Goal: Information Seeking & Learning: Learn about a topic

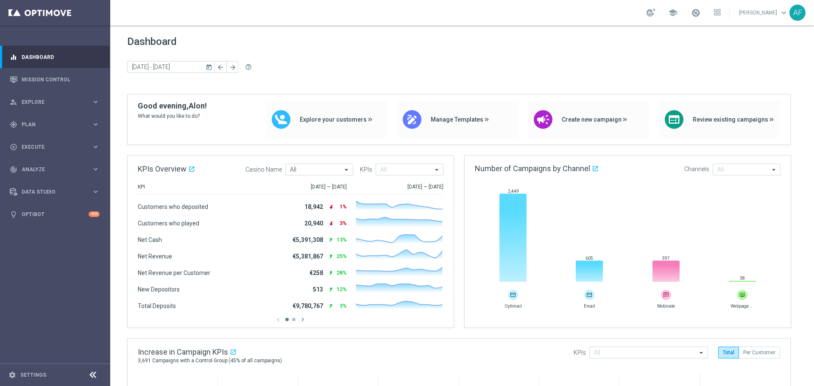
click at [210, 66] on icon "today" at bounding box center [210, 67] width 8 height 8
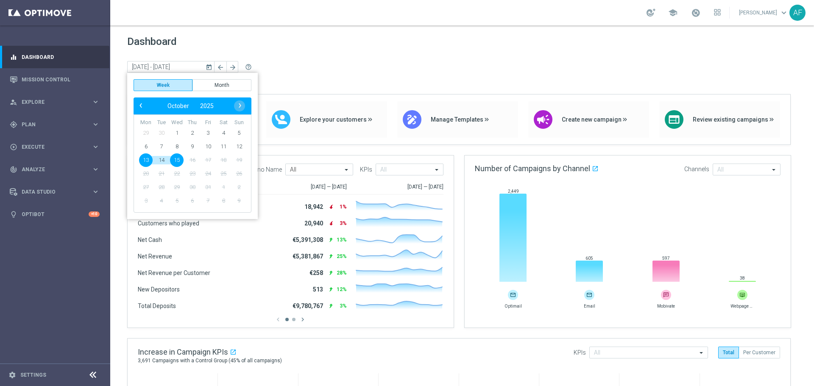
click at [268, 53] on div "Dashboard today 13 Oct 2025 - 15 Oct 2025 arrow_back arrow_forward help_outline" at bounding box center [462, 65] width 670 height 59
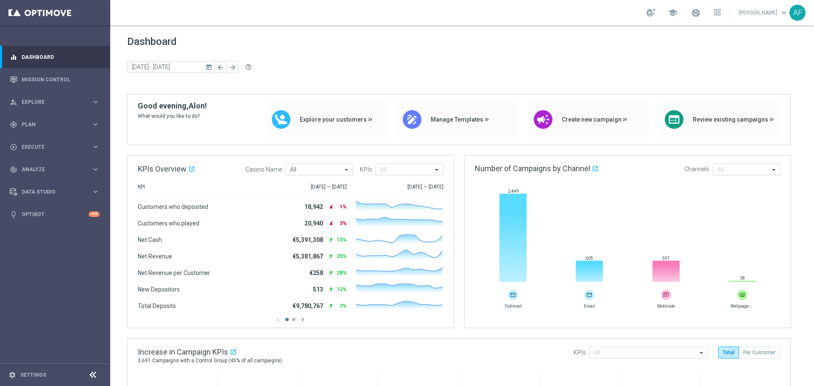
click at [210, 68] on icon "today" at bounding box center [210, 67] width 8 height 8
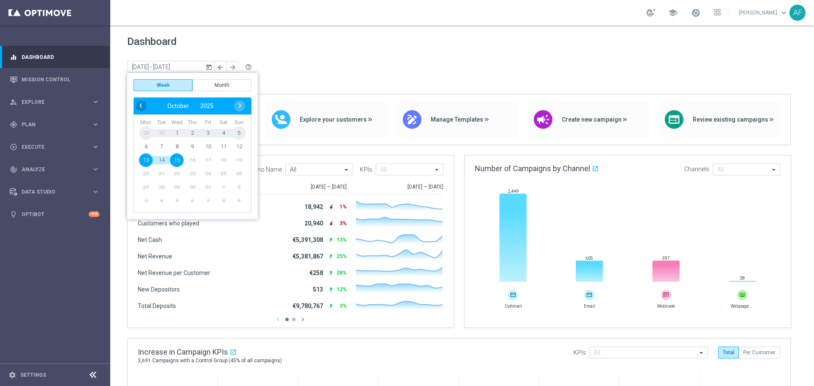
click at [137, 108] on span "‹" at bounding box center [140, 105] width 11 height 11
click at [148, 131] on span "1" at bounding box center [146, 133] width 14 height 14
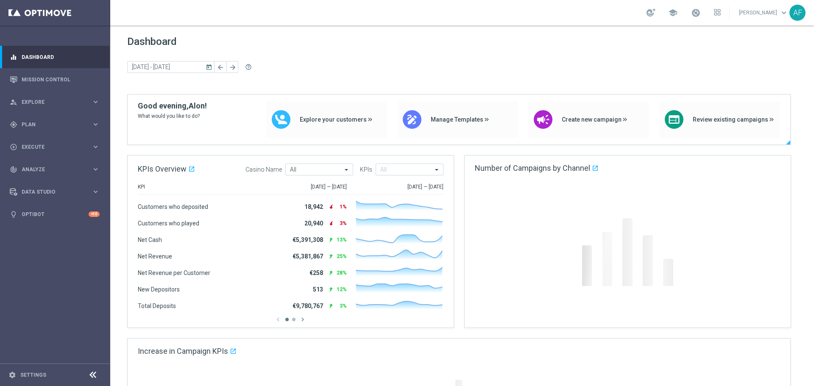
type input "01 Sep 2025 - 07 Sep 2025"
click at [209, 67] on icon "today" at bounding box center [210, 67] width 8 height 8
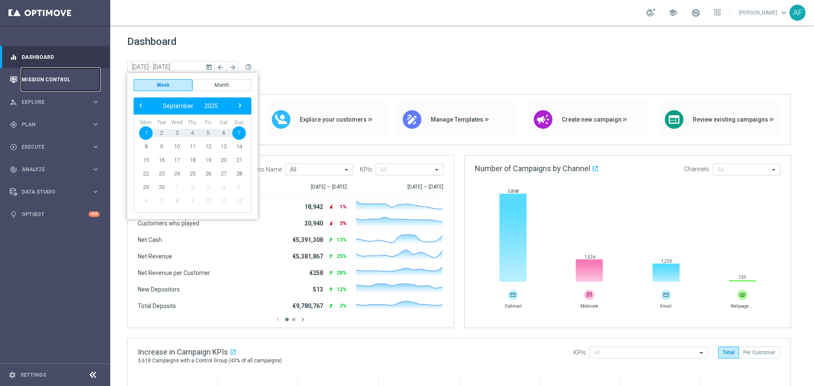
click at [53, 78] on link "Mission Control" at bounding box center [61, 79] width 78 height 22
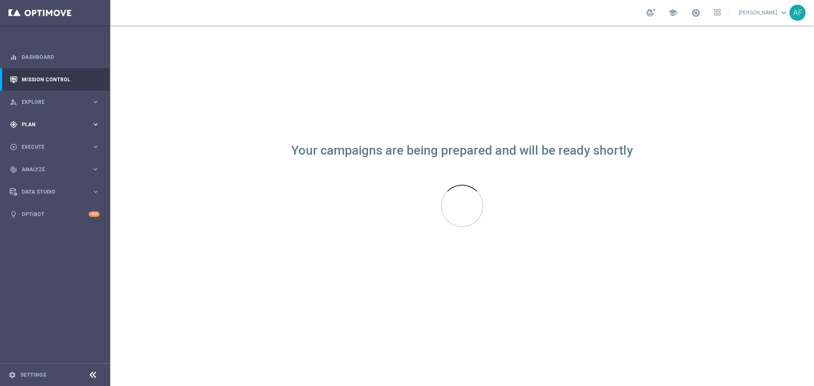
click at [76, 123] on span "Plan" at bounding box center [57, 124] width 70 height 5
drag, startPoint x: 35, startPoint y: 181, endPoint x: 144, endPoint y: 149, distance: 113.5
click at [157, 134] on div "Your campaigns are being prepared and will be ready shortly" at bounding box center [462, 205] width 704 height 361
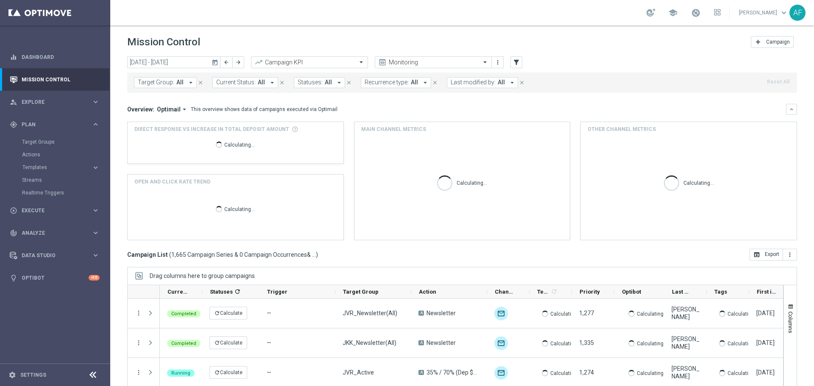
drag, startPoint x: 36, startPoint y: 180, endPoint x: 265, endPoint y: 40, distance: 268.2
click at [269, 40] on div "Mission Control add Campaign" at bounding box center [462, 42] width 670 height 17
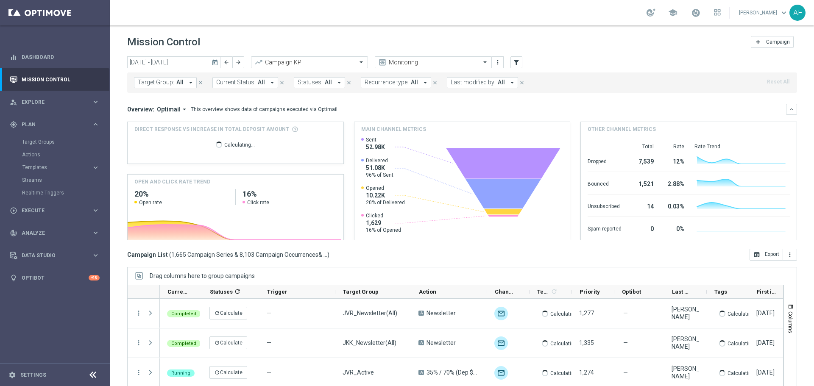
drag, startPoint x: 31, startPoint y: 179, endPoint x: 110, endPoint y: 165, distance: 80.6
click at [116, 163] on div "today 13 Oct 2025 - 19 Oct 2025 arrow_back arrow_forward Campaign KPI trending_…" at bounding box center [462, 217] width 704 height 322
click at [38, 179] on link "Streams" at bounding box center [55, 180] width 66 height 7
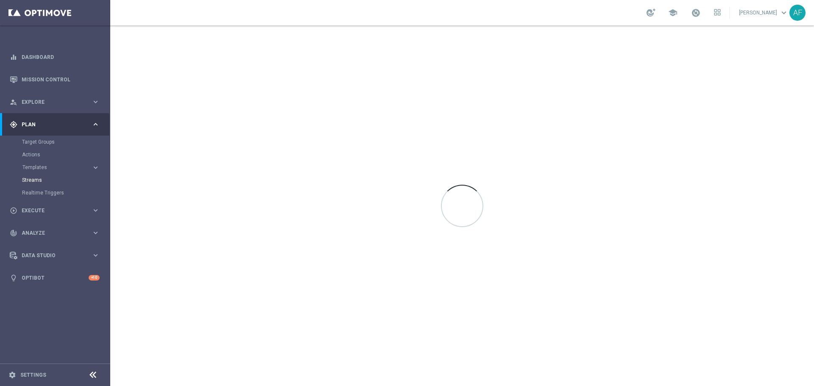
click at [39, 180] on link "Streams" at bounding box center [55, 180] width 66 height 7
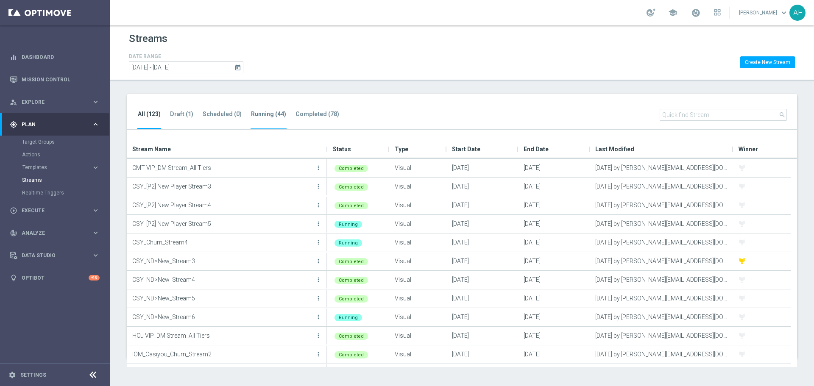
click at [267, 113] on tab-header "Running (44)" at bounding box center [268, 114] width 35 height 7
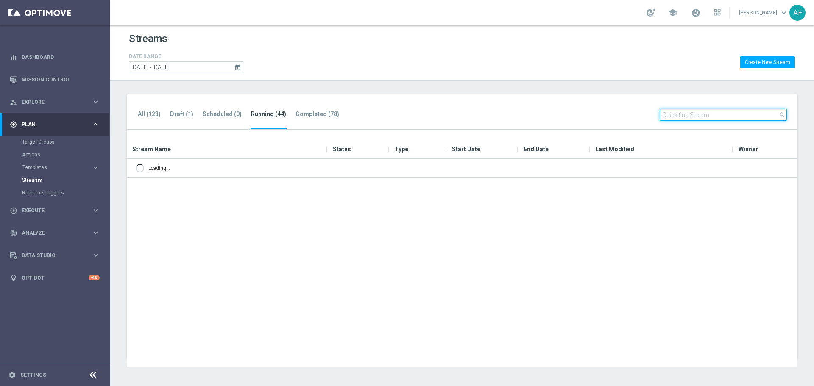
click at [681, 115] on input "text" at bounding box center [723, 115] width 127 height 12
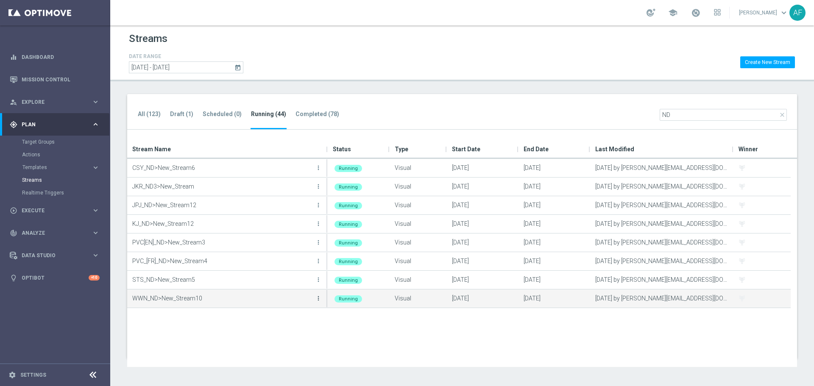
click at [319, 299] on icon "more_vert" at bounding box center [318, 298] width 7 height 7
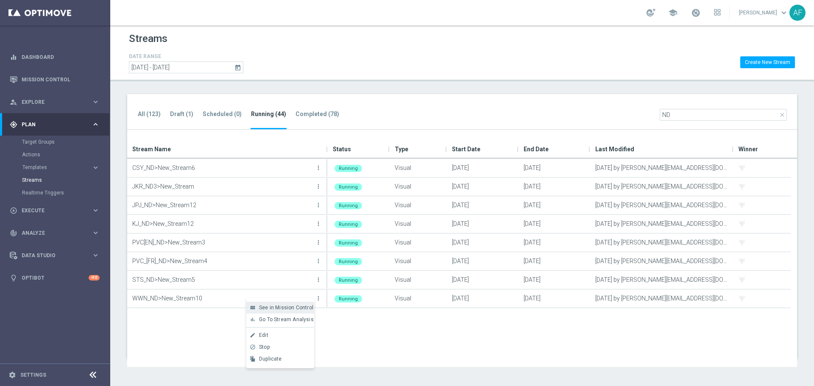
click at [292, 307] on span "See in Mission Control" at bounding box center [286, 308] width 54 height 6
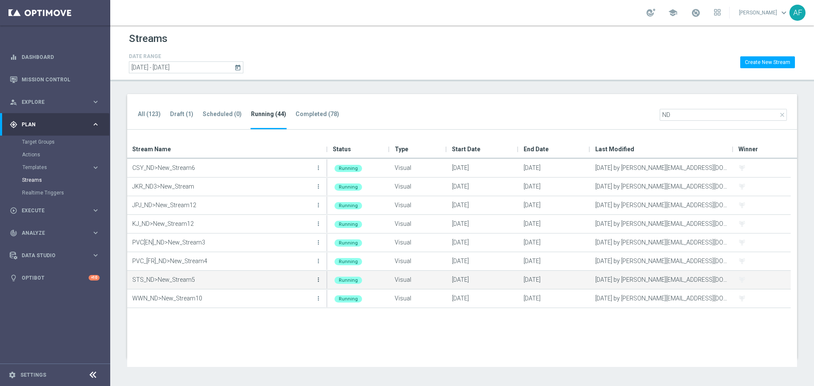
click at [318, 280] on icon "more_vert" at bounding box center [318, 280] width 7 height 7
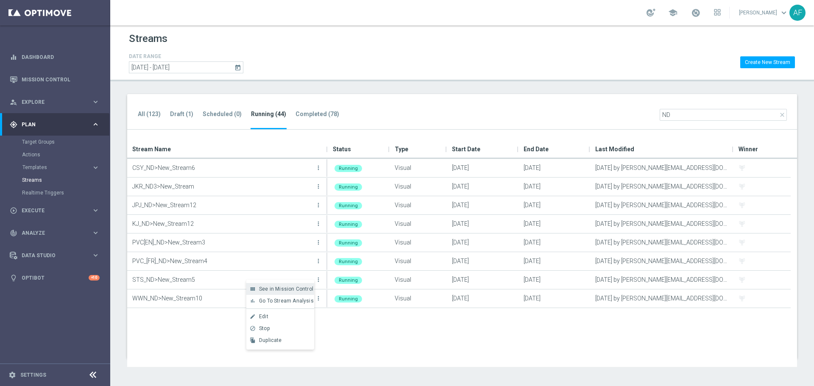
click at [286, 290] on span "See in Mission Control" at bounding box center [286, 289] width 54 height 6
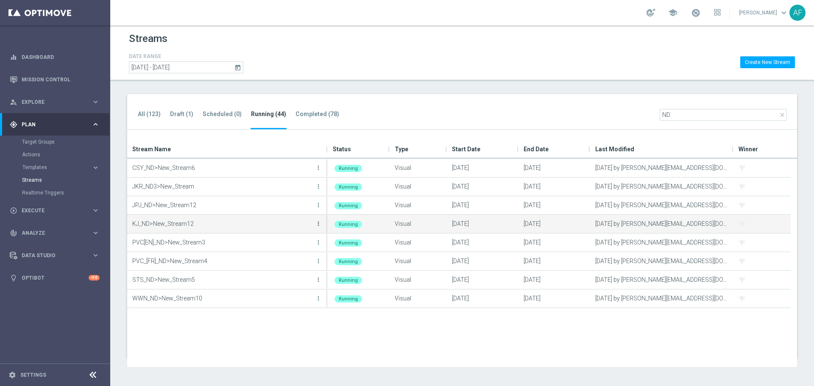
click at [321, 226] on icon "more_vert" at bounding box center [318, 224] width 7 height 7
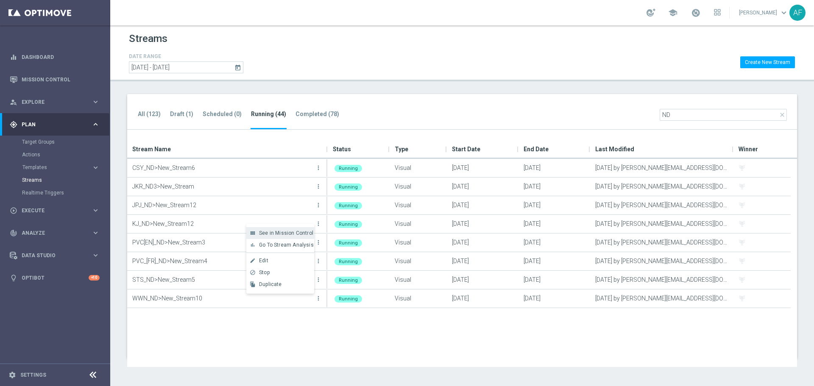
click at [280, 233] on span "See in Mission Control" at bounding box center [286, 233] width 54 height 6
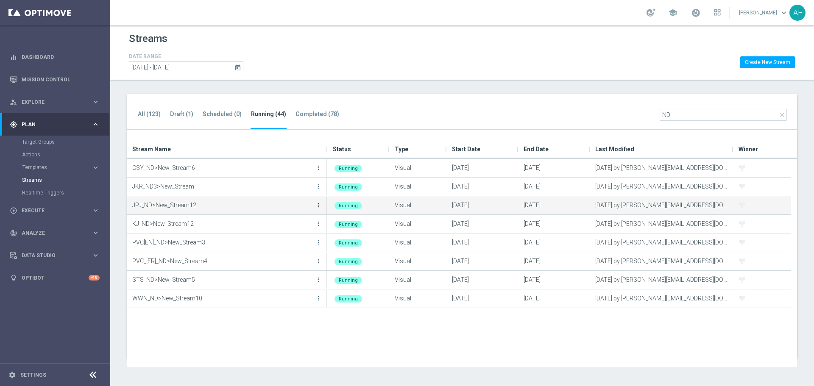
click at [320, 204] on icon "more_vert" at bounding box center [318, 205] width 7 height 7
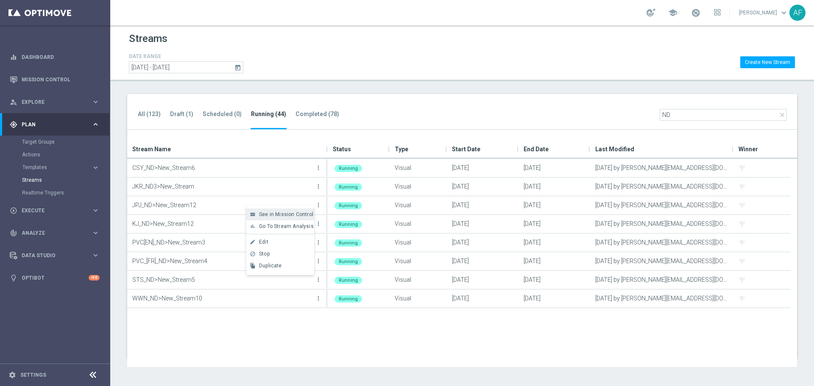
click at [288, 213] on span "See in Mission Control" at bounding box center [286, 215] width 54 height 6
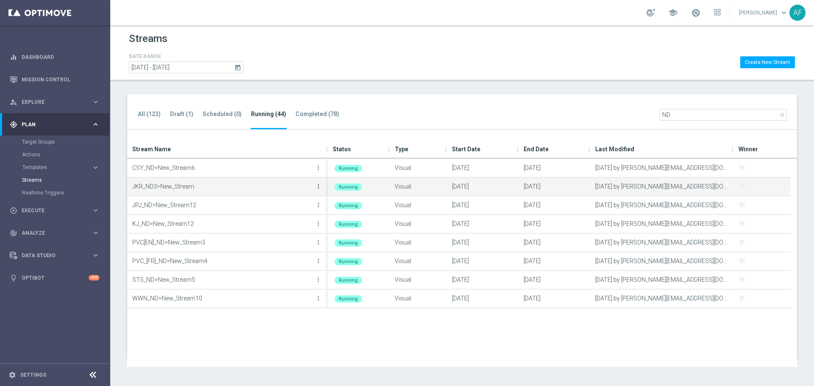
click at [317, 188] on icon "more_vert" at bounding box center [318, 186] width 7 height 7
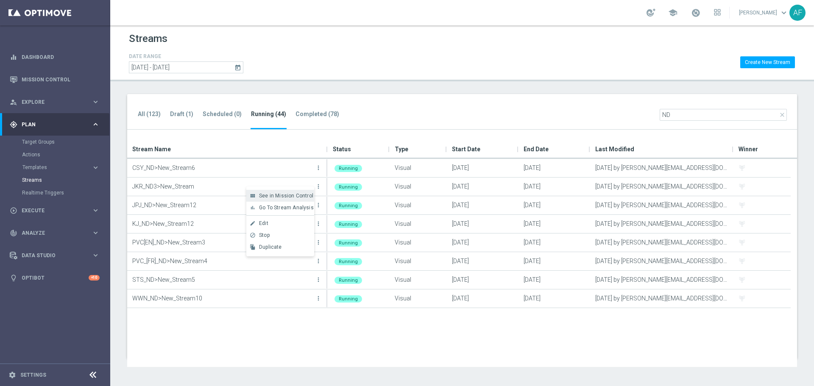
click at [290, 194] on span "See in Mission Control" at bounding box center [286, 196] width 54 height 6
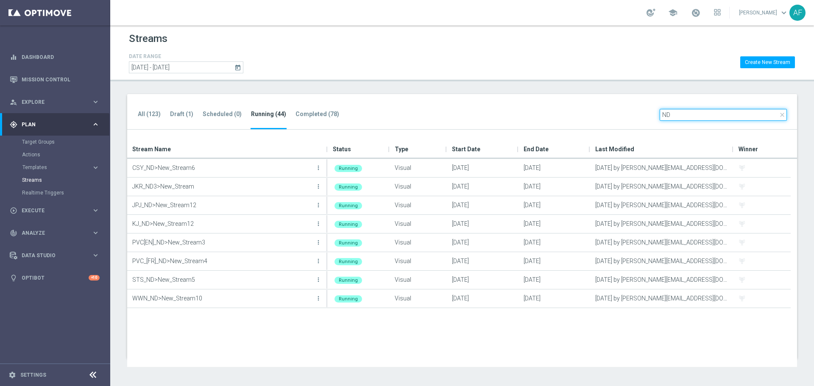
click at [671, 116] on input "ND" at bounding box center [723, 115] width 127 height 12
type input "N"
type input "p2"
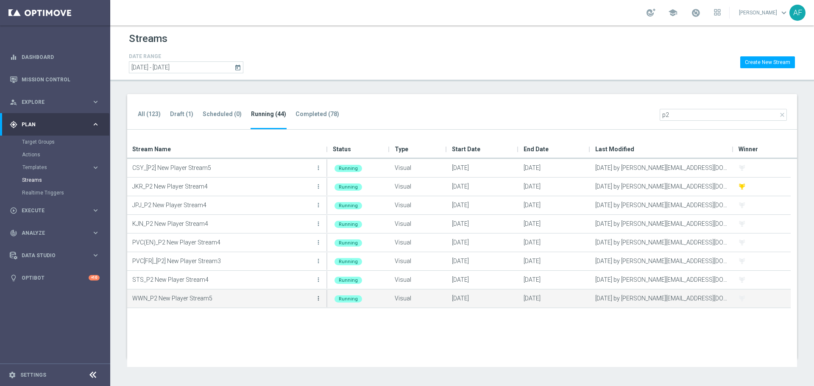
click at [320, 300] on icon "more_vert" at bounding box center [318, 298] width 7 height 7
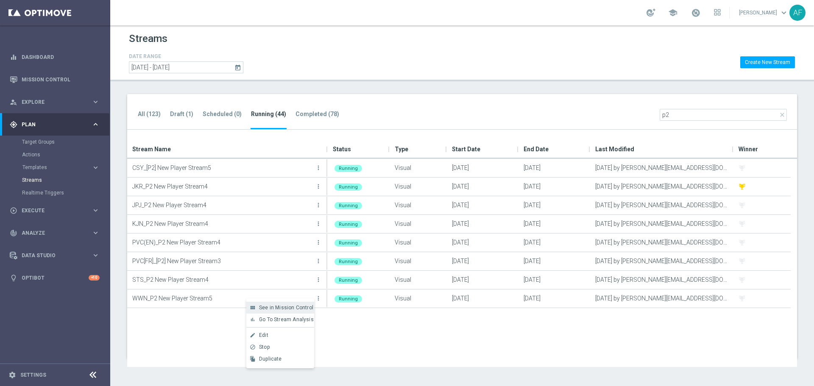
click at [291, 305] on span "See in Mission Control" at bounding box center [286, 308] width 54 height 6
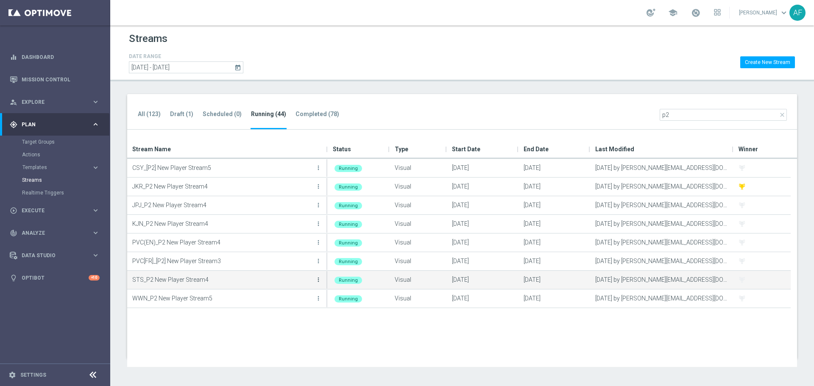
click at [319, 279] on icon "more_vert" at bounding box center [318, 280] width 7 height 7
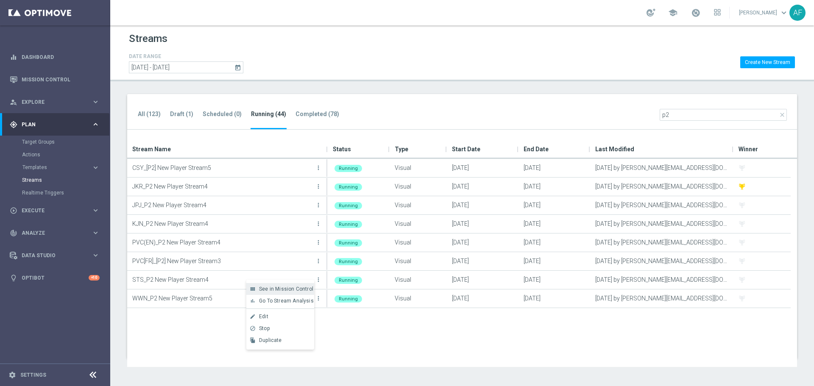
click at [297, 289] on span "See in Mission Control" at bounding box center [286, 289] width 54 height 6
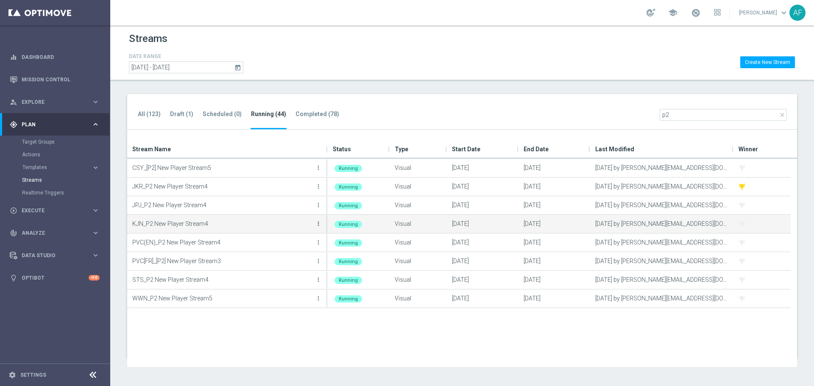
click at [318, 221] on icon "more_vert" at bounding box center [318, 224] width 7 height 7
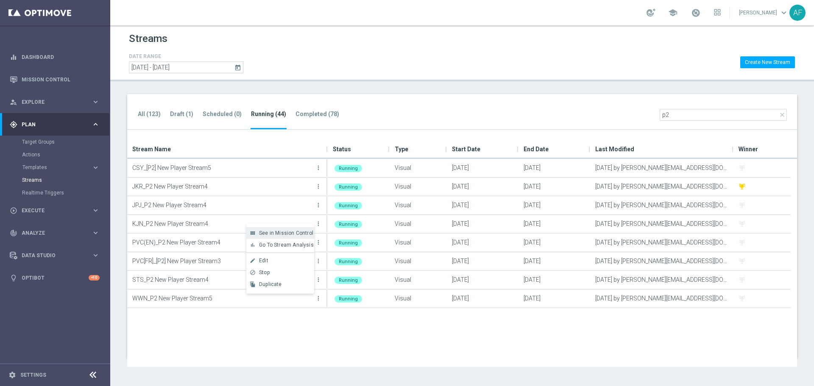
click at [294, 231] on span "See in Mission Control" at bounding box center [286, 233] width 54 height 6
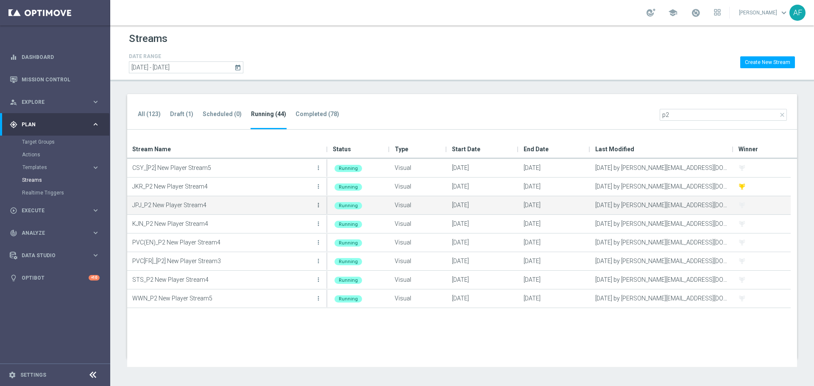
click at [318, 204] on icon "more_vert" at bounding box center [318, 205] width 7 height 7
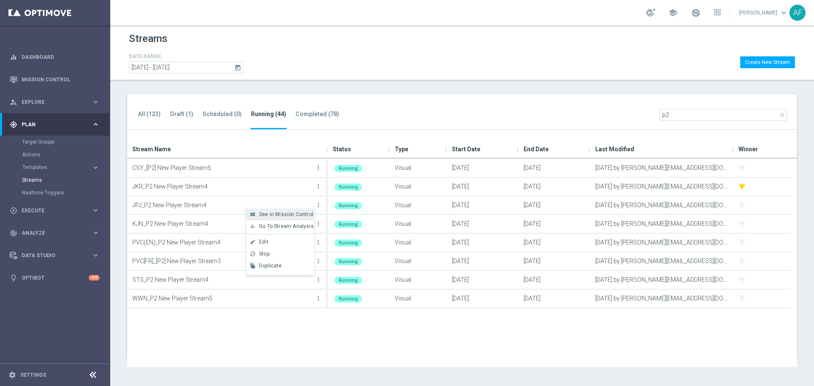
click at [284, 217] on span "See in Mission Control" at bounding box center [286, 215] width 54 height 6
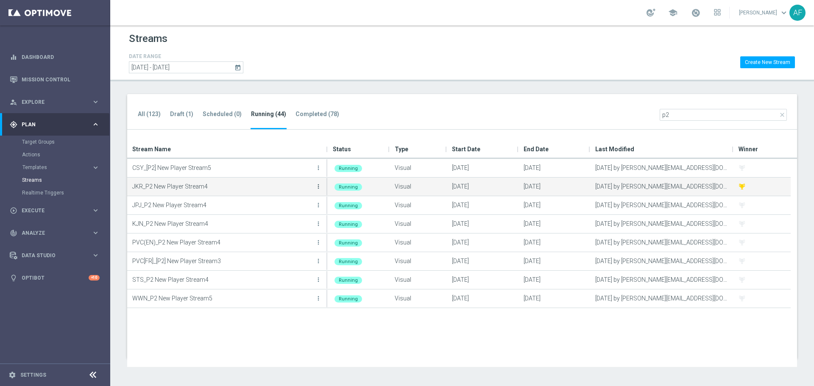
click at [318, 186] on icon "more_vert" at bounding box center [318, 186] width 7 height 7
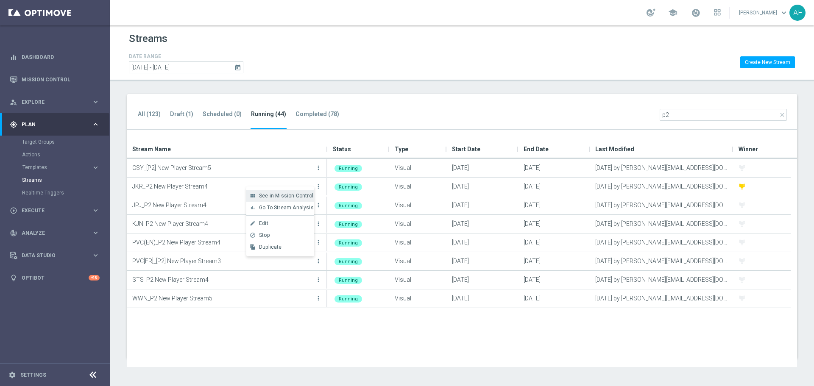
click at [291, 196] on span "See in Mission Control" at bounding box center [286, 196] width 54 height 6
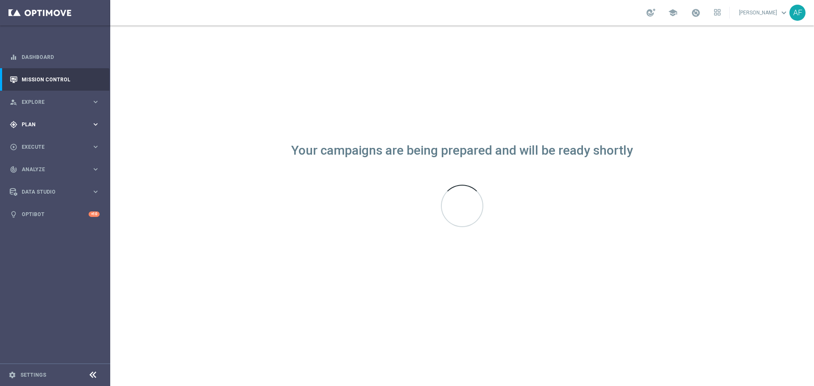
click at [53, 130] on div "gps_fixed Plan keyboard_arrow_right" at bounding box center [54, 124] width 109 height 22
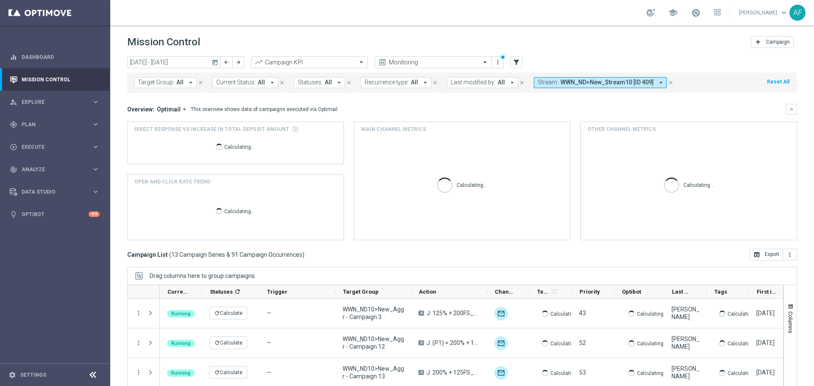
click at [217, 61] on icon "today" at bounding box center [216, 63] width 8 height 8
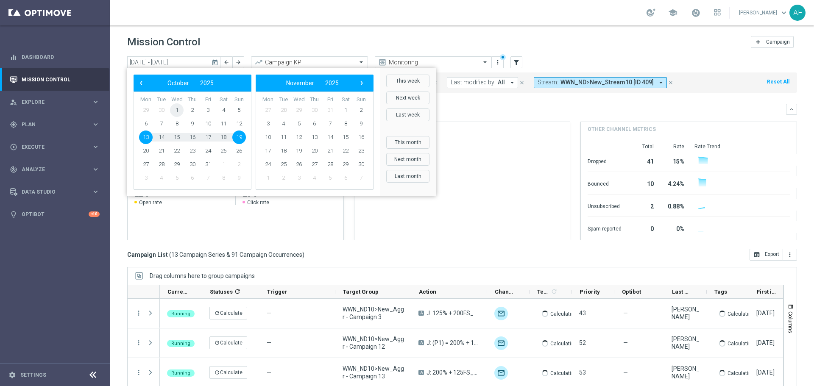
click at [177, 109] on span "1" at bounding box center [177, 110] width 14 height 14
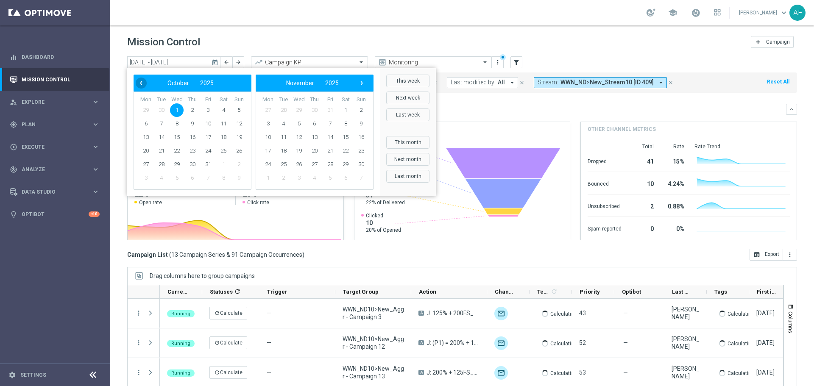
click at [140, 87] on span "‹" at bounding box center [141, 83] width 11 height 11
click at [149, 110] on span "1" at bounding box center [146, 110] width 14 height 14
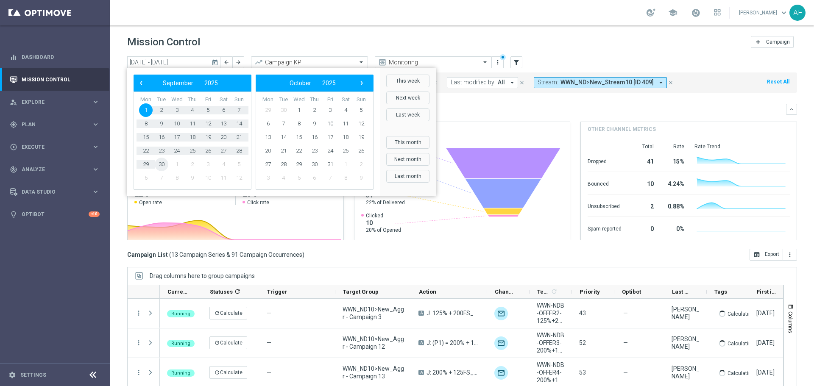
click at [163, 165] on span "30" at bounding box center [162, 165] width 14 height 14
type input "[DATE] - [DATE]"
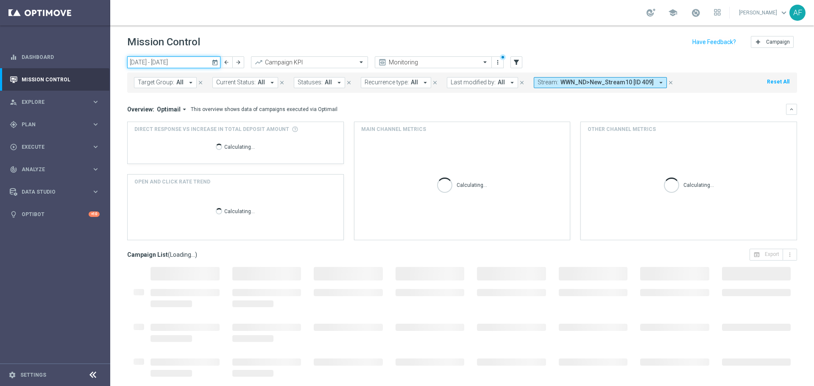
drag, startPoint x: 143, startPoint y: 60, endPoint x: 225, endPoint y: 50, distance: 82.4
click at [190, 58] on input "[DATE] - [DATE]" at bounding box center [173, 62] width 93 height 12
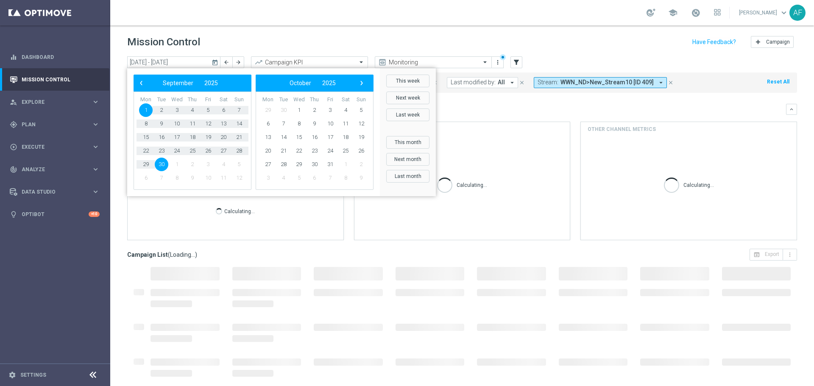
click at [272, 30] on header "Mission Control add Campaign" at bounding box center [462, 40] width 704 height 31
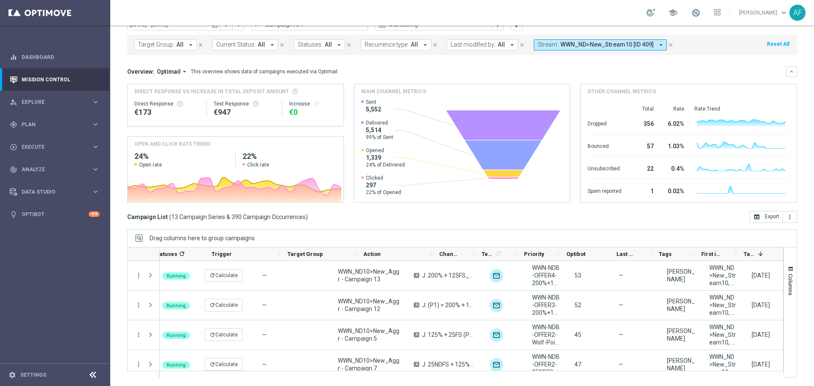
scroll to position [0, 105]
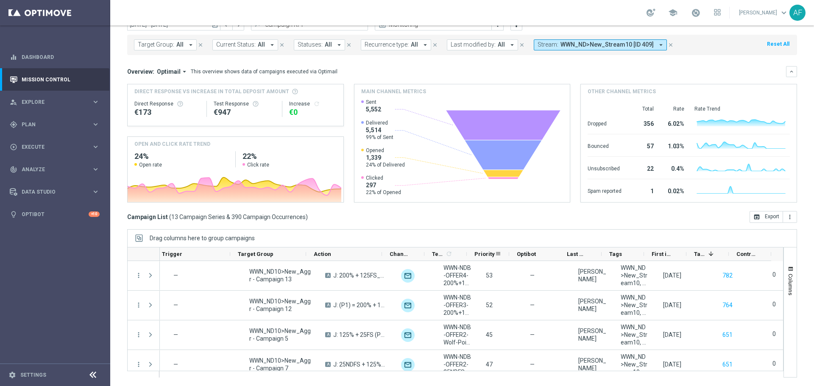
click at [483, 251] on span "Priority" at bounding box center [485, 254] width 20 height 6
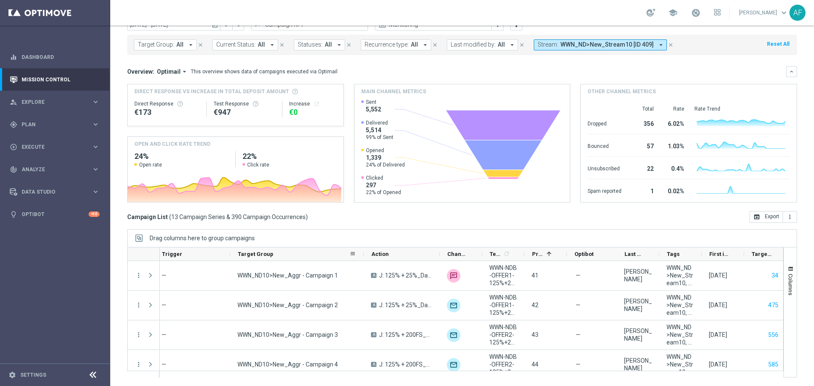
drag, startPoint x: 305, startPoint y: 256, endPoint x: 363, endPoint y: 254, distance: 57.7
click at [363, 254] on div at bounding box center [363, 254] width 3 height 13
drag, startPoint x: 443, startPoint y: 254, endPoint x: 509, endPoint y: 256, distance: 65.8
click at [509, 256] on div "Current Status 1 Statuses 1 refresh Trigger Target Group" at bounding box center [442, 255] width 774 height 14
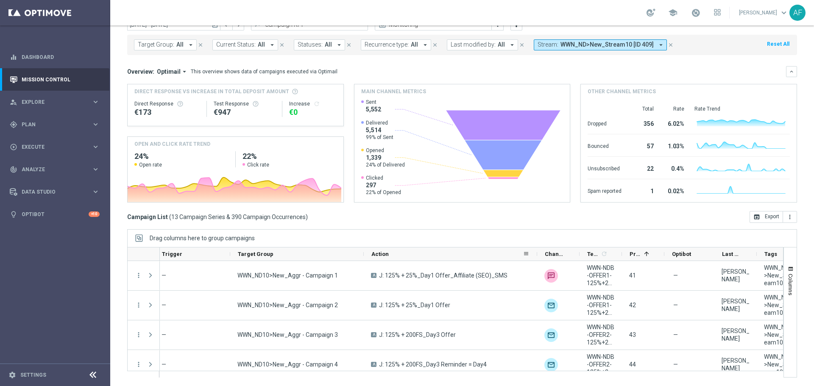
drag, startPoint x: 439, startPoint y: 254, endPoint x: 536, endPoint y: 252, distance: 97.6
click at [536, 252] on div at bounding box center [537, 254] width 3 height 13
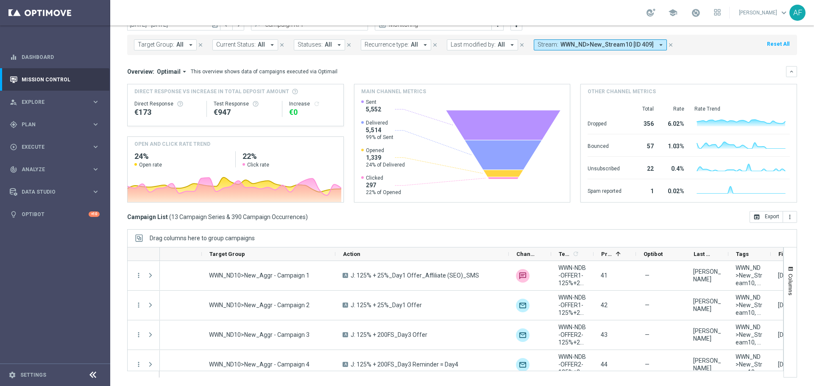
scroll to position [0, 0]
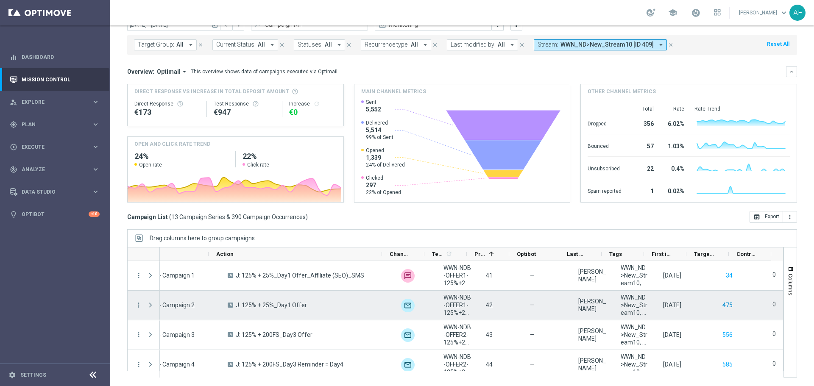
click at [722, 303] on button "475" at bounding box center [728, 305] width 12 height 11
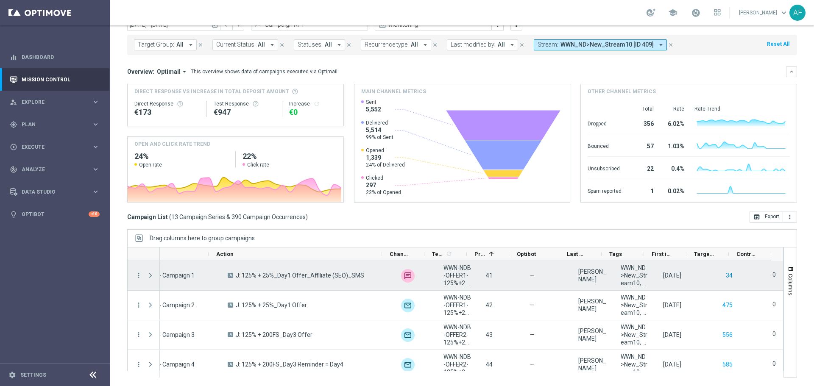
click at [725, 275] on button "34" at bounding box center [729, 276] width 8 height 11
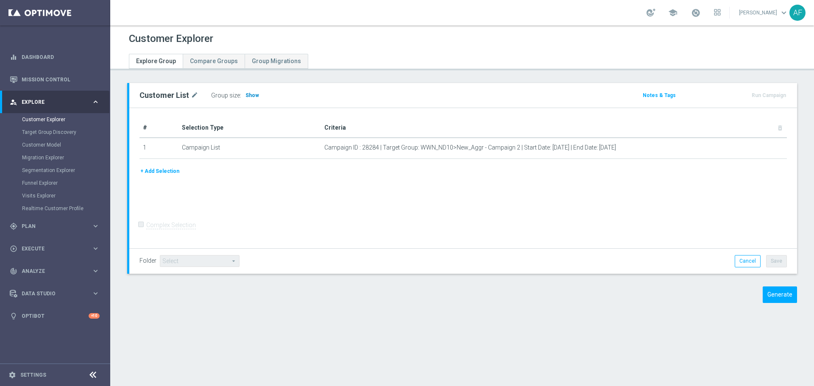
click at [250, 97] on span "Show" at bounding box center [253, 95] width 14 height 6
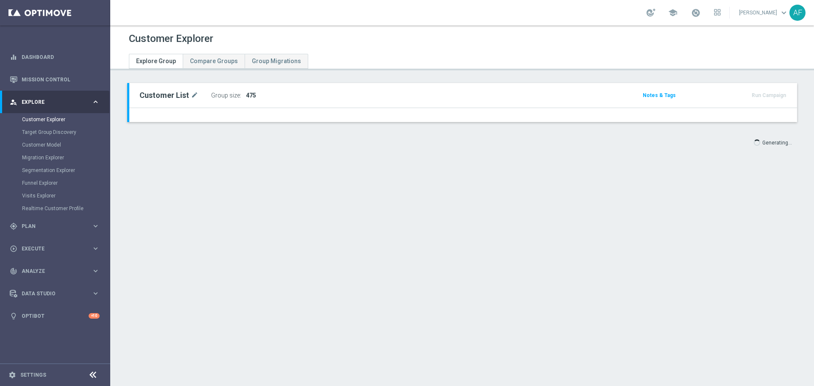
type input "[DATE]"
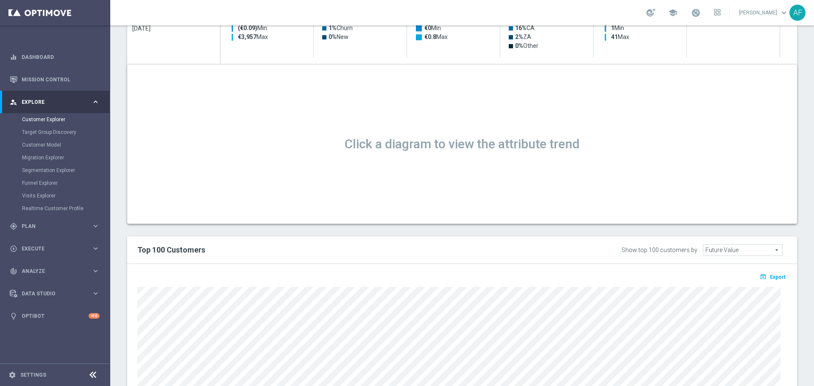
scroll to position [630, 0]
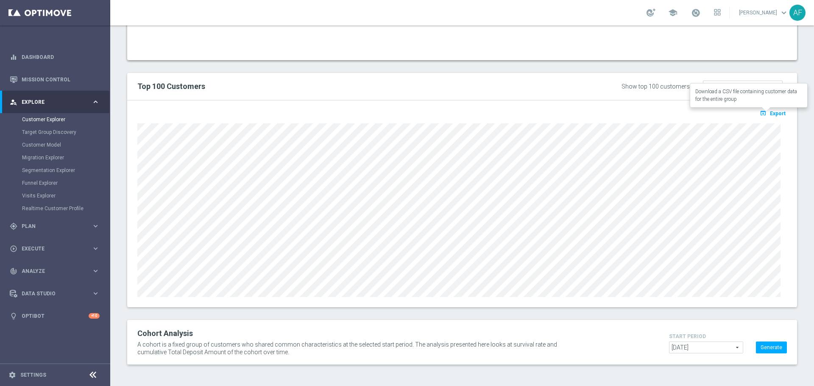
click at [770, 115] on span "Export" at bounding box center [778, 114] width 16 height 6
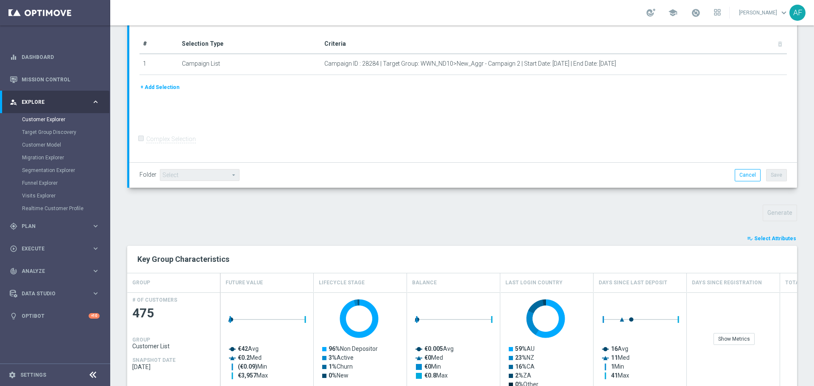
scroll to position [0, 0]
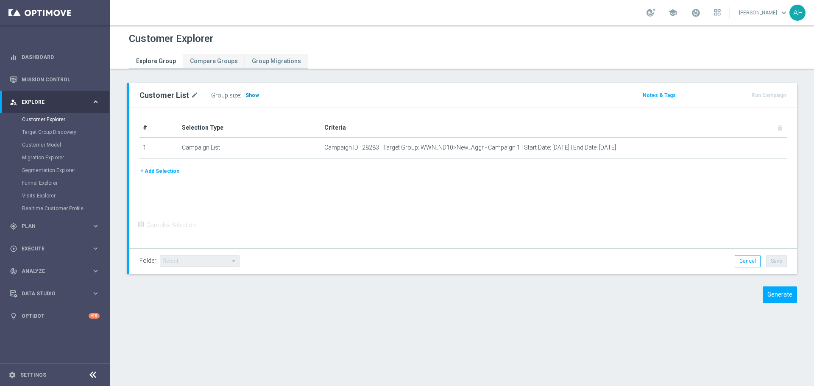
click at [252, 95] on span "Show" at bounding box center [253, 95] width 14 height 6
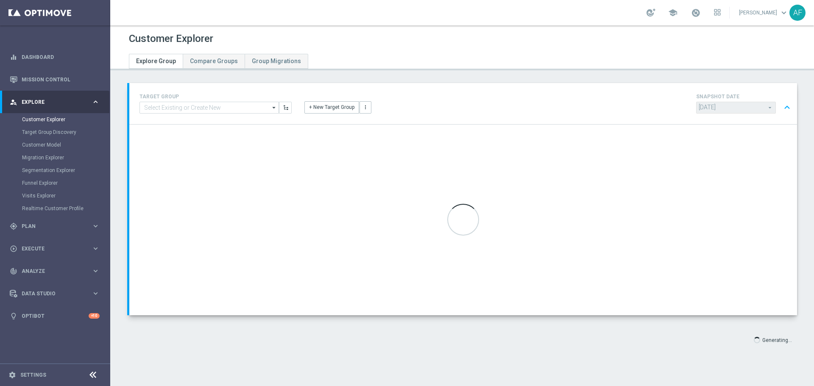
type input "[DATE]"
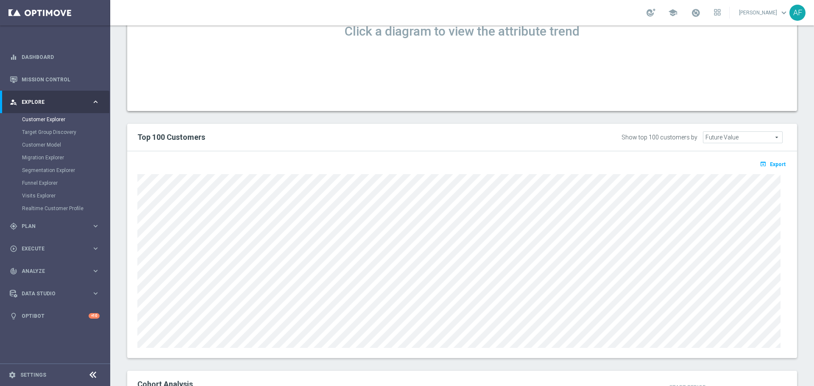
scroll to position [581, 0]
click at [772, 166] on button "open_in_browser Export" at bounding box center [773, 161] width 28 height 11
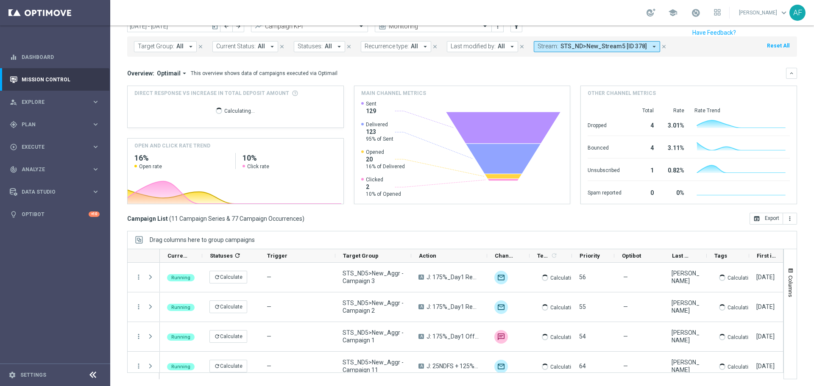
scroll to position [38, 0]
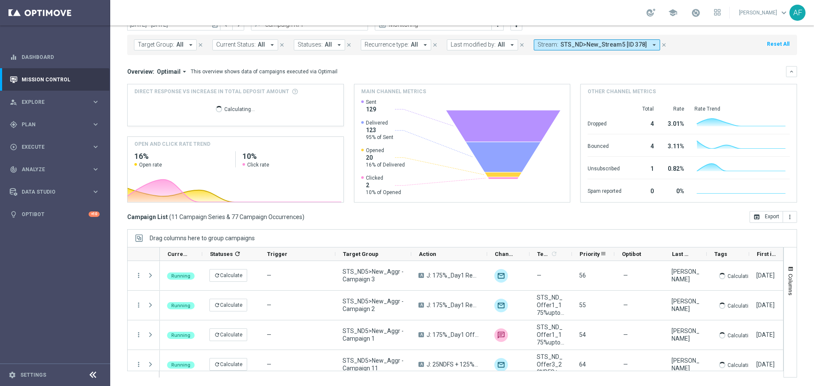
click at [585, 254] on span "Priority" at bounding box center [590, 254] width 20 height 6
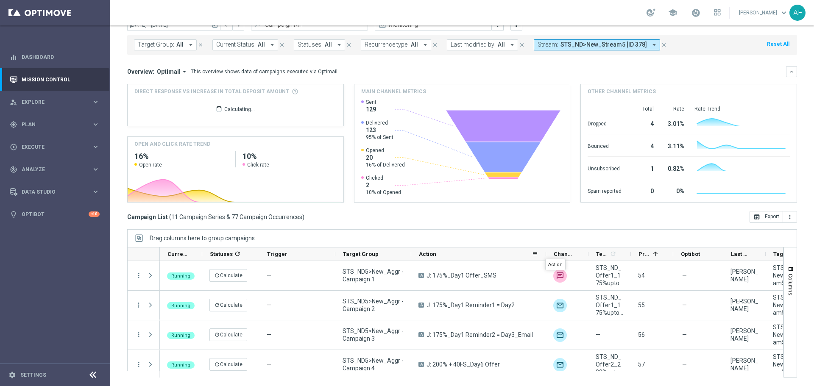
drag, startPoint x: 486, startPoint y: 256, endPoint x: 545, endPoint y: 251, distance: 59.1
click at [545, 251] on div at bounding box center [546, 254] width 3 height 13
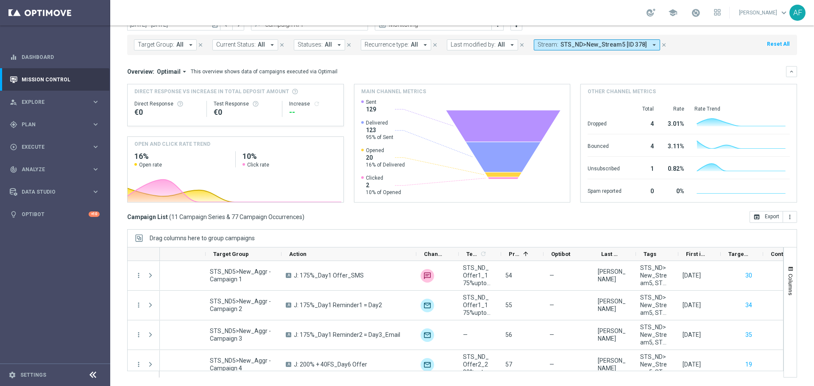
scroll to position [0, 0]
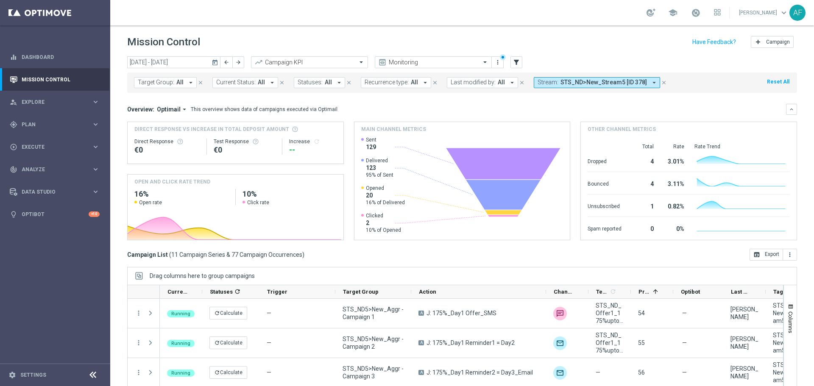
click at [214, 65] on icon "today" at bounding box center [216, 63] width 8 height 8
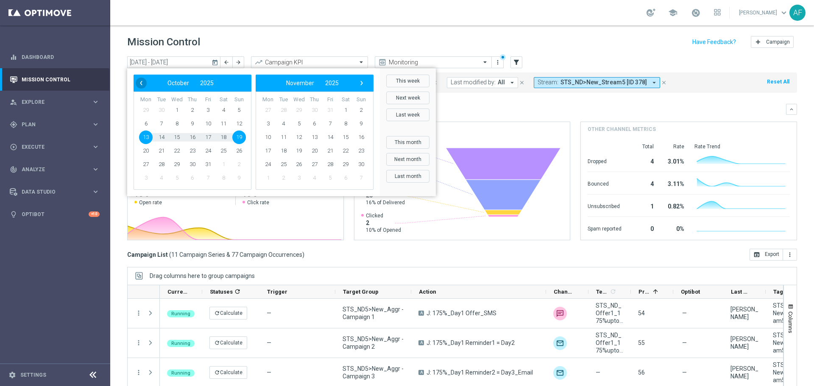
click at [146, 85] on span "‹" at bounding box center [141, 83] width 11 height 11
click at [150, 110] on span "1" at bounding box center [146, 110] width 14 height 14
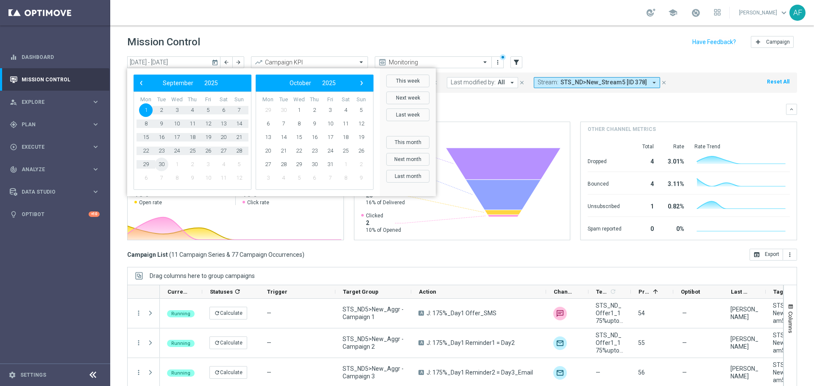
drag, startPoint x: 164, startPoint y: 171, endPoint x: 168, endPoint y: 159, distance: 12.8
click at [161, 166] on span "30" at bounding box center [162, 165] width 14 height 14
type input "[DATE] - [DATE]"
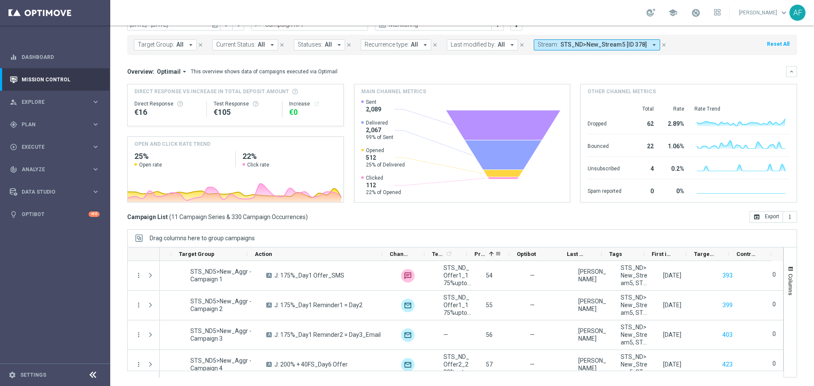
click at [486, 254] on div "Priority 1" at bounding box center [485, 254] width 20 height 13
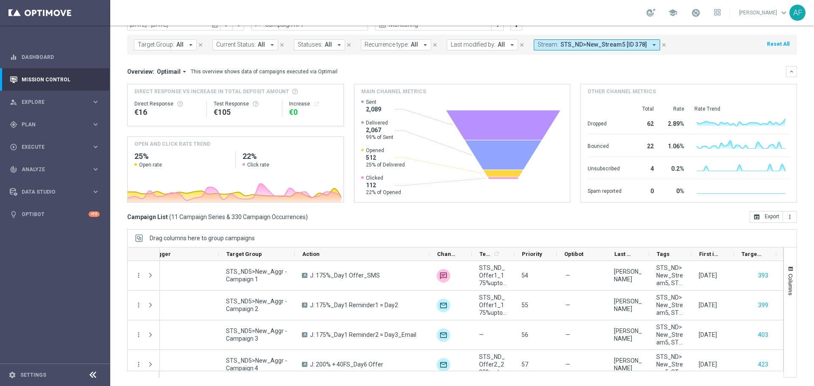
scroll to position [0, 164]
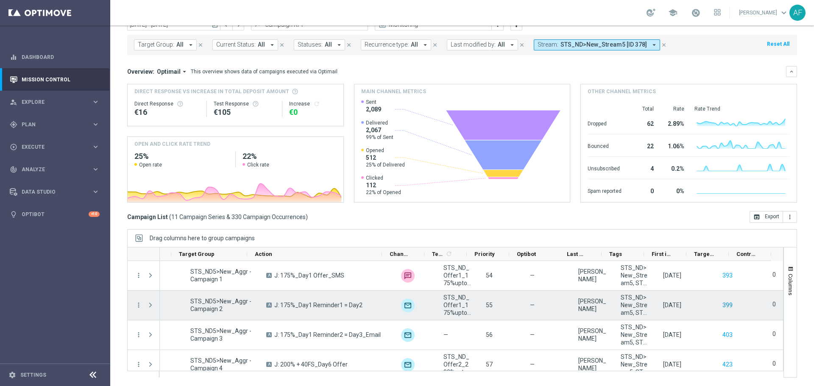
click at [722, 305] on button "399" at bounding box center [728, 305] width 12 height 11
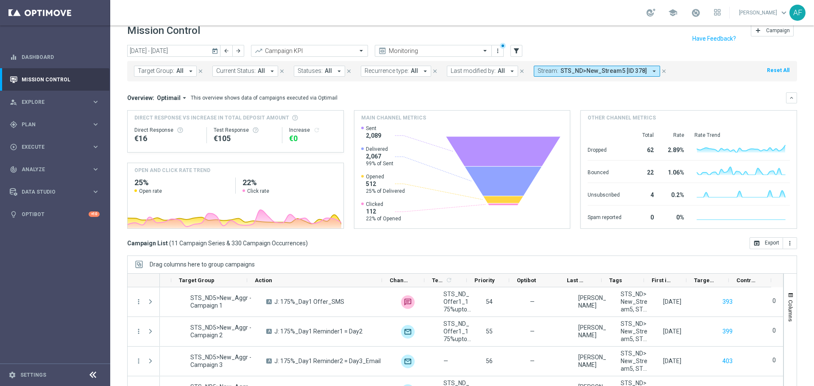
scroll to position [0, 0]
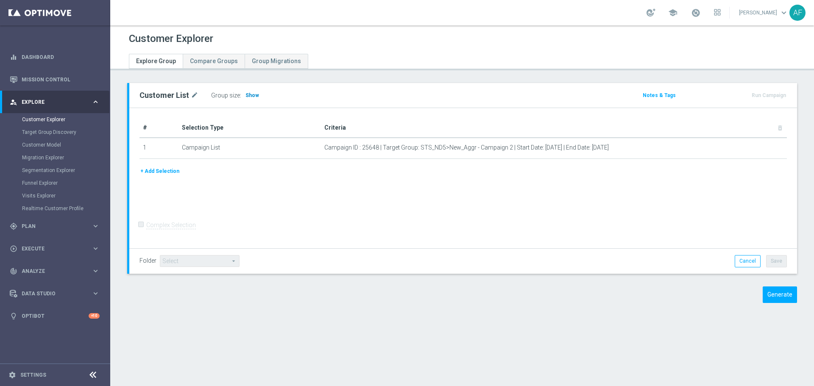
click at [251, 96] on span "Show" at bounding box center [253, 95] width 14 height 6
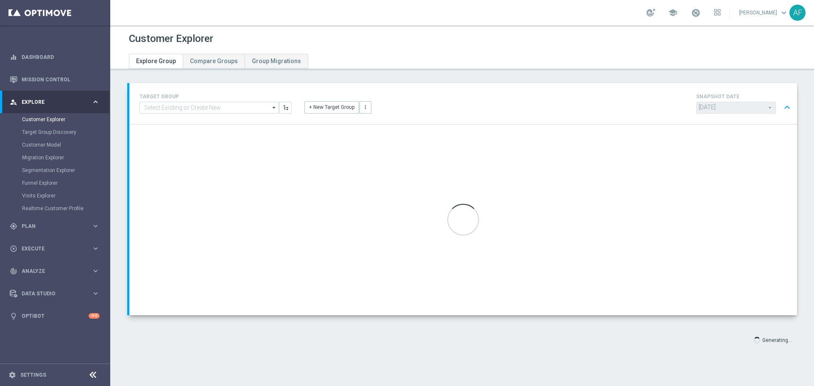
type input "[DATE]"
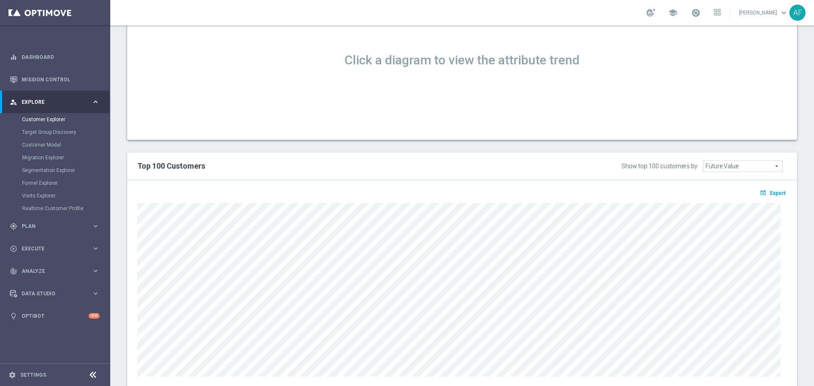
scroll to position [594, 0]
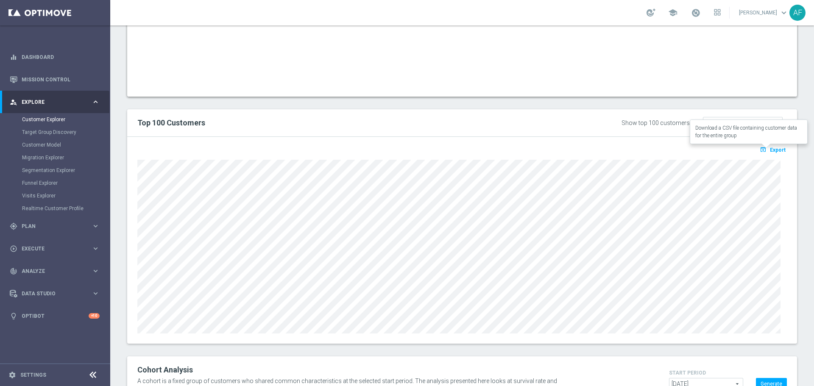
click at [770, 151] on span "Export" at bounding box center [778, 150] width 16 height 6
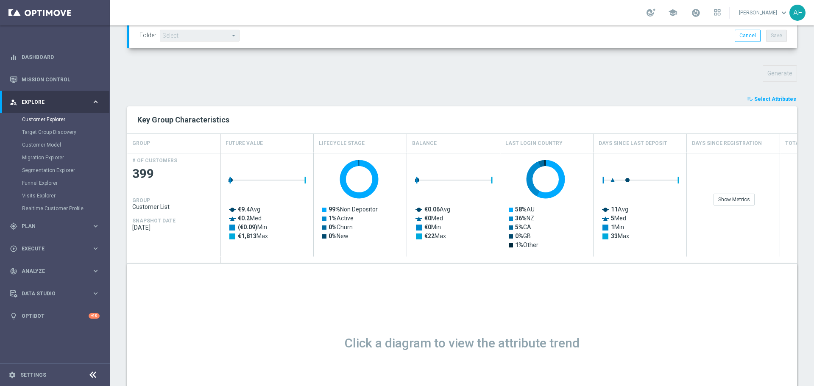
scroll to position [254, 0]
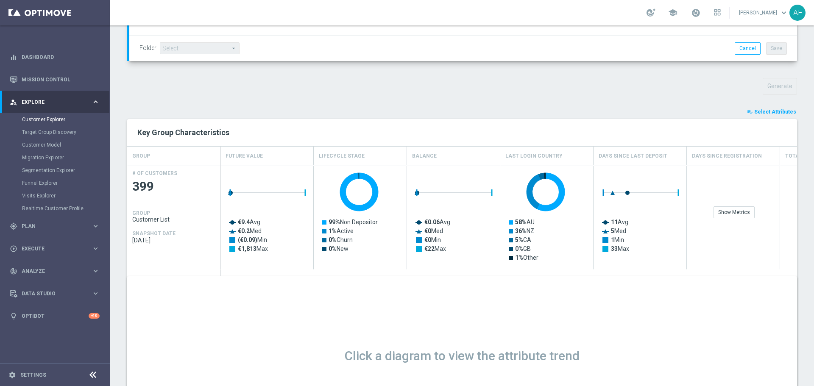
click at [767, 115] on span "Select Attributes" at bounding box center [775, 112] width 42 height 6
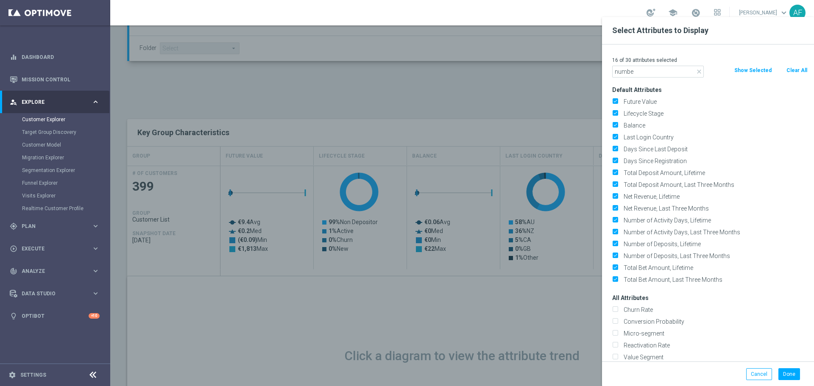
type input "number"
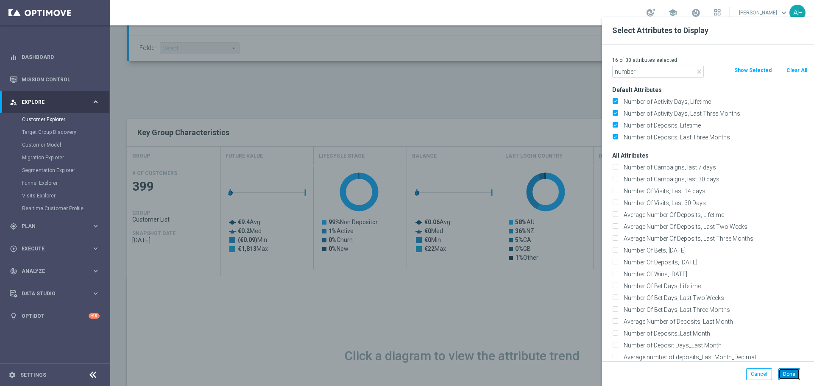
click at [791, 370] on button "Done" at bounding box center [790, 375] width 22 height 12
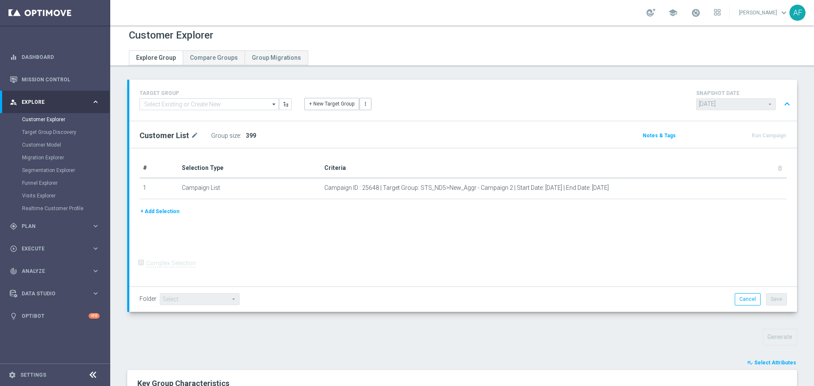
scroll to position [0, 0]
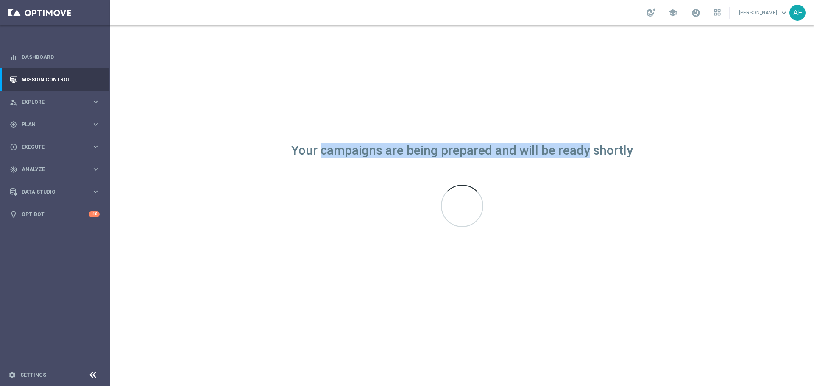
drag, startPoint x: 321, startPoint y: 150, endPoint x: 592, endPoint y: 147, distance: 271.0
click at [592, 147] on div "Your campaigns are being prepared and will be ready shortly" at bounding box center [462, 150] width 342 height 7
click at [587, 105] on div "Your campaigns are being prepared and will be ready shortly" at bounding box center [462, 205] width 704 height 361
click at [565, 68] on div "Your campaigns are being prepared and will be ready shortly" at bounding box center [462, 205] width 704 height 361
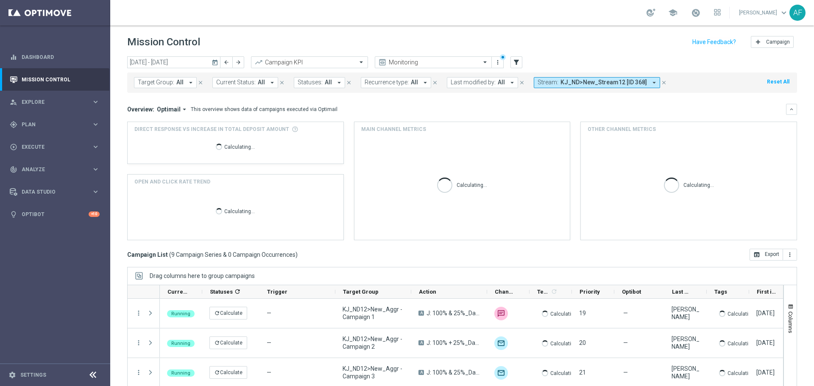
click at [217, 61] on icon "today" at bounding box center [216, 63] width 8 height 8
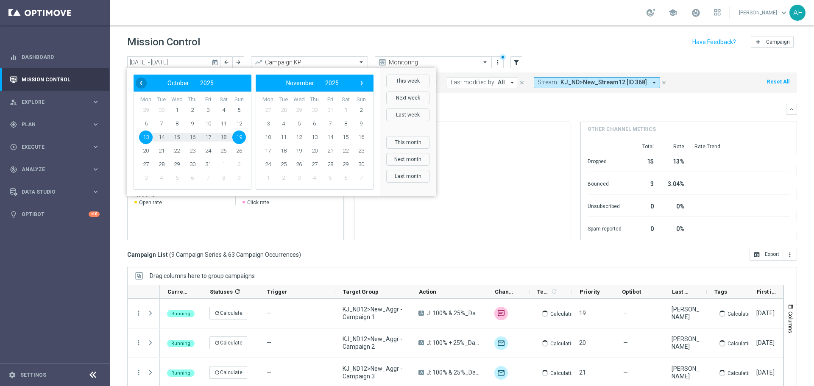
click at [138, 88] on bs-datepicker-navigation-view "‹ ​ October ​ 2025 ​ ›" at bounding box center [190, 83] width 109 height 11
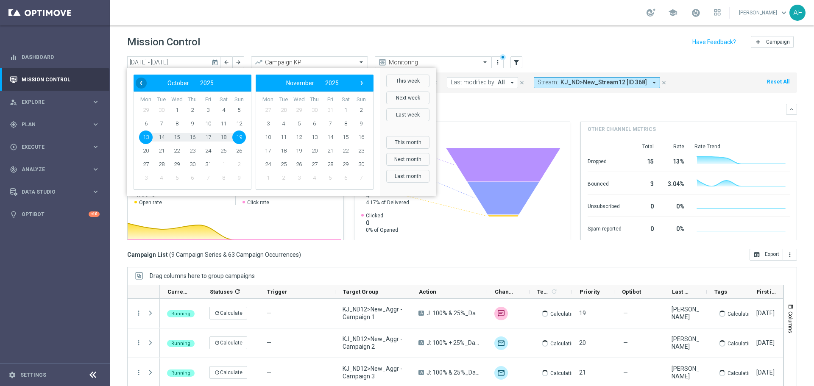
click at [142, 81] on span "‹" at bounding box center [141, 83] width 11 height 11
click at [151, 109] on span "1" at bounding box center [146, 110] width 14 height 14
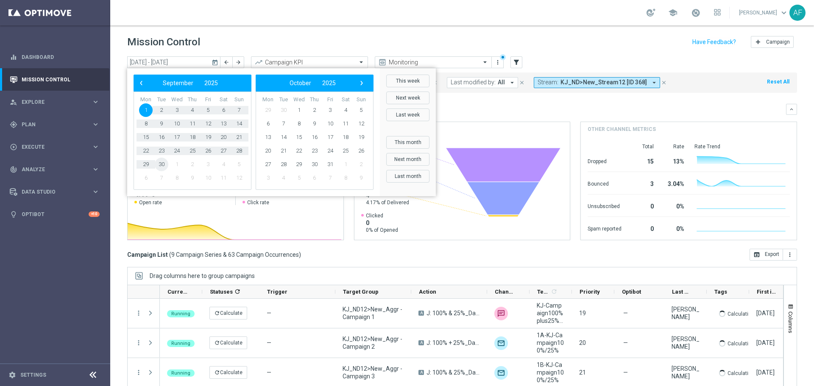
click at [159, 161] on span "30" at bounding box center [162, 165] width 14 height 14
type input "[DATE] - [DATE]"
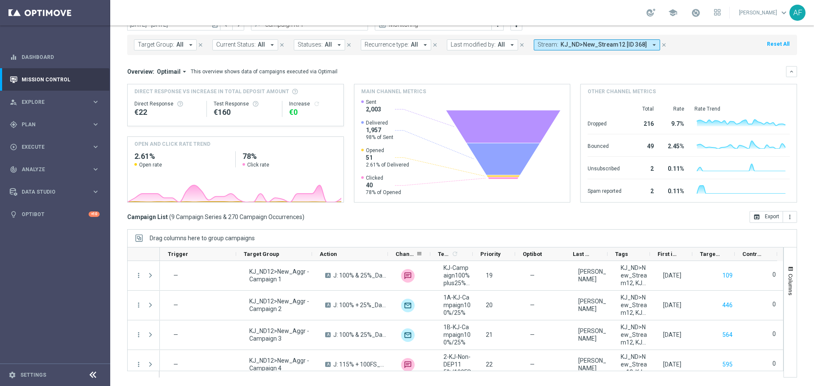
click at [388, 255] on div "Channel" at bounding box center [409, 255] width 42 height 14
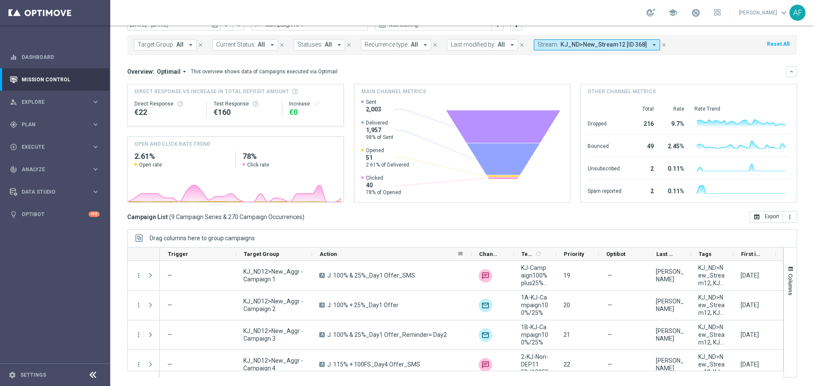
drag, startPoint x: 387, startPoint y: 256, endPoint x: 472, endPoint y: 254, distance: 85.3
click at [472, 254] on div at bounding box center [471, 254] width 3 height 13
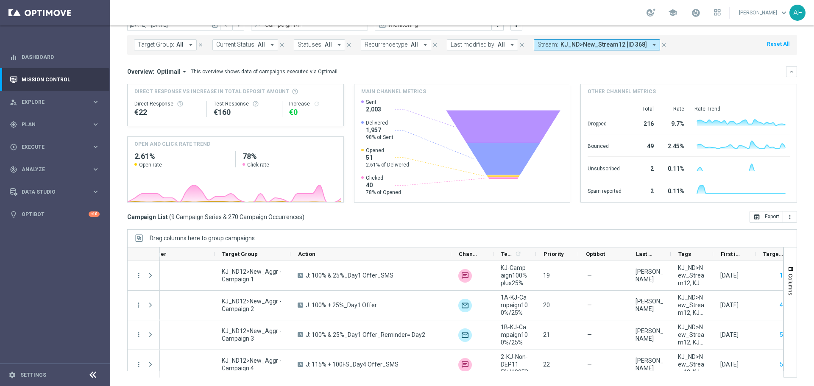
scroll to position [0, 129]
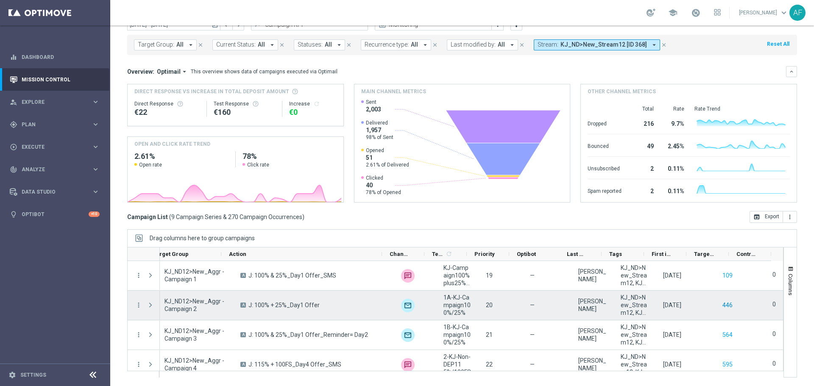
click at [722, 306] on button "446" at bounding box center [728, 305] width 12 height 11
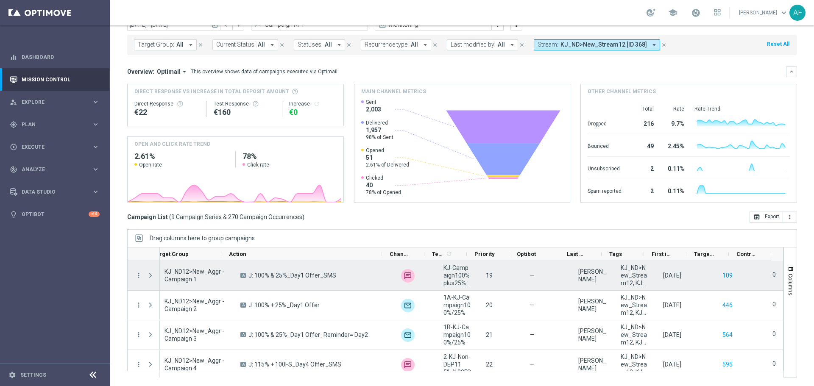
click at [722, 275] on button "109" at bounding box center [728, 276] width 12 height 11
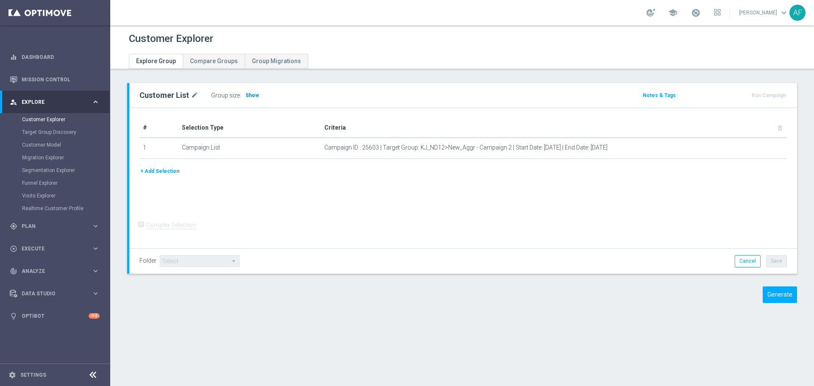
click at [255, 98] on span "Show" at bounding box center [253, 95] width 14 height 6
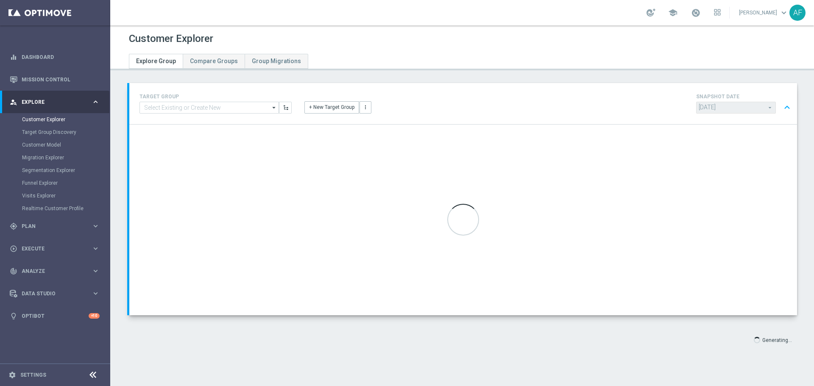
type input "[DATE]"
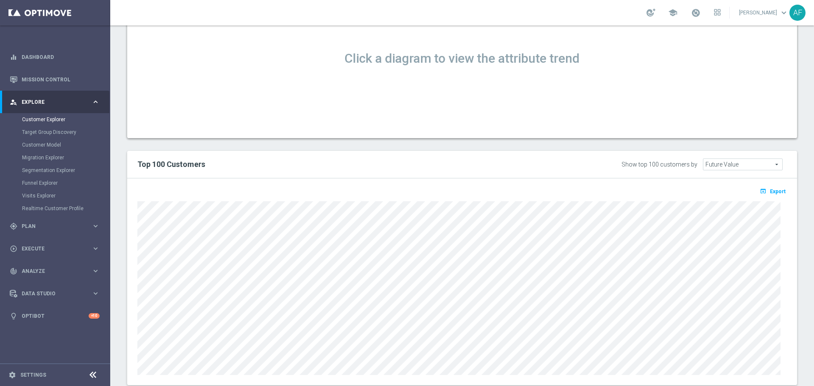
scroll to position [564, 0]
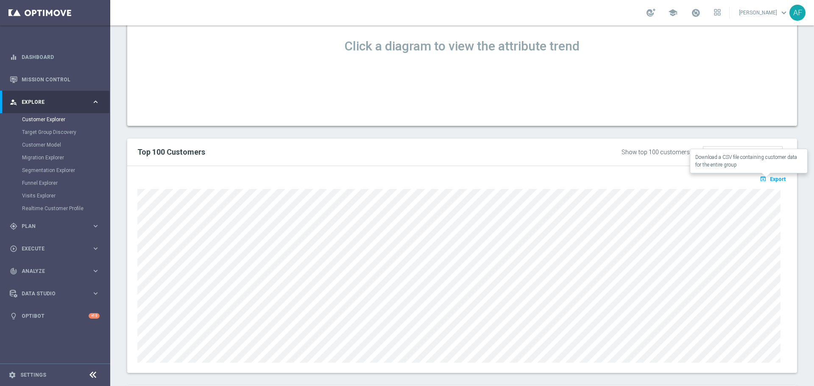
click at [771, 181] on span "Export" at bounding box center [778, 179] width 16 height 6
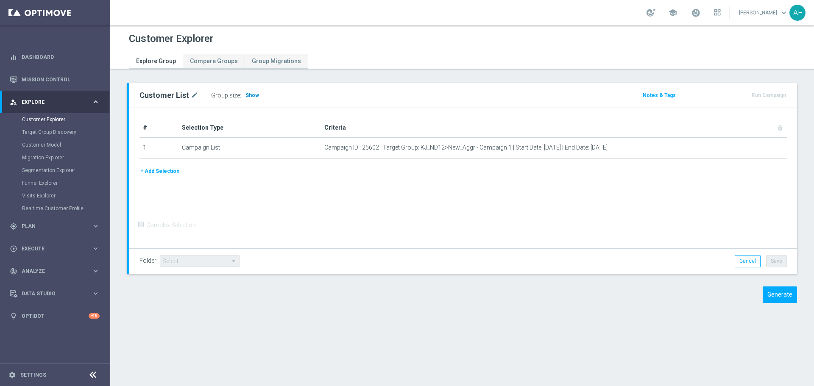
click at [250, 94] on span "Show" at bounding box center [253, 95] width 14 height 6
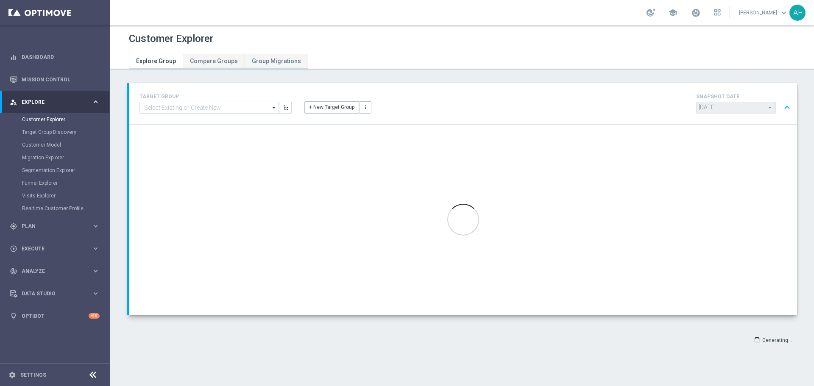
type input "[DATE]"
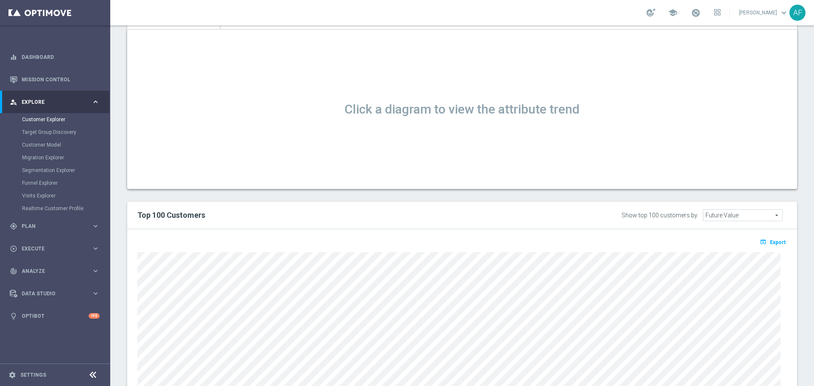
scroll to position [503, 0]
click at [771, 244] on span "Export" at bounding box center [778, 241] width 16 height 6
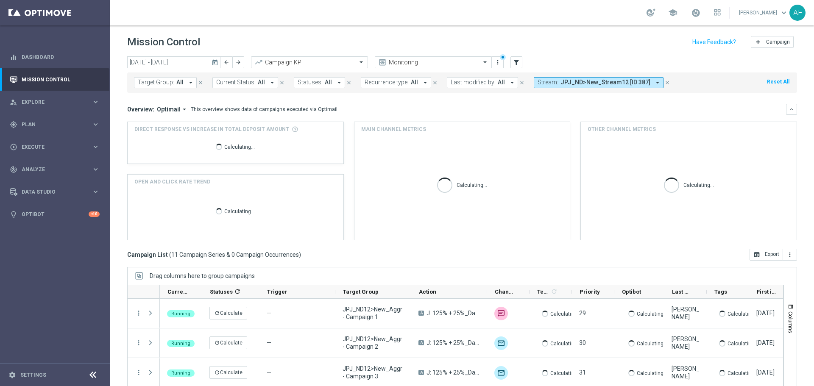
click at [214, 59] on icon "today" at bounding box center [216, 63] width 8 height 8
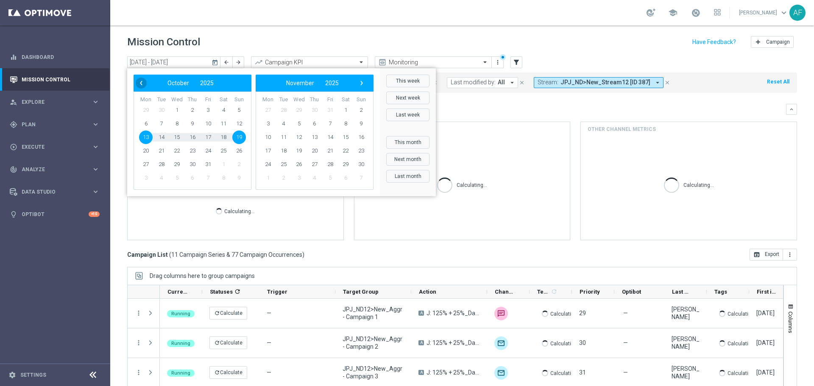
click at [143, 83] on span "‹" at bounding box center [141, 83] width 11 height 11
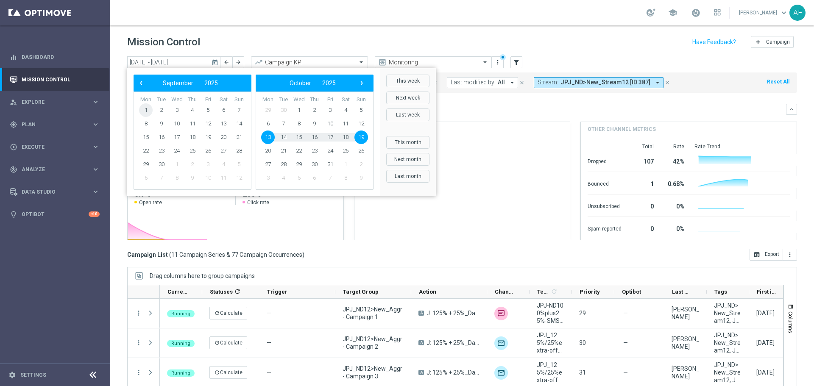
click at [148, 111] on span "1" at bounding box center [146, 110] width 14 height 14
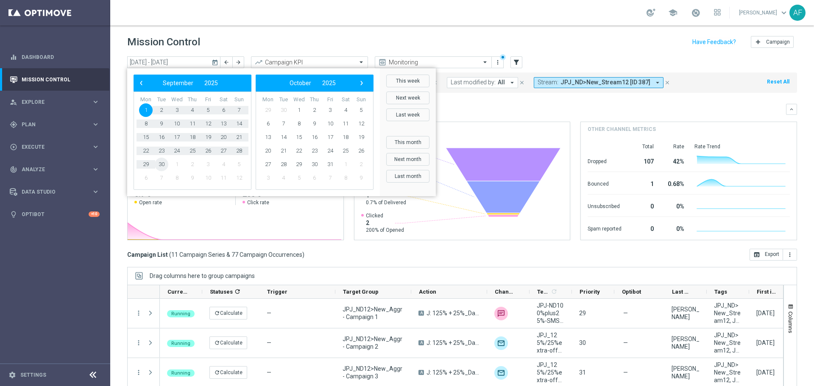
click at [161, 165] on span "30" at bounding box center [162, 165] width 14 height 14
type input "01 Sep 2025 - 30 Sep 2025"
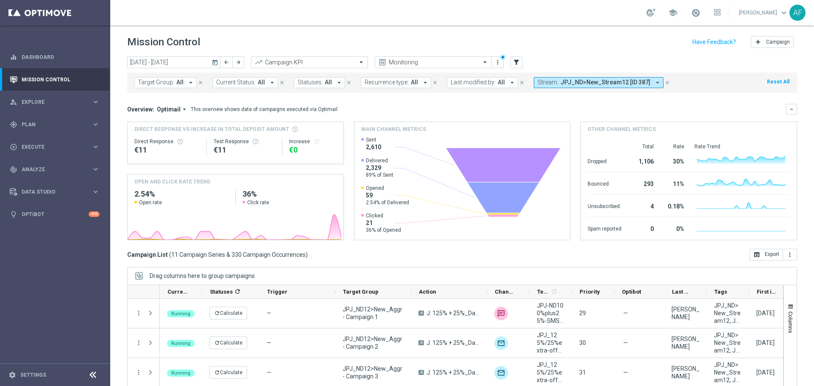
scroll to position [38, 0]
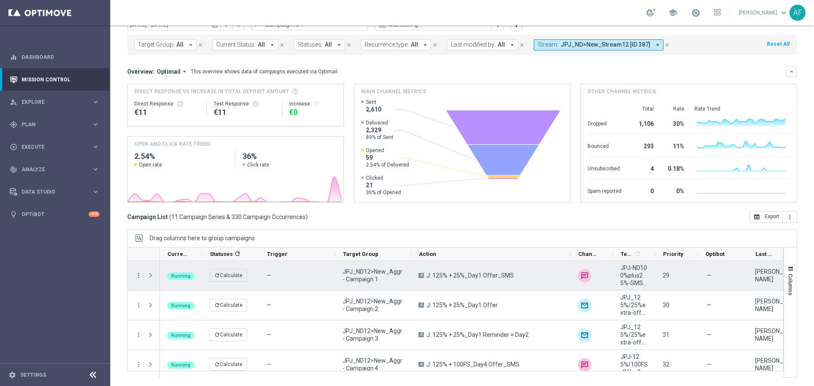
drag, startPoint x: 486, startPoint y: 255, endPoint x: 567, endPoint y: 268, distance: 82.3
click at [568, 262] on div at bounding box center [455, 312] width 656 height 131
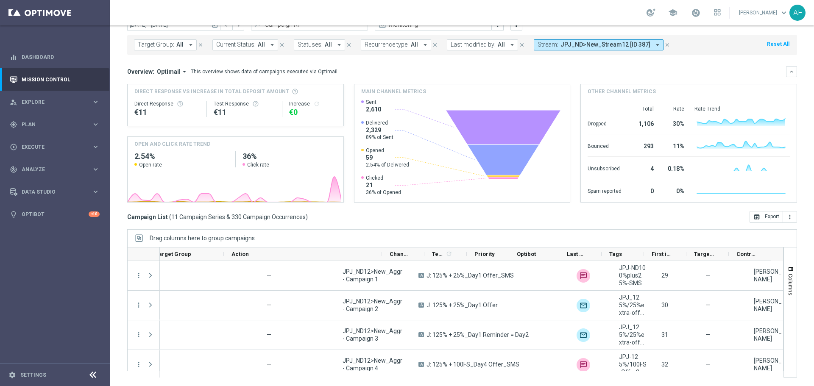
scroll to position [0, 187]
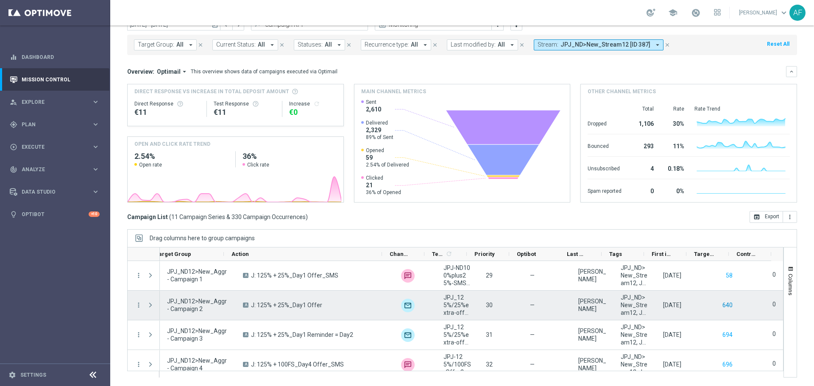
click at [722, 304] on button "640" at bounding box center [728, 305] width 12 height 11
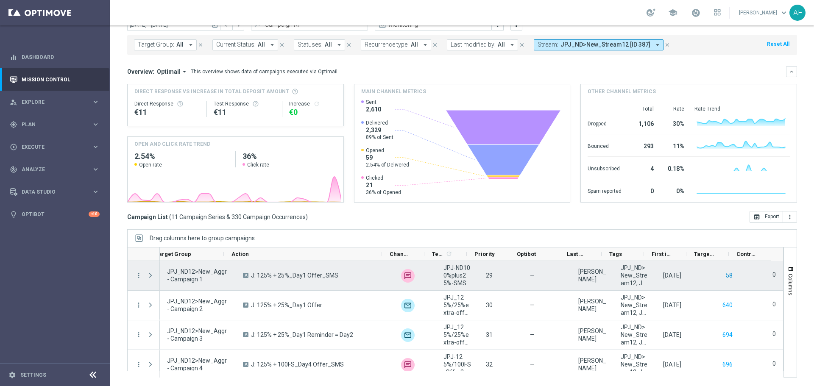
click at [725, 277] on button "58" at bounding box center [729, 276] width 8 height 11
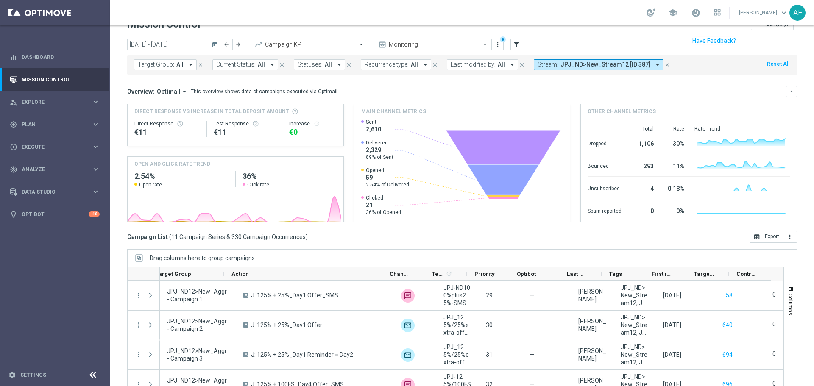
scroll to position [0, 0]
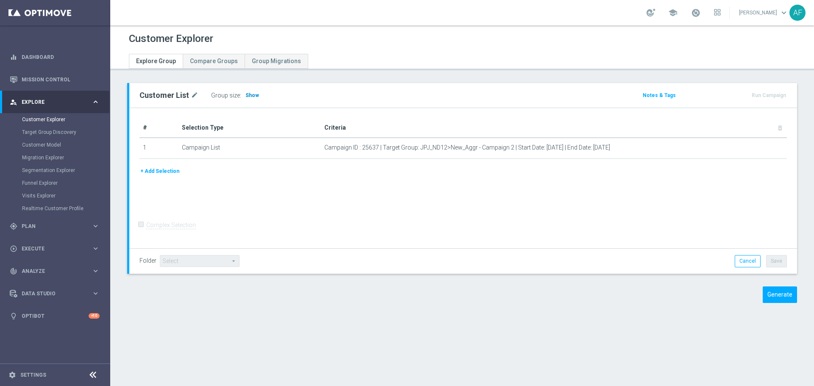
click at [249, 94] on span "Show" at bounding box center [253, 95] width 14 height 6
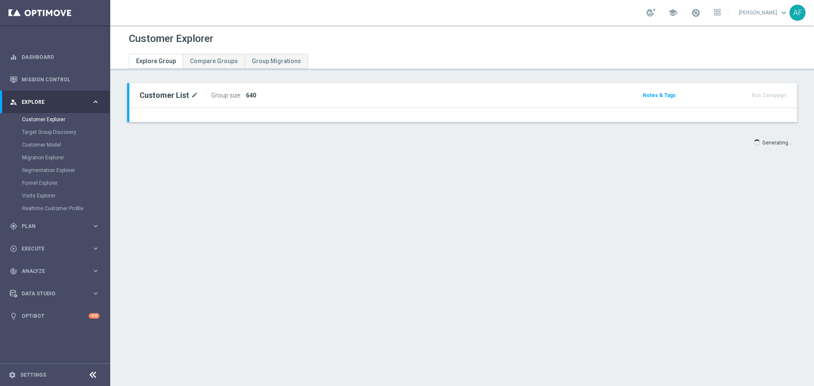
type input "[DATE]"
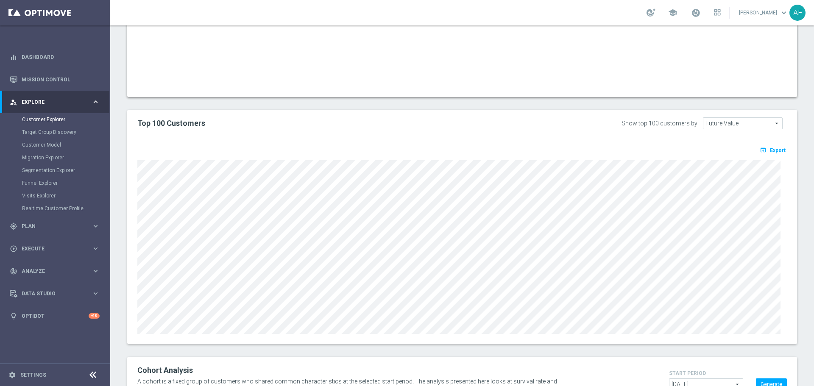
scroll to position [594, 0]
click at [771, 149] on span "Export" at bounding box center [778, 150] width 16 height 6
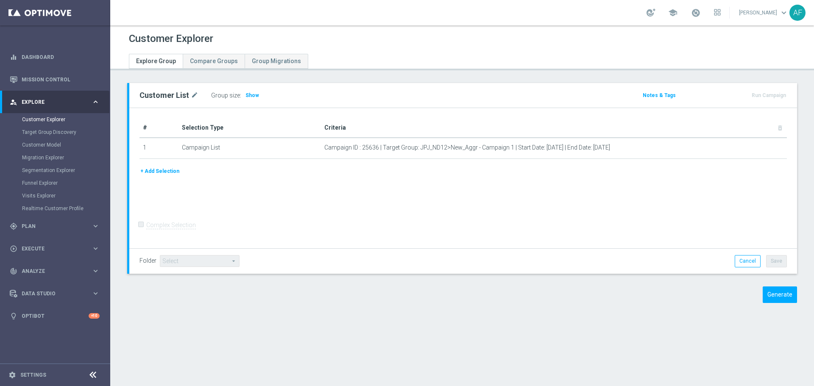
click at [246, 98] on span "Show" at bounding box center [253, 95] width 14 height 6
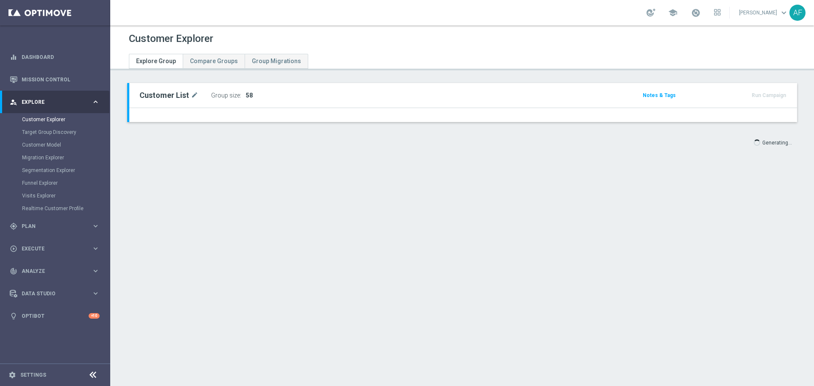
type input "[DATE]"
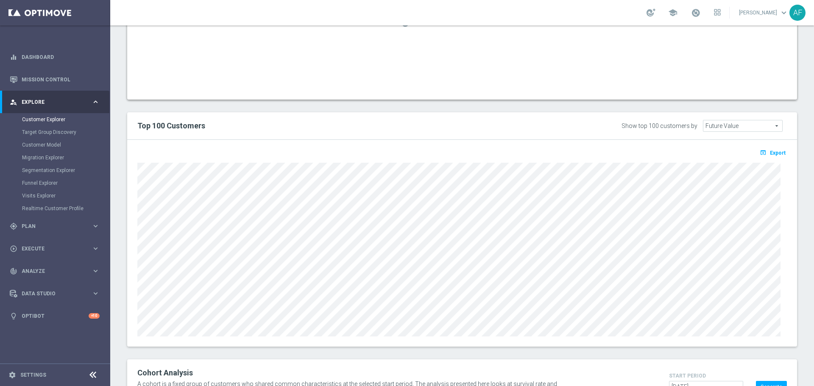
scroll to position [630, 0]
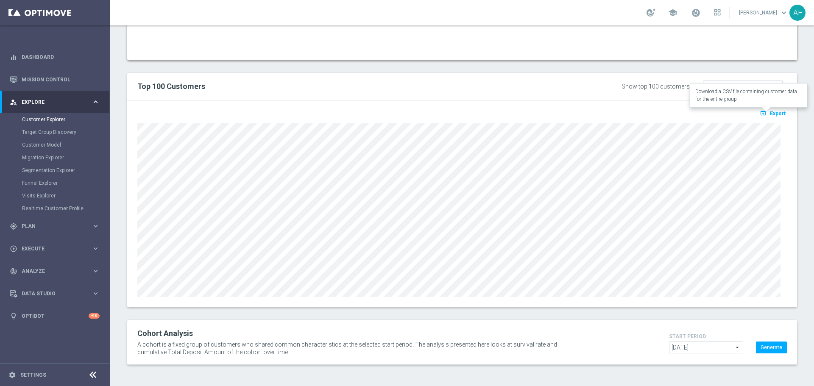
click at [762, 115] on icon "open_in_browser" at bounding box center [764, 113] width 9 height 7
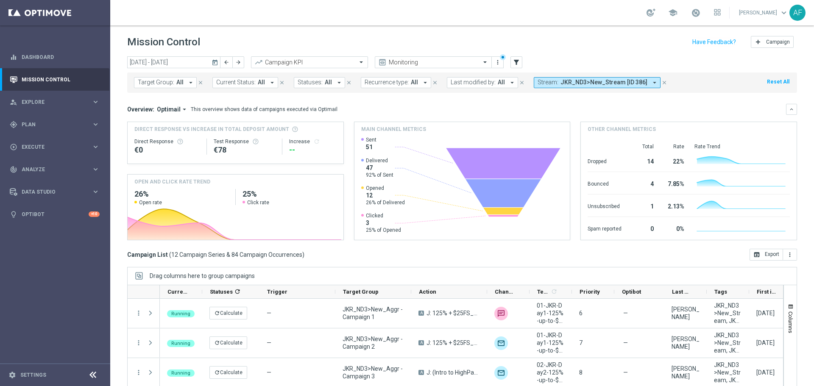
drag, startPoint x: 214, startPoint y: 64, endPoint x: 202, endPoint y: 64, distance: 11.9
click at [214, 63] on icon "today" at bounding box center [216, 63] width 8 height 8
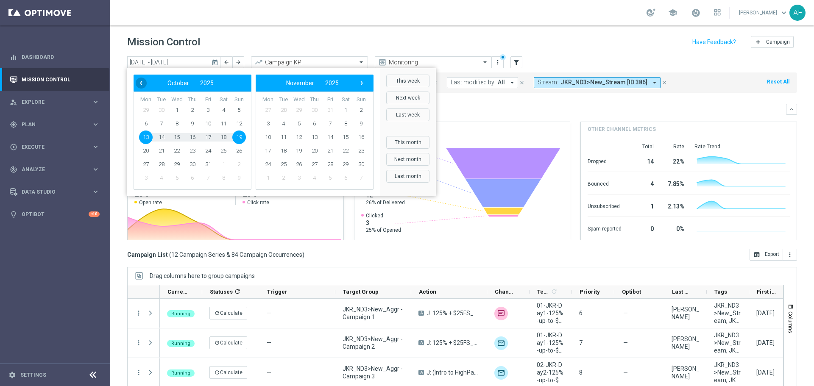
click at [137, 82] on span "‹" at bounding box center [141, 83] width 11 height 11
click at [145, 108] on span "1" at bounding box center [146, 110] width 14 height 14
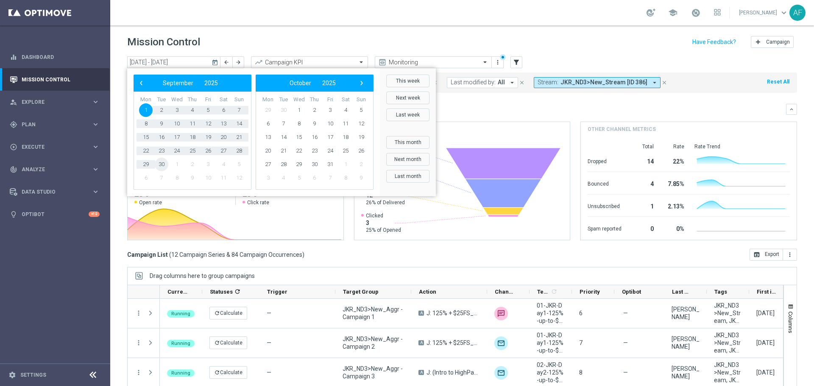
click at [159, 163] on span "30" at bounding box center [162, 165] width 14 height 14
type input "01 Sep 2025 - 30 Sep 2025"
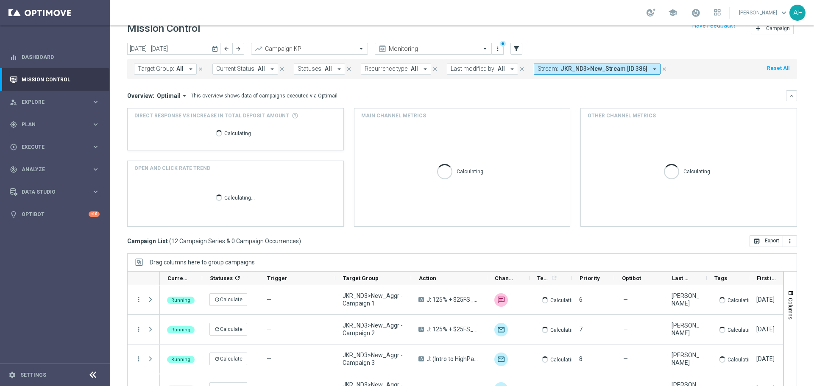
scroll to position [38, 0]
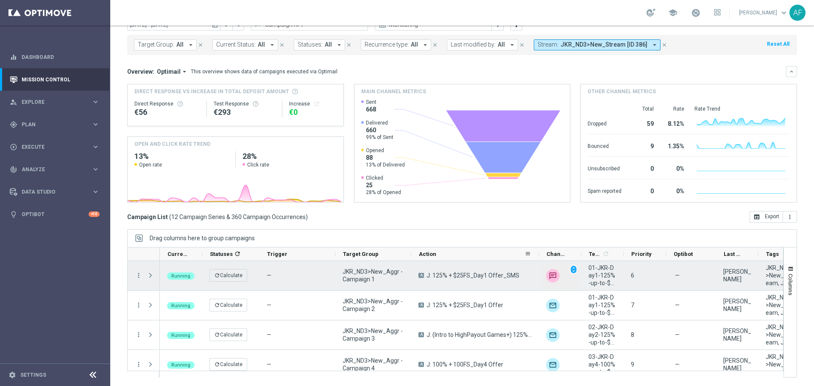
drag, startPoint x: 560, startPoint y: 256, endPoint x: 542, endPoint y: 277, distance: 28.0
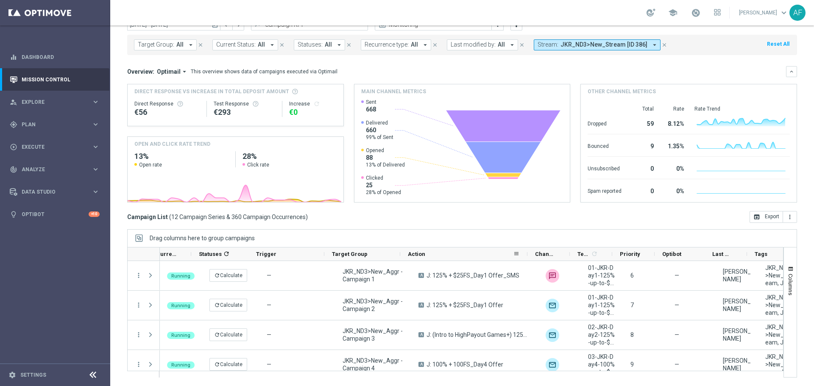
scroll to position [0, 156]
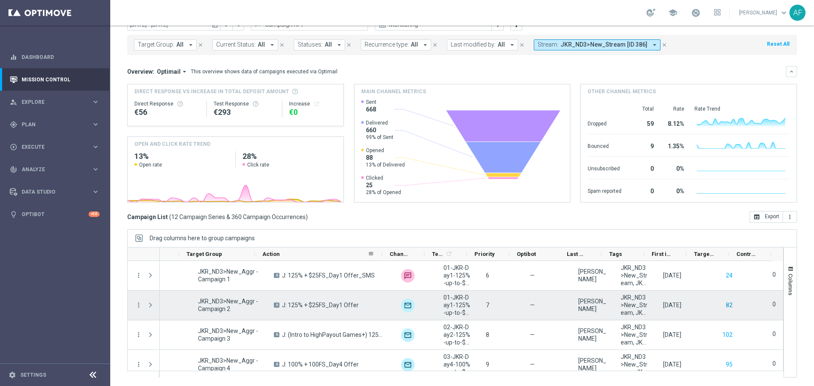
click at [725, 306] on button "82" at bounding box center [729, 305] width 8 height 11
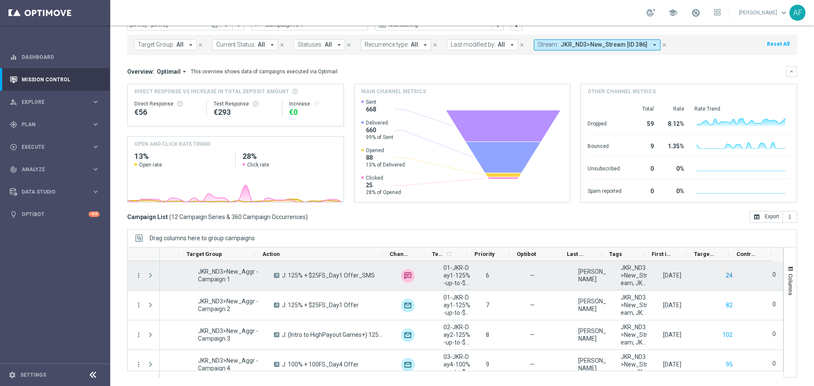
click at [725, 275] on button "24" at bounding box center [729, 276] width 8 height 11
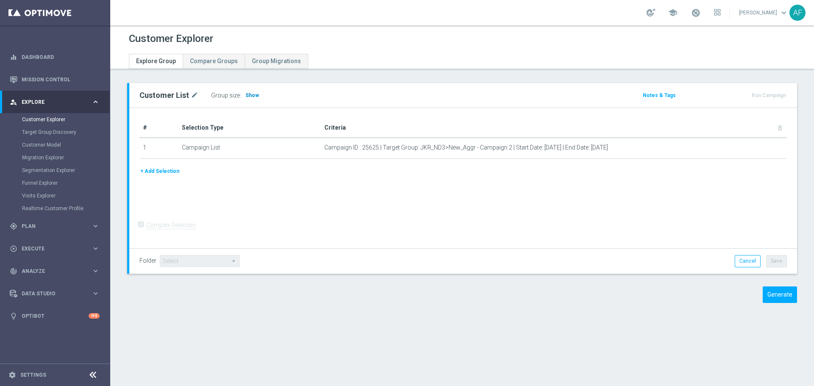
click at [253, 96] on span "Show" at bounding box center [253, 95] width 14 height 6
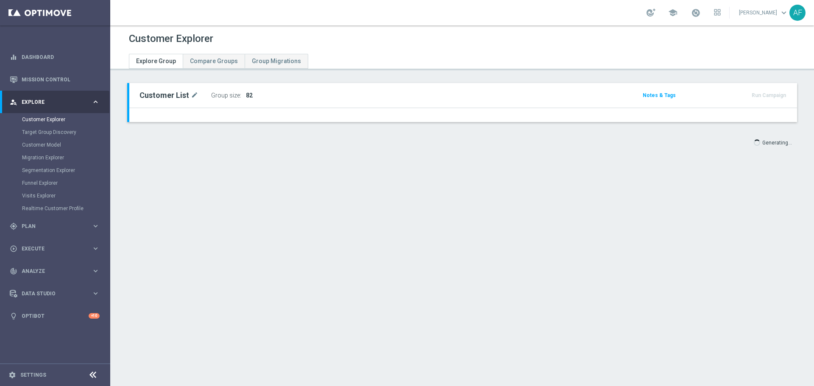
type input "[DATE]"
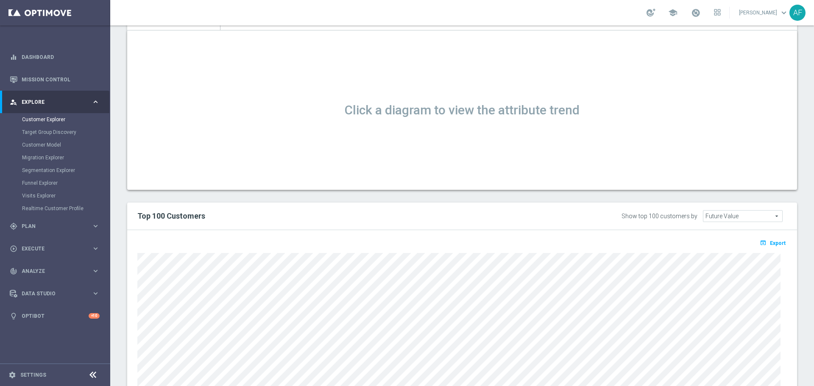
scroll to position [528, 0]
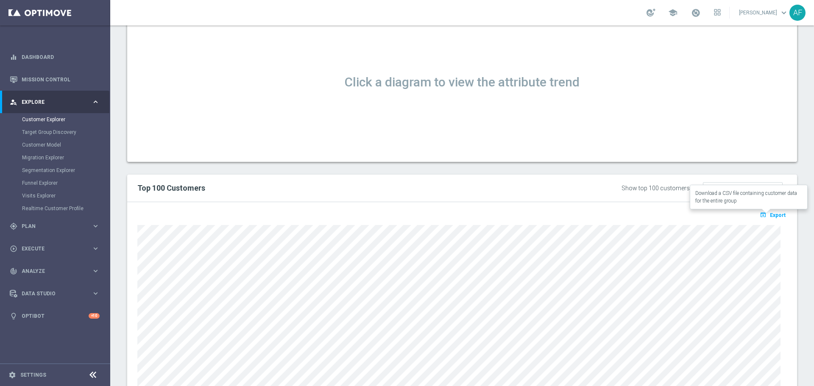
click at [774, 216] on span "Export" at bounding box center [778, 215] width 16 height 6
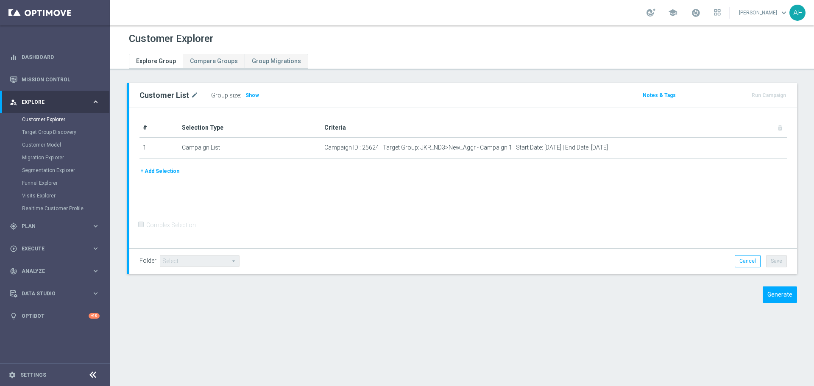
drag, startPoint x: 248, startPoint y: 94, endPoint x: 288, endPoint y: 72, distance: 45.2
click at [249, 96] on span "Show" at bounding box center [253, 95] width 14 height 6
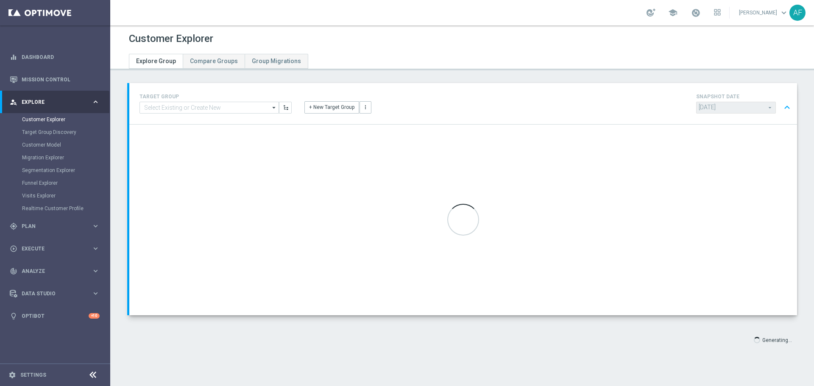
type input "[DATE]"
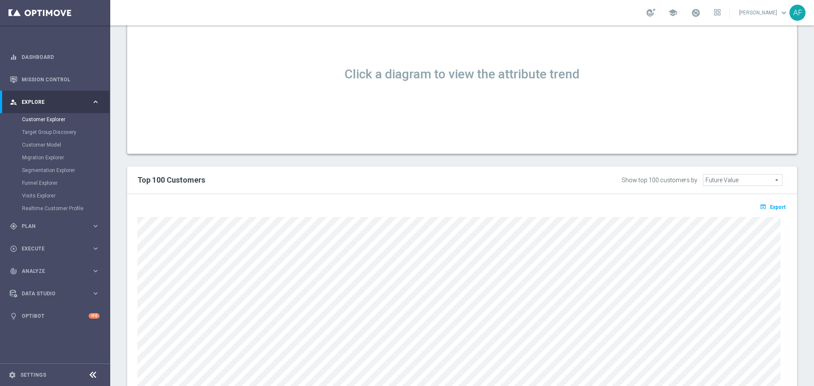
scroll to position [538, 0]
click at [770, 206] on span "Export" at bounding box center [778, 206] width 16 height 6
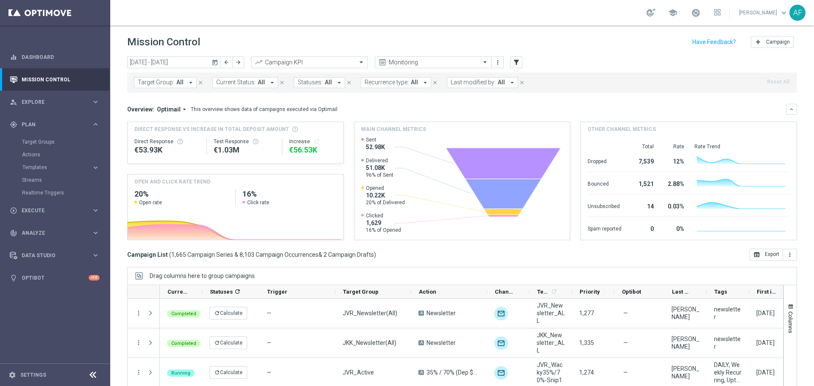
click at [213, 63] on icon "today" at bounding box center [216, 63] width 8 height 8
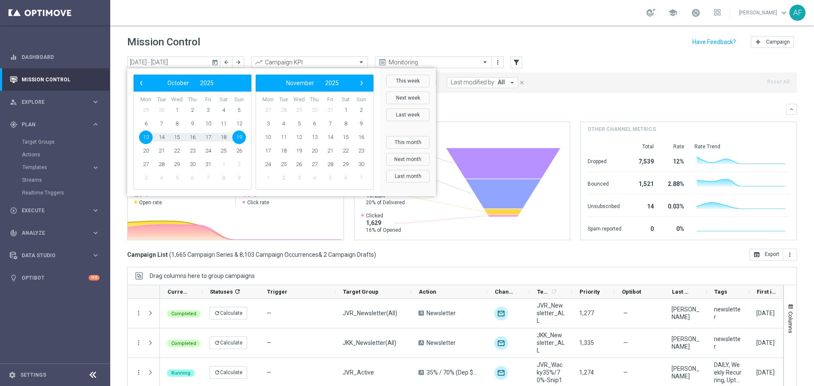
click at [147, 82] on bs-datepicker-navigation-view "‹ ​ October ​ 2025 ​ ›" at bounding box center [190, 83] width 109 height 11
click at [146, 88] on bs-datepicker-navigation-view "‹ ​ October ​ 2025 ​ ›" at bounding box center [190, 83] width 109 height 11
click at [142, 87] on span "‹" at bounding box center [141, 83] width 11 height 11
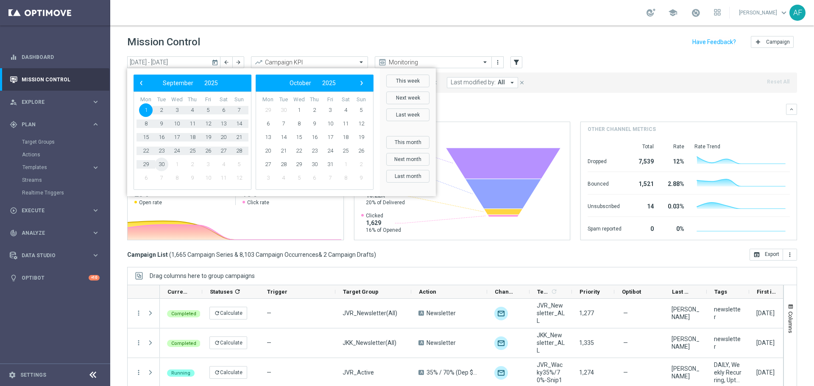
click at [162, 164] on span "30" at bounding box center [162, 165] width 14 height 14
type input "[DATE] - [DATE]"
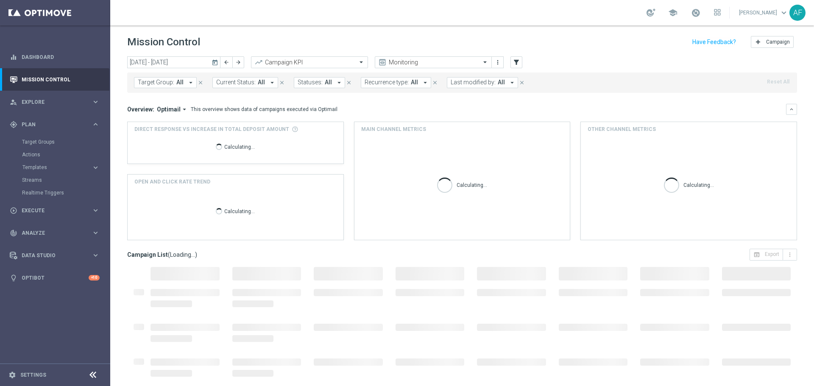
click at [183, 83] on button "Target Group: All arrow_drop_down" at bounding box center [165, 82] width 63 height 11
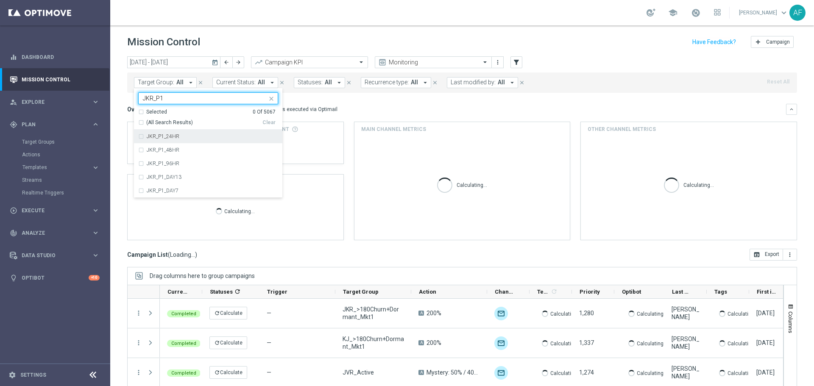
click at [170, 136] on label "JKR_P1_24HR" at bounding box center [163, 136] width 33 height 5
type input "JKR_P1"
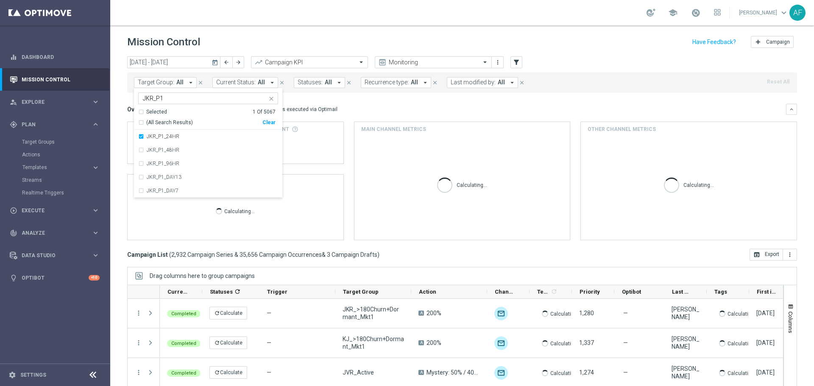
click at [364, 108] on div "Overview: Optimail arrow_drop_down This overview shows data of campaigns execut…" at bounding box center [456, 110] width 659 height 8
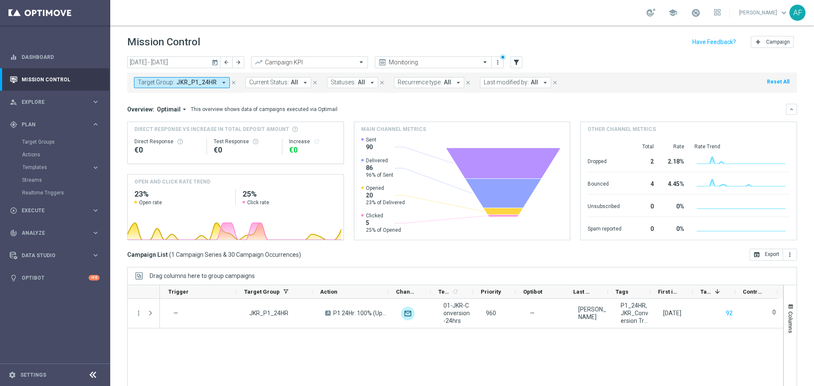
click at [220, 81] on icon "arrow_drop_down" at bounding box center [224, 83] width 8 height 8
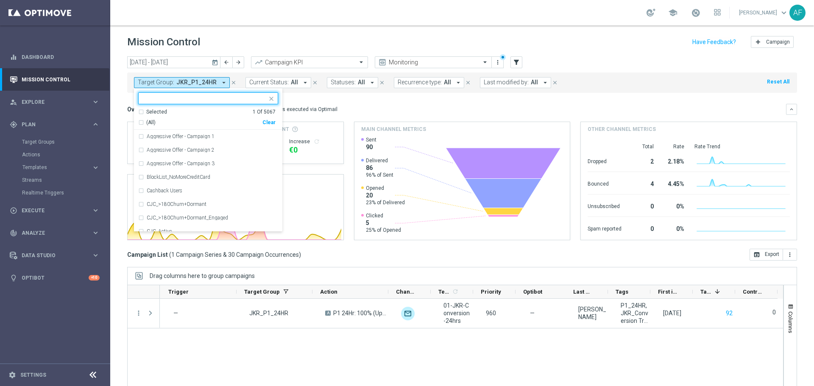
click at [159, 110] on div "Selected" at bounding box center [156, 112] width 21 height 7
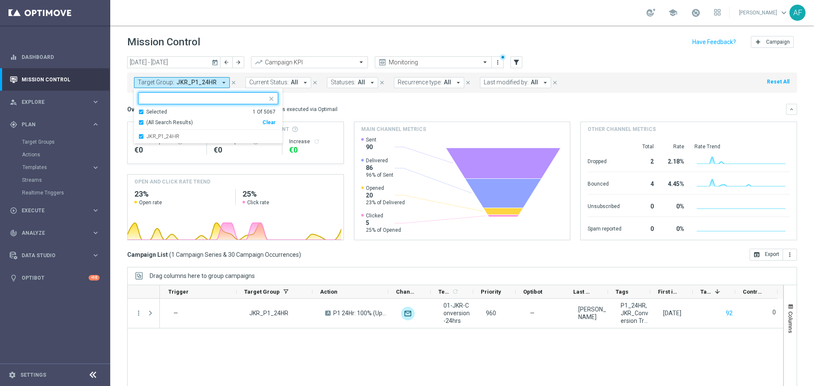
click at [165, 119] on span "(All Search Results)" at bounding box center [169, 122] width 47 height 7
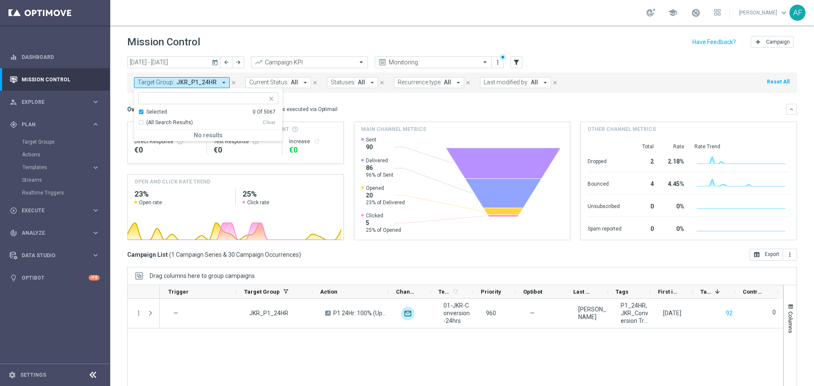
click at [170, 92] on div "Selected 0 Of 5067 (All Search Results) Clear No results close" at bounding box center [208, 114] width 148 height 53
click at [165, 100] on input "text" at bounding box center [205, 98] width 124 height 7
click at [159, 109] on div "Selected" at bounding box center [156, 112] width 21 height 7
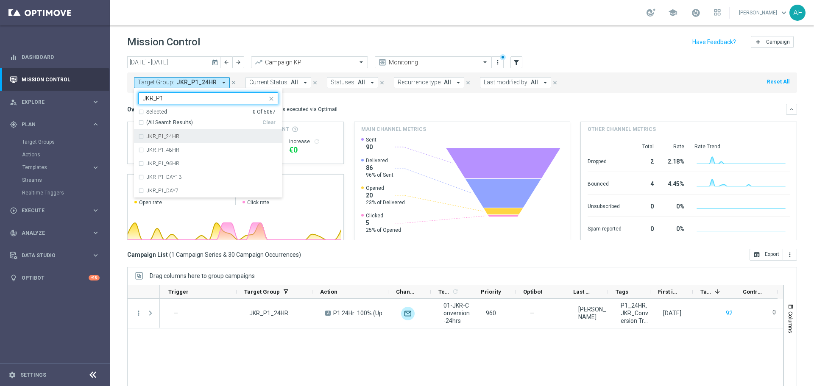
click at [206, 132] on div "JKR_P1_24HR" at bounding box center [208, 137] width 140 height 14
type input "JKR_P1"
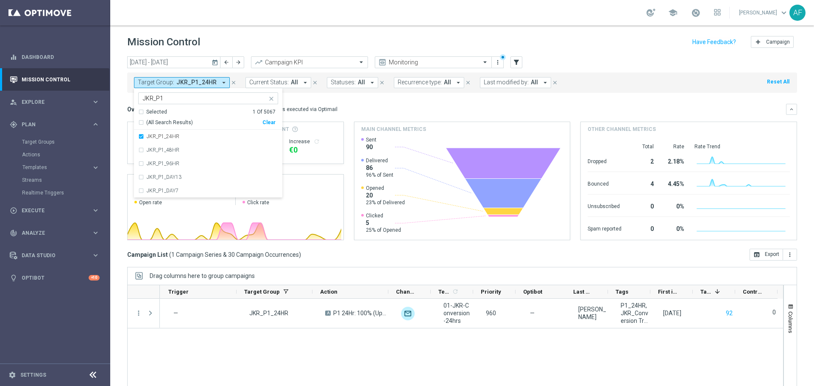
click at [381, 103] on mini-dashboard "Overview: Optimail arrow_drop_down This overview shows data of campaigns execut…" at bounding box center [462, 171] width 670 height 156
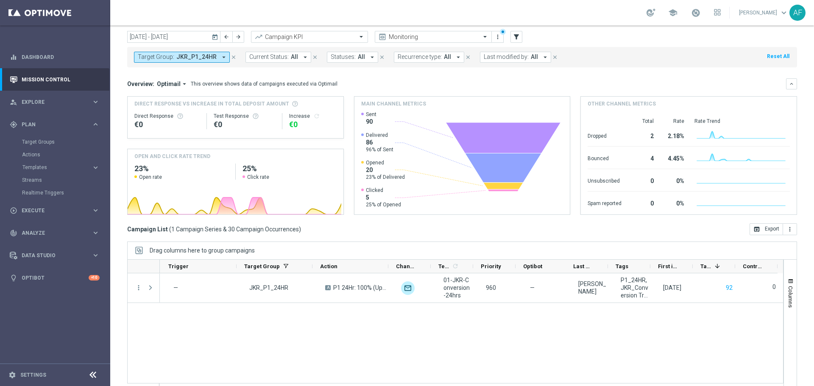
scroll to position [38, 0]
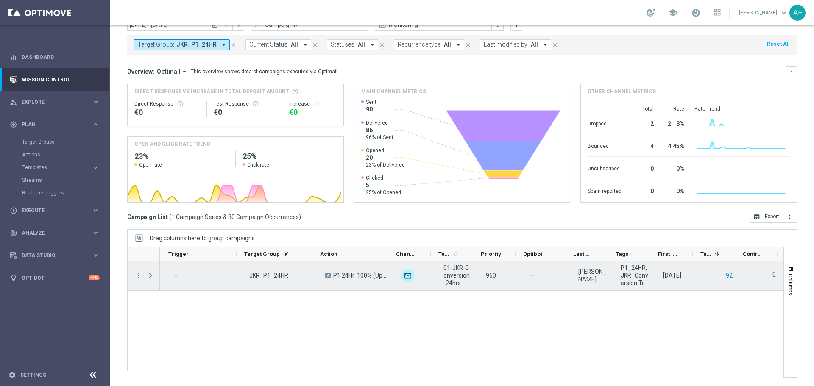
click at [727, 275] on button "92" at bounding box center [729, 276] width 8 height 11
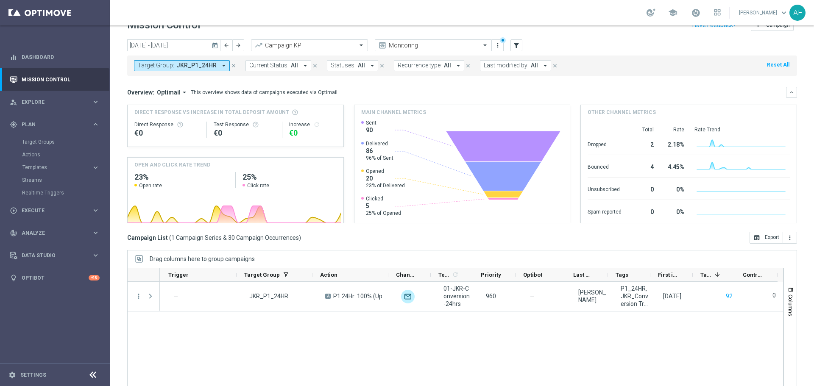
scroll to position [0, 0]
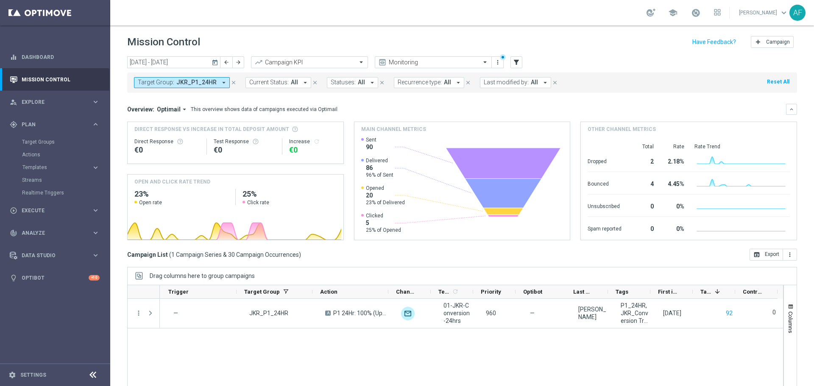
click at [220, 84] on icon "arrow_drop_down" at bounding box center [224, 83] width 8 height 8
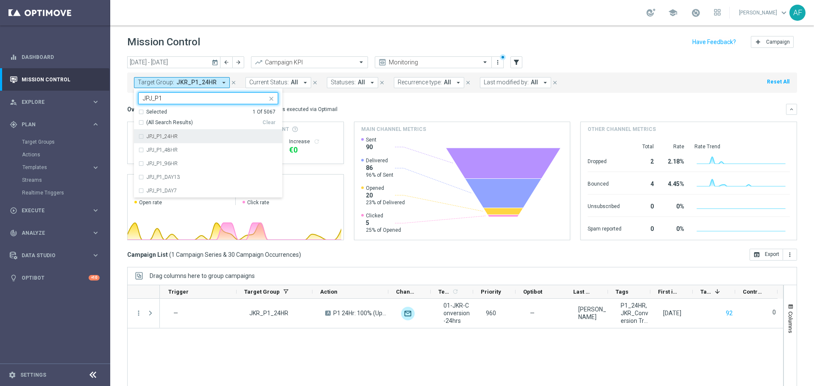
click at [188, 138] on div "JPJ_P1_24HR" at bounding box center [212, 136] width 131 height 5
type input "JPJ_P1"
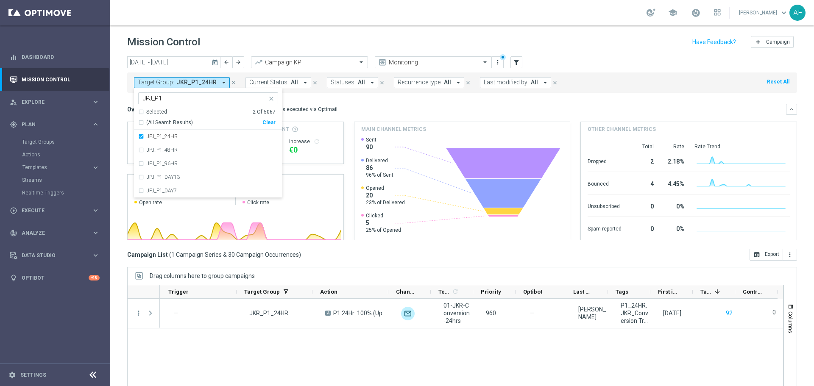
click at [335, 112] on div "Overview: Optimail arrow_drop_down This overview shows data of campaigns execut…" at bounding box center [456, 110] width 659 height 8
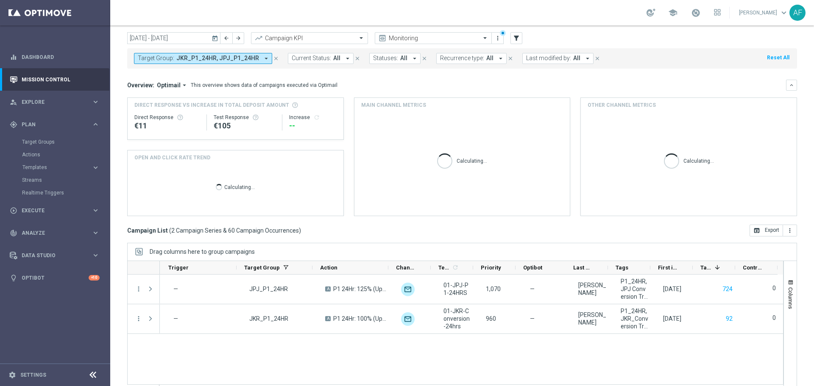
scroll to position [38, 0]
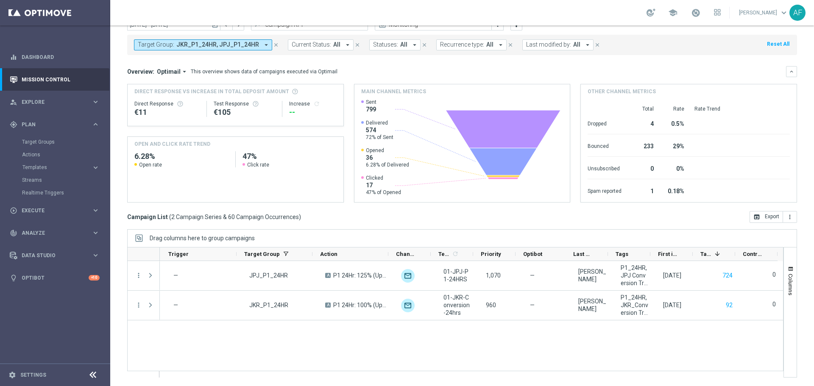
click at [240, 47] on span "JKR_P1_24HR, JPJ_P1_24HR" at bounding box center [217, 44] width 83 height 7
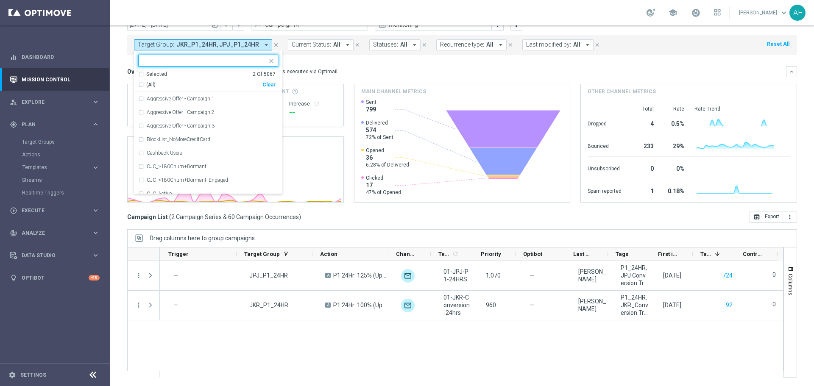
click at [161, 71] on div "Selected" at bounding box center [156, 74] width 21 height 7
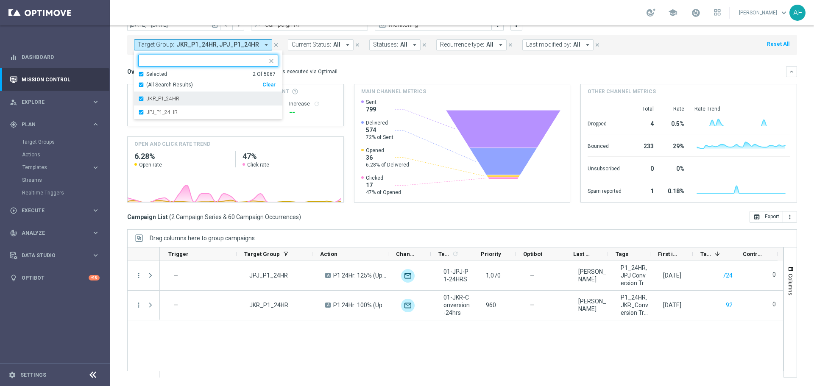
click at [159, 99] on label "JKR_P1_24HR" at bounding box center [163, 98] width 33 height 5
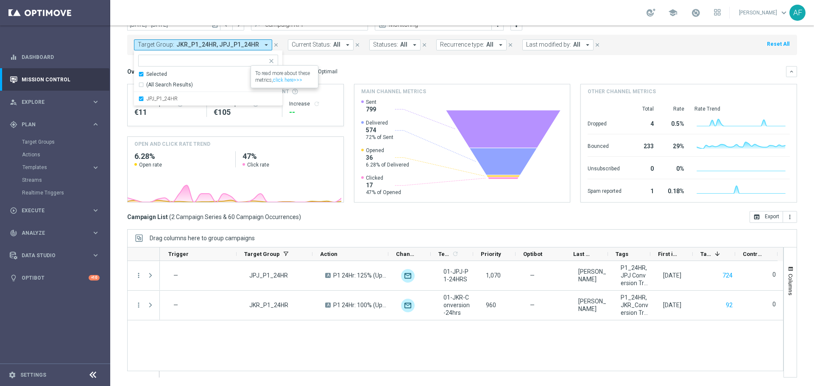
click at [362, 75] on div "Overview: Optimail arrow_drop_down This overview shows data of campaigns execut…" at bounding box center [456, 72] width 659 height 8
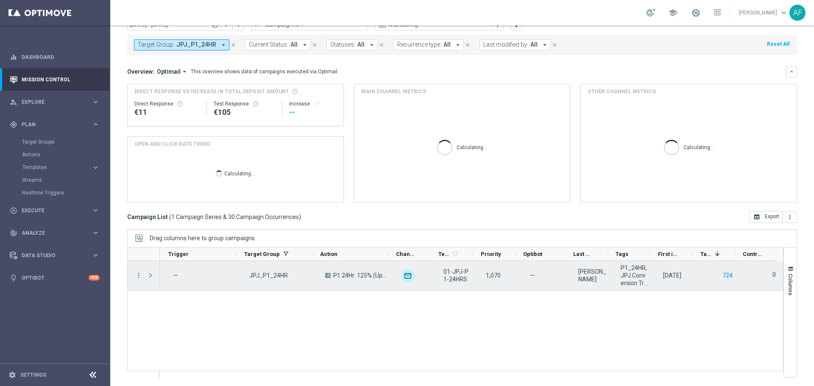
click at [724, 279] on button "724" at bounding box center [728, 276] width 12 height 11
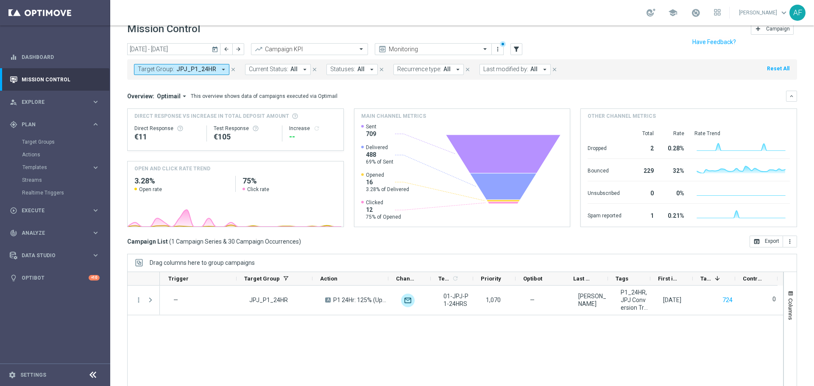
scroll to position [0, 0]
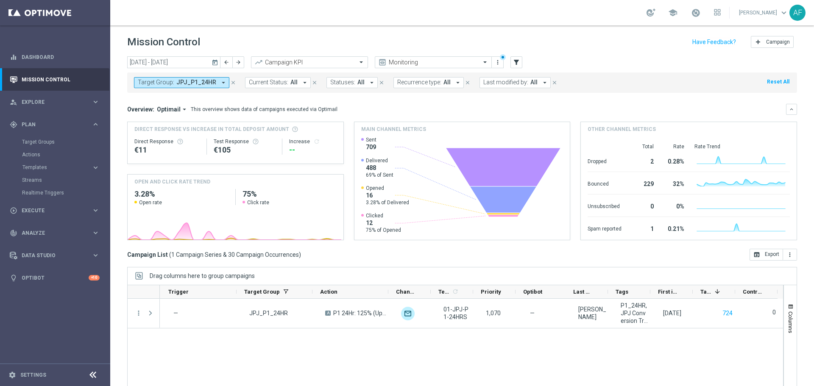
click at [220, 79] on icon "arrow_drop_down" at bounding box center [224, 83] width 8 height 8
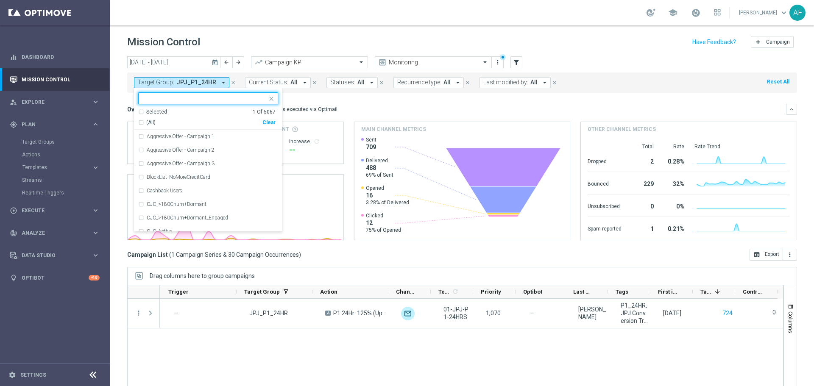
click at [162, 110] on div "Selected" at bounding box center [156, 112] width 21 height 7
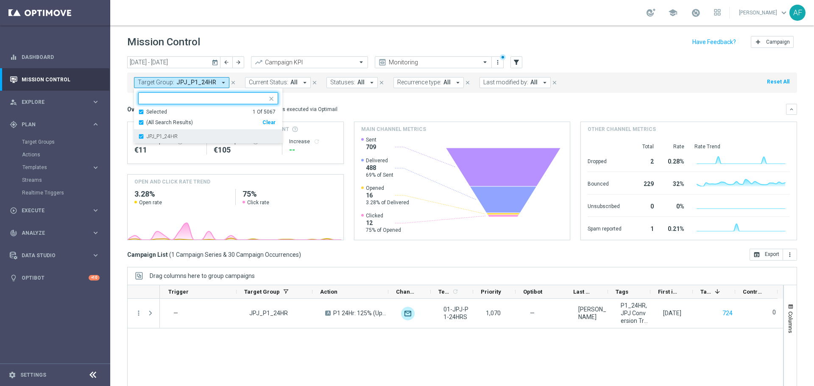
click at [165, 133] on div "JPJ_P1_24HR" at bounding box center [208, 137] width 140 height 14
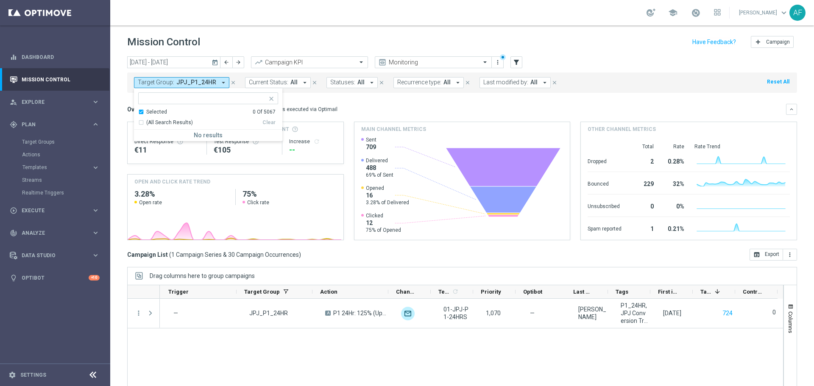
click at [164, 98] on input "text" at bounding box center [205, 98] width 124 height 7
click at [163, 113] on div "Selected" at bounding box center [156, 112] width 21 height 7
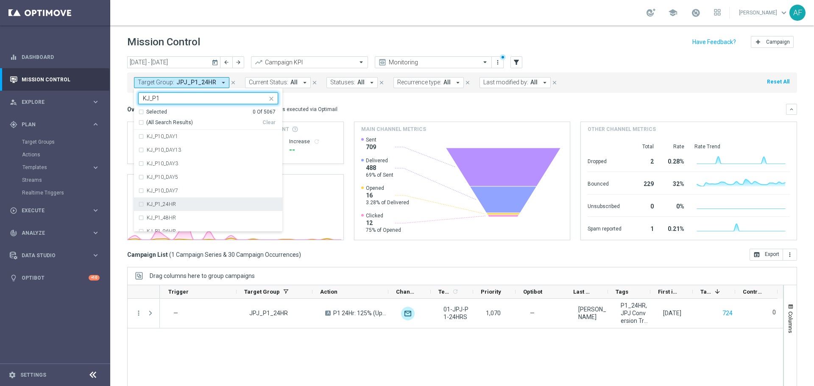
click at [189, 201] on div "KJ_P1_24HR" at bounding box center [208, 205] width 140 height 14
type input "KJ_P1"
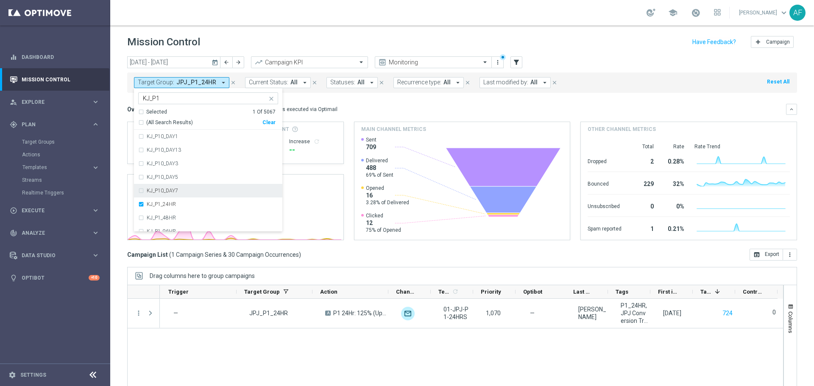
scroll to position [34, 0]
click at [346, 106] on div "Overview: Optimail arrow_drop_down This overview shows data of campaigns execut…" at bounding box center [456, 110] width 659 height 8
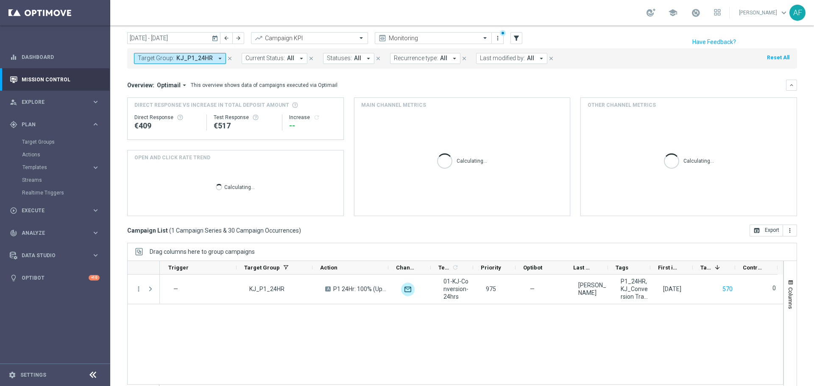
scroll to position [38, 0]
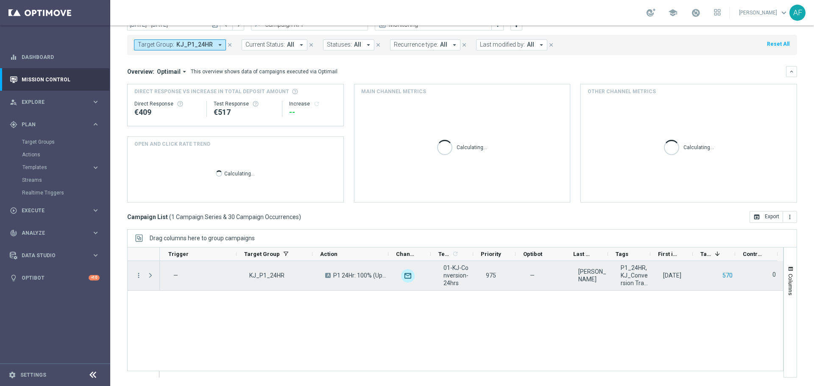
click at [726, 276] on button "570" at bounding box center [728, 276] width 12 height 11
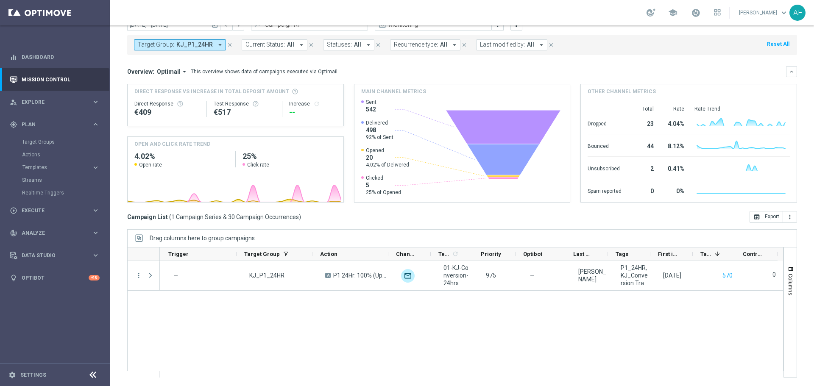
click at [209, 42] on span "KJ_P1_24HR" at bounding box center [194, 44] width 36 height 7
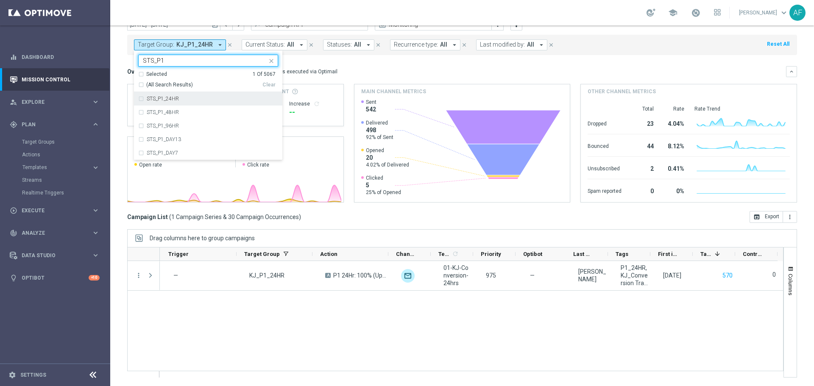
click at [178, 98] on label "STS_P1_24HR" at bounding box center [163, 98] width 32 height 5
type input "STS_P1"
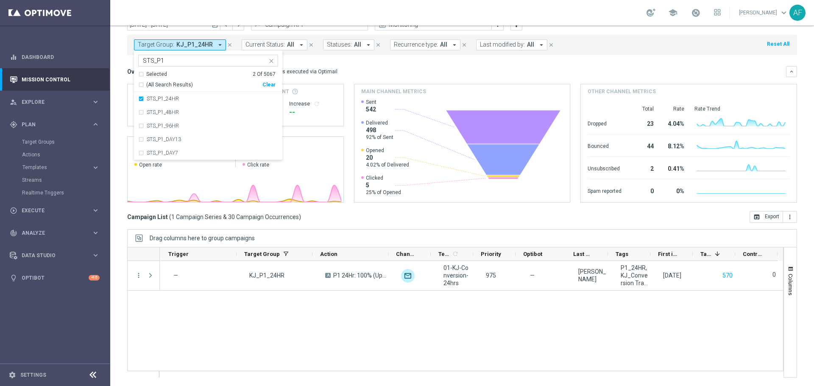
click at [387, 64] on mini-dashboard "Overview: Optimail arrow_drop_down This overview shows data of campaigns execut…" at bounding box center [462, 133] width 670 height 156
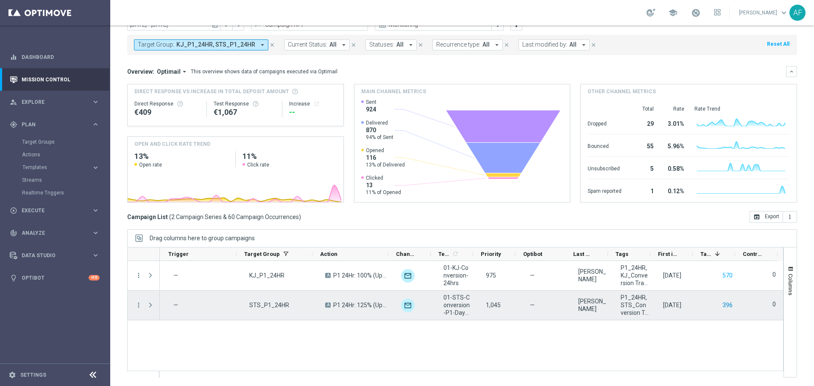
click at [723, 307] on button "396" at bounding box center [728, 305] width 12 height 11
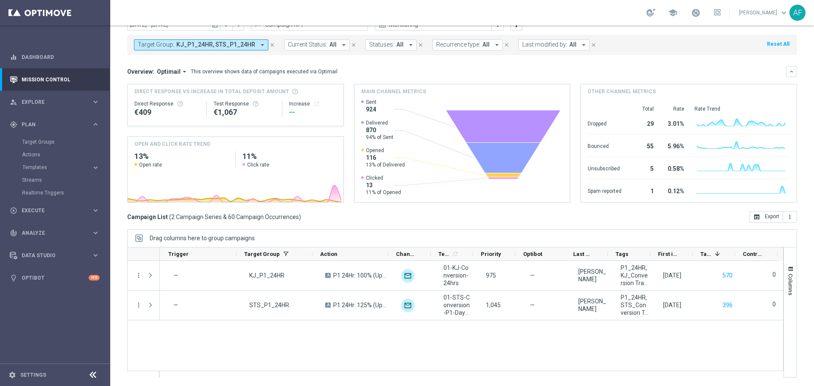
scroll to position [0, 0]
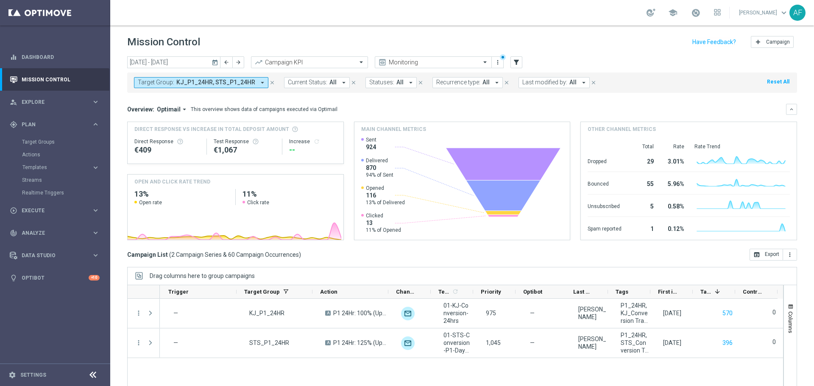
click at [235, 84] on span "KJ_P1_24HR, STS_P1_24HR" at bounding box center [215, 82] width 79 height 7
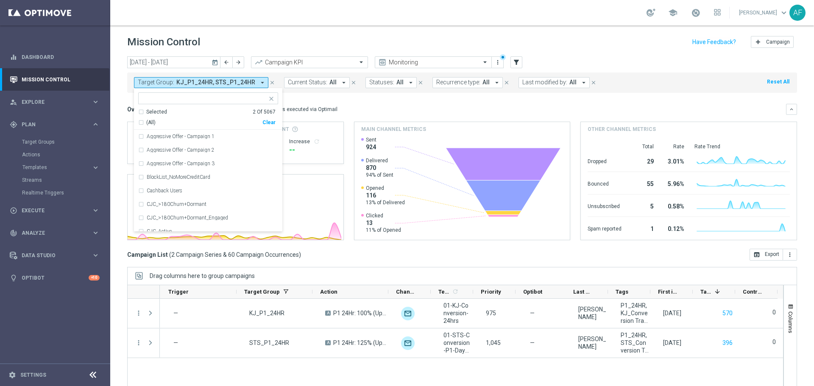
click at [184, 82] on span "KJ_P1_24HR, STS_P1_24HR" at bounding box center [215, 82] width 79 height 7
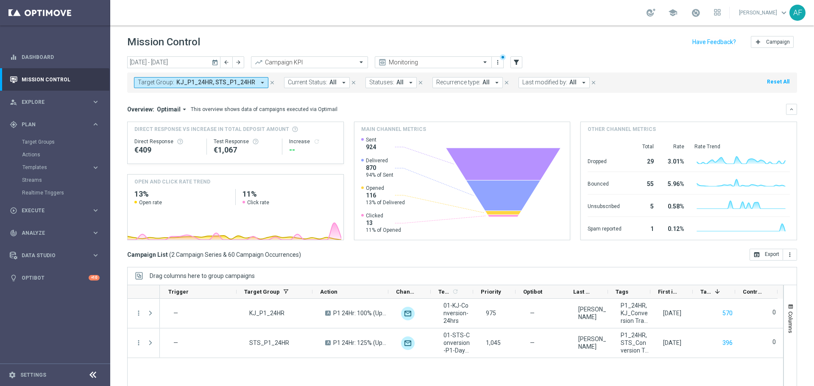
click at [180, 88] on button "Target Group: KJ_P1_24HR, STS_P1_24HR arrow_drop_down" at bounding box center [201, 82] width 134 height 11
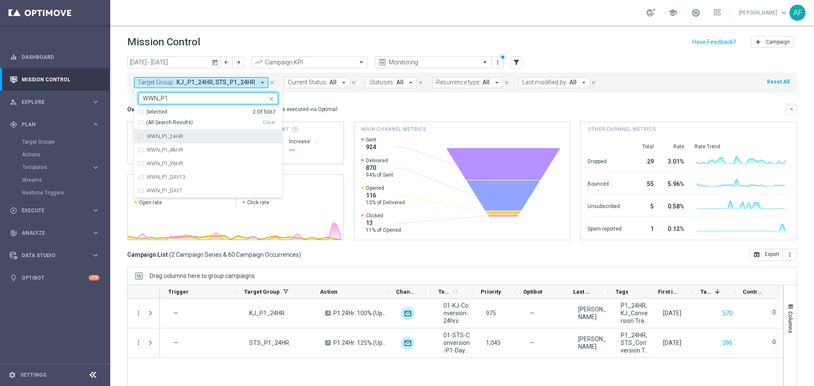
click at [166, 131] on div "WWN_P1_24HR" at bounding box center [208, 137] width 140 height 14
type input "WWN_P1"
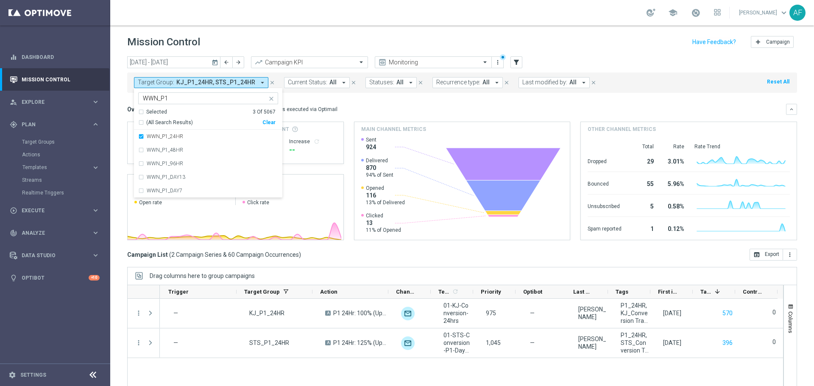
click at [352, 98] on mini-dashboard "Overview: Optimail arrow_drop_down This overview shows data of campaigns execut…" at bounding box center [462, 171] width 670 height 156
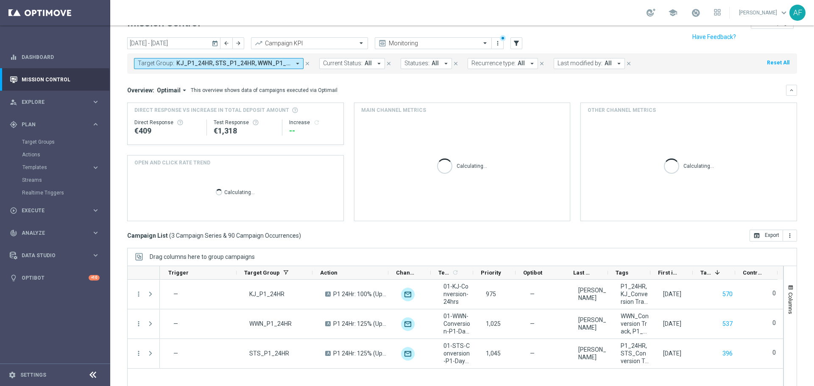
scroll to position [38, 0]
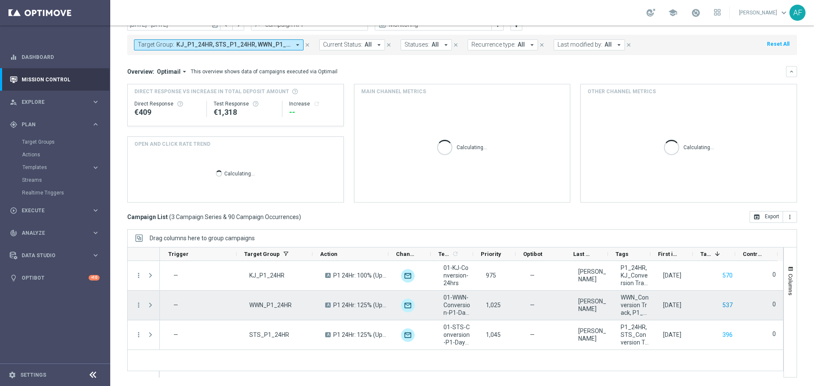
click at [722, 303] on button "537" at bounding box center [728, 305] width 12 height 11
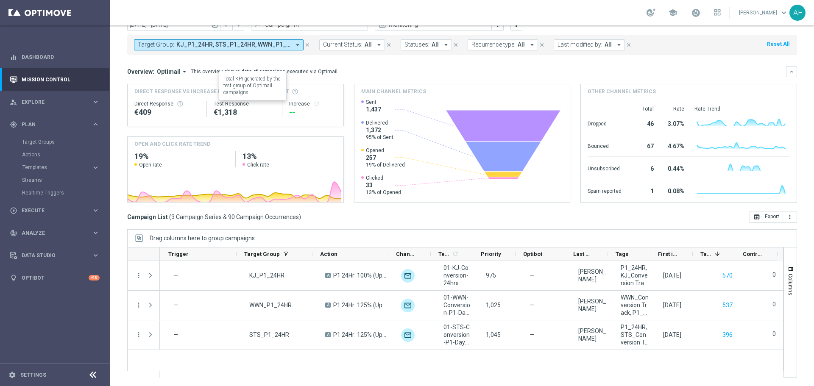
scroll to position [0, 0]
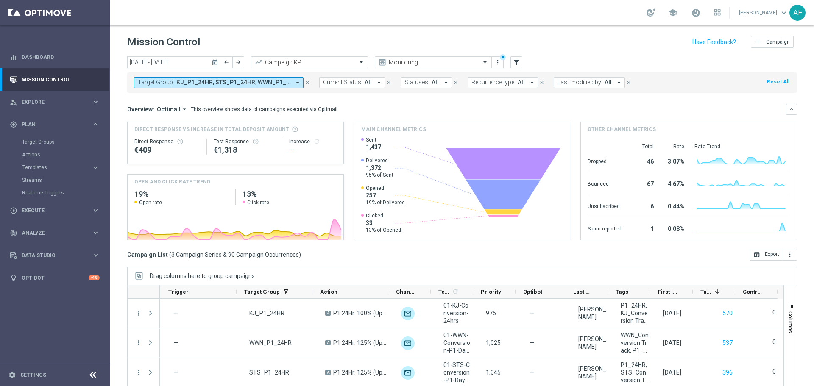
click at [226, 78] on button "Target Group: KJ_P1_24HR, STS_P1_24HR, WWN_P1_24HR arrow_drop_down" at bounding box center [219, 82] width 170 height 11
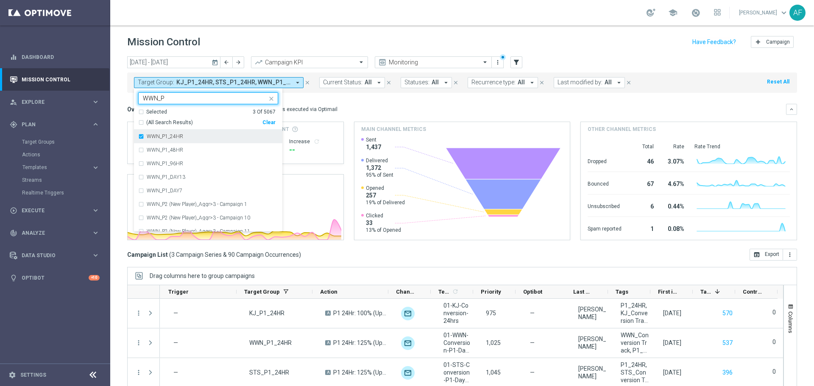
click at [188, 132] on div "WWN_P1_24HR" at bounding box center [208, 137] width 140 height 14
click at [184, 99] on input "WWN_P" at bounding box center [205, 98] width 124 height 7
click at [195, 133] on div "WWN_P2_DAY1" at bounding box center [208, 137] width 140 height 14
type input "WWN_P2_"
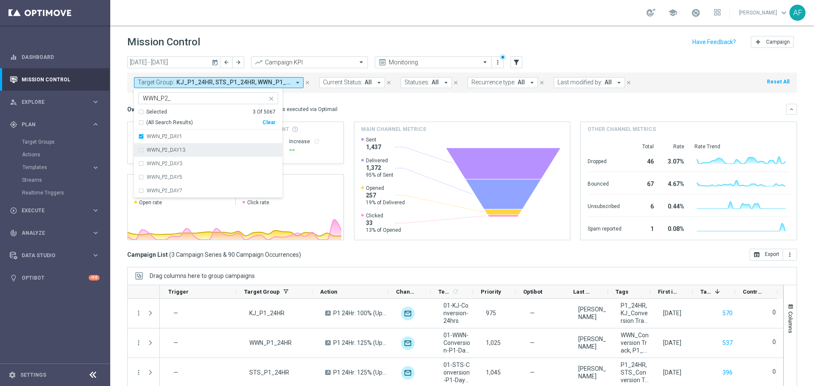
click at [196, 145] on div "WWN_P2_DAY13" at bounding box center [208, 150] width 140 height 14
click at [199, 164] on div "WWN_P2_DAY3" at bounding box center [212, 163] width 131 height 5
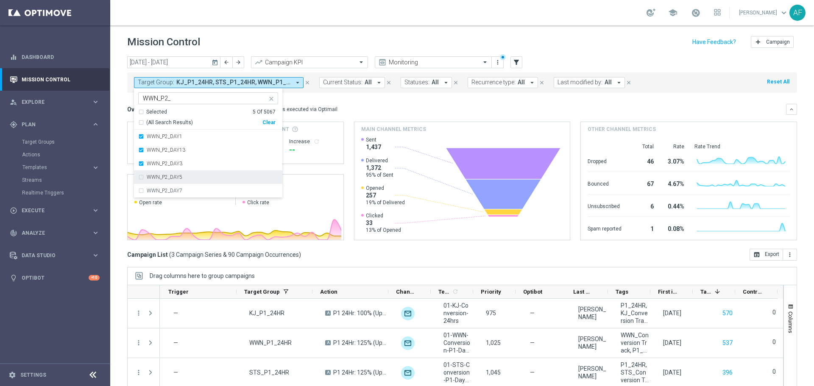
click at [203, 178] on div "WWN_P2_DAY5" at bounding box center [212, 177] width 131 height 5
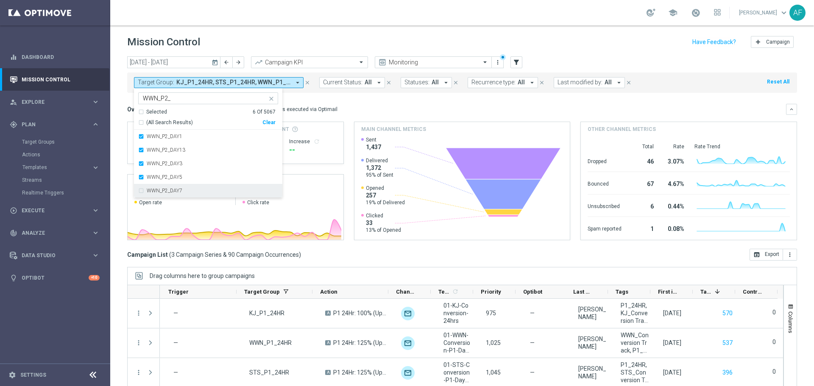
click at [206, 190] on div "WWN_P2_DAY7" at bounding box center [212, 190] width 131 height 5
click at [361, 106] on div "Overview: Optimail arrow_drop_down This overview shows data of campaigns execut…" at bounding box center [456, 110] width 659 height 8
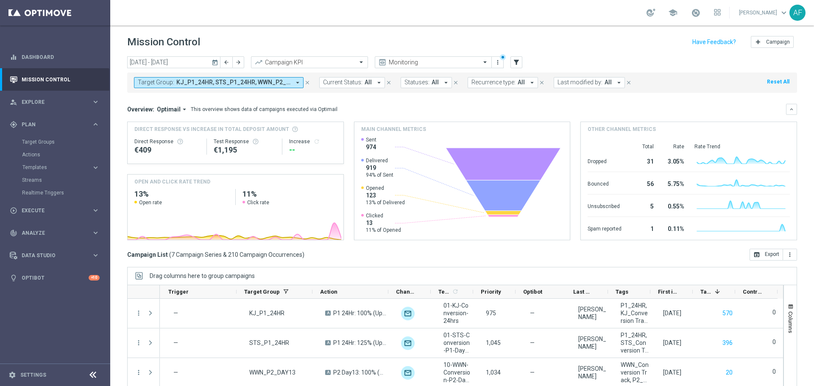
click at [260, 82] on span "KJ_P1_24HR, STS_P1_24HR, WWN_P2_DAY1, WWN_P2_DAY13, WWN_P2_DAY3, WWN_P2_DAY5, W…" at bounding box center [233, 82] width 114 height 7
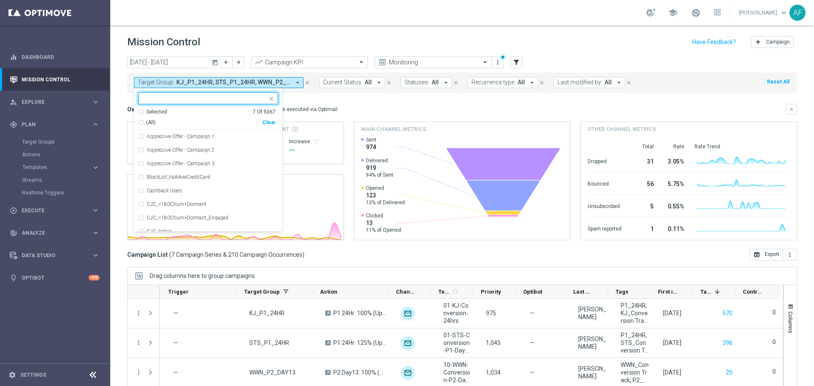
click at [158, 111] on div "Selected" at bounding box center [156, 112] width 21 height 7
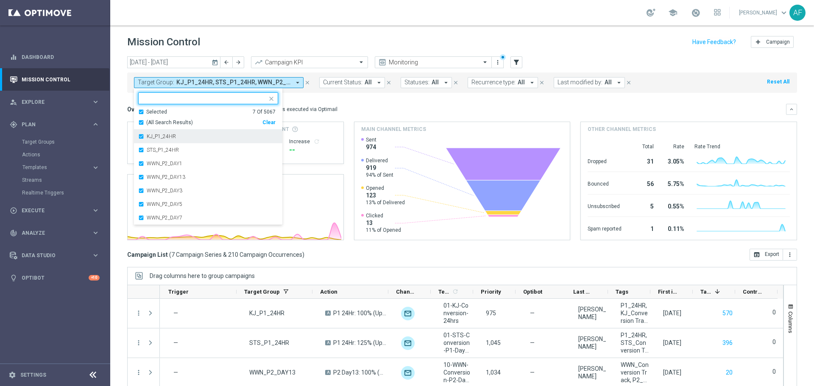
click at [140, 135] on div "KJ_P1_24HR" at bounding box center [208, 137] width 140 height 14
click at [140, 138] on div "STS_P1_24HR" at bounding box center [208, 137] width 140 height 14
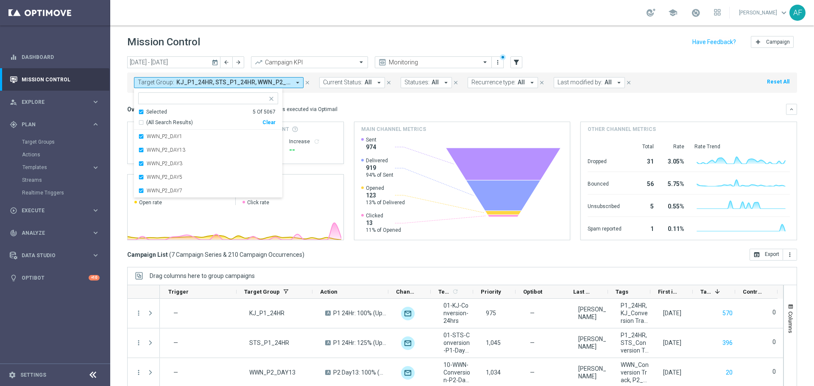
click at [340, 103] on mini-dashboard "Overview: Optimail arrow_drop_down This overview shows data of campaigns execut…" at bounding box center [462, 171] width 670 height 156
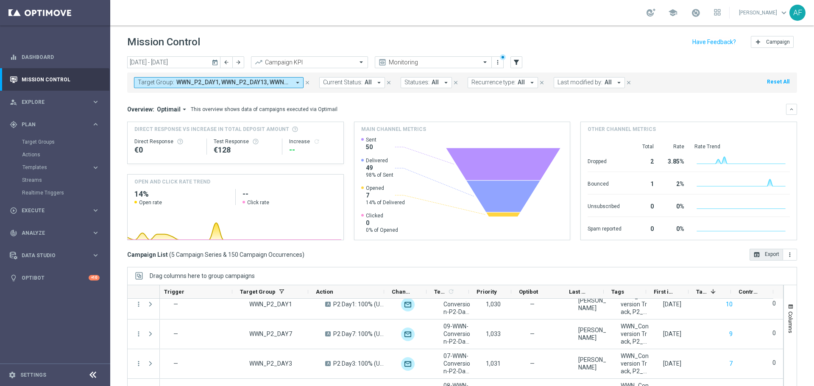
click at [767, 256] on button "open_in_browser Export" at bounding box center [767, 255] width 34 height 12
click at [803, 191] on div "today 01 Sep 2025 - 30 Sep 2025 arrow_back arrow_forward Campaign KPI trending_…" at bounding box center [462, 217] width 704 height 322
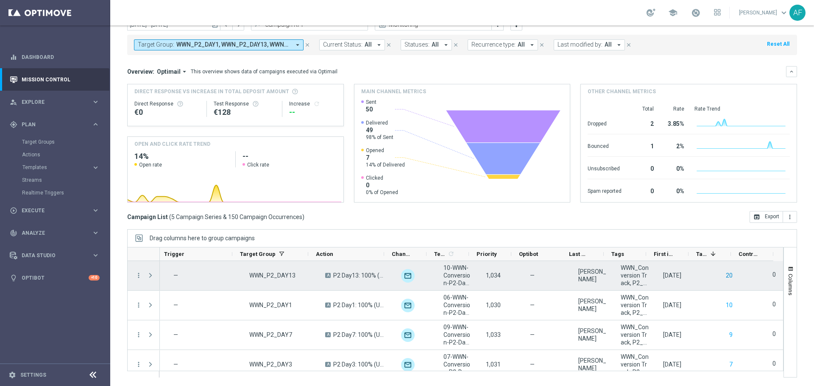
click at [725, 276] on button "20" at bounding box center [729, 276] width 8 height 11
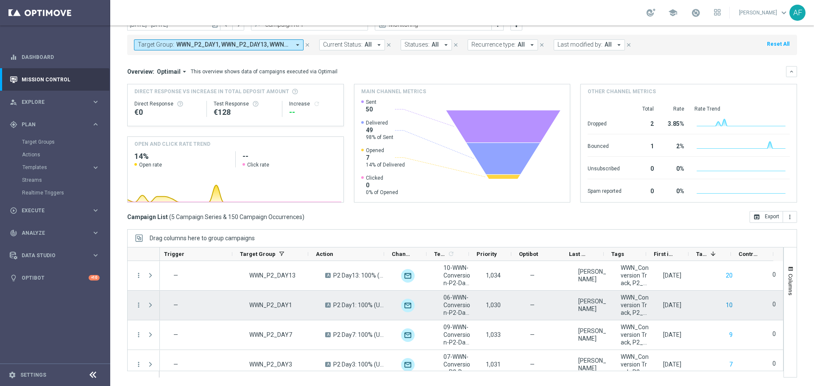
click at [725, 305] on button "10" at bounding box center [729, 305] width 8 height 11
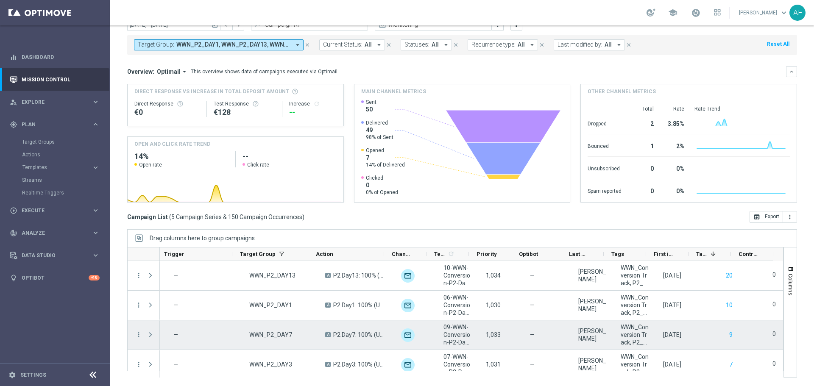
scroll to position [39, 0]
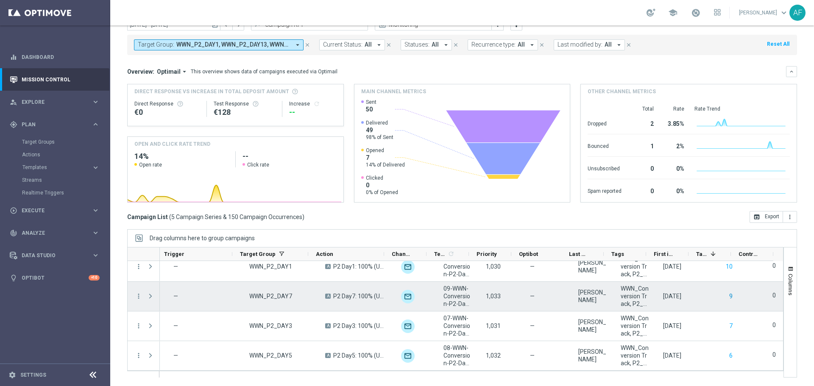
click at [729, 297] on button "9" at bounding box center [731, 296] width 5 height 11
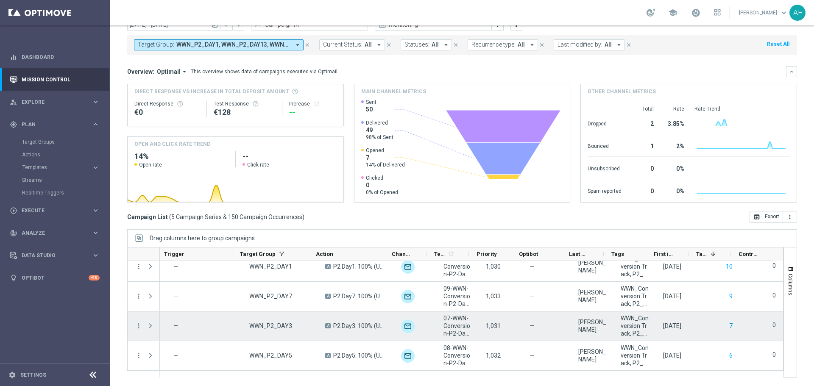
click at [729, 327] on button "7" at bounding box center [731, 326] width 5 height 11
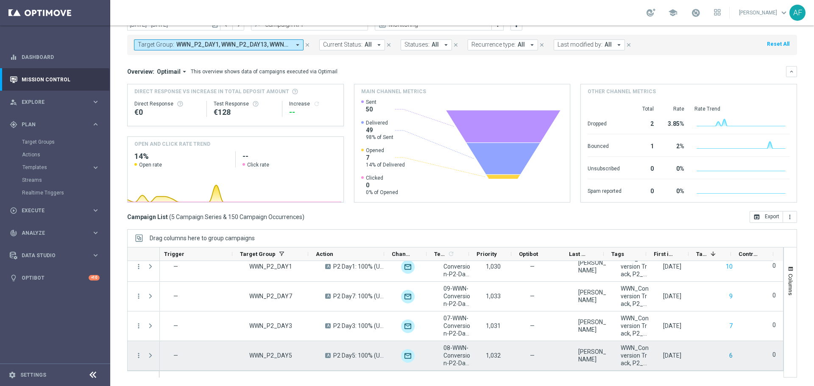
click at [729, 355] on button "6" at bounding box center [731, 356] width 5 height 11
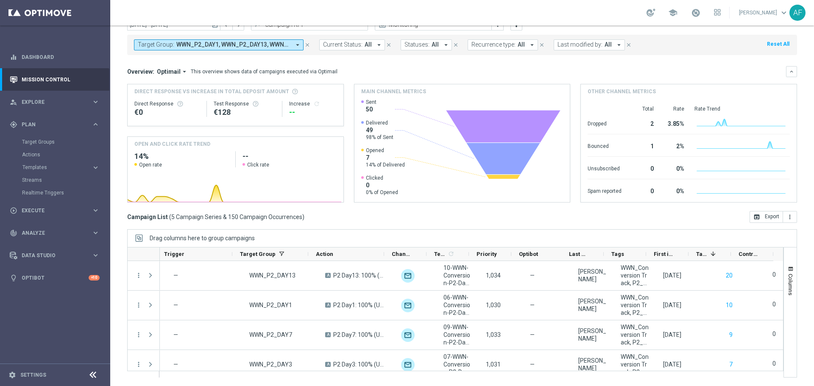
scroll to position [0, 0]
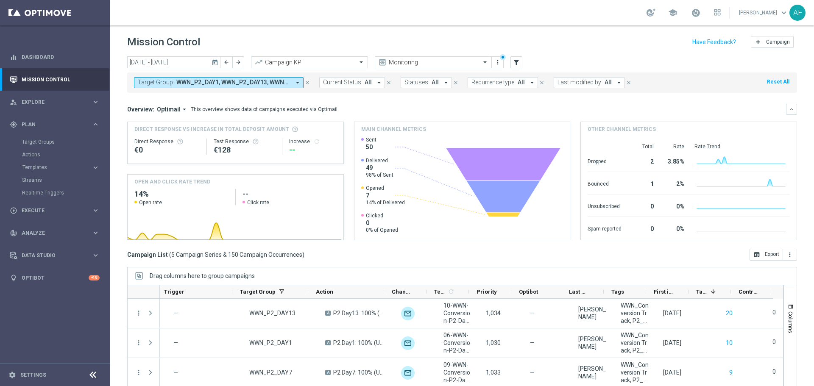
click at [181, 108] on icon "arrow_drop_down" at bounding box center [185, 110] width 8 height 8
click at [170, 125] on div "Analysis" at bounding box center [165, 123] width 51 height 12
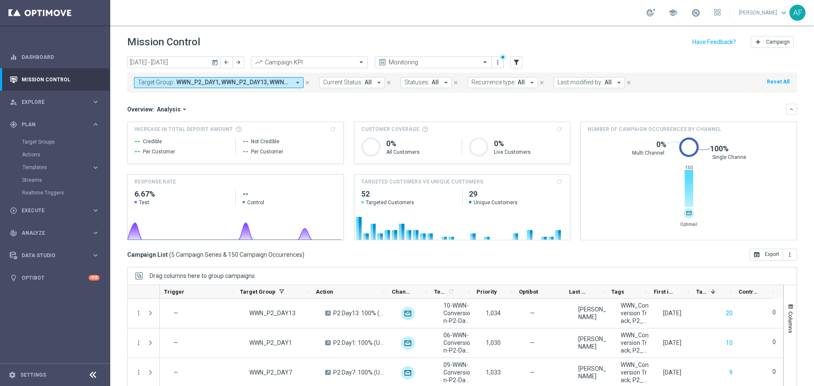
click at [239, 81] on span "WWN_P2_DAY1, WWN_P2_DAY13, WWN_P2_DAY3, WWN_P2_DAY5, WWN_P2_DAY7" at bounding box center [233, 82] width 114 height 7
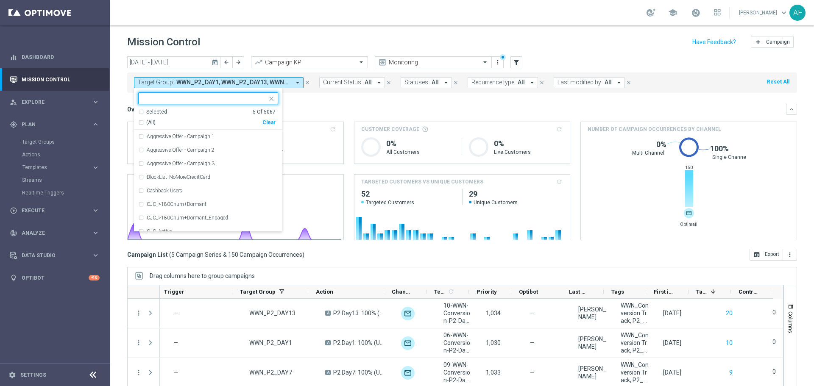
click at [161, 112] on div "Selected" at bounding box center [156, 112] width 21 height 7
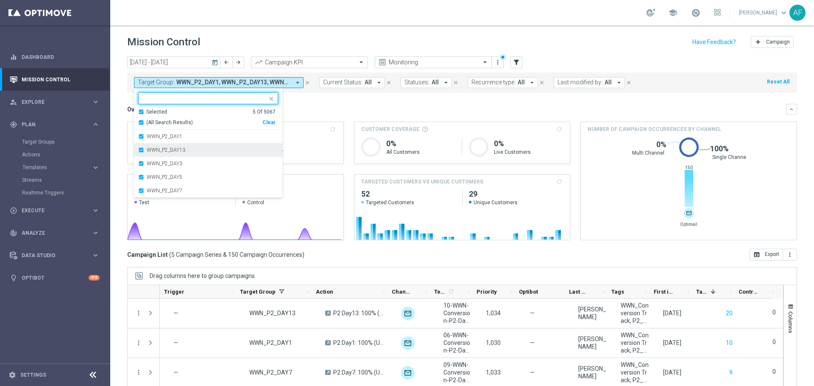
click at [198, 151] on div "WWN_P2_DAY13" at bounding box center [212, 150] width 131 height 5
click at [198, 152] on div "WWN_P2_DAY3" at bounding box center [212, 150] width 131 height 5
click at [197, 152] on div "WWN_P2_DAY5" at bounding box center [212, 150] width 131 height 5
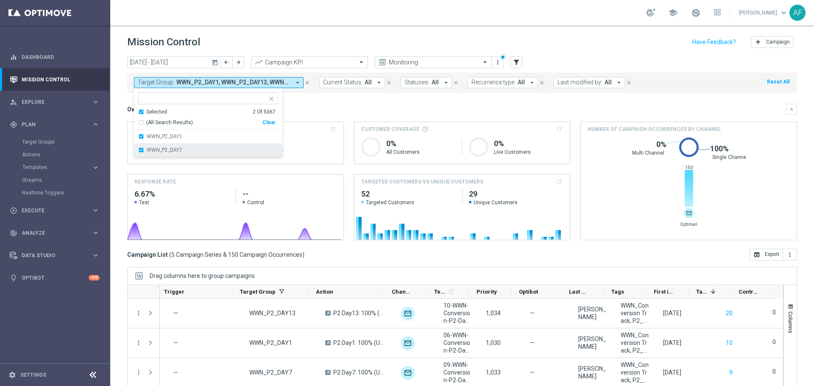
click at [198, 149] on div "WWN_P2_DAY7" at bounding box center [212, 150] width 131 height 5
click at [332, 110] on div "Overview: Analysis arrow_drop_down" at bounding box center [456, 110] width 659 height 8
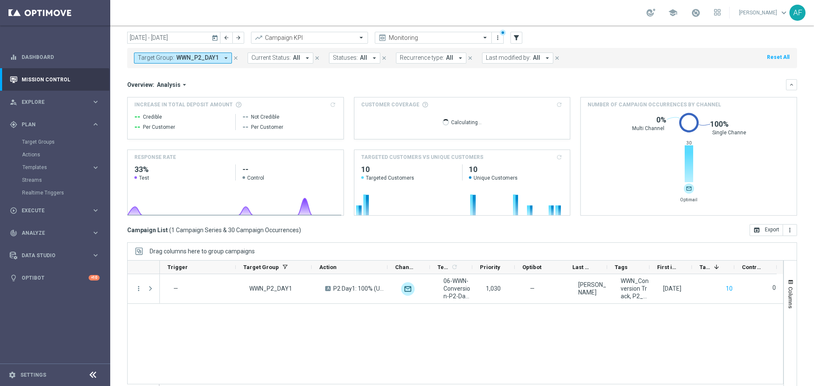
scroll to position [38, 0]
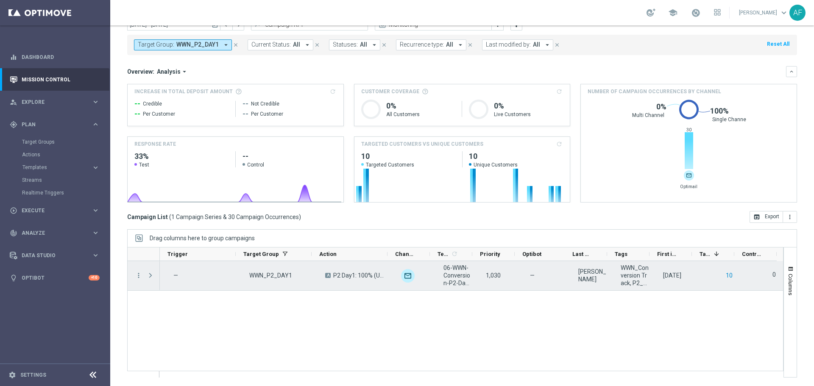
click at [725, 277] on button "10" at bounding box center [729, 276] width 8 height 11
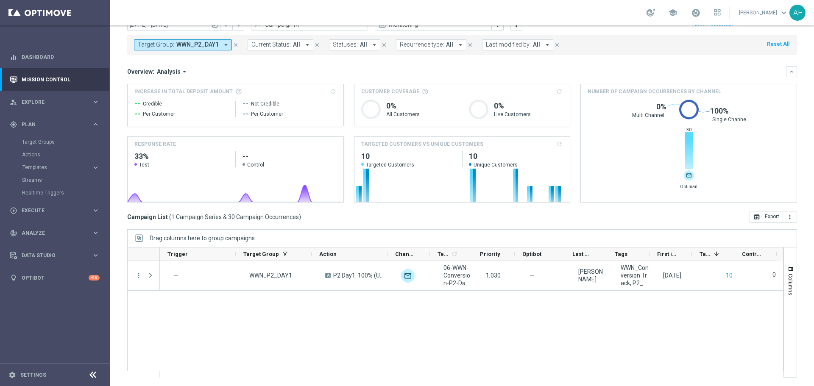
scroll to position [0, 0]
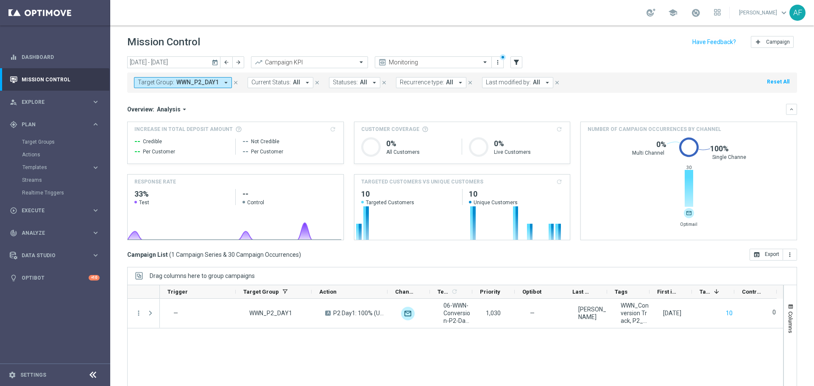
click at [185, 84] on span "WWN_P2_DAY1" at bounding box center [197, 82] width 42 height 7
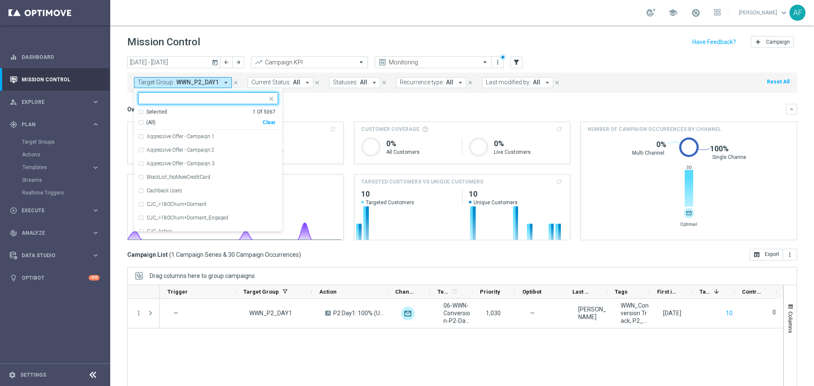
click at [156, 112] on div "Selected" at bounding box center [156, 112] width 21 height 7
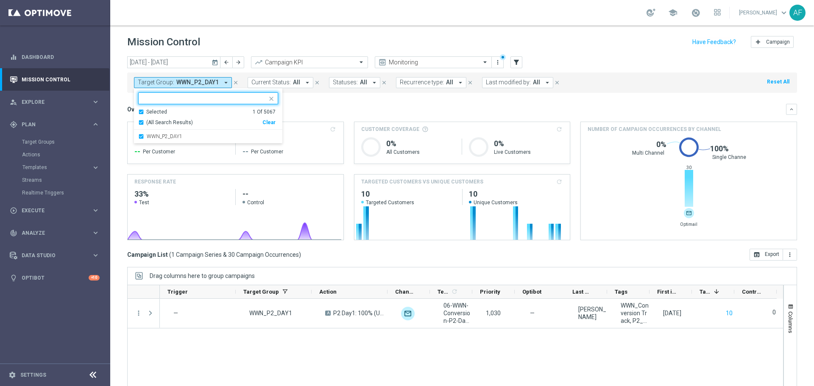
drag, startPoint x: 157, startPoint y: 137, endPoint x: 239, endPoint y: 117, distance: 84.1
click at [158, 137] on label "WWN_P2_DAY1" at bounding box center [165, 136] width 36 height 5
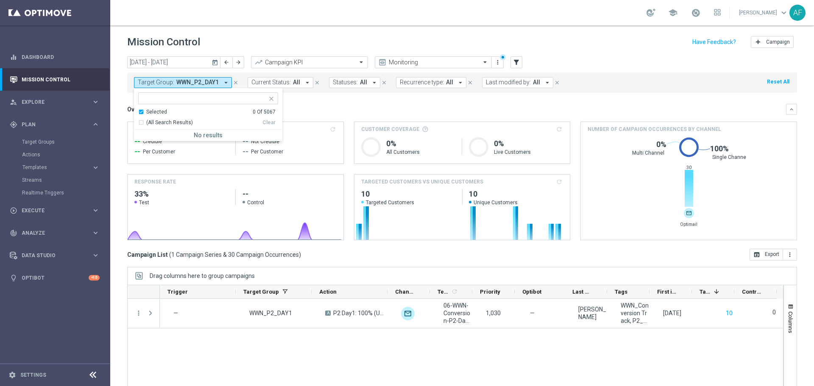
click at [308, 100] on mini-dashboard "Overview: Analysis arrow_drop_down keyboard_arrow_down Increase In Total Deposi…" at bounding box center [462, 171] width 670 height 156
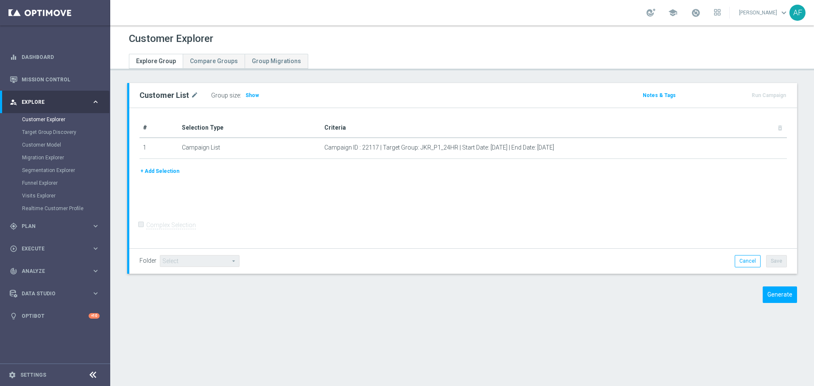
drag, startPoint x: 243, startPoint y: 96, endPoint x: 285, endPoint y: 102, distance: 41.5
click at [246, 96] on span "Show" at bounding box center [253, 95] width 14 height 6
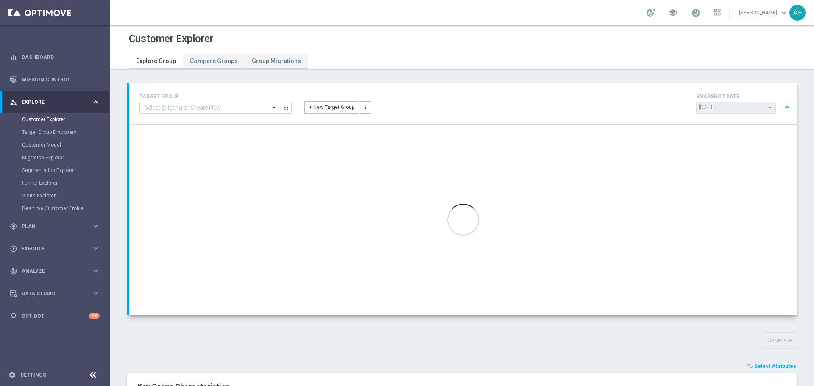
type input "[DATE]"
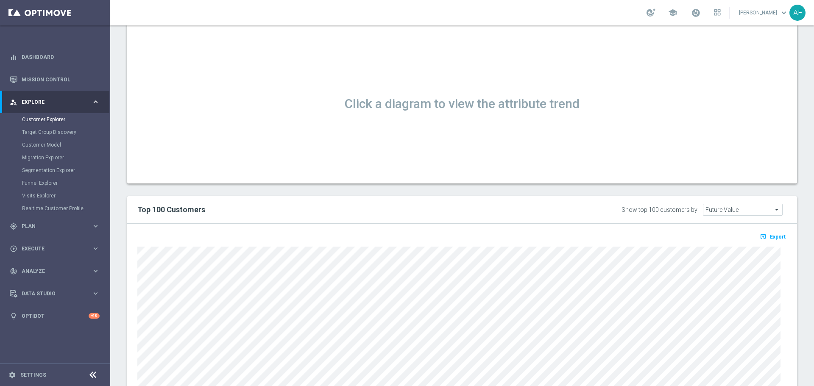
scroll to position [509, 0]
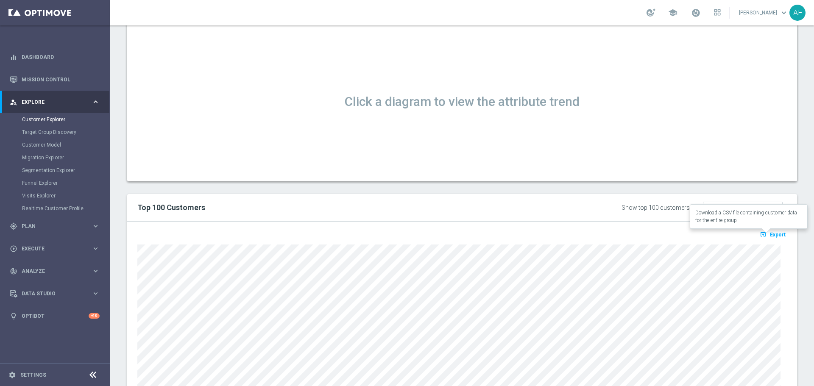
click at [775, 233] on span "Export" at bounding box center [778, 235] width 16 height 6
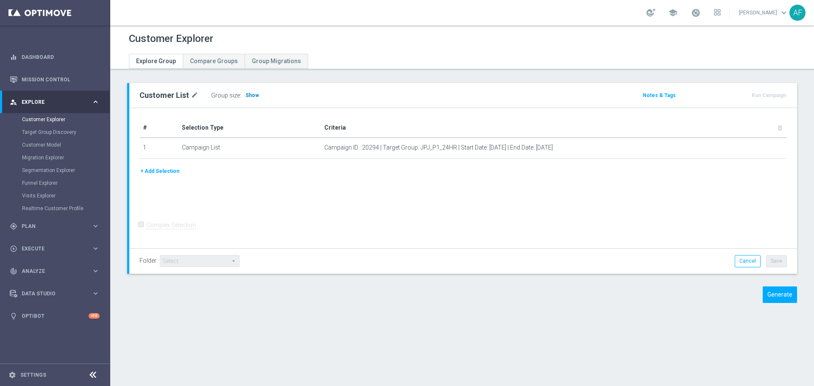
click at [253, 94] on span "Show" at bounding box center [253, 95] width 14 height 6
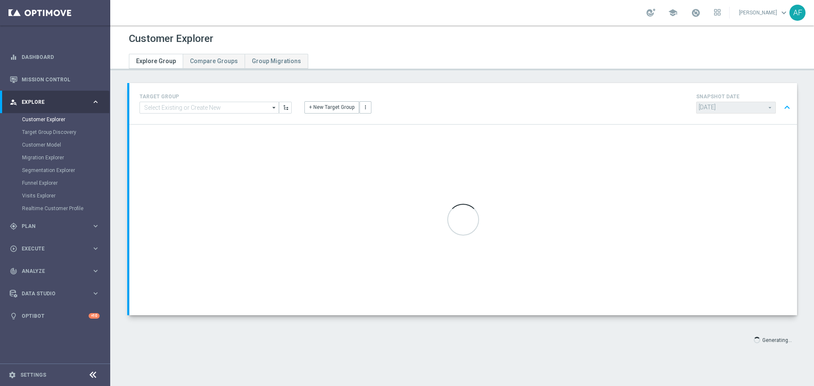
type input "[DATE]"
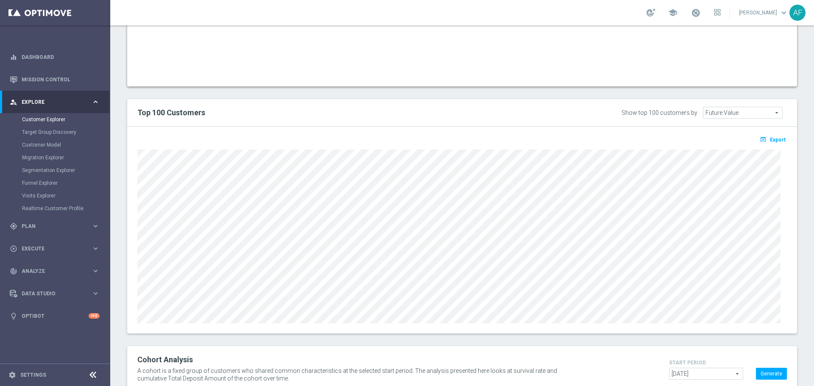
scroll to position [610, 0]
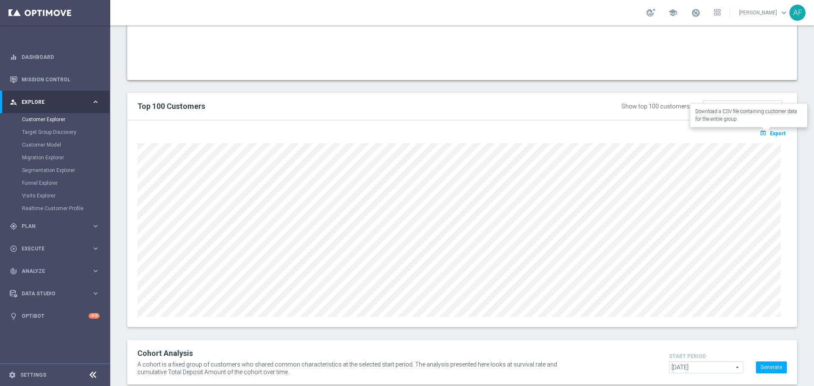
click at [770, 132] on span "Export" at bounding box center [778, 134] width 16 height 6
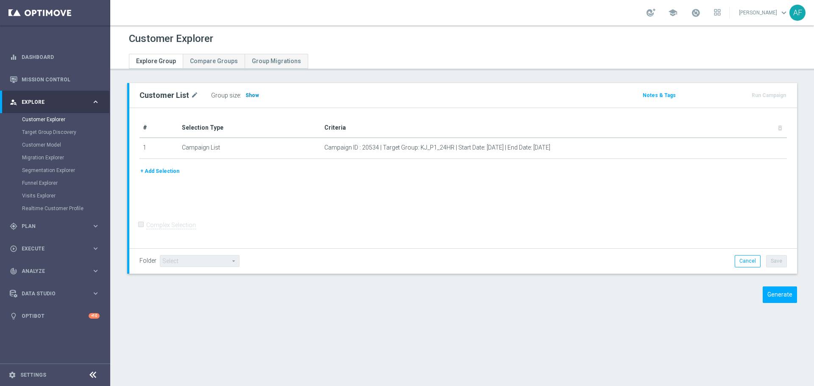
click at [246, 97] on span "Show" at bounding box center [253, 95] width 14 height 6
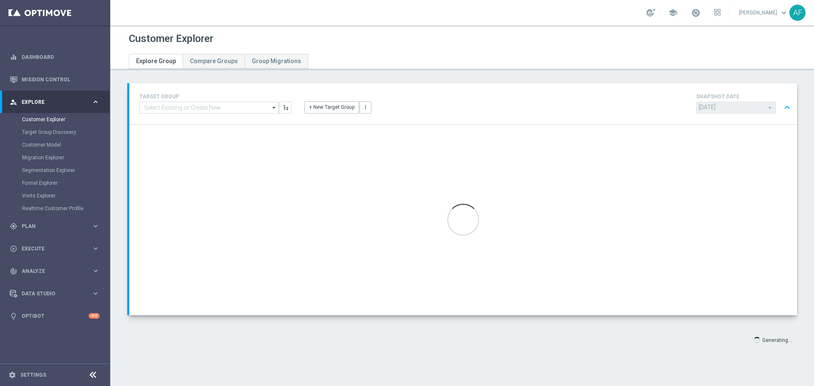
type input "[DATE]"
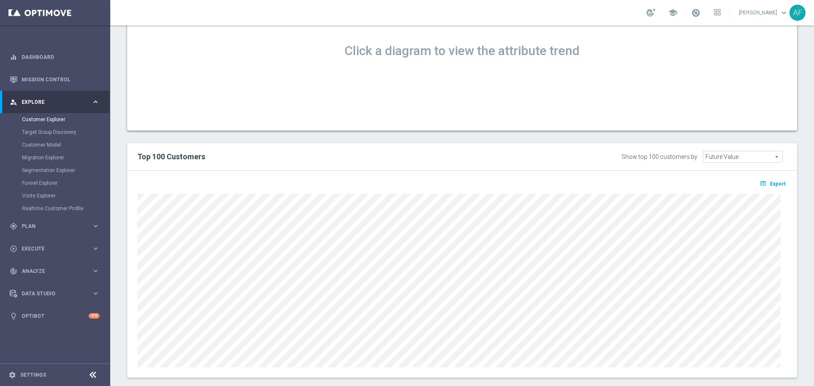
scroll to position [598, 0]
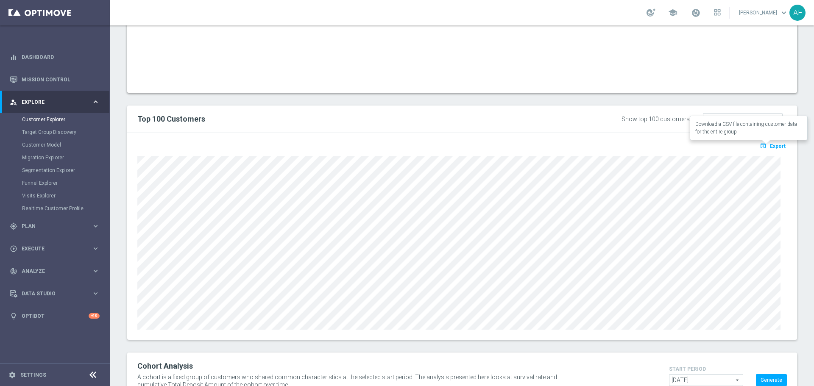
click at [772, 148] on span "Export" at bounding box center [778, 146] width 16 height 6
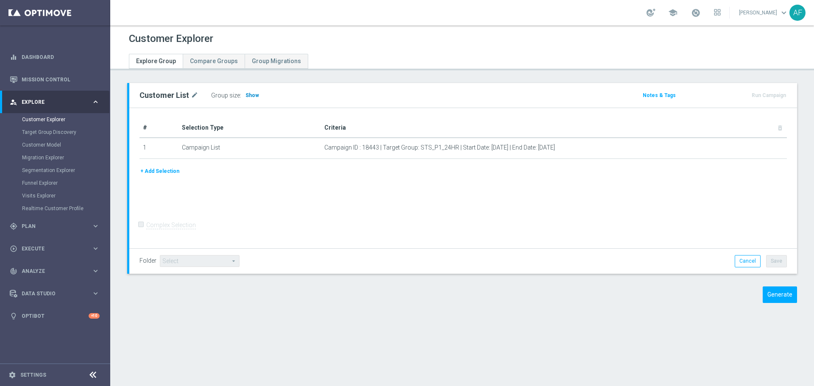
click at [254, 94] on span "Show" at bounding box center [253, 95] width 14 height 6
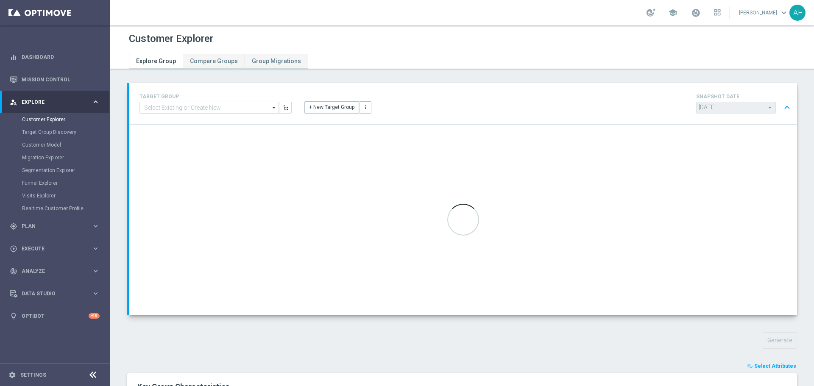
type input "[DATE]"
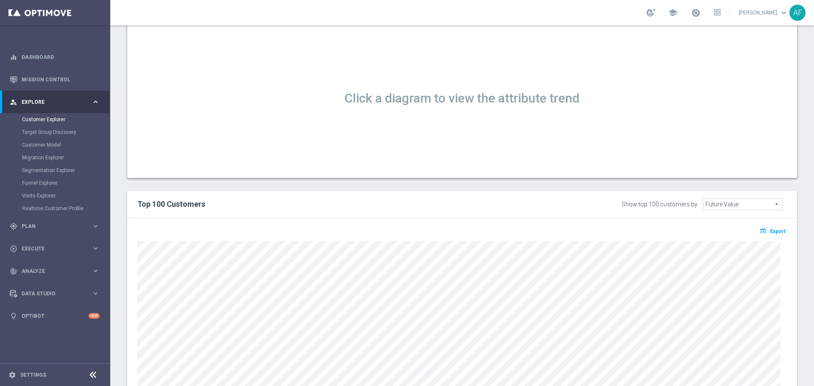
scroll to position [514, 0]
click at [770, 229] on span "Export" at bounding box center [778, 229] width 16 height 6
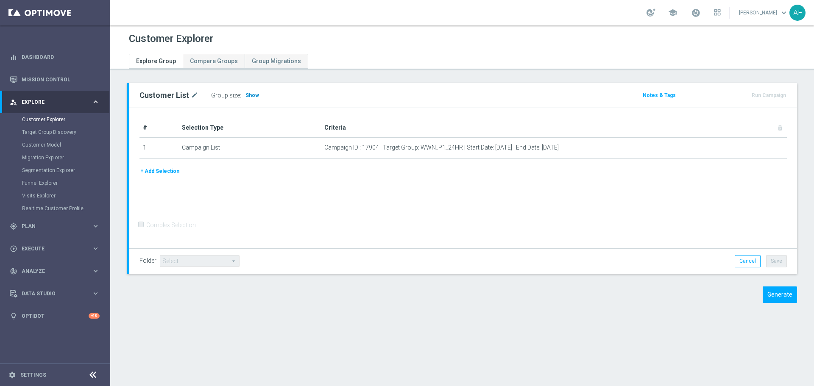
click at [253, 95] on span "Show" at bounding box center [253, 95] width 14 height 6
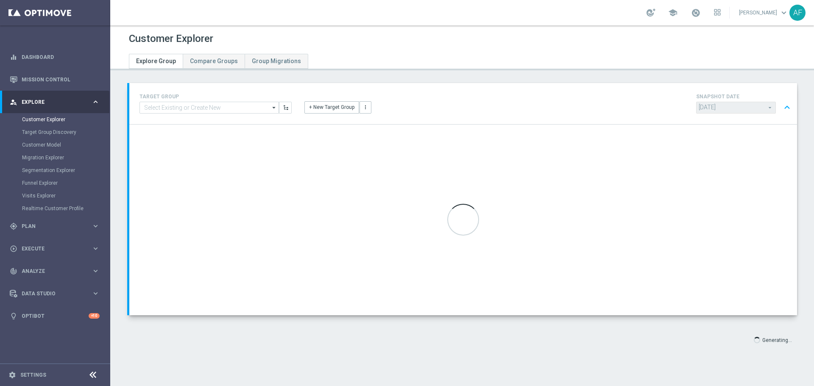
type input "[DATE]"
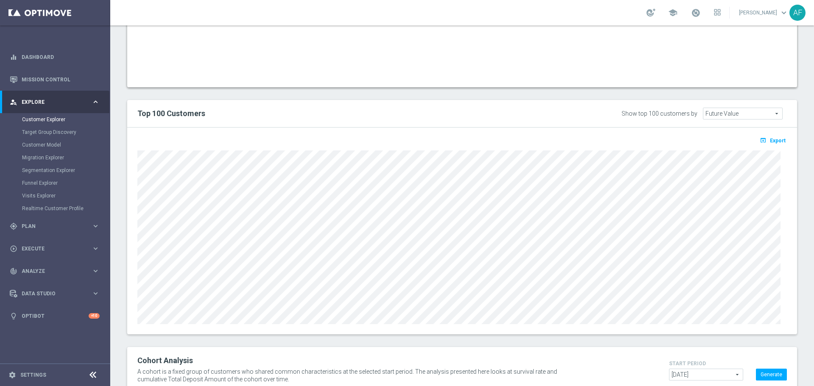
scroll to position [630, 0]
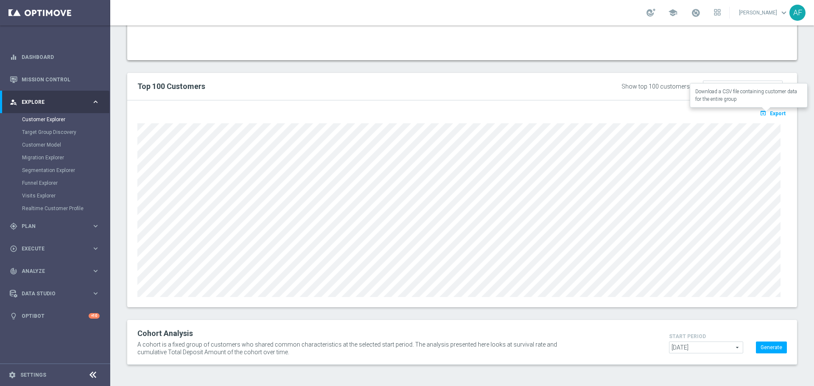
click at [768, 117] on button "open_in_browser Export" at bounding box center [773, 113] width 28 height 11
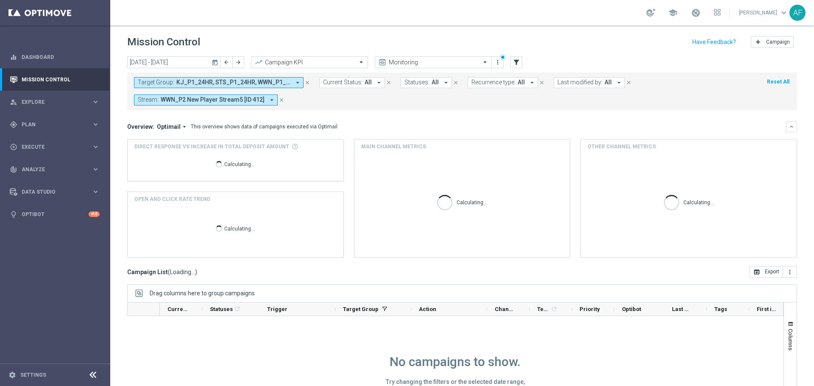
click at [215, 65] on icon "today" at bounding box center [216, 63] width 8 height 8
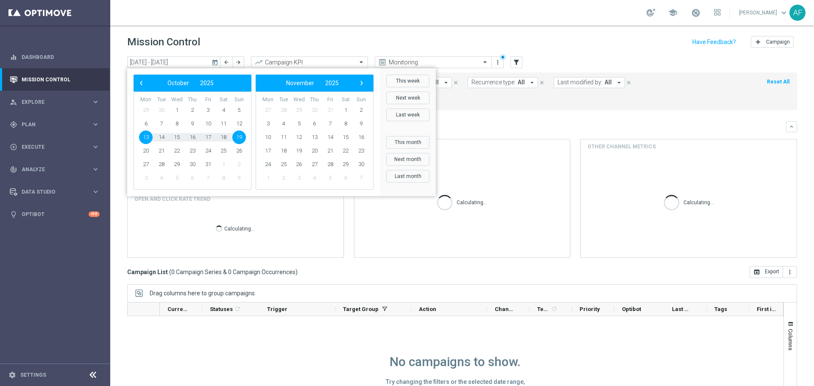
click at [148, 87] on bs-datepicker-navigation-view "‹ ​ October ​ 2025 ​ ›" at bounding box center [190, 83] width 109 height 11
click at [144, 87] on span "‹" at bounding box center [141, 83] width 11 height 11
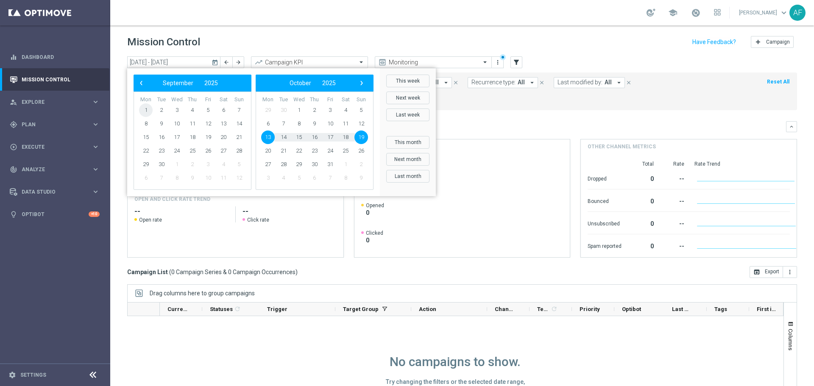
click at [148, 107] on span "1" at bounding box center [146, 110] width 14 height 14
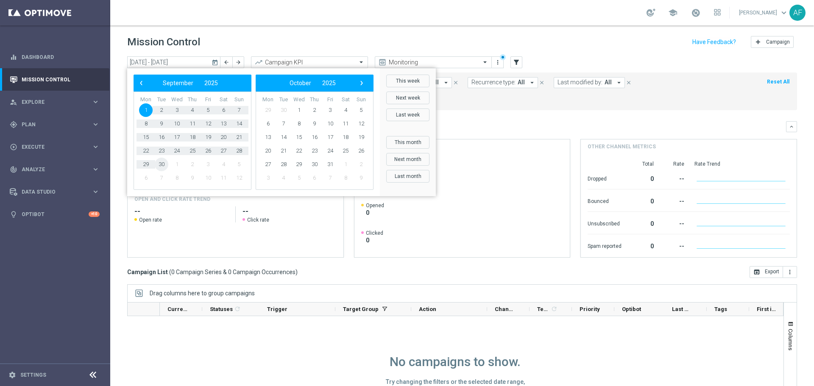
click at [163, 165] on span "30" at bounding box center [162, 165] width 14 height 14
type input "01 Sep 2025 - 30 Sep 2025"
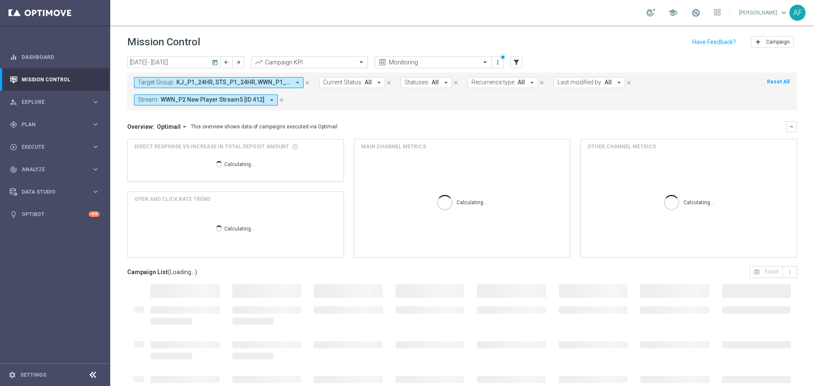
click at [296, 83] on icon "arrow_drop_down" at bounding box center [298, 83] width 8 height 8
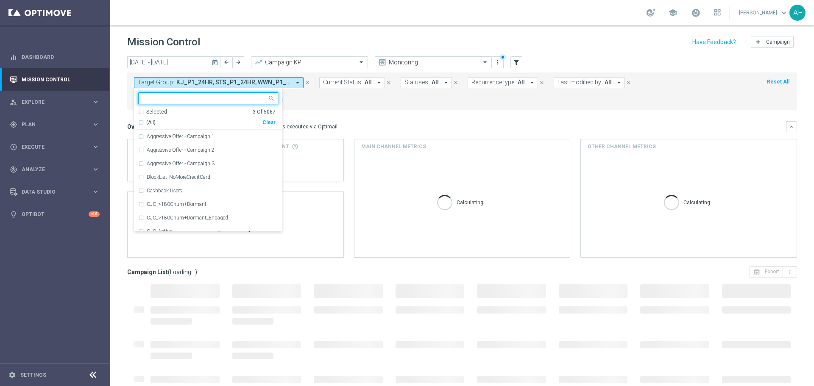
click at [158, 113] on div "Selected" at bounding box center [156, 112] width 21 height 7
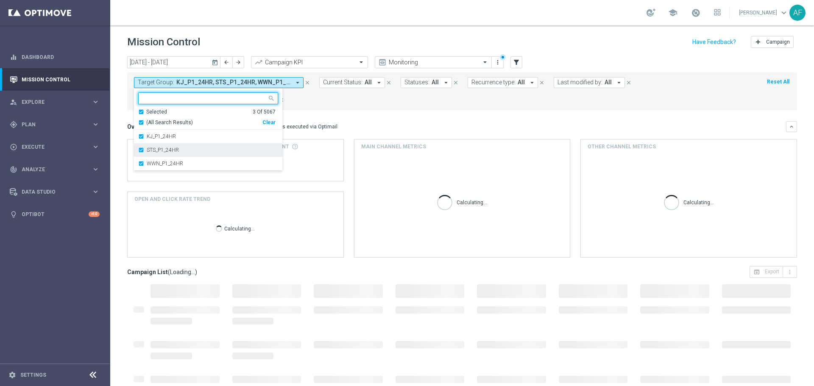
click at [164, 133] on div "KJ_P1_24HR" at bounding box center [208, 137] width 140 height 14
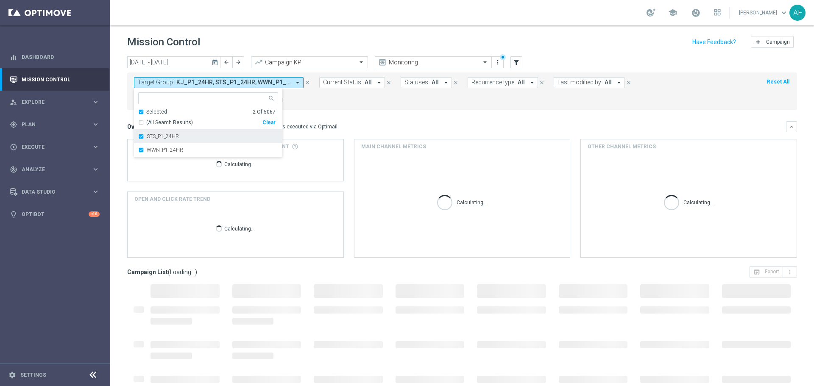
drag, startPoint x: 166, startPoint y: 146, endPoint x: 166, endPoint y: 142, distance: 4.7
click at [166, 146] on div "WWN_P1_24HR" at bounding box center [208, 150] width 140 height 14
drag, startPoint x: 167, startPoint y: 140, endPoint x: 181, endPoint y: 128, distance: 18.4
click at [168, 139] on div "STS_P1_24HR" at bounding box center [208, 137] width 140 height 14
click at [370, 102] on form "Target Group: KJ_P1_24HR, STS_P1_24HR, WWN_P1_24HR arrow_drop_down Selected 0 O…" at bounding box center [443, 91] width 619 height 28
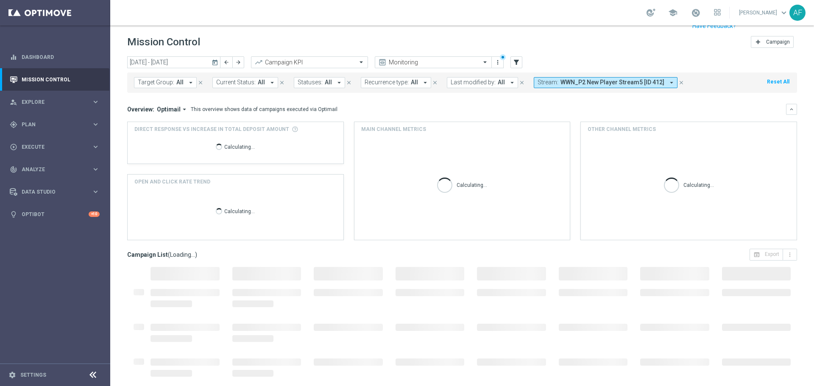
scroll to position [38, 0]
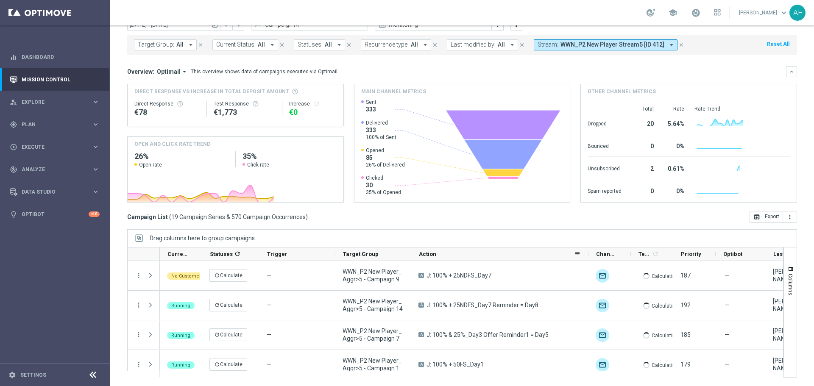
drag, startPoint x: 486, startPoint y: 257, endPoint x: 602, endPoint y: 258, distance: 115.8
click at [689, 254] on span "Priority" at bounding box center [692, 254] width 20 height 6
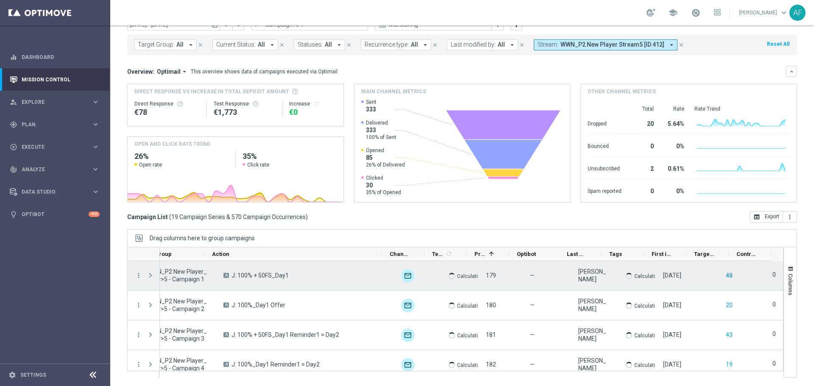
click at [725, 277] on button "48" at bounding box center [729, 276] width 8 height 11
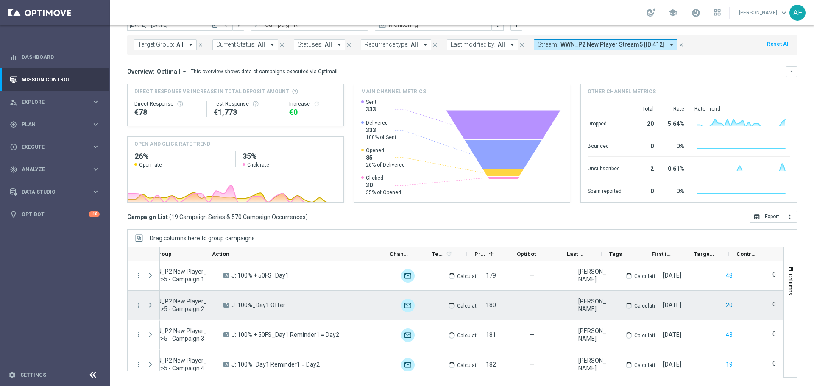
click at [725, 303] on button "20" at bounding box center [729, 305] width 8 height 11
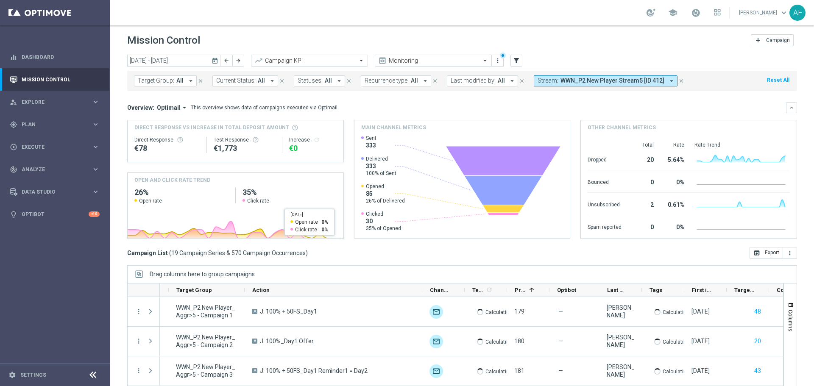
scroll to position [0, 0]
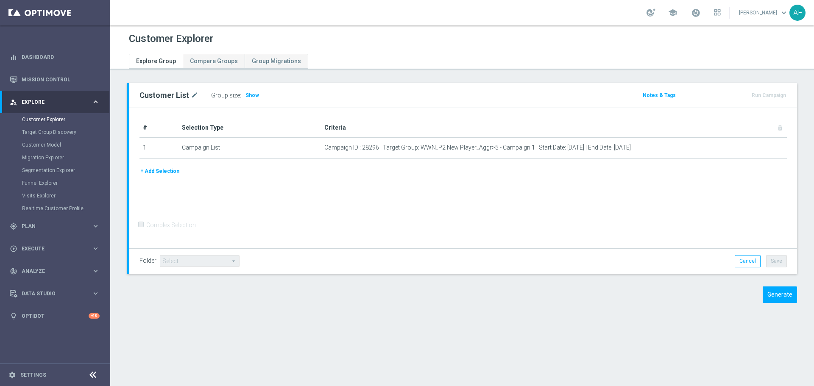
drag, startPoint x: 251, startPoint y: 92, endPoint x: 288, endPoint y: 82, distance: 39.1
click at [251, 92] on span "Show" at bounding box center [253, 95] width 14 height 6
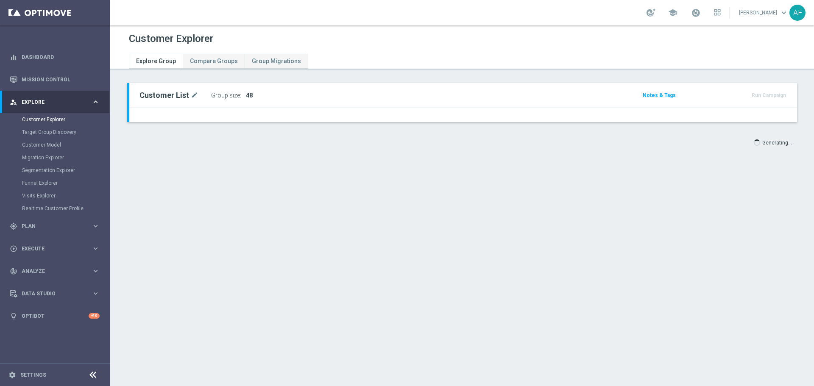
type input "[DATE]"
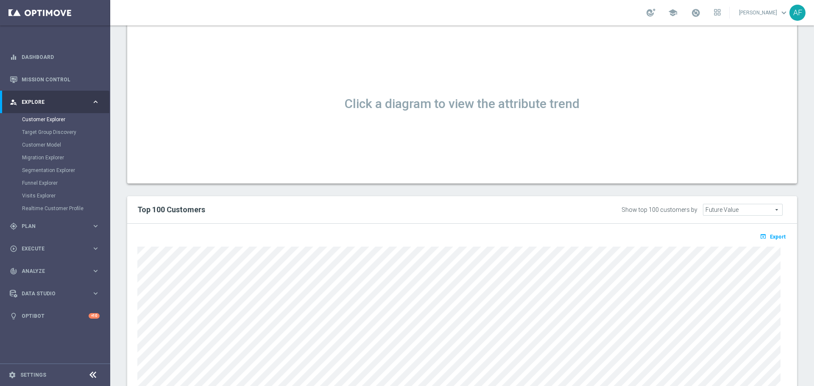
scroll to position [551, 0]
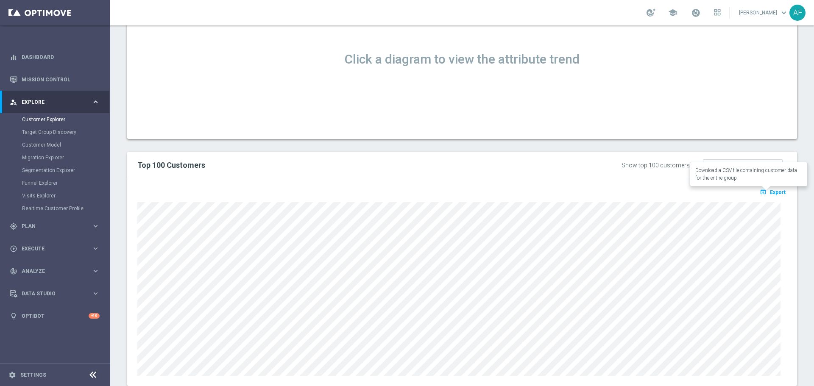
click at [771, 189] on button "open_in_browser Export" at bounding box center [773, 192] width 28 height 11
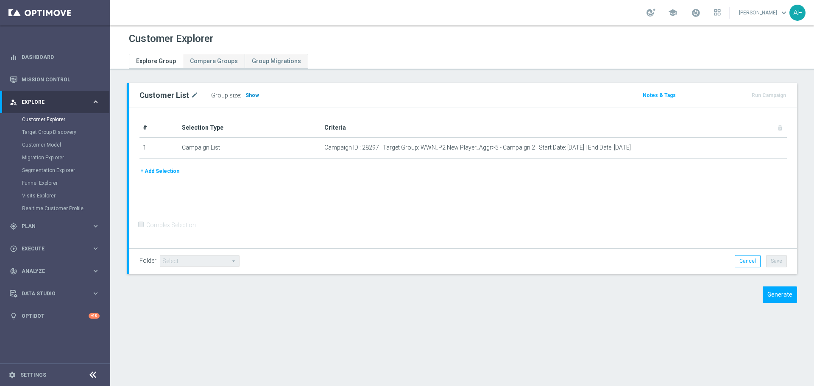
click at [254, 94] on span "Show" at bounding box center [253, 95] width 14 height 6
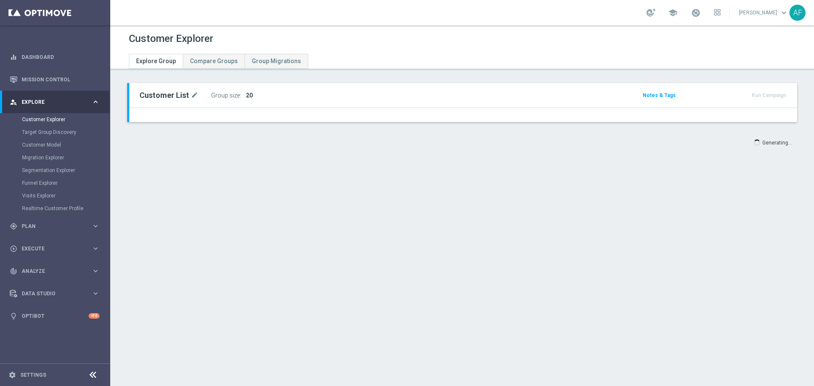
type input "[DATE]"
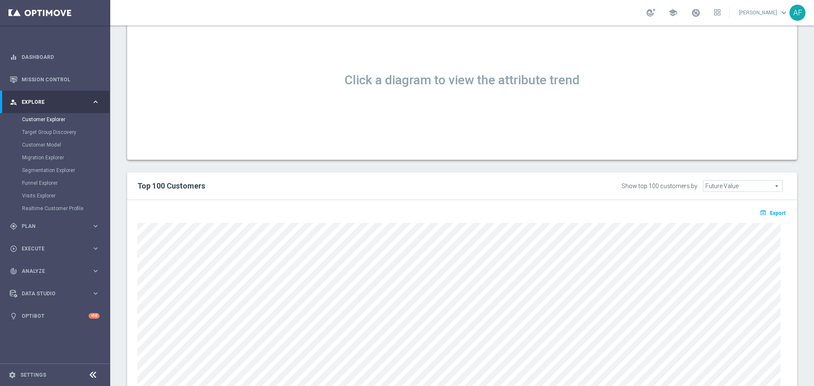
scroll to position [551, 0]
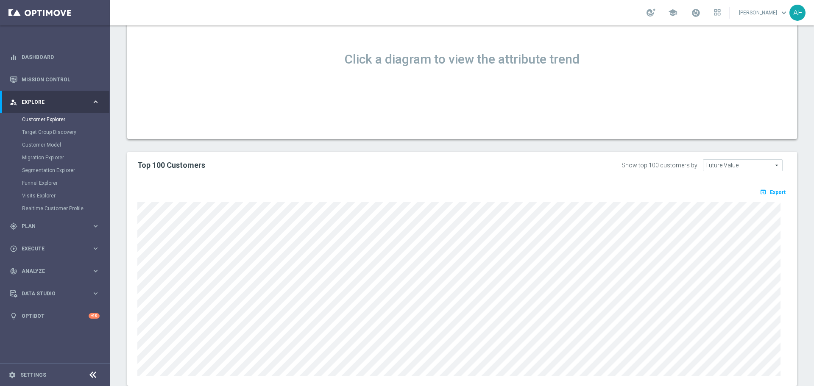
click at [770, 196] on button "open_in_browser Export" at bounding box center [773, 192] width 28 height 11
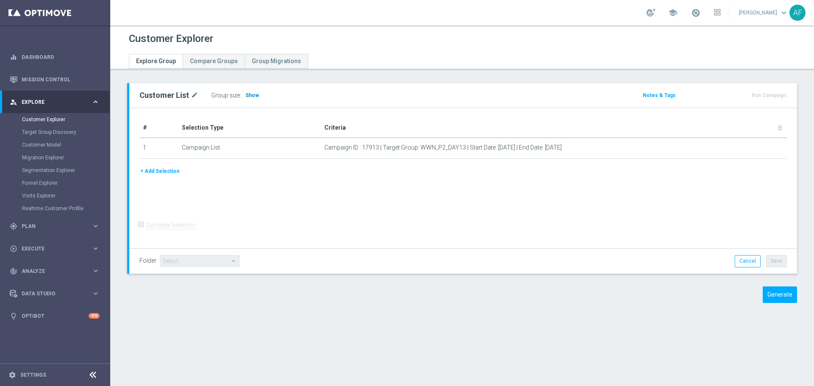
click at [248, 94] on span "Show" at bounding box center [253, 95] width 14 height 6
type input "[DATE]"
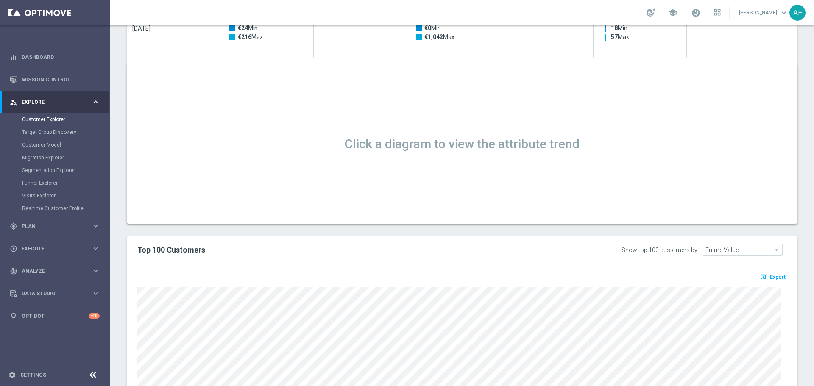
scroll to position [509, 0]
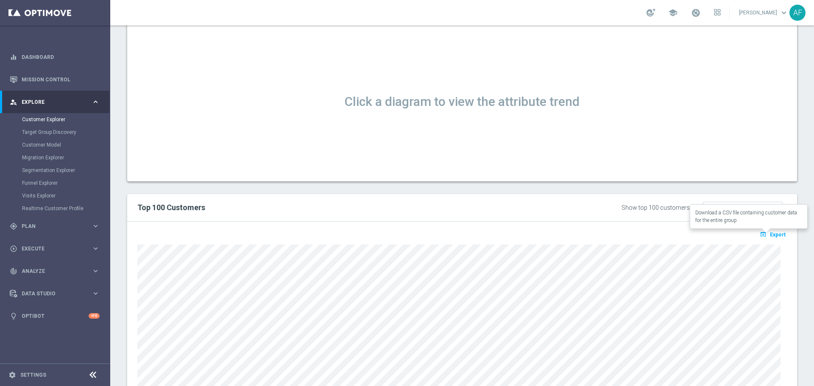
click at [767, 238] on button "open_in_browser Export" at bounding box center [773, 234] width 28 height 11
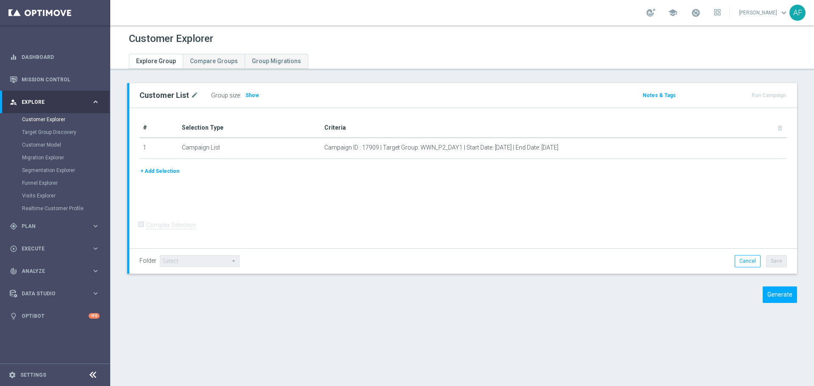
drag, startPoint x: 243, startPoint y: 95, endPoint x: 268, endPoint y: 81, distance: 27.9
click at [246, 95] on span "Show" at bounding box center [253, 95] width 14 height 6
type input "[DATE]"
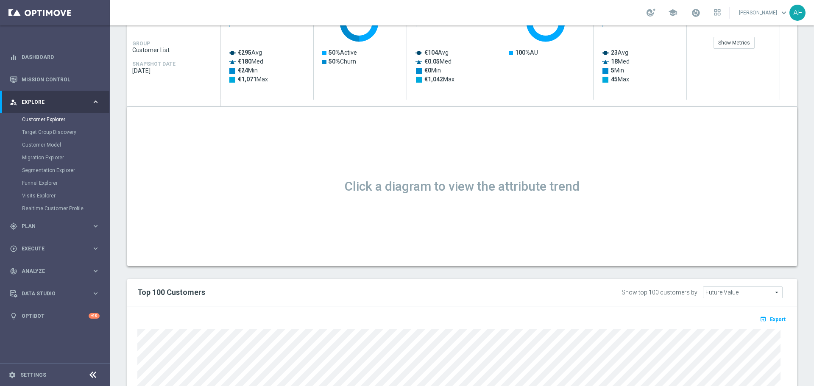
scroll to position [551, 0]
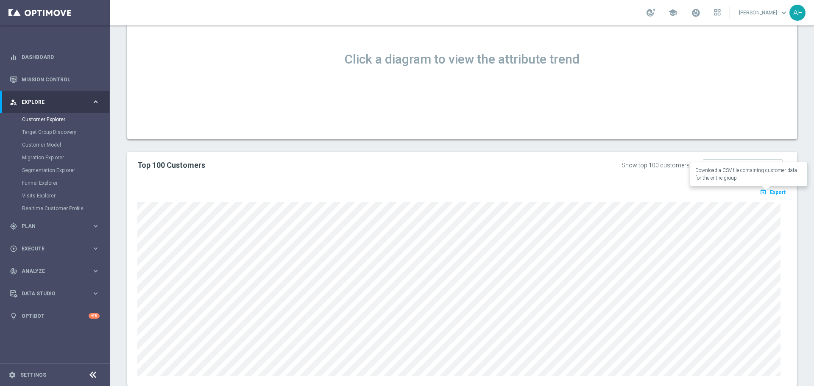
click at [763, 191] on button "open_in_browser Export" at bounding box center [773, 192] width 28 height 11
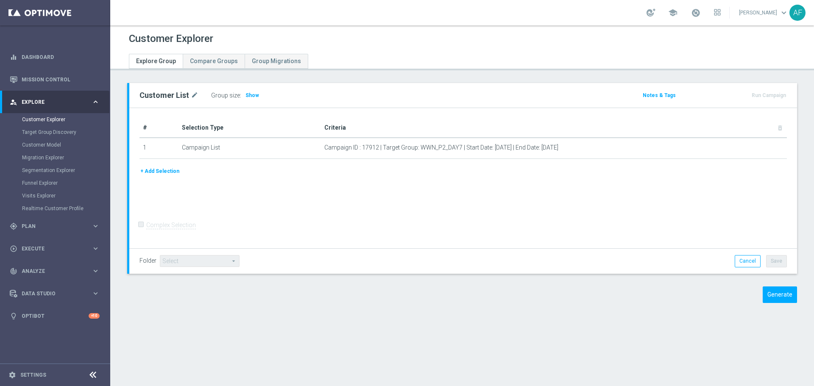
click at [251, 96] on span "Show" at bounding box center [253, 95] width 14 height 6
type input "[DATE]"
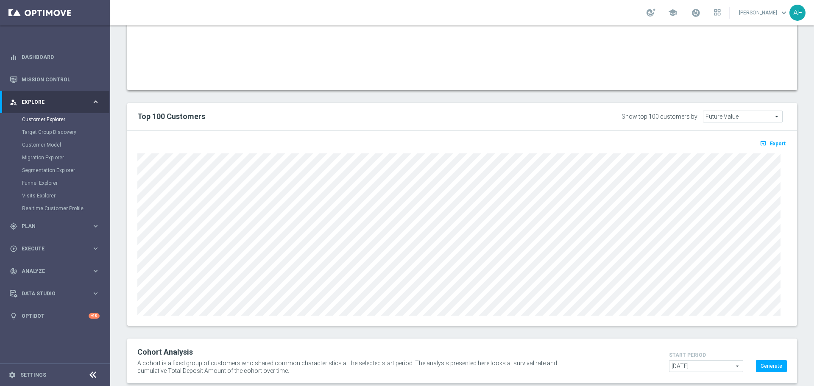
scroll to position [619, 0]
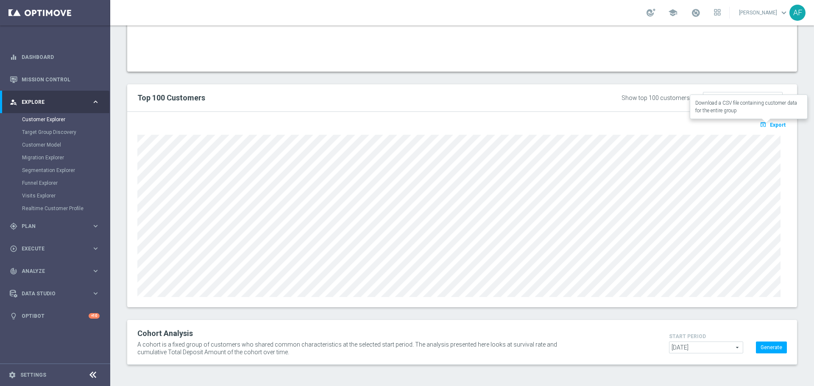
click at [762, 124] on icon "open_in_browser" at bounding box center [764, 124] width 9 height 7
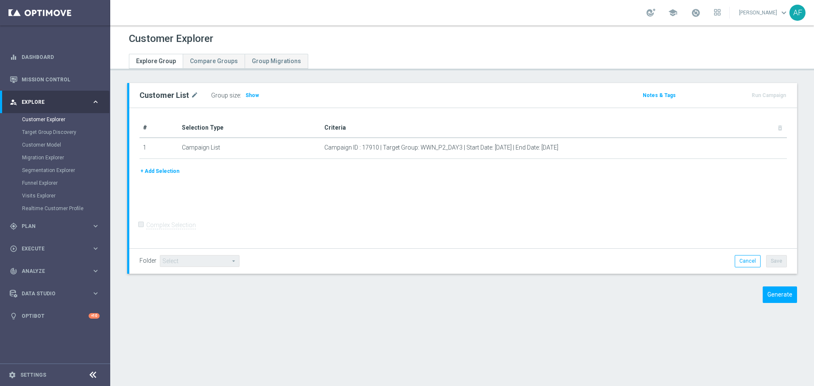
click at [247, 97] on span "Show" at bounding box center [253, 95] width 14 height 6
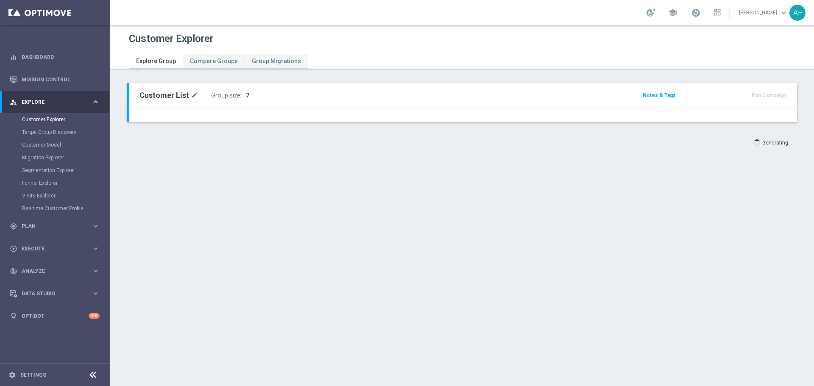
type input "[DATE]"
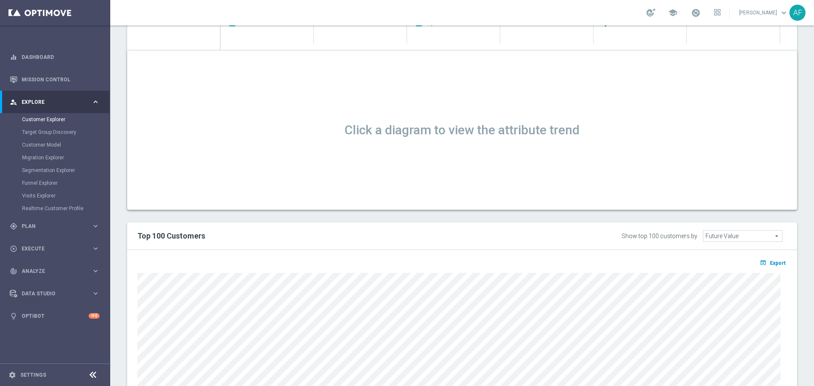
scroll to position [551, 0]
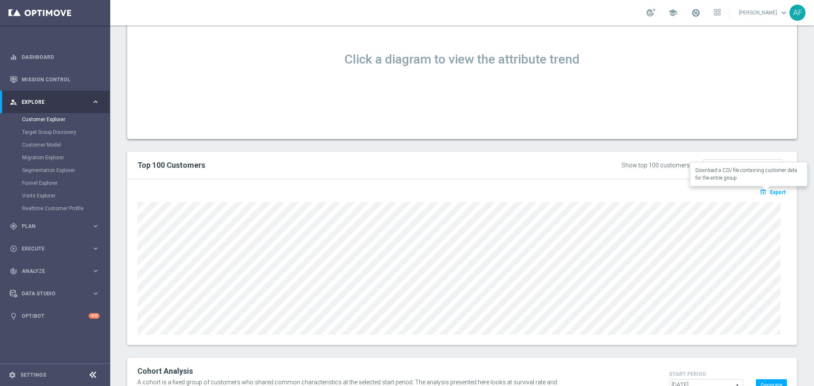
click at [770, 193] on span "Export" at bounding box center [778, 193] width 16 height 6
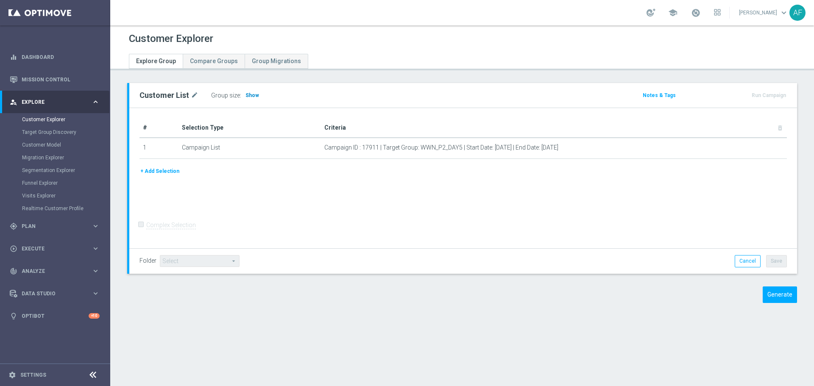
click at [249, 97] on span "Show" at bounding box center [253, 95] width 14 height 6
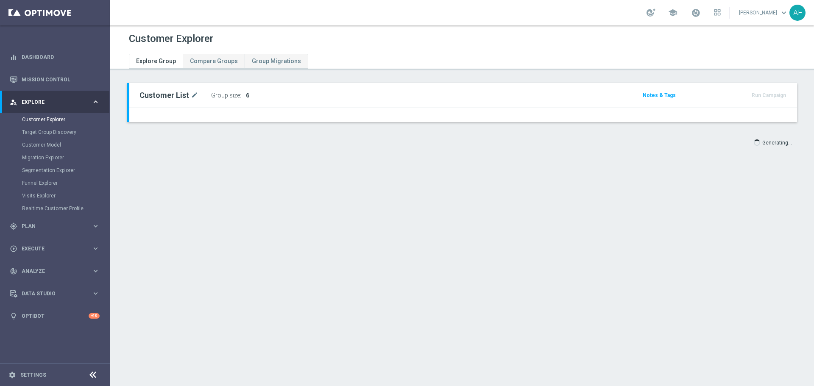
type input "[DATE]"
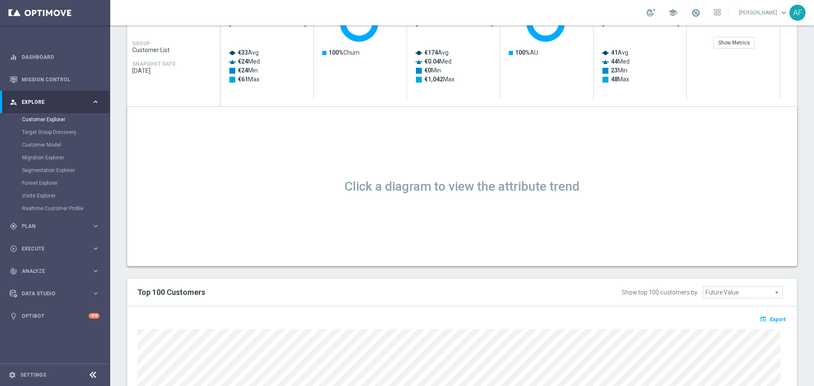
scroll to position [574, 0]
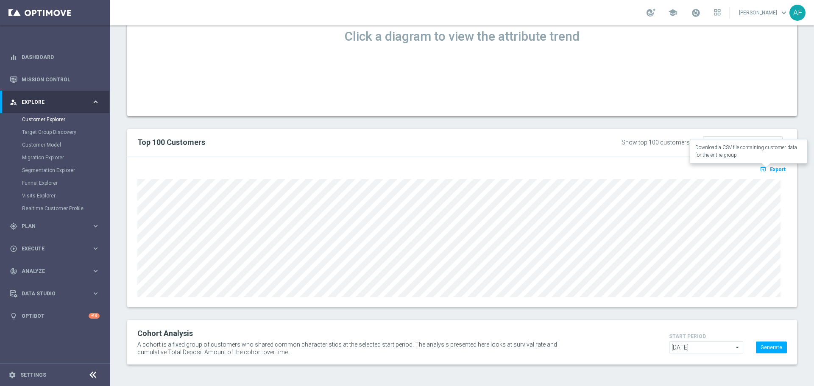
click at [770, 168] on span "Export" at bounding box center [778, 170] width 16 height 6
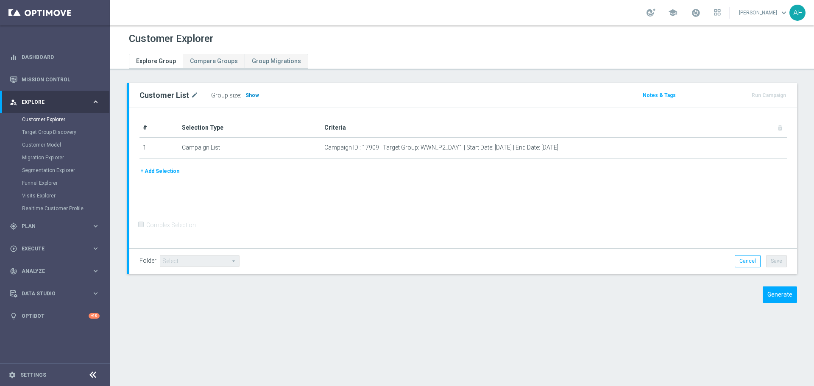
click at [249, 98] on h3 "Show" at bounding box center [252, 95] width 15 height 9
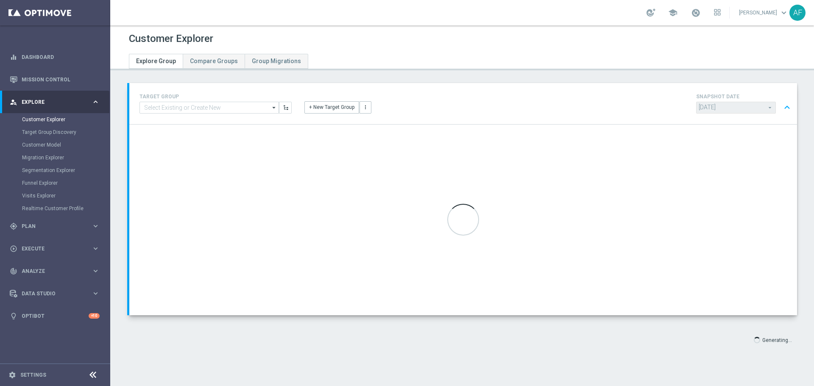
type input "[DATE]"
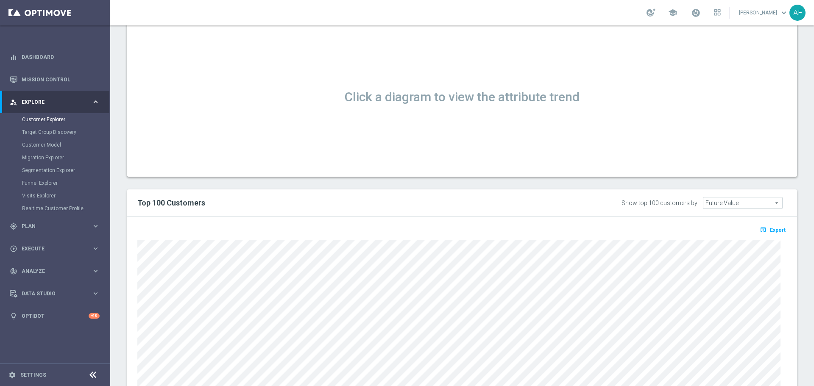
scroll to position [551, 0]
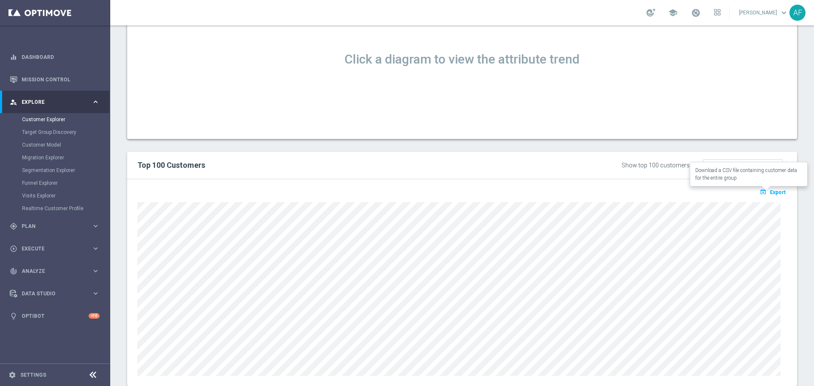
click at [770, 192] on span "Export" at bounding box center [778, 193] width 16 height 6
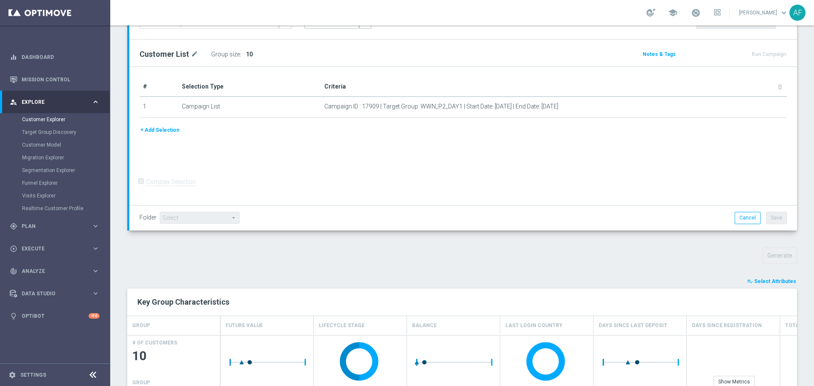
scroll to position [0, 0]
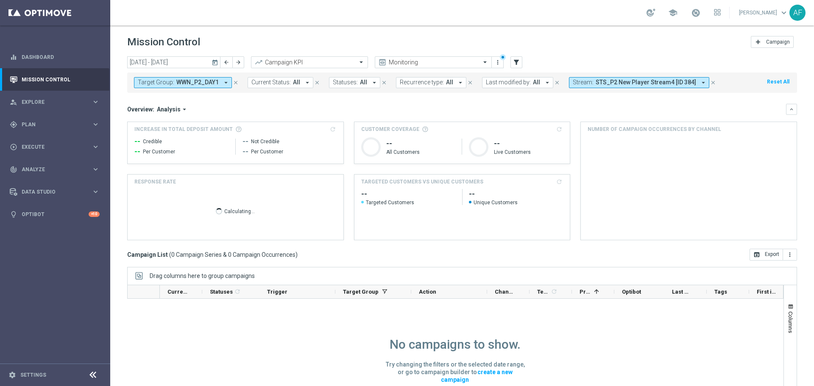
click at [217, 66] on button "today" at bounding box center [215, 62] width 10 height 13
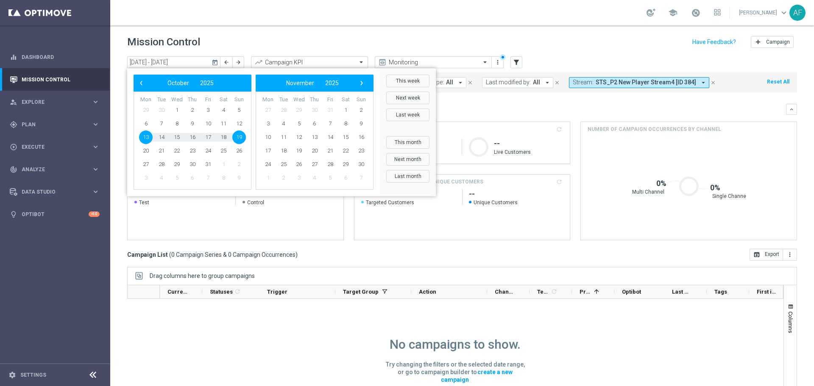
click at [146, 87] on bs-datepicker-navigation-view "‹ ​ October ​ 2025 ​ ›" at bounding box center [190, 83] width 109 height 11
click at [143, 87] on span "‹" at bounding box center [141, 83] width 11 height 11
click at [149, 112] on span "1" at bounding box center [146, 110] width 14 height 14
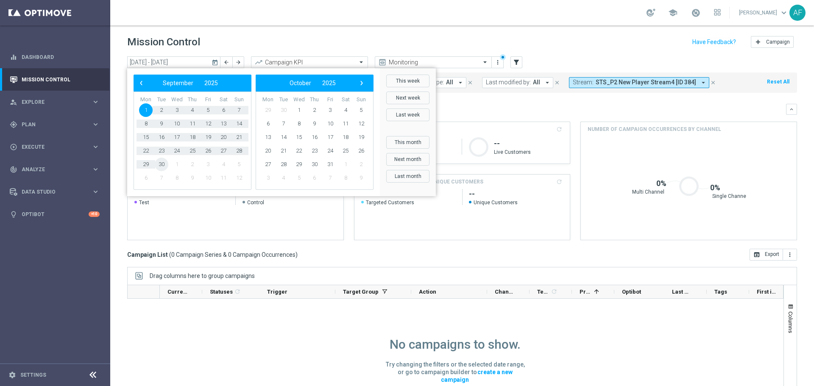
click at [159, 165] on span "30" at bounding box center [162, 165] width 14 height 14
type input "[DATE] - [DATE]"
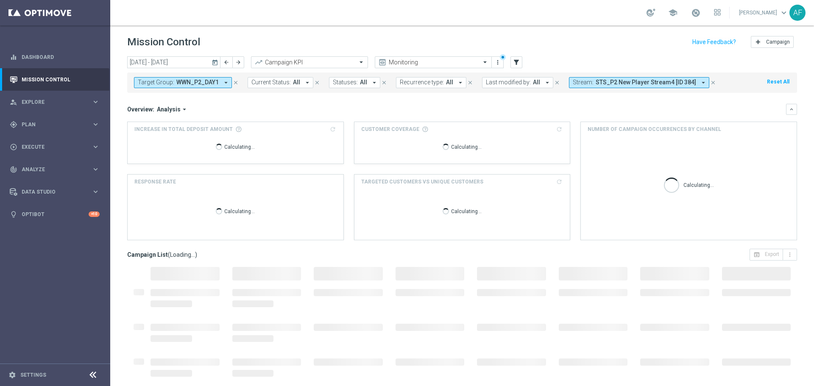
click at [304, 11] on div "school Alon Fittinghoff keyboard_arrow_down AF" at bounding box center [462, 12] width 704 height 25
click at [225, 80] on icon "arrow_drop_down" at bounding box center [226, 83] width 8 height 8
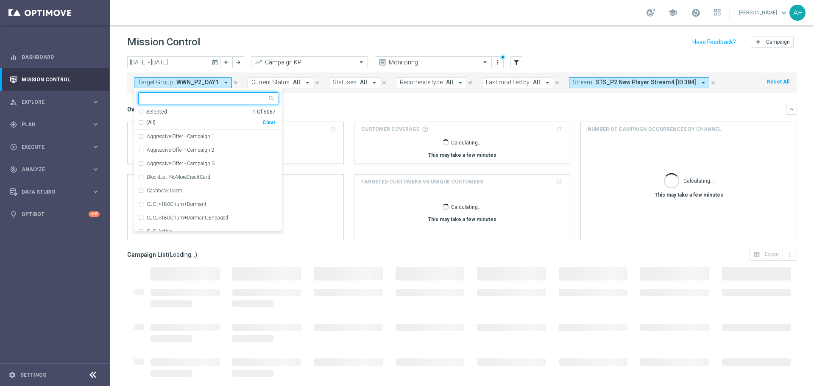
drag, startPoint x: 162, startPoint y: 111, endPoint x: 166, endPoint y: 120, distance: 9.3
click at [162, 112] on div "Selected" at bounding box center [156, 112] width 21 height 7
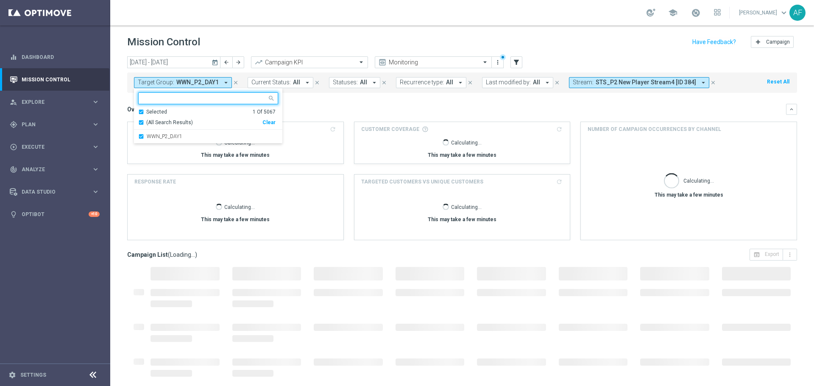
drag, startPoint x: 169, startPoint y: 134, endPoint x: 215, endPoint y: 107, distance: 54.0
click at [169, 134] on label "WWN_P2_DAY1" at bounding box center [165, 136] width 36 height 5
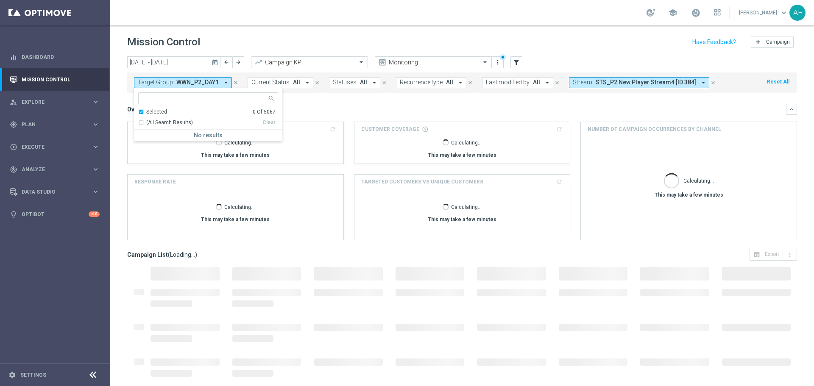
click at [347, 103] on mini-dashboard "Overview: Analysis arrow_drop_down keyboard_arrow_down Increase In Total Deposi…" at bounding box center [462, 171] width 670 height 156
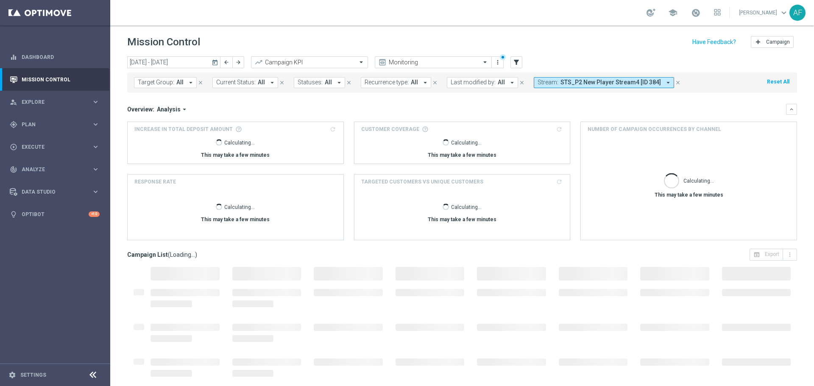
click at [369, 98] on mini-dashboard "Overview: Analysis arrow_drop_down keyboard_arrow_down Increase In Total Deposi…" at bounding box center [462, 171] width 670 height 156
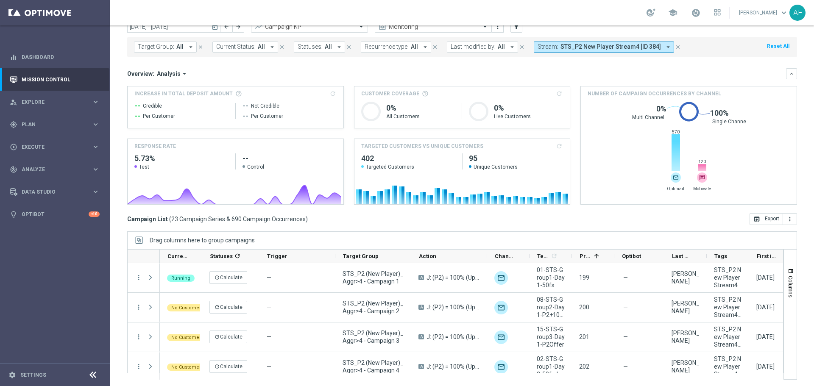
scroll to position [38, 0]
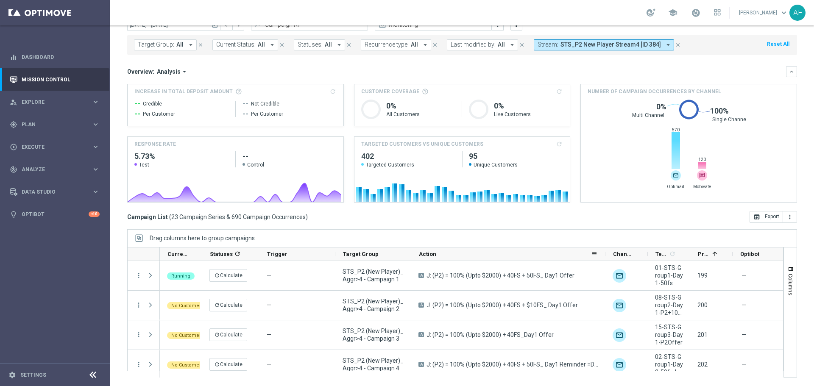
drag, startPoint x: 487, startPoint y: 256, endPoint x: 605, endPoint y: 254, distance: 118.3
click at [605, 254] on div at bounding box center [605, 254] width 3 height 13
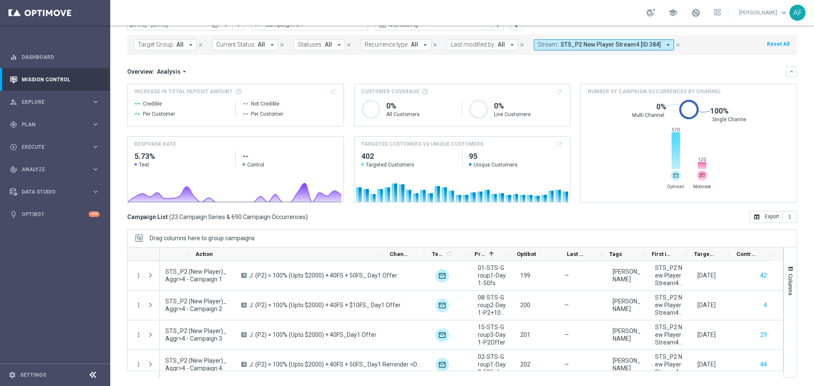
scroll to position [0, 0]
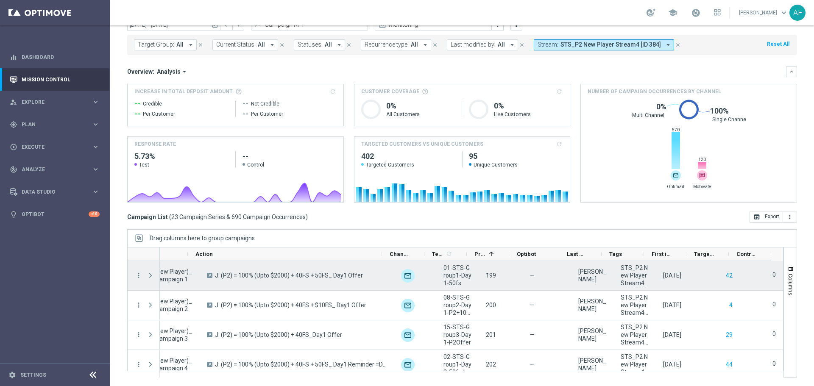
click at [725, 277] on button "42" at bounding box center [729, 276] width 8 height 11
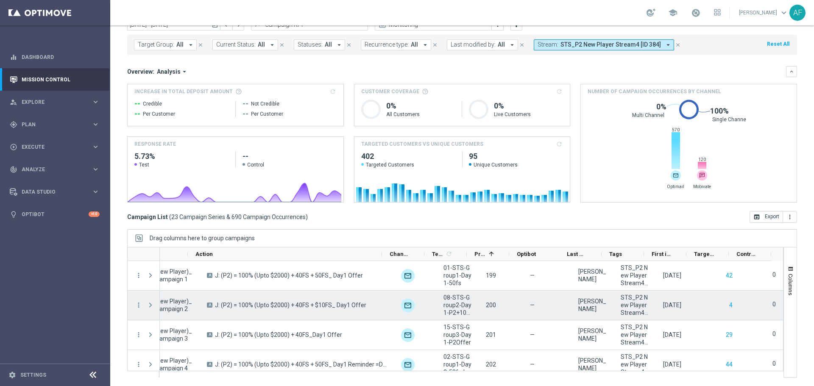
click at [722, 306] on div "4" at bounding box center [719, 305] width 42 height 29
click at [729, 304] on button "4" at bounding box center [731, 305] width 5 height 11
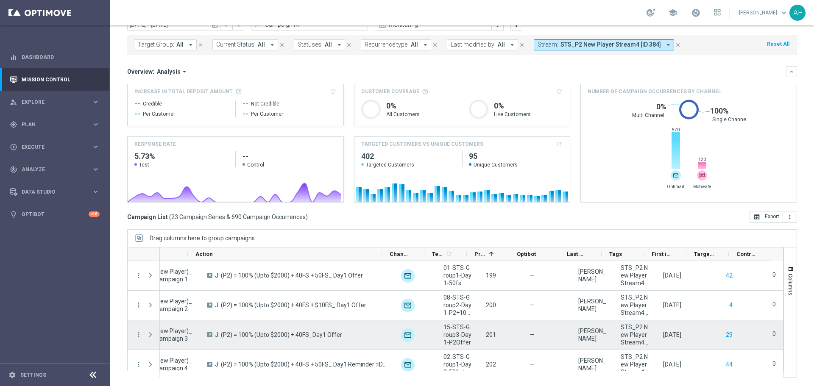
click at [725, 332] on button "29" at bounding box center [729, 335] width 8 height 11
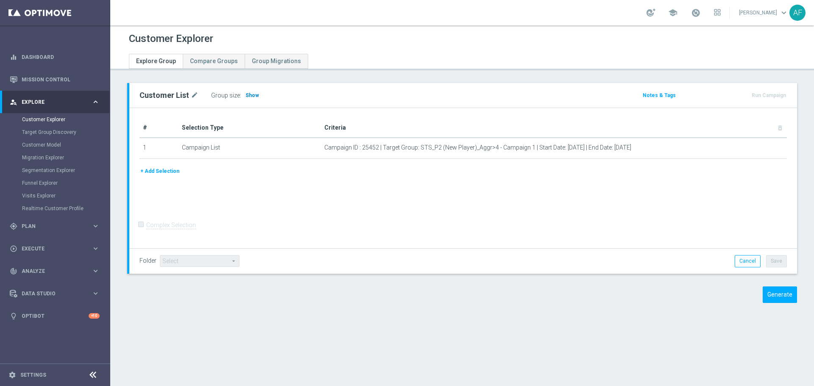
click at [251, 98] on h3 "Show" at bounding box center [252, 95] width 15 height 9
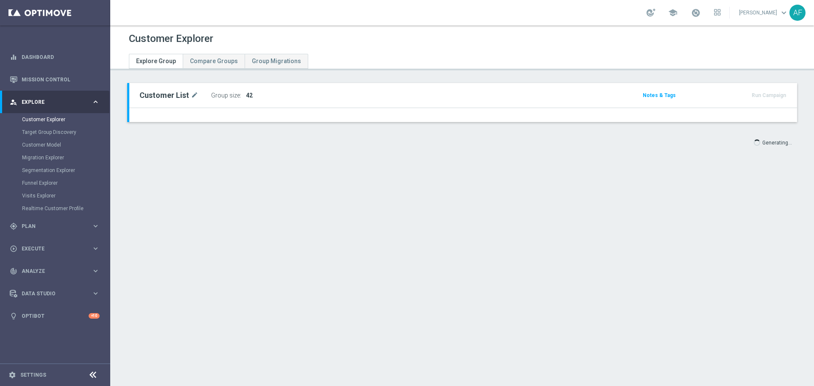
type input "2024-09-22"
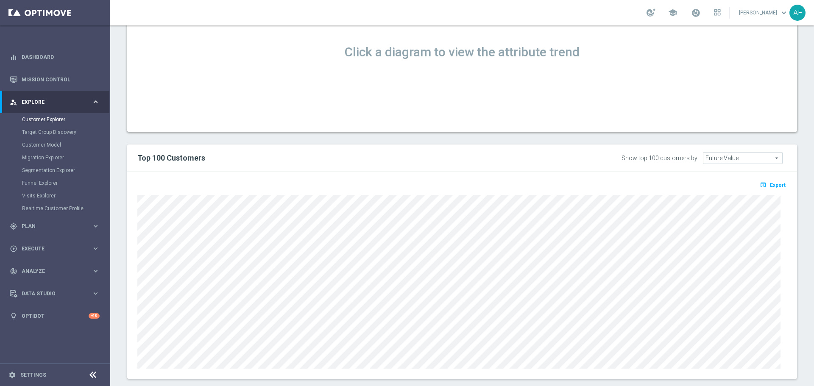
scroll to position [574, 0]
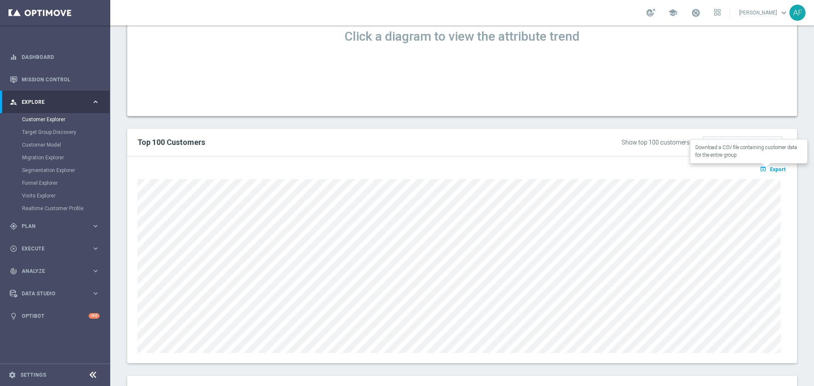
click at [770, 167] on span "Export" at bounding box center [778, 170] width 16 height 6
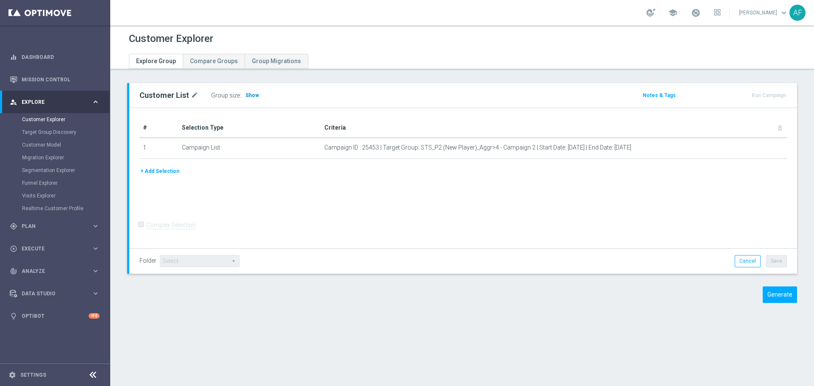
click at [249, 97] on span "Show" at bounding box center [253, 95] width 14 height 6
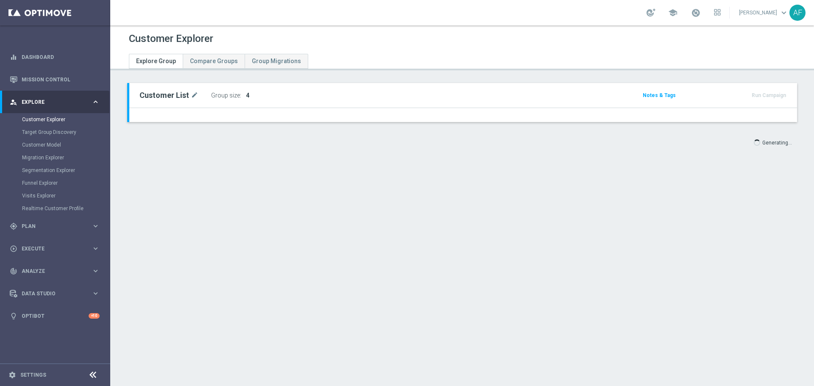
type input "2024-09-22"
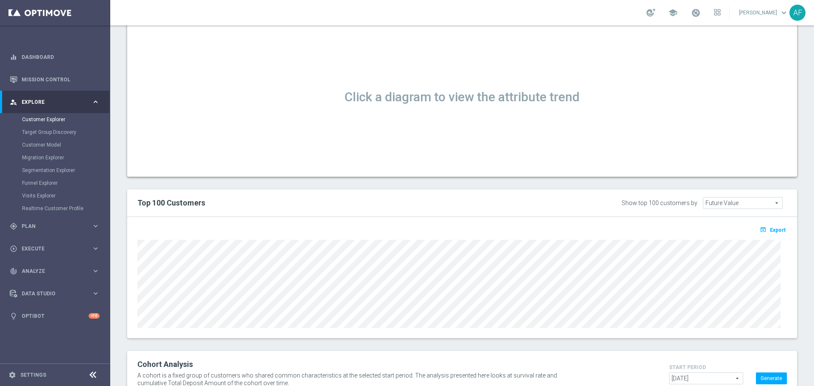
scroll to position [545, 0]
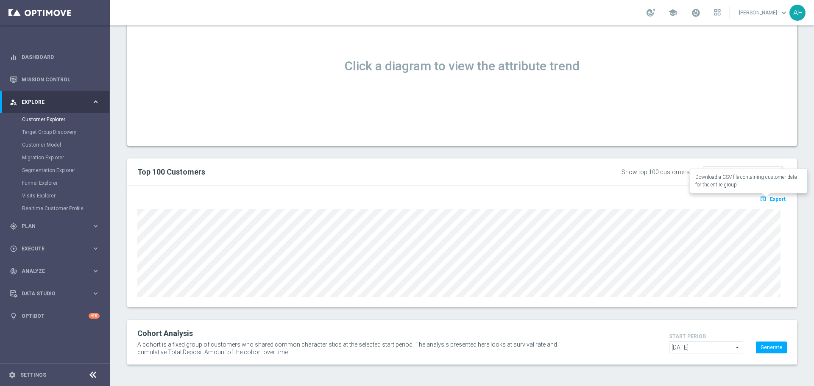
click at [770, 198] on span "Export" at bounding box center [778, 199] width 16 height 6
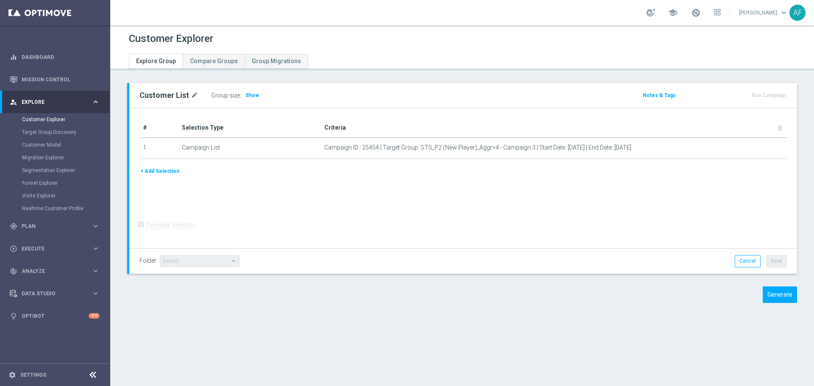
click at [248, 94] on span "Show" at bounding box center [253, 95] width 14 height 6
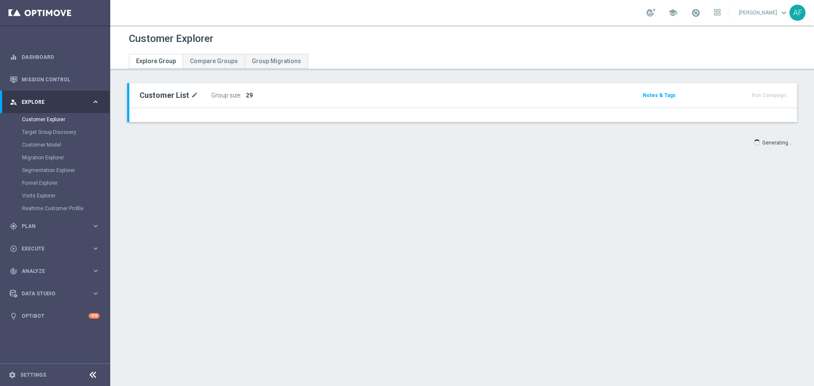
type input "[DATE]"
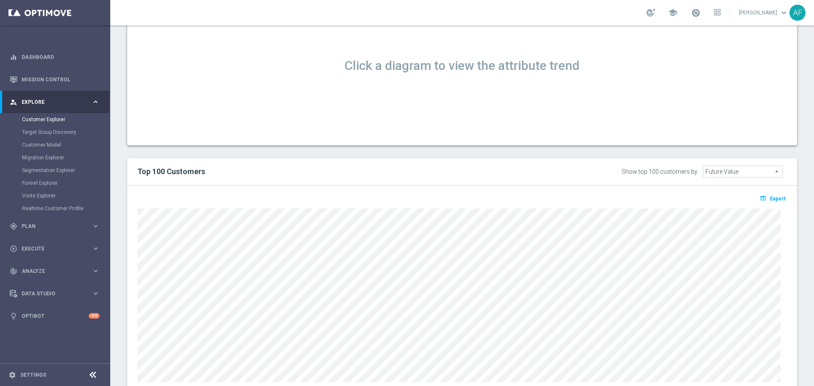
scroll to position [567, 0]
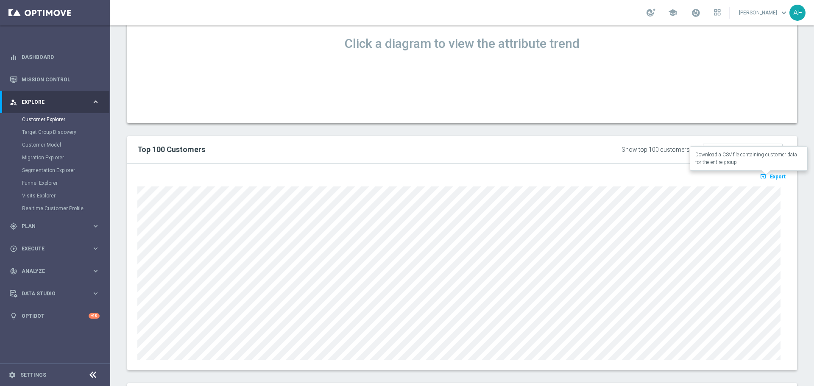
click at [771, 179] on span "Export" at bounding box center [778, 177] width 16 height 6
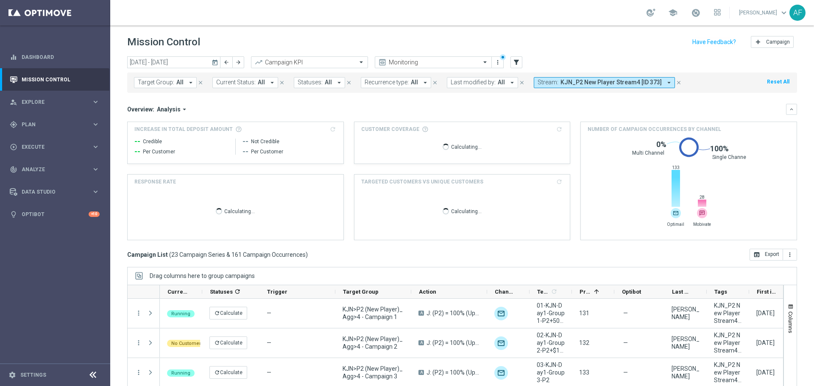
click at [216, 61] on icon "today" at bounding box center [216, 63] width 8 height 8
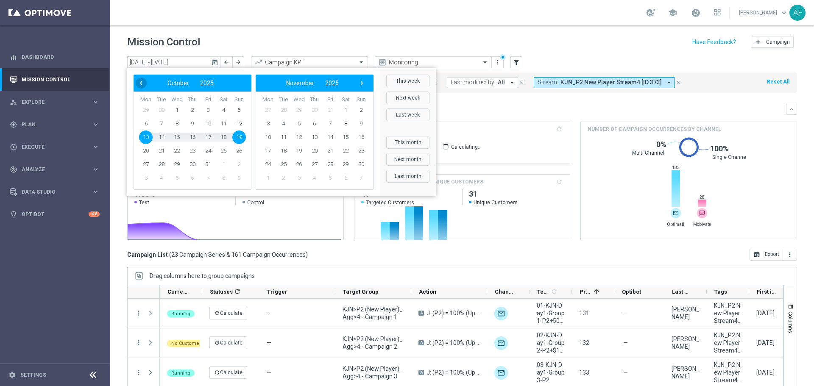
click at [141, 85] on span "‹" at bounding box center [141, 83] width 11 height 11
click at [143, 106] on span "1" at bounding box center [146, 110] width 14 height 14
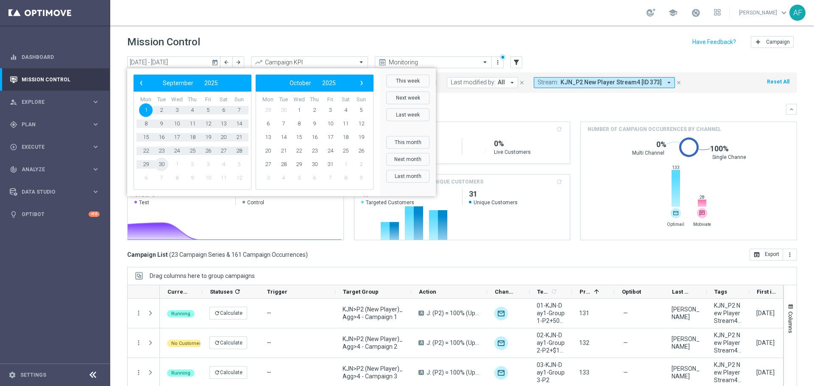
click at [163, 160] on span "30" at bounding box center [162, 165] width 14 height 14
type input "[DATE] - [DATE]"
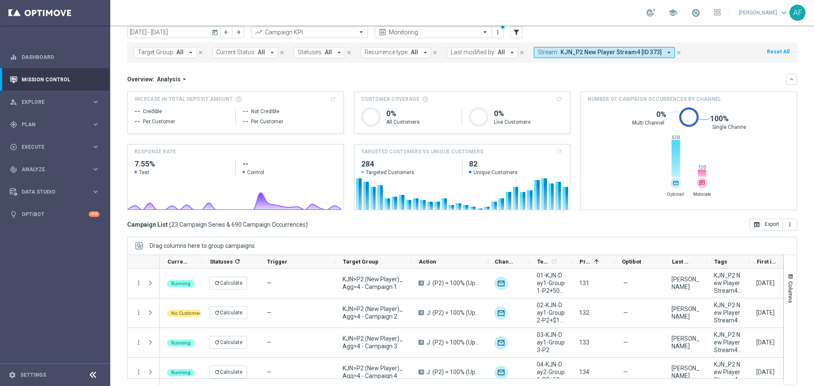
scroll to position [38, 0]
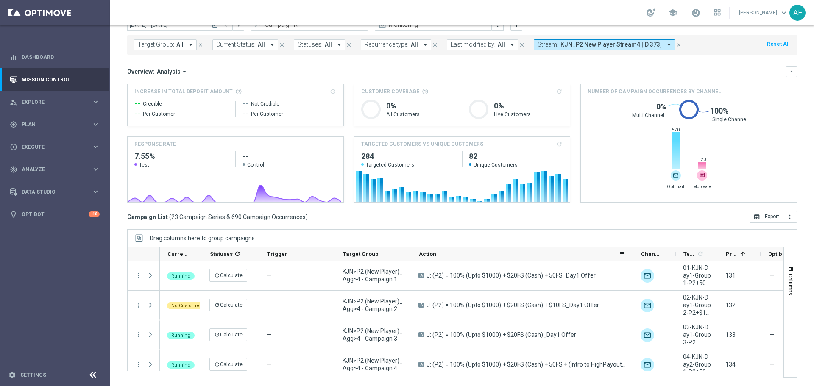
drag, startPoint x: 486, startPoint y: 255, endPoint x: 633, endPoint y: 255, distance: 146.3
click at [633, 255] on div at bounding box center [633, 254] width 3 height 13
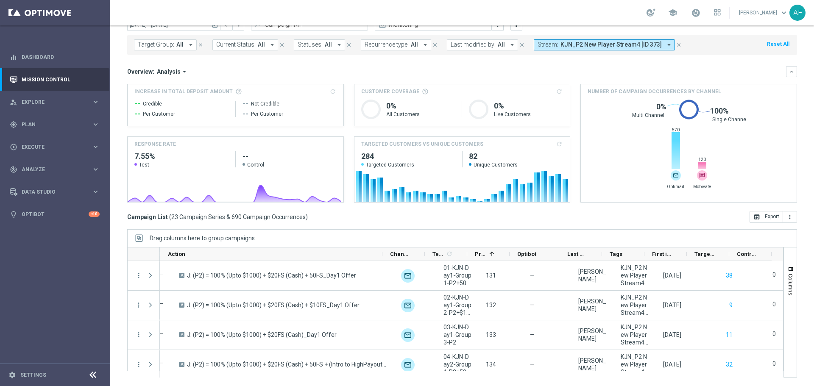
scroll to position [0, 251]
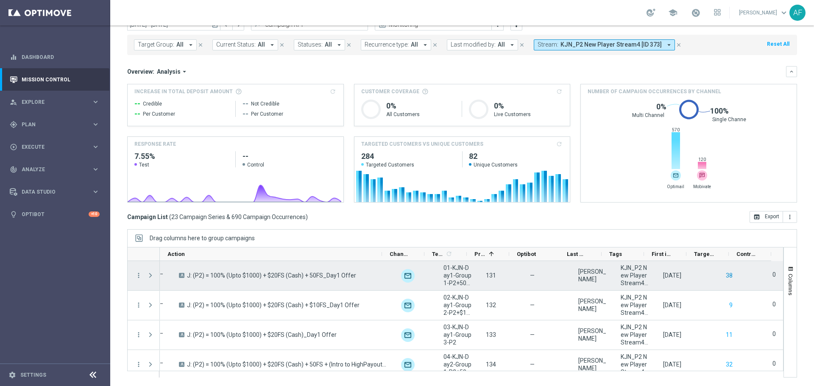
click at [725, 277] on button "38" at bounding box center [729, 276] width 8 height 11
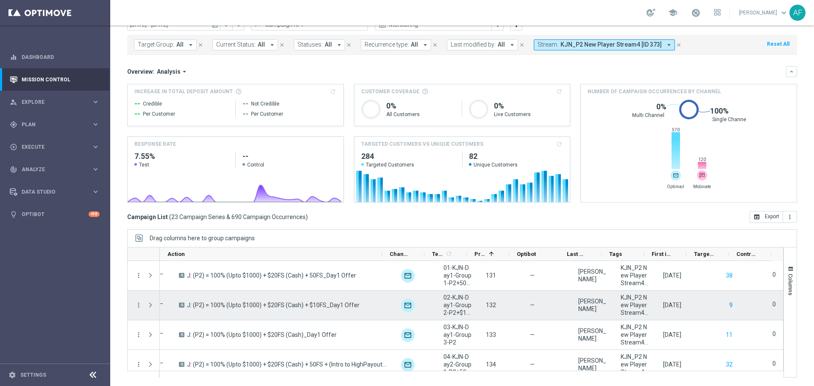
click at [729, 304] on button "9" at bounding box center [731, 305] width 5 height 11
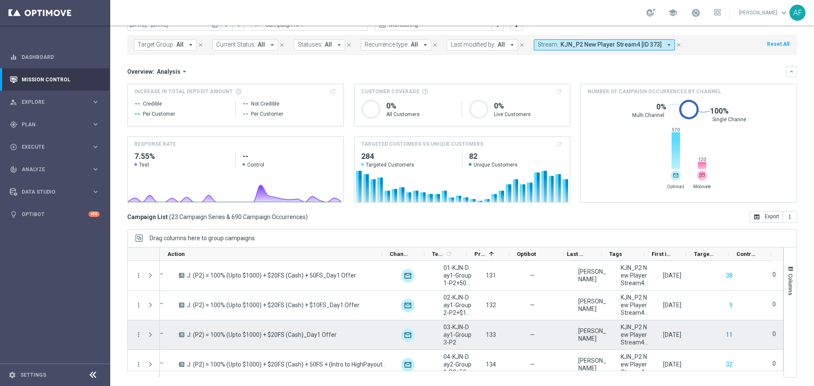
click at [725, 335] on button "11" at bounding box center [729, 335] width 8 height 11
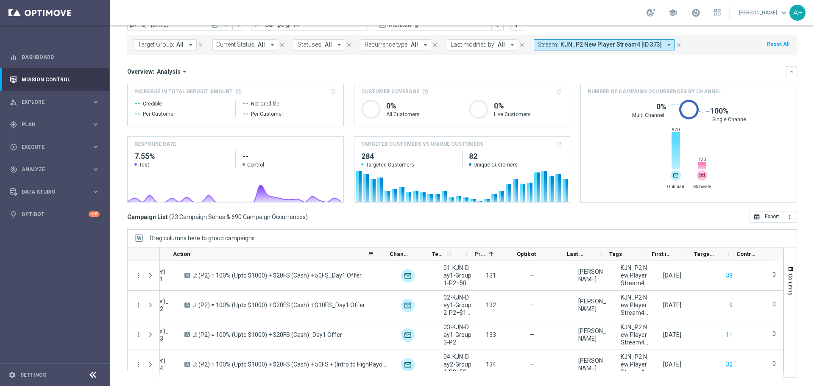
scroll to position [0, 246]
drag, startPoint x: 381, startPoint y: 254, endPoint x: 376, endPoint y: 255, distance: 5.5
click at [376, 255] on div "Action" at bounding box center [273, 255] width 217 height 14
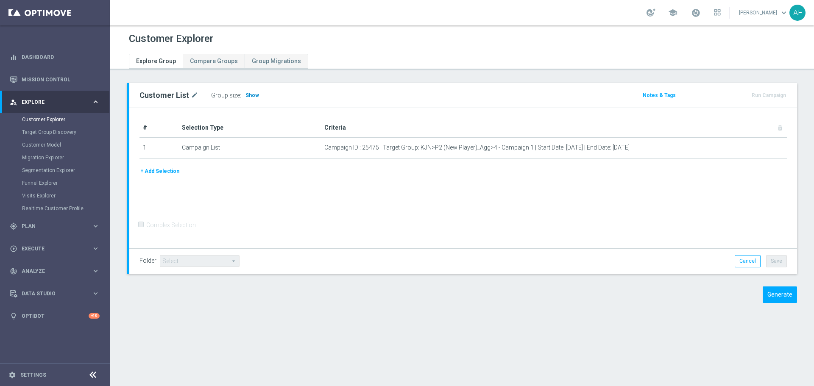
click at [253, 92] on h3 "Show" at bounding box center [252, 95] width 15 height 9
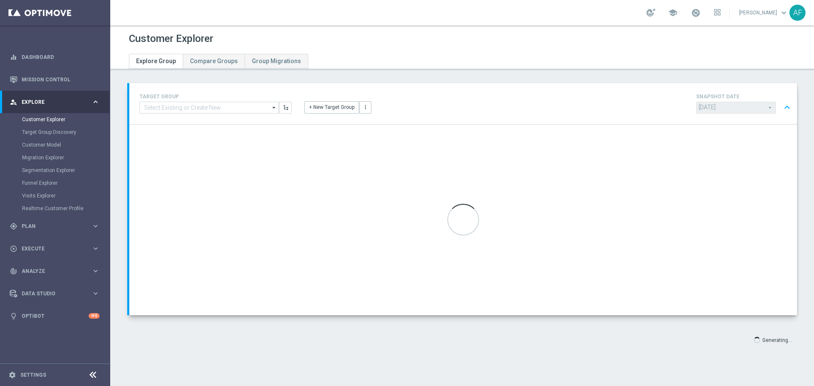
type input "[DATE]"
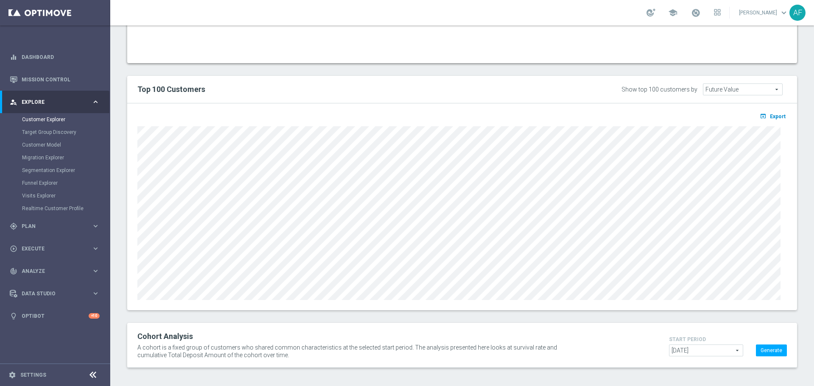
scroll to position [630, 0]
click at [774, 114] on span "Export" at bounding box center [778, 114] width 16 height 6
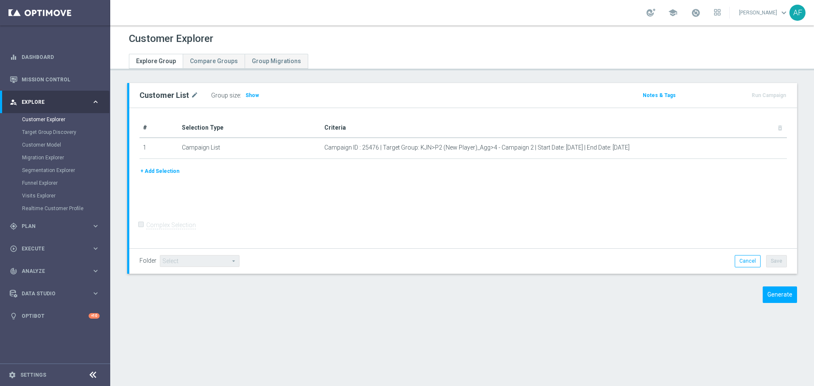
drag, startPoint x: 254, startPoint y: 96, endPoint x: 260, endPoint y: 71, distance: 25.7
click at [254, 95] on span "Show" at bounding box center [253, 95] width 14 height 6
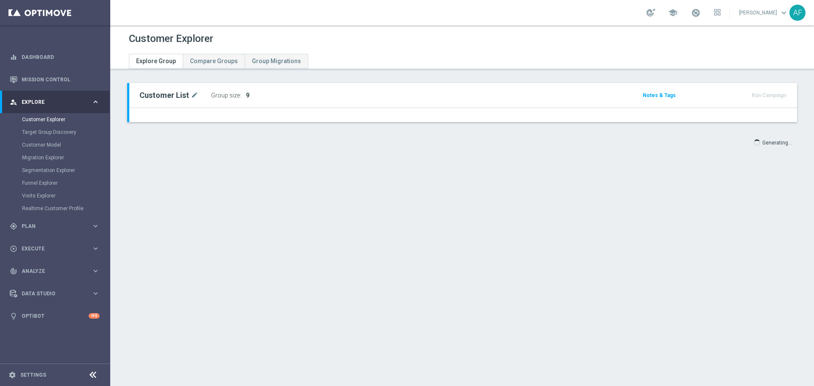
type input "2024-09-22"
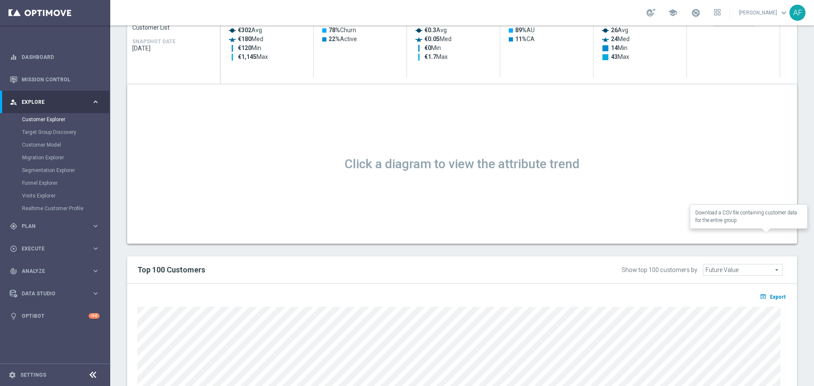
scroll to position [509, 0]
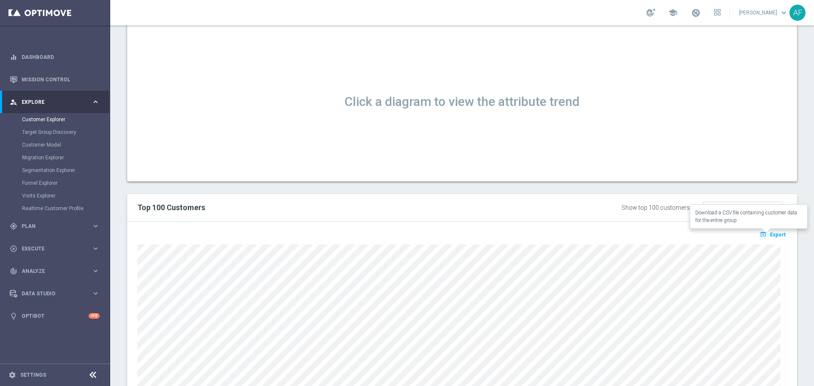
drag, startPoint x: 769, startPoint y: 232, endPoint x: 765, endPoint y: 225, distance: 8.2
click at [770, 233] on span "Export" at bounding box center [778, 235] width 16 height 6
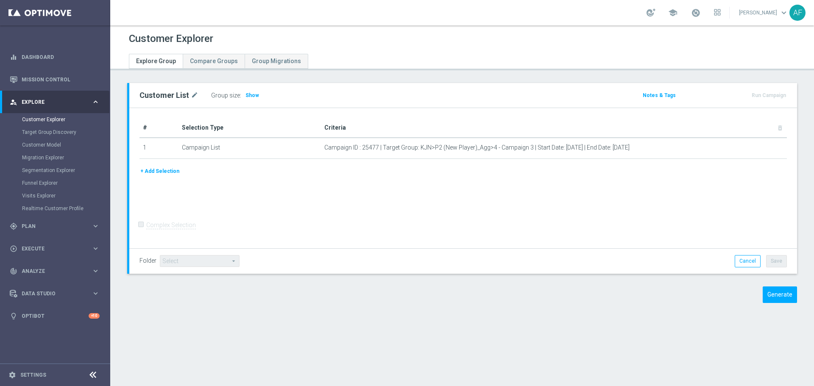
click at [252, 92] on span "Show" at bounding box center [253, 95] width 14 height 6
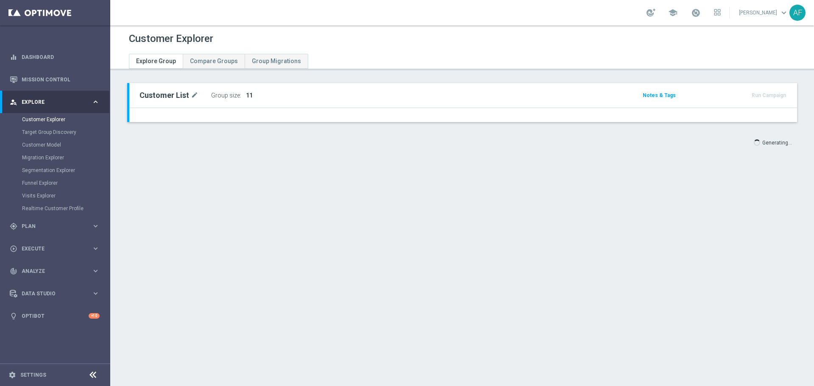
type input "[DATE]"
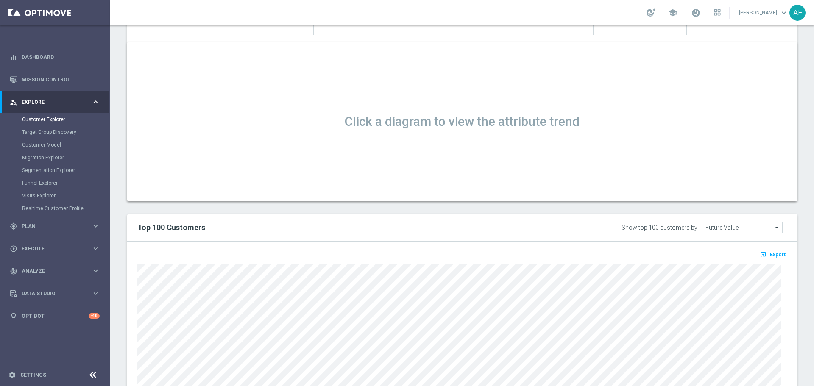
scroll to position [551, 0]
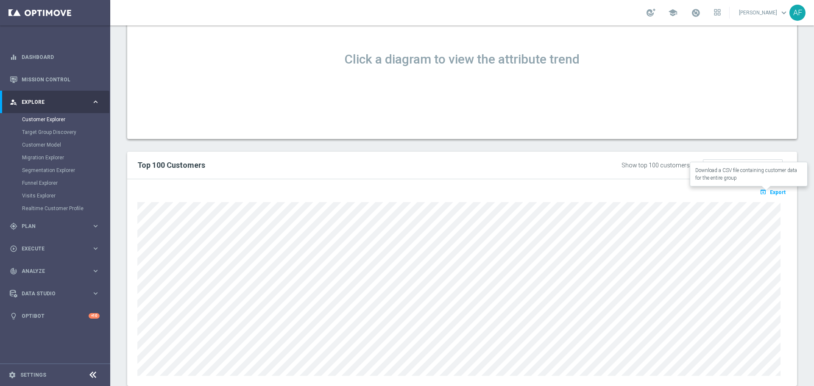
click at [764, 195] on button "open_in_browser Export" at bounding box center [773, 192] width 28 height 11
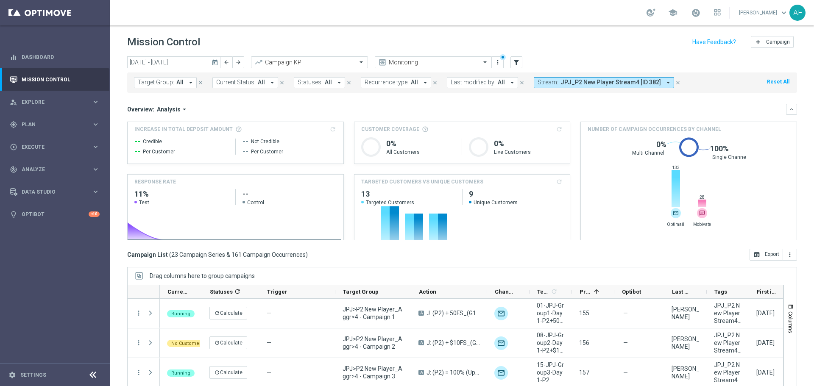
click at [570, 83] on span "JPJ_P2 New Player Stream4 [ID 382]" at bounding box center [611, 82] width 101 height 7
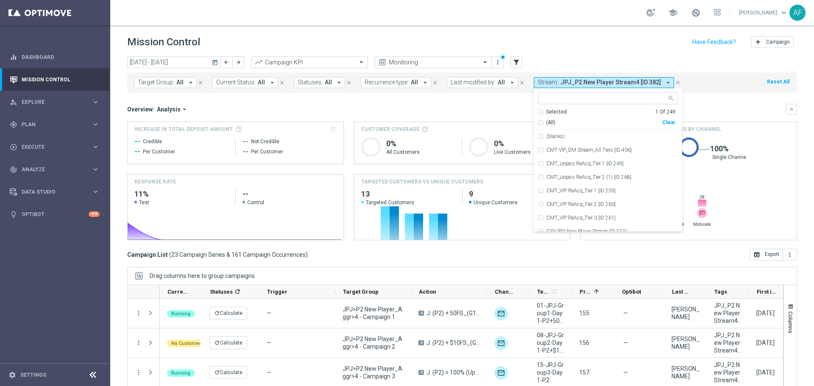
click at [572, 46] on div "Mission Control add Campaign" at bounding box center [462, 42] width 670 height 17
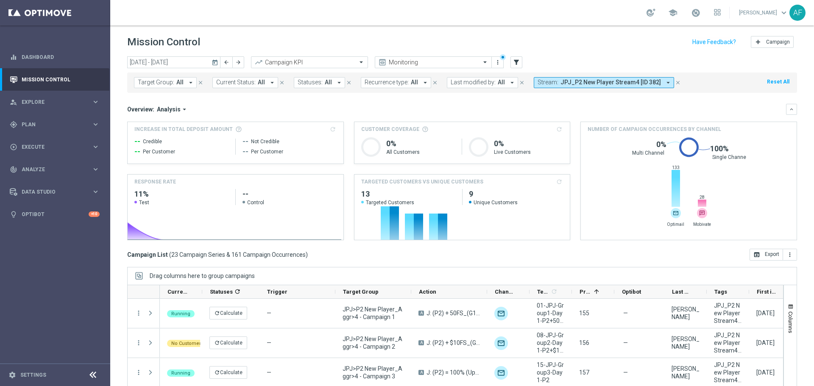
click at [217, 64] on icon "today" at bounding box center [216, 63] width 8 height 8
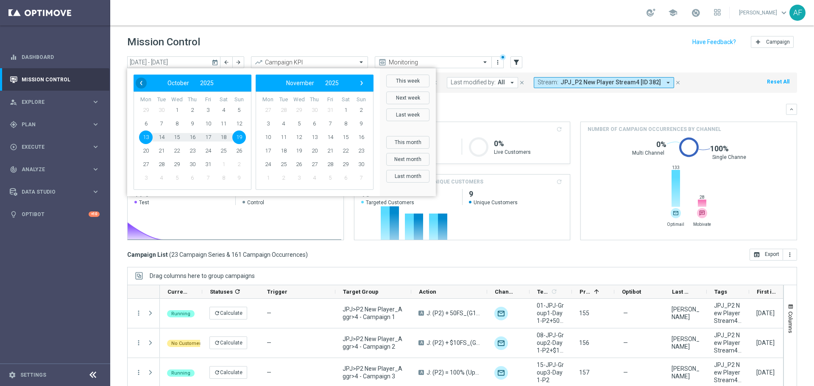
click at [142, 85] on span "‹" at bounding box center [141, 83] width 11 height 11
click at [145, 112] on span "1" at bounding box center [146, 110] width 14 height 14
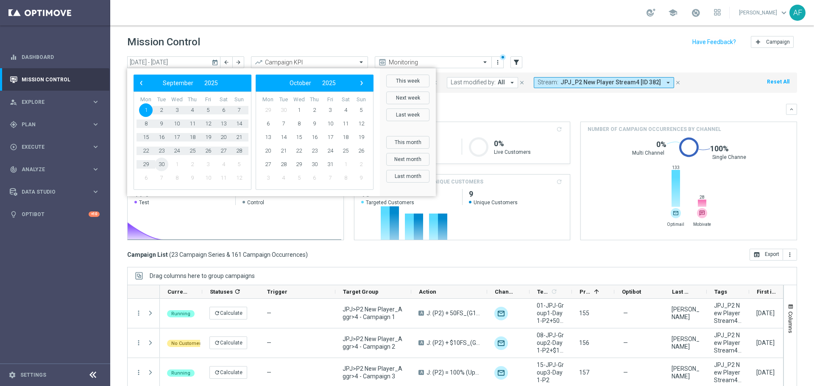
drag, startPoint x: 159, startPoint y: 164, endPoint x: 162, endPoint y: 154, distance: 10.1
click at [159, 165] on span "30" at bounding box center [162, 165] width 14 height 14
type input "01 Sep 2025 - 30 Sep 2025"
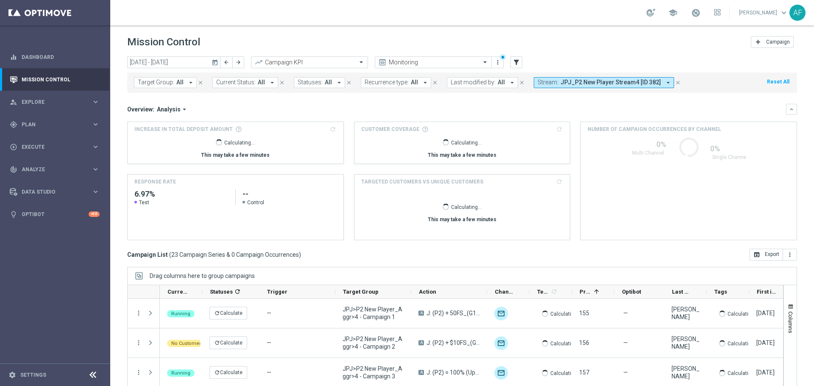
scroll to position [38, 0]
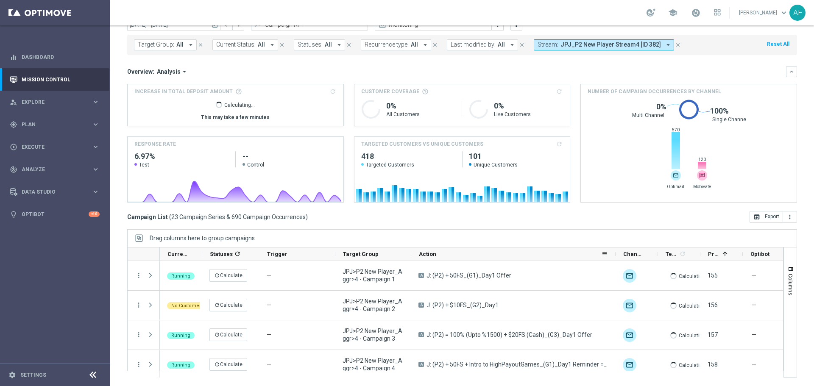
drag, startPoint x: 497, startPoint y: 255, endPoint x: 600, endPoint y: 271, distance: 103.4
click at [616, 253] on div at bounding box center [615, 254] width 3 height 13
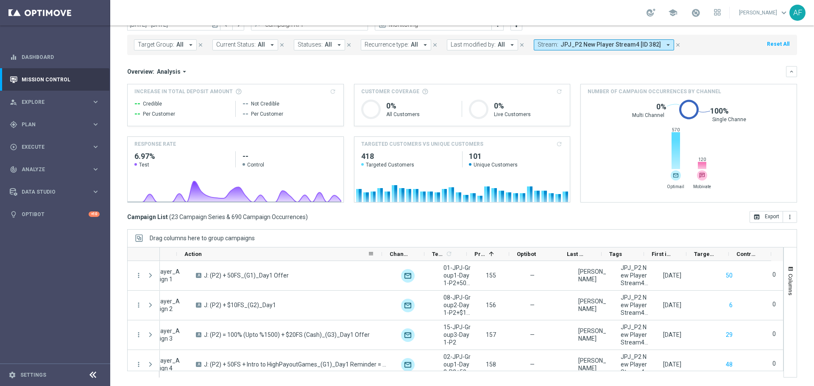
scroll to position [0, 235]
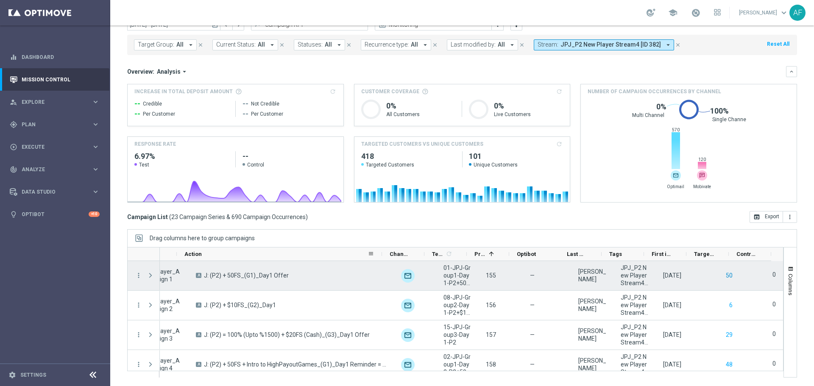
click at [725, 277] on button "50" at bounding box center [729, 276] width 8 height 11
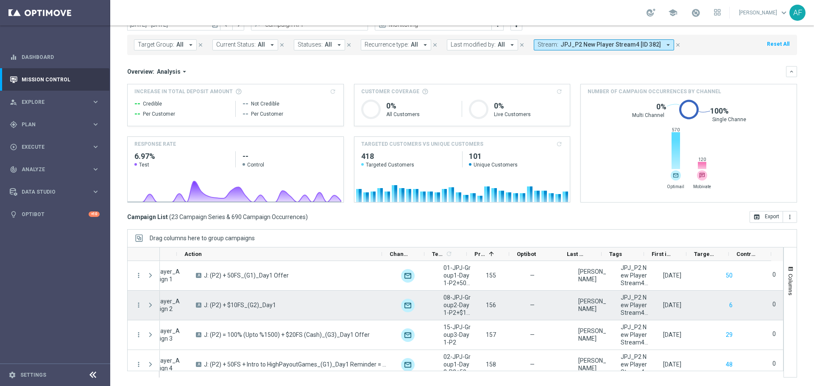
drag, startPoint x: 719, startPoint y: 304, endPoint x: 714, endPoint y: 296, distance: 8.9
click at [729, 303] on button "6" at bounding box center [731, 305] width 5 height 11
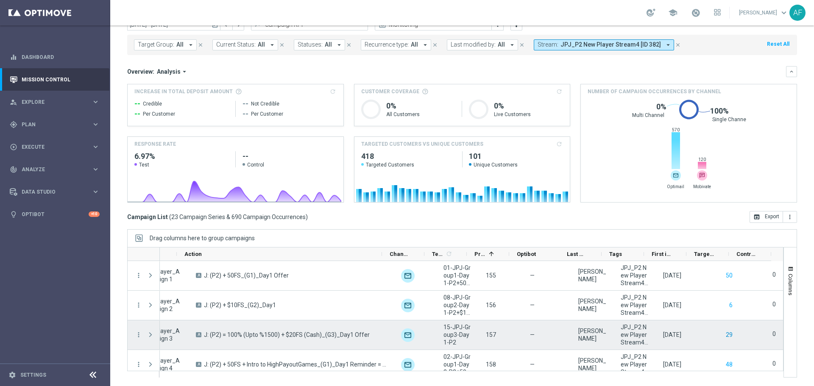
click at [725, 335] on button "29" at bounding box center [729, 335] width 8 height 11
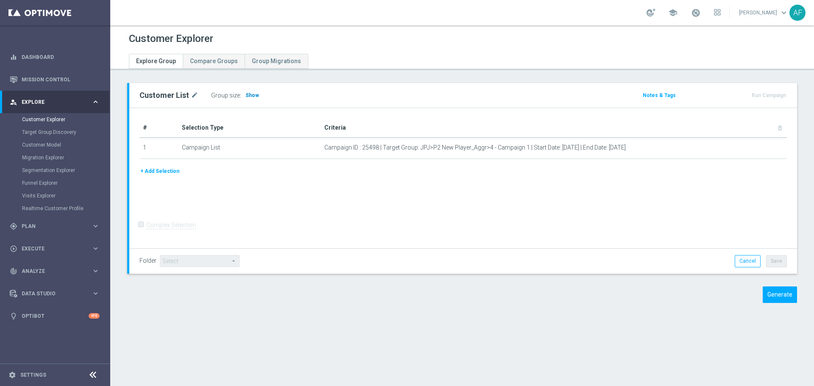
click at [246, 99] on h3 "Show" at bounding box center [252, 95] width 15 height 9
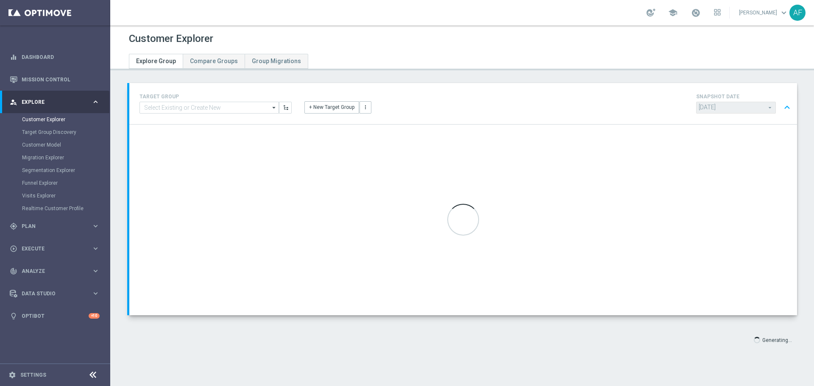
type input "[DATE]"
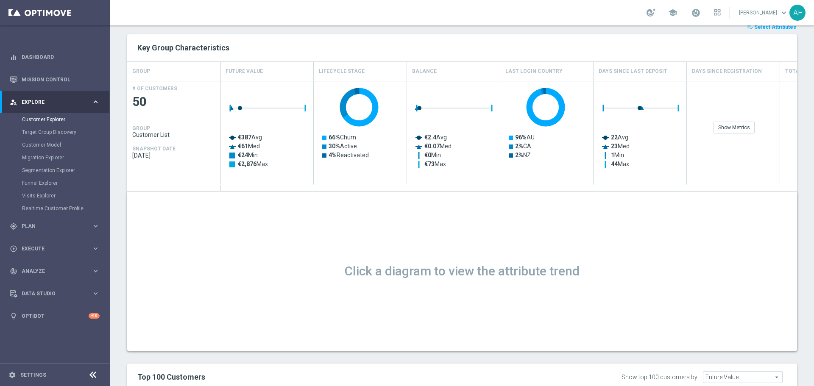
scroll to position [509, 0]
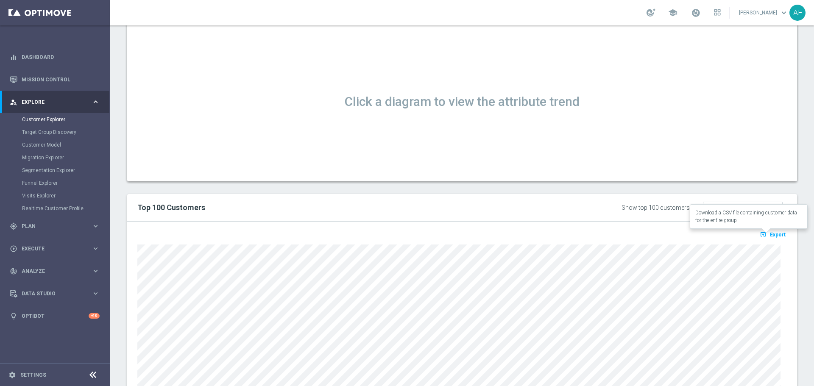
click at [763, 236] on icon "open_in_browser" at bounding box center [764, 234] width 9 height 7
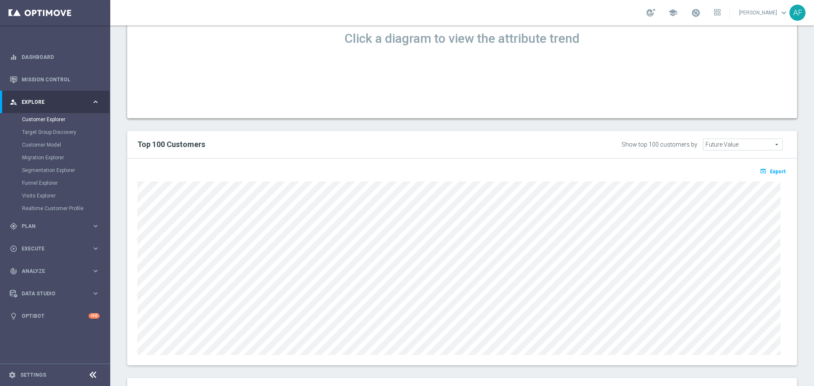
scroll to position [630, 0]
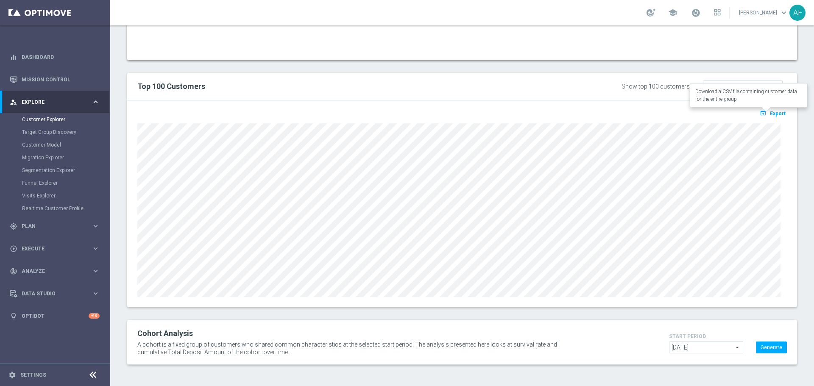
click at [770, 112] on span "Export" at bounding box center [778, 114] width 16 height 6
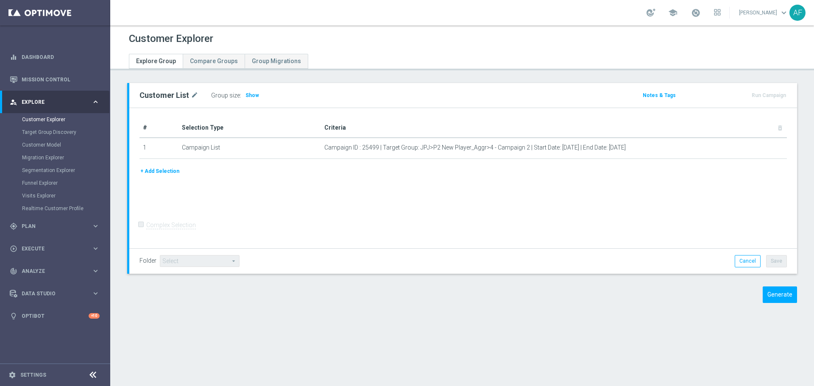
drag, startPoint x: 252, startPoint y: 98, endPoint x: 410, endPoint y: 7, distance: 182.2
click at [252, 98] on h3 "Show" at bounding box center [252, 95] width 15 height 9
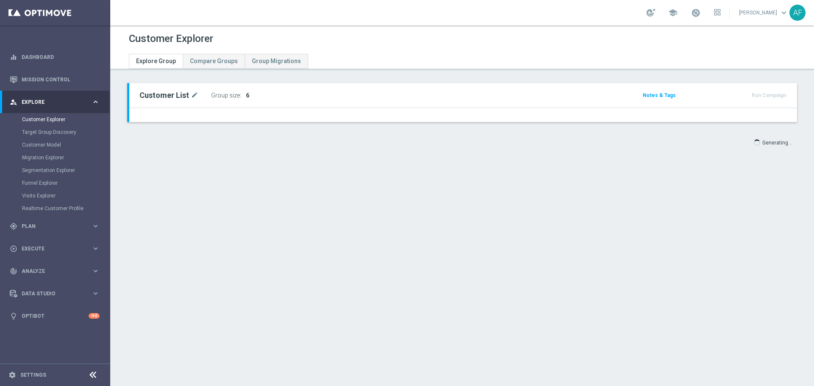
type input "[DATE]"
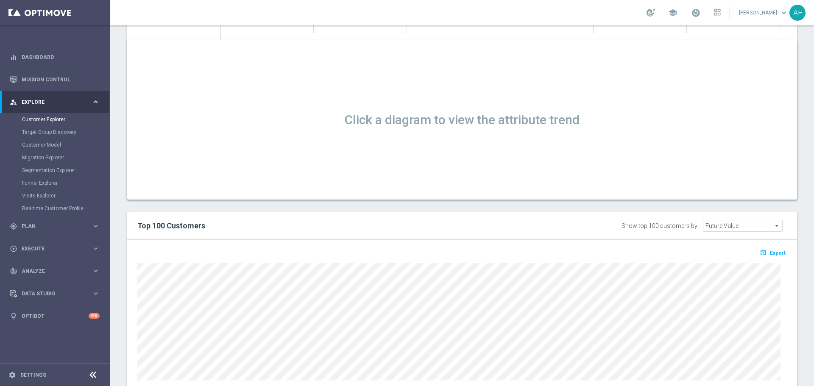
scroll to position [509, 0]
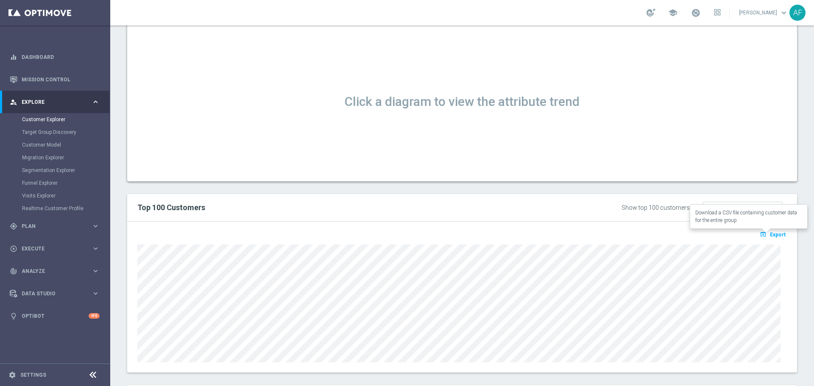
click at [770, 236] on span "Export" at bounding box center [778, 235] width 16 height 6
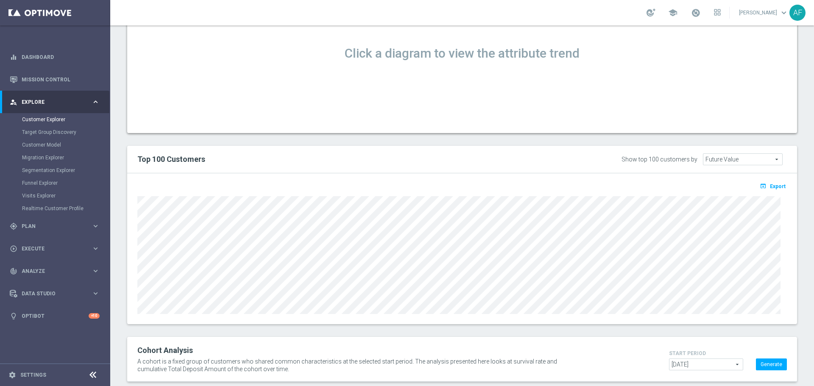
scroll to position [574, 0]
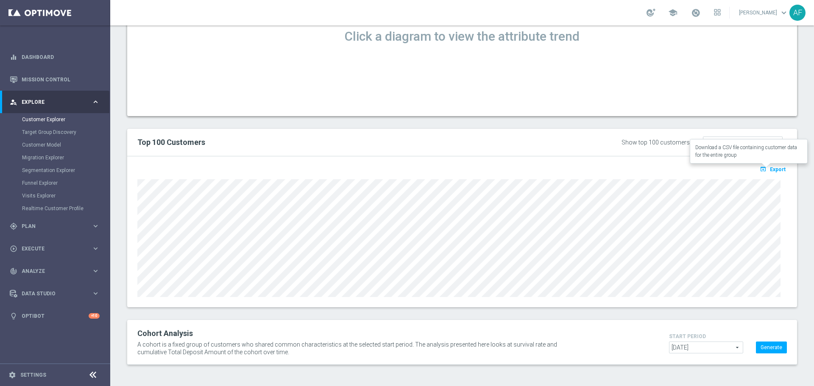
click at [760, 171] on icon "open_in_browser" at bounding box center [764, 169] width 9 height 7
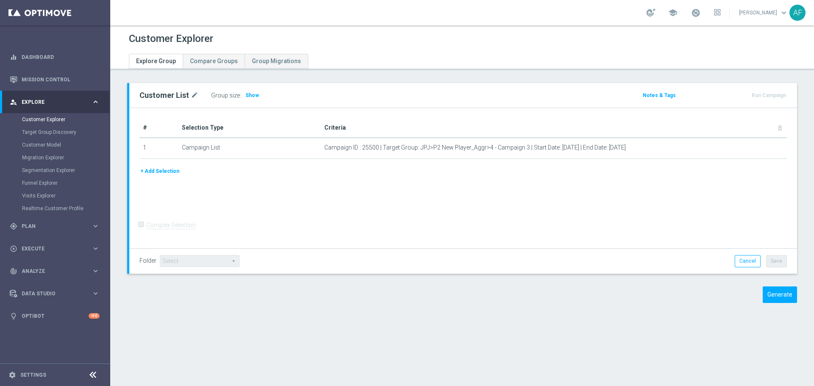
drag, startPoint x: 245, startPoint y: 94, endPoint x: 257, endPoint y: 82, distance: 17.1
click at [246, 95] on span "Show" at bounding box center [253, 95] width 14 height 6
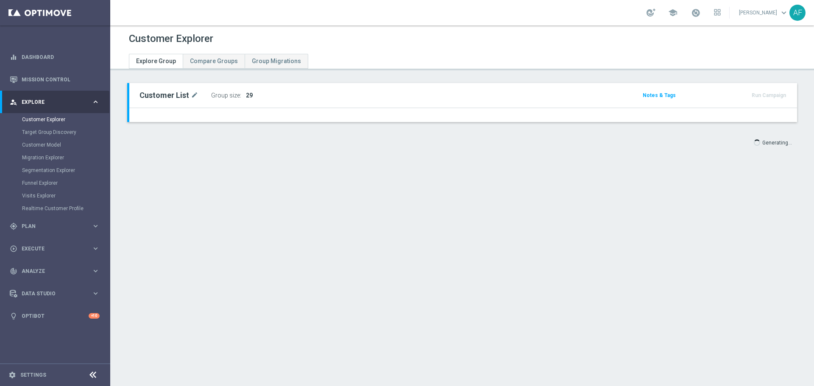
type input "[DATE]"
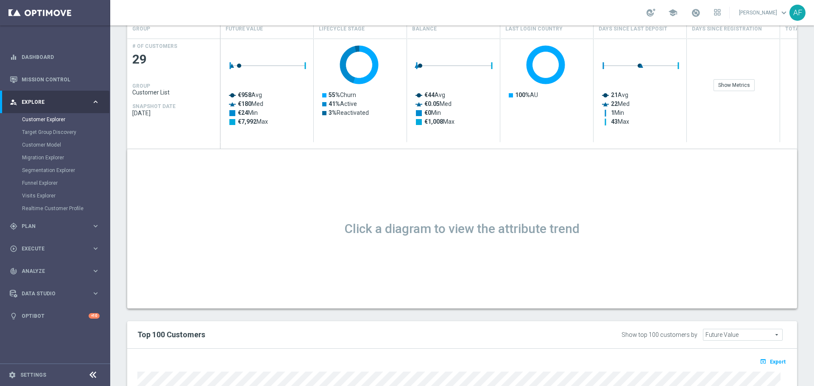
scroll to position [509, 0]
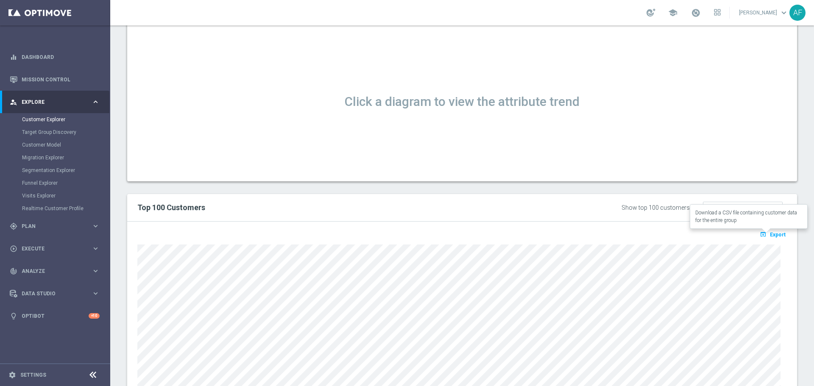
click at [770, 235] on span "Export" at bounding box center [778, 235] width 16 height 6
click at [770, 237] on span "Export" at bounding box center [778, 235] width 16 height 6
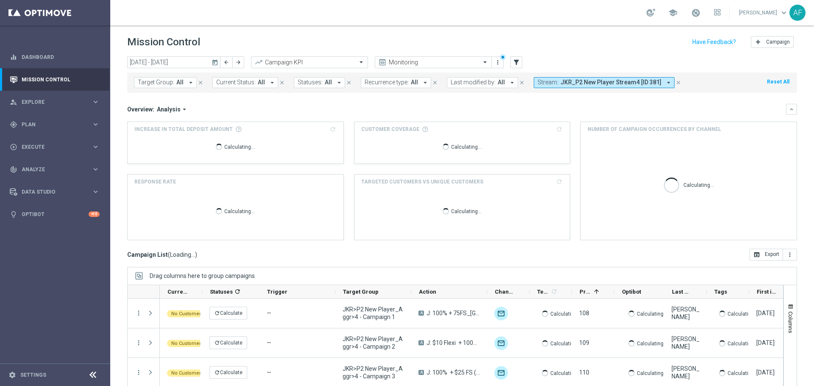
click at [215, 60] on icon "today" at bounding box center [216, 63] width 8 height 8
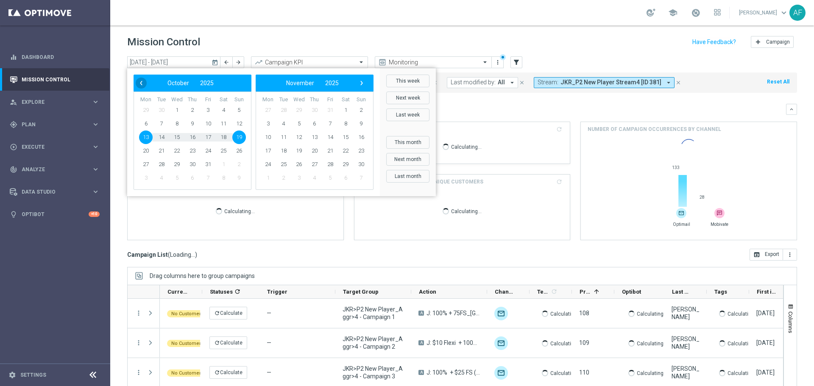
click at [145, 83] on span "‹" at bounding box center [141, 83] width 11 height 11
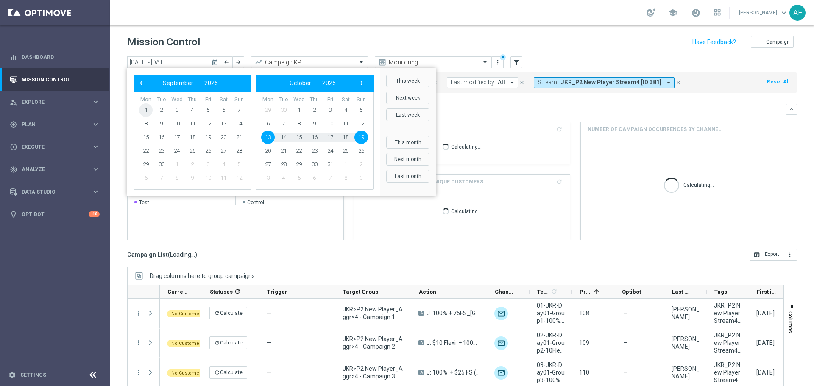
click at [147, 109] on span "1" at bounding box center [146, 110] width 14 height 14
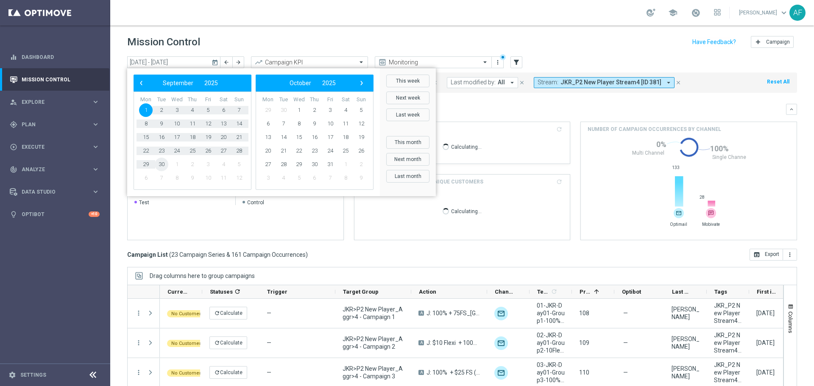
click at [166, 166] on span "30" at bounding box center [162, 165] width 14 height 14
type input "01 Sep 2025 - 30 Sep 2025"
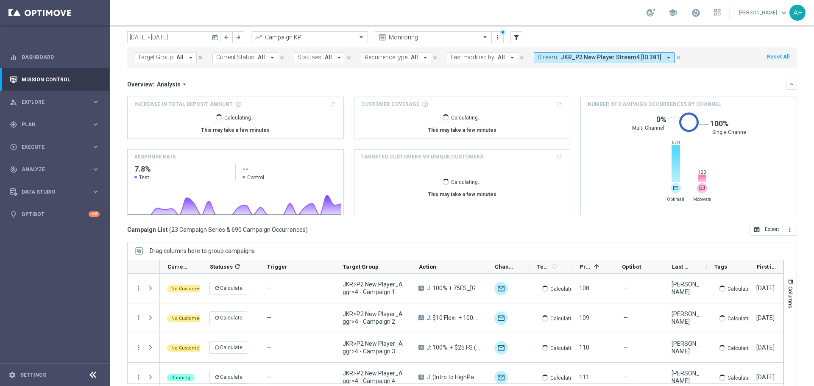
scroll to position [38, 0]
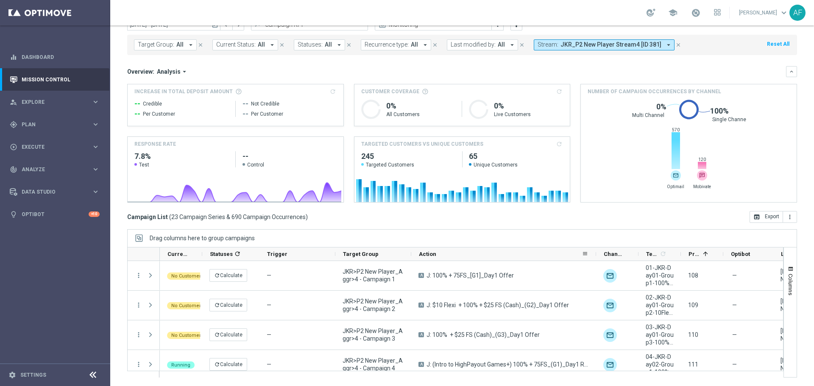
drag, startPoint x: 486, startPoint y: 257, endPoint x: 594, endPoint y: 259, distance: 107.7
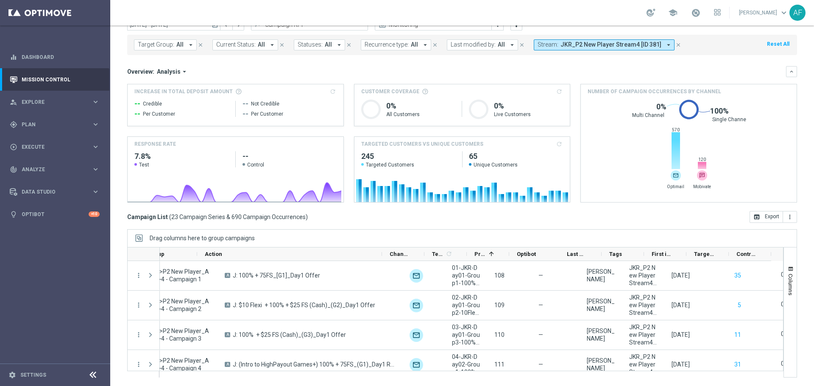
scroll to position [0, 214]
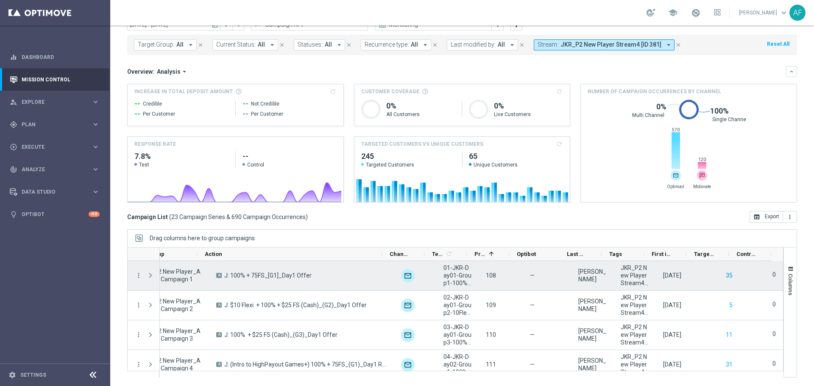
click at [725, 273] on button "35" at bounding box center [729, 276] width 8 height 11
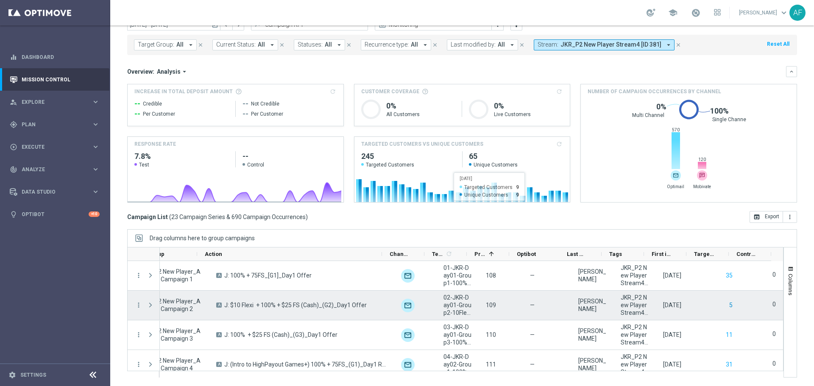
click at [729, 304] on button "5" at bounding box center [731, 305] width 5 height 11
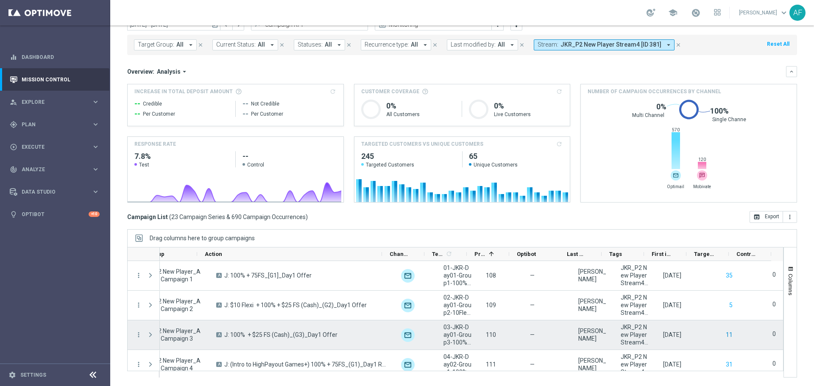
click at [725, 333] on button "11" at bounding box center [729, 335] width 8 height 11
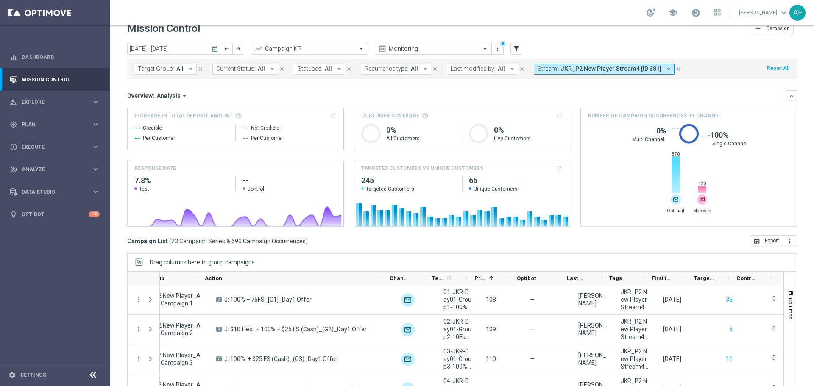
scroll to position [0, 0]
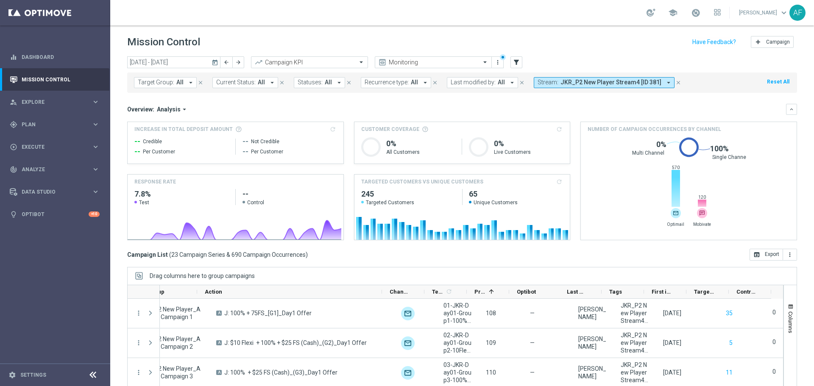
click at [573, 80] on span "JKR_P2 New Player Stream4 [ID 381]" at bounding box center [611, 82] width 101 height 7
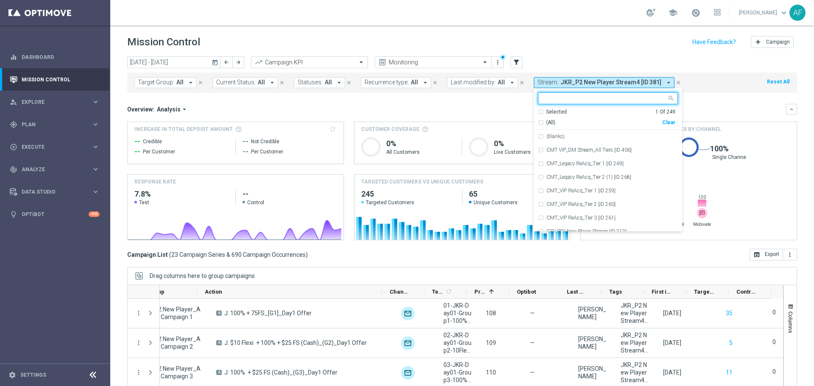
click at [552, 110] on div "Selected" at bounding box center [556, 112] width 21 height 7
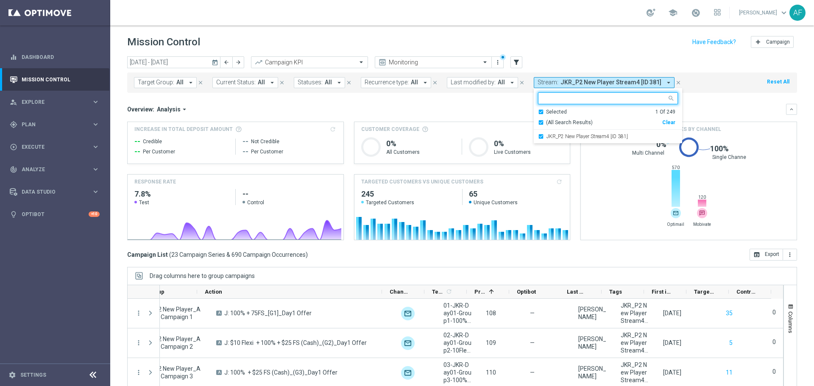
drag, startPoint x: 548, startPoint y: 135, endPoint x: 522, endPoint y: 112, distance: 35.1
click at [549, 134] on div "JKR_P2 New Player Stream4 [ID 381]" at bounding box center [608, 137] width 140 height 14
click at [508, 108] on div "Overview: Analysis arrow_drop_down" at bounding box center [456, 110] width 659 height 8
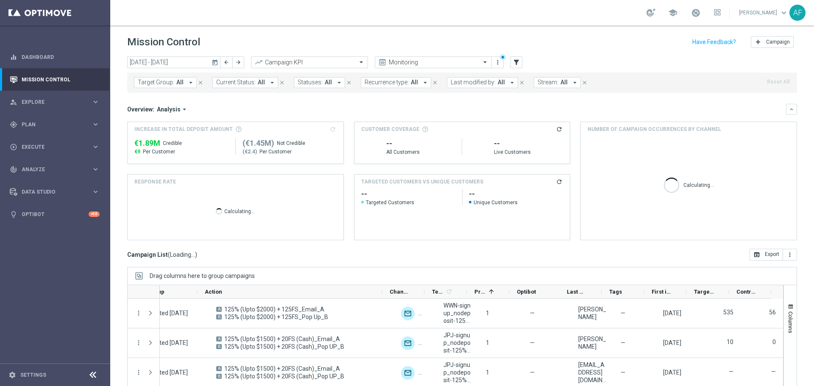
click at [181, 81] on span "All" at bounding box center [179, 82] width 7 height 7
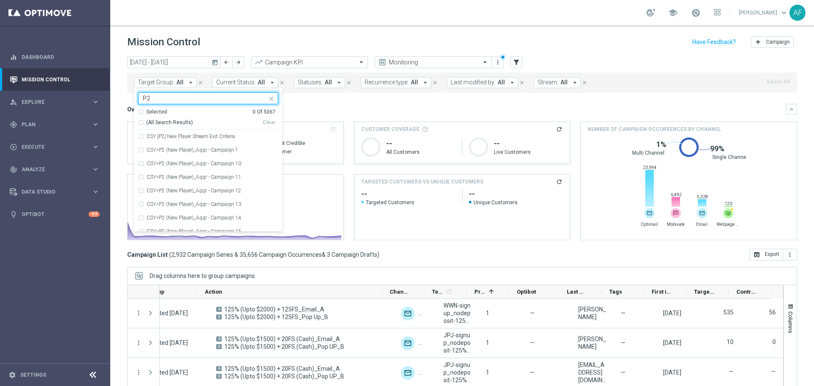
type input "P"
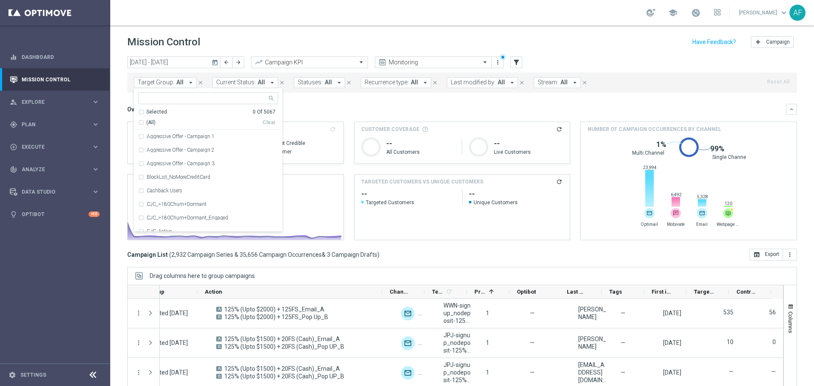
click at [182, 95] on input "text" at bounding box center [205, 98] width 124 height 7
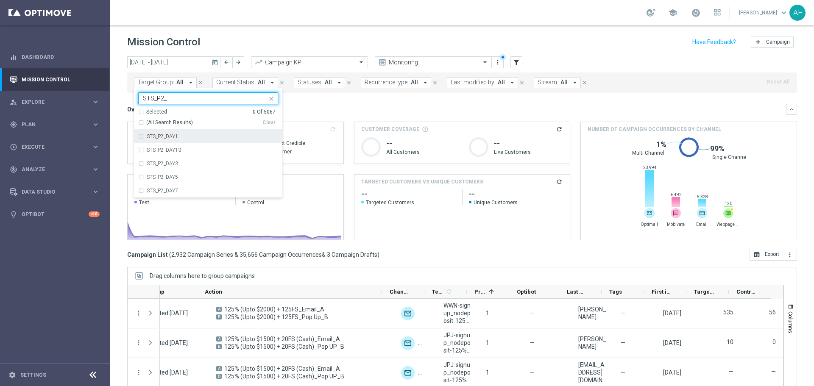
click at [179, 139] on div "STS_P2_DAY1" at bounding box center [212, 136] width 131 height 5
type input "STS_P2_"
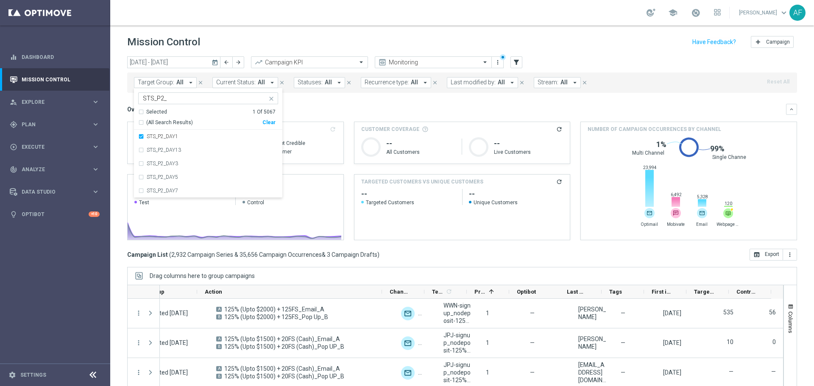
click at [341, 100] on mini-dashboard "Overview: Analysis arrow_drop_down keyboard_arrow_down Increase In Total Deposi…" at bounding box center [462, 171] width 670 height 156
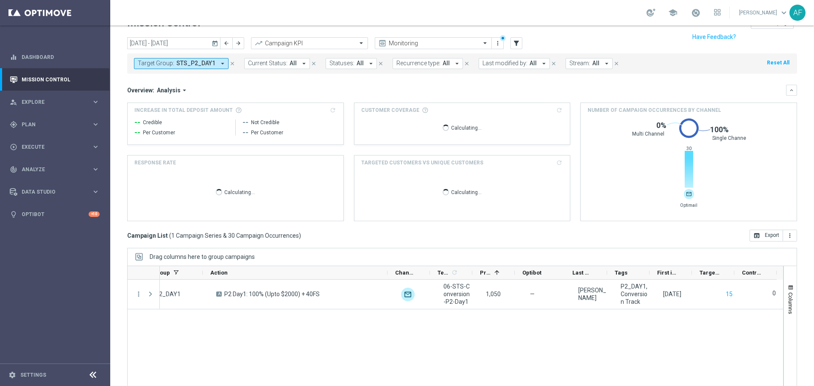
scroll to position [38, 0]
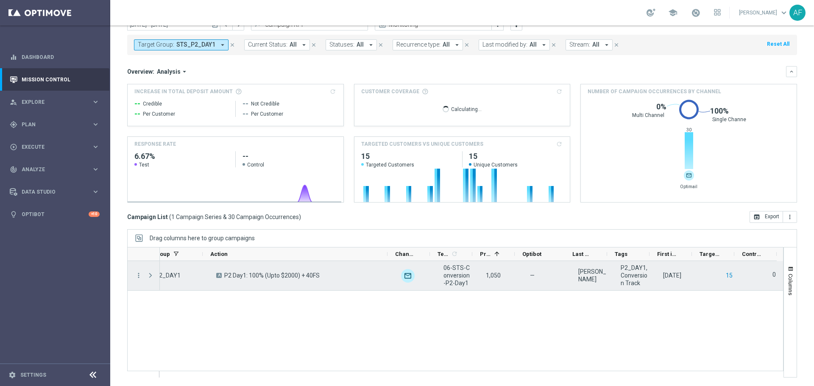
click at [725, 272] on button "15" at bounding box center [729, 276] width 8 height 11
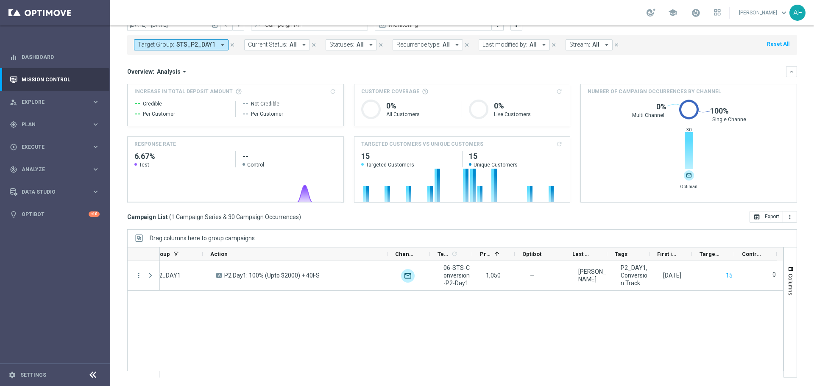
click at [200, 46] on span "STS_P2_DAY1" at bounding box center [195, 44] width 39 height 7
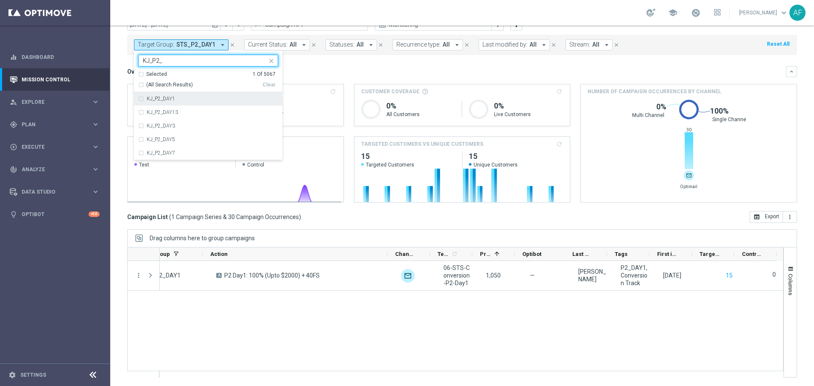
click at [215, 98] on div "KJ_P2_DAY1" at bounding box center [212, 98] width 131 height 5
type input "KJ_P2_"
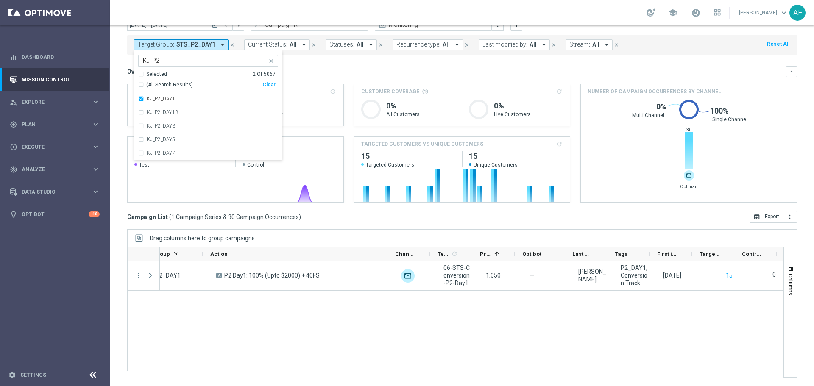
click at [305, 74] on div "Overview: Analysis arrow_drop_down" at bounding box center [456, 72] width 659 height 8
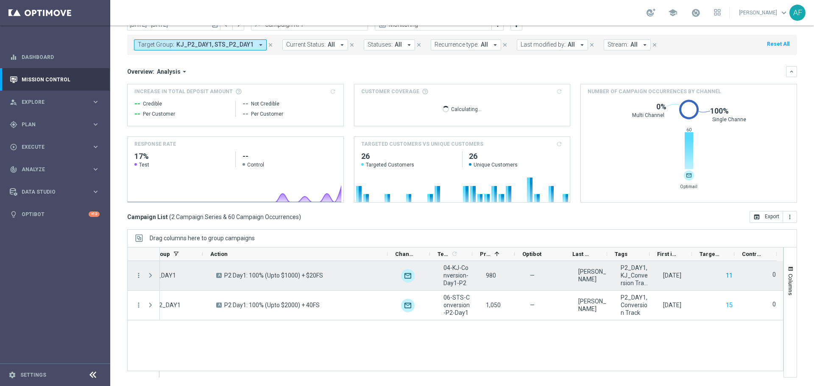
click at [725, 276] on button "11" at bounding box center [729, 276] width 8 height 11
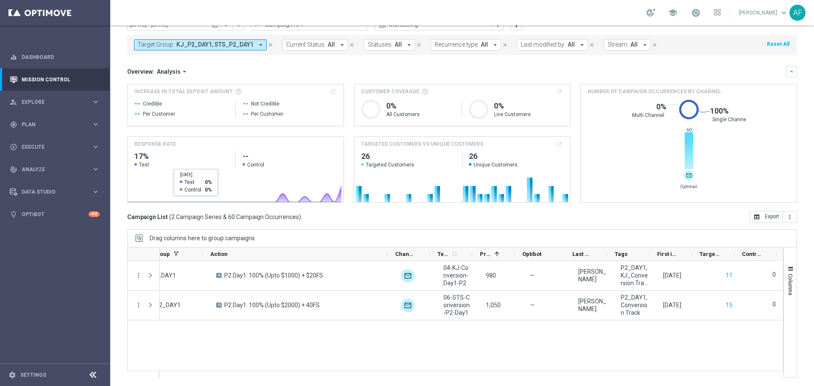
click at [204, 45] on span "KJ_P2_DAY1, STS_P2_DAY1" at bounding box center [214, 44] width 77 height 7
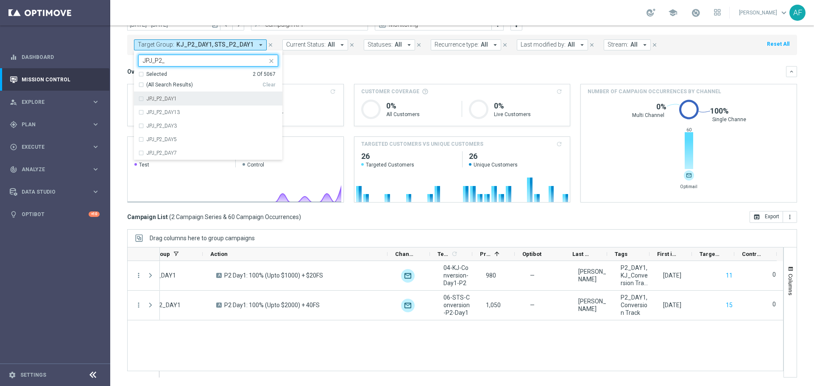
click at [200, 96] on div "JPJ_P2_DAY1" at bounding box center [208, 99] width 140 height 14
type input "JPJ_P2_"
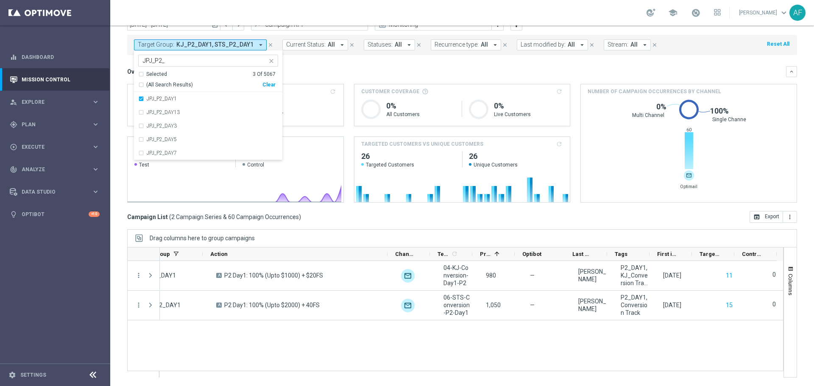
click at [295, 75] on div "Overview: Analysis arrow_drop_down" at bounding box center [456, 72] width 659 height 8
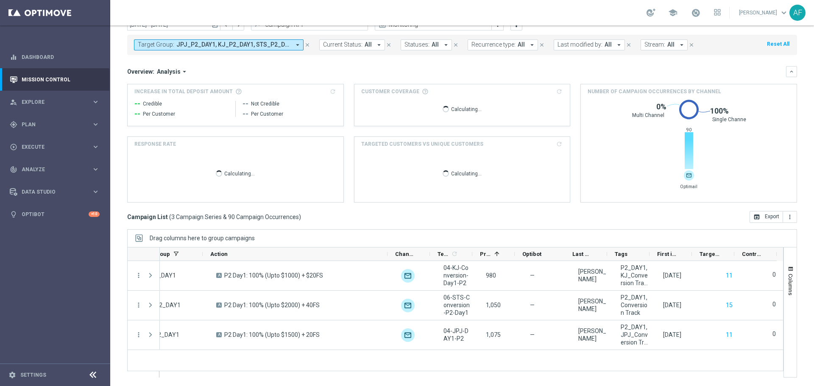
click at [194, 45] on span "JPJ_P2_DAY1, KJ_P2_DAY1, STS_P2_DAY1" at bounding box center [233, 44] width 114 height 7
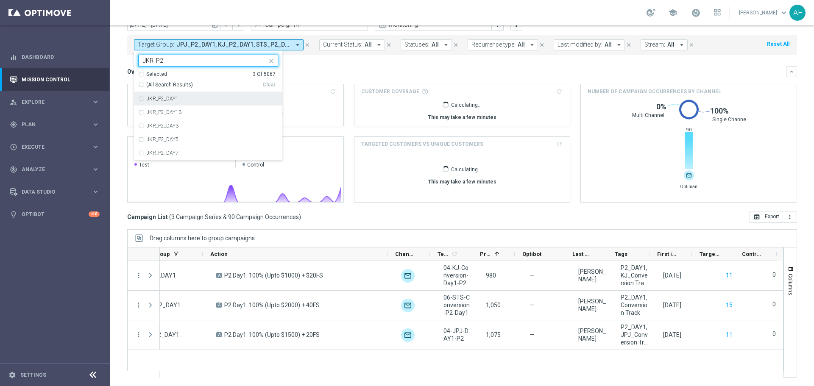
click at [190, 103] on div "JKR_P2_DAY1" at bounding box center [208, 99] width 140 height 14
type input "JKR_P2_"
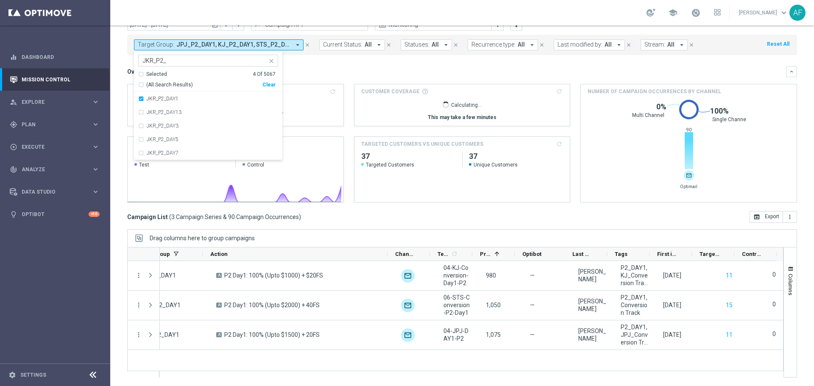
click at [323, 71] on div "Overview: Analysis arrow_drop_down" at bounding box center [456, 72] width 659 height 8
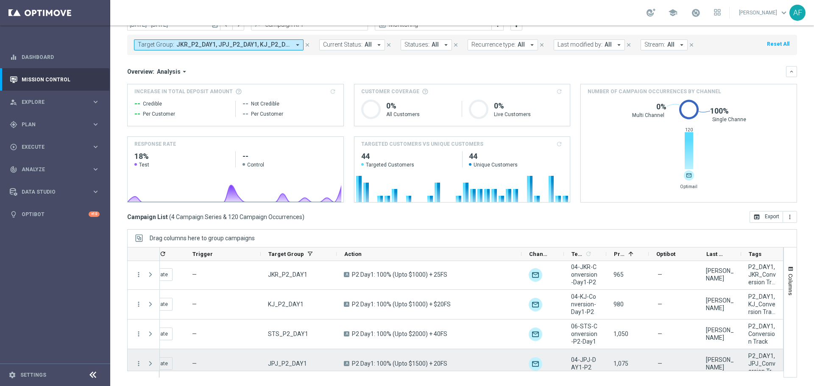
scroll to position [0, 0]
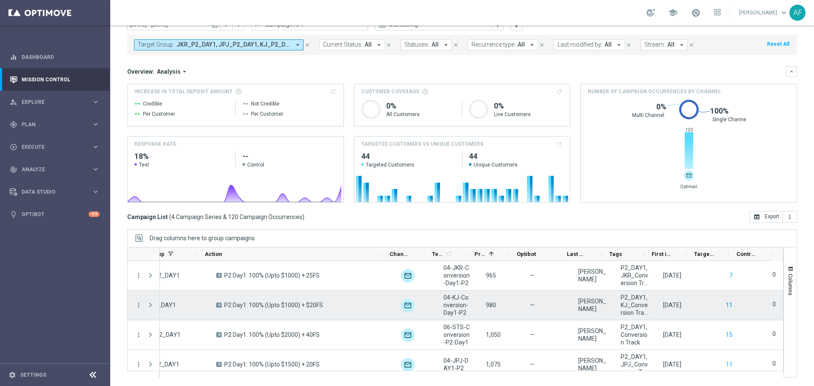
click at [725, 303] on button "11" at bounding box center [729, 305] width 8 height 11
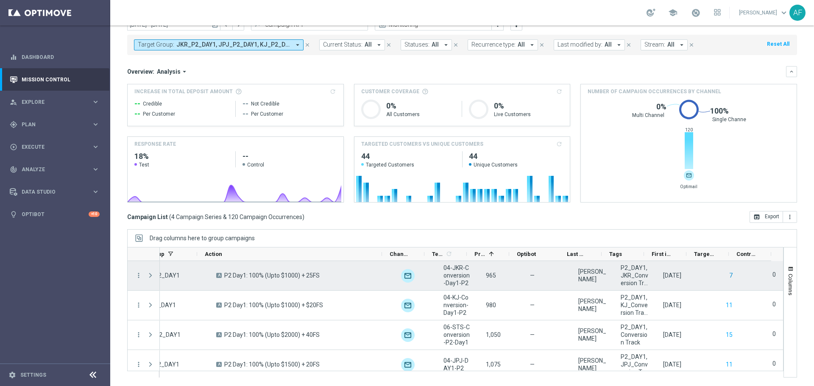
click at [729, 276] on button "7" at bounding box center [731, 276] width 5 height 11
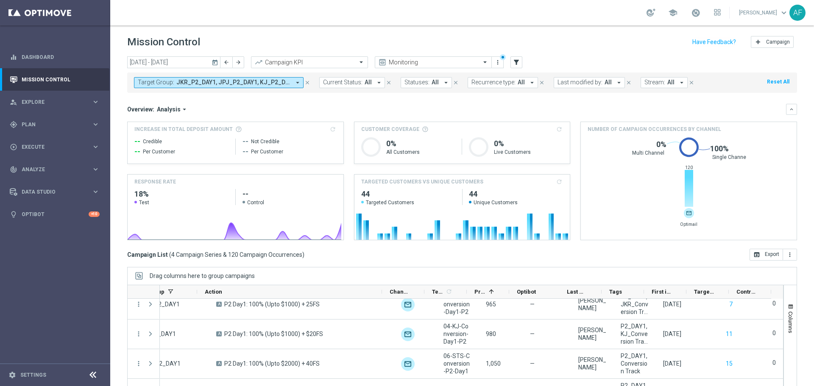
click at [265, 78] on button "Target Group: JKR_P2_DAY1, JPJ_P2_DAY1, KJ_P2_DAY1, STS_P2_DAY1 arrow_drop_down" at bounding box center [219, 82] width 170 height 11
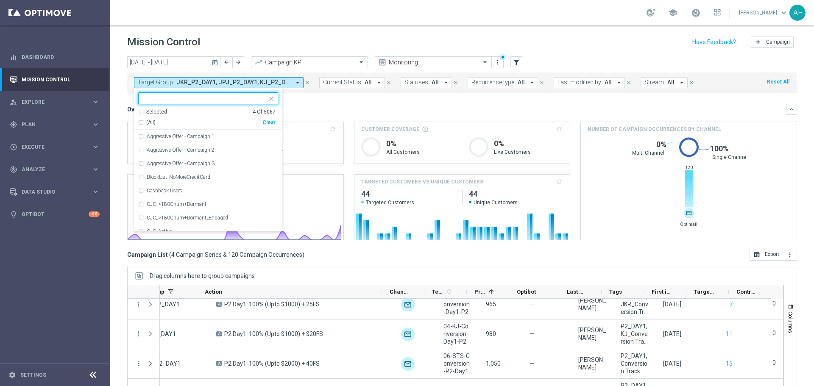
click at [159, 113] on div "Selected" at bounding box center [156, 112] width 21 height 7
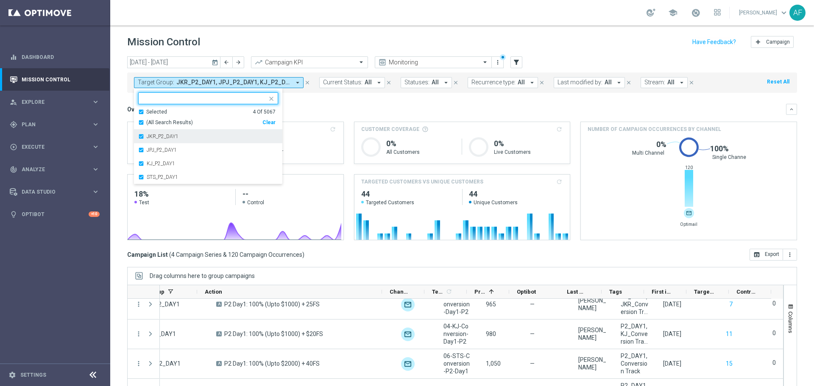
click at [162, 137] on label "JKR_P2_DAY1" at bounding box center [163, 136] width 32 height 5
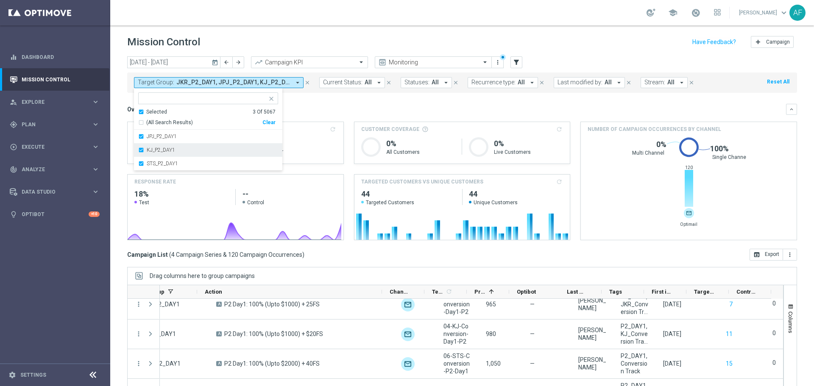
click at [162, 154] on div "KJ_P2_DAY1" at bounding box center [208, 150] width 140 height 14
click at [337, 110] on div "Overview: Analysis arrow_drop_down" at bounding box center [456, 110] width 659 height 8
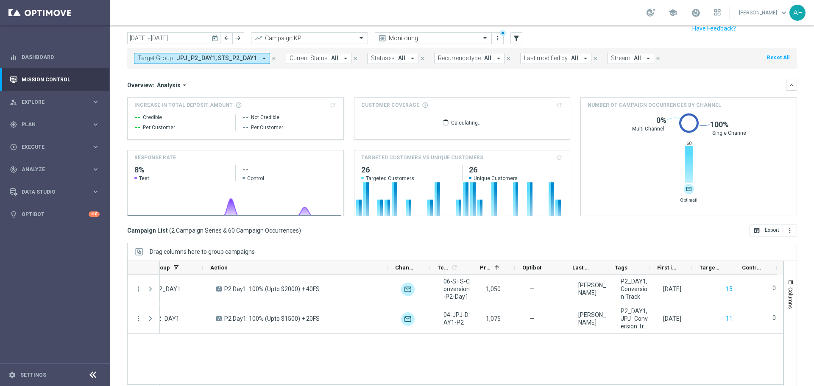
scroll to position [38, 0]
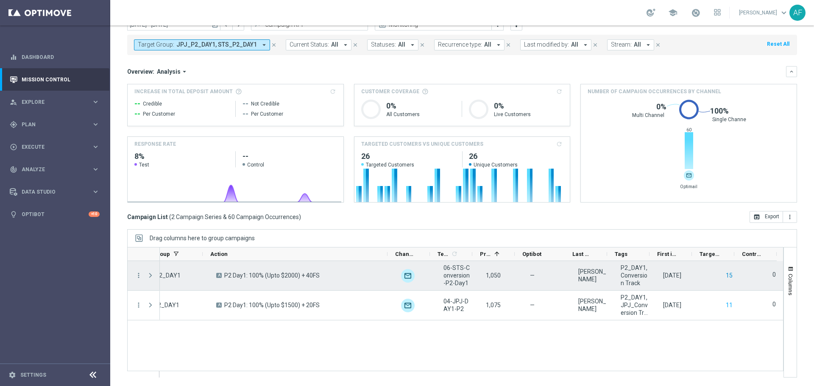
click at [725, 275] on button "15" at bounding box center [729, 276] width 8 height 11
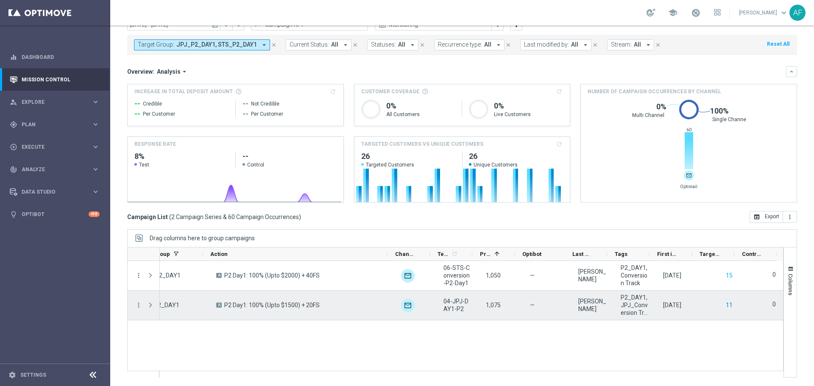
click at [725, 304] on button "11" at bounding box center [729, 305] width 8 height 11
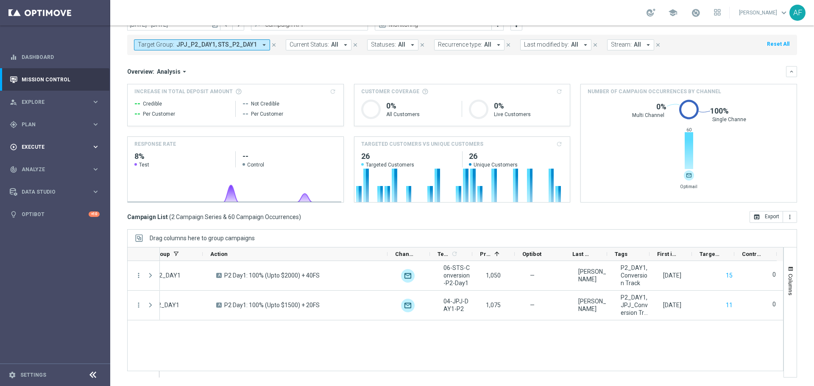
click at [49, 145] on span "Execute" at bounding box center [57, 147] width 70 height 5
click at [45, 118] on div "gps_fixed Plan keyboard_arrow_right" at bounding box center [54, 124] width 109 height 22
click at [36, 180] on link "Streams" at bounding box center [55, 180] width 66 height 7
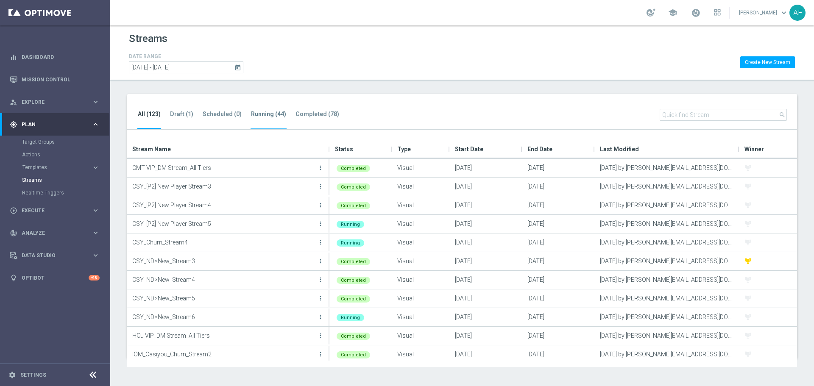
click at [261, 115] on tab-header "Running (44)" at bounding box center [268, 114] width 35 height 7
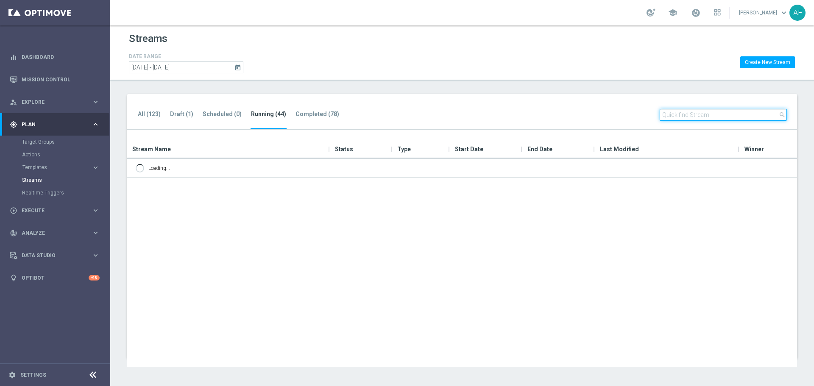
click at [686, 114] on input "text" at bounding box center [723, 115] width 127 height 12
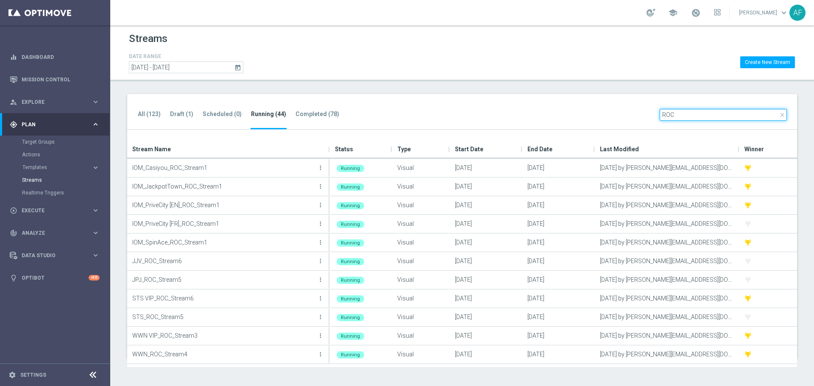
type input "ROC"
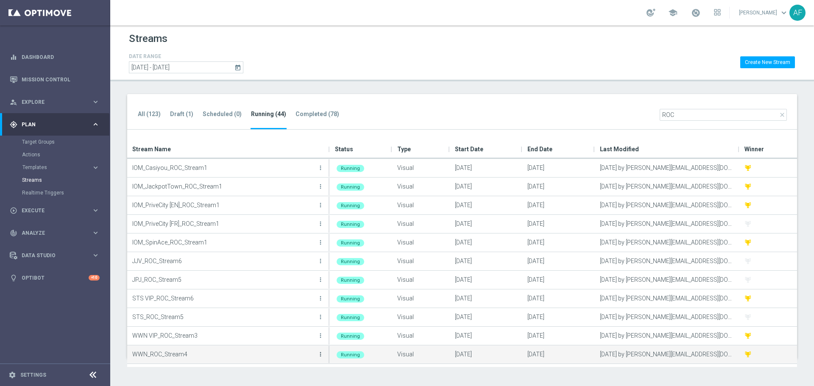
click at [319, 355] on icon "more_vert" at bounding box center [320, 354] width 7 height 7
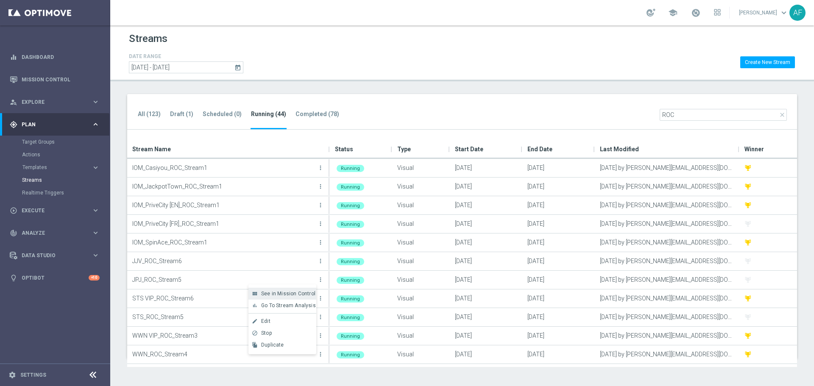
click at [280, 293] on span "See in Mission Control" at bounding box center [288, 294] width 54 height 6
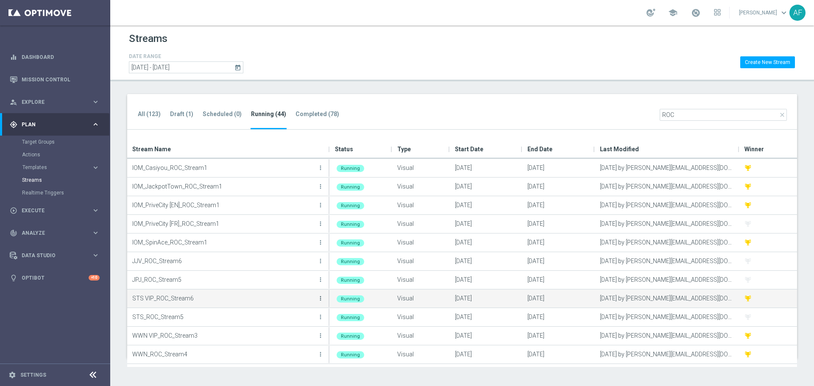
click at [319, 298] on icon "more_vert" at bounding box center [320, 298] width 7 height 7
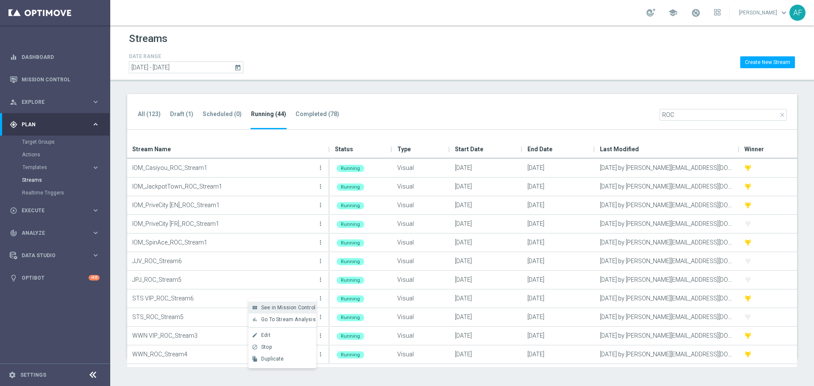
click at [283, 308] on span "See in Mission Control" at bounding box center [288, 308] width 54 height 6
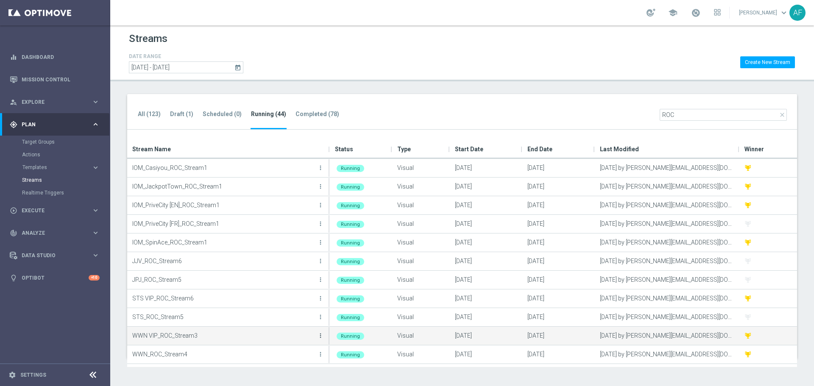
click at [321, 337] on icon "more_vert" at bounding box center [320, 335] width 7 height 7
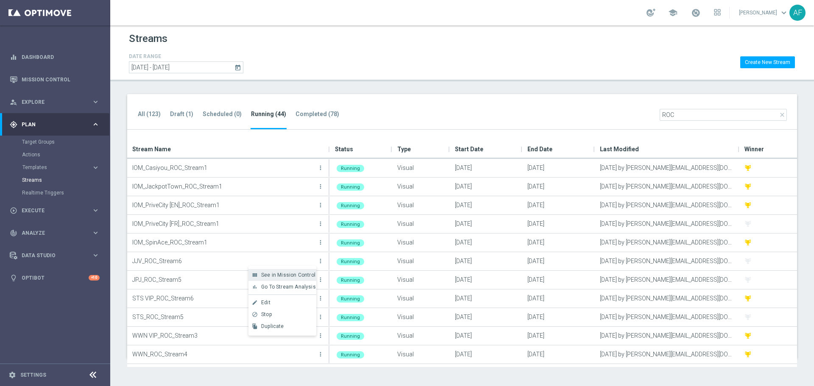
click at [279, 277] on span "See in Mission Control" at bounding box center [288, 275] width 54 height 6
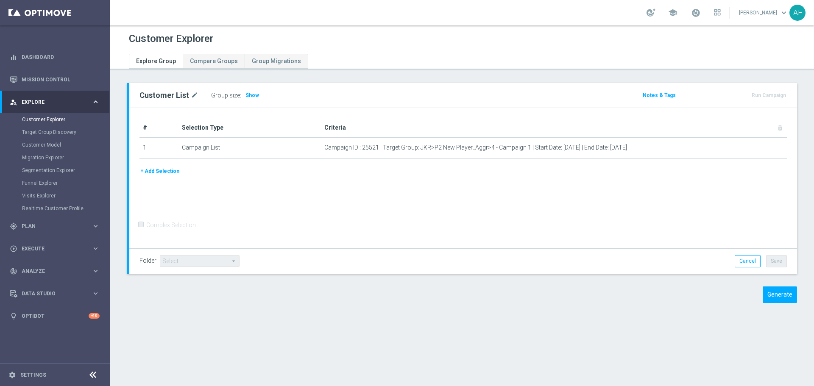
click at [246, 96] on span "Show" at bounding box center [253, 95] width 14 height 6
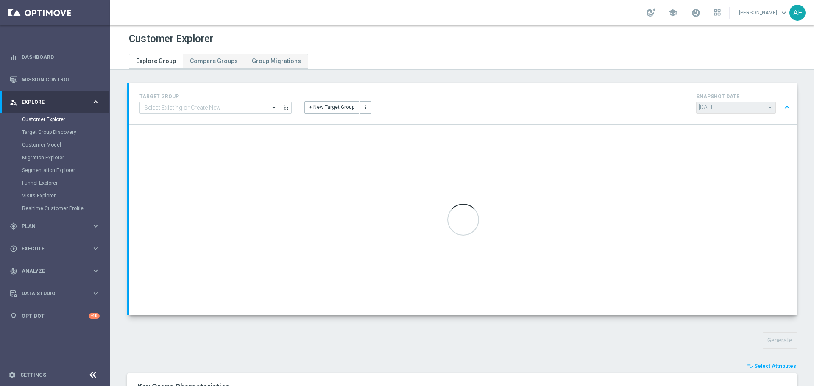
type input "[DATE]"
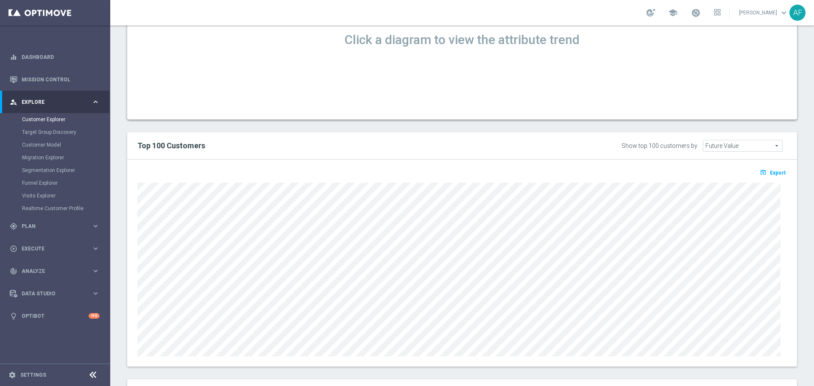
scroll to position [608, 0]
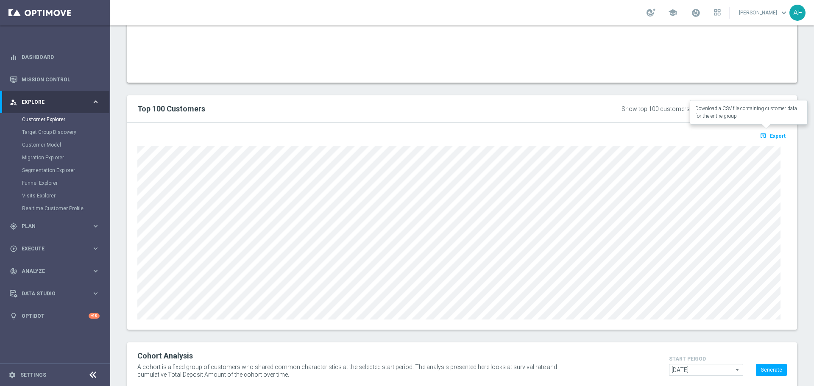
click at [775, 133] on span "Export" at bounding box center [778, 136] width 16 height 6
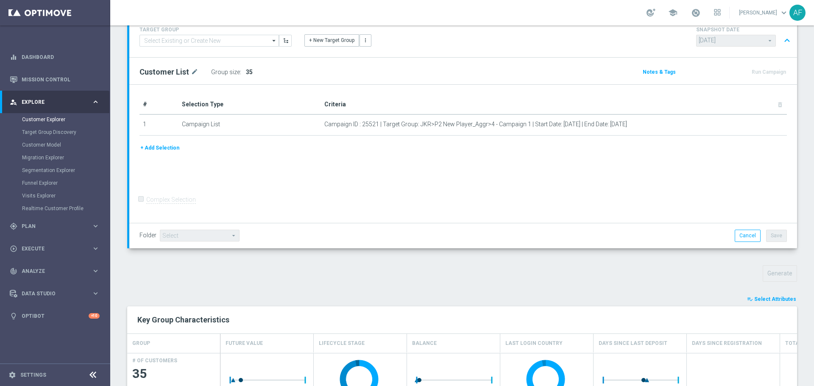
scroll to position [33, 0]
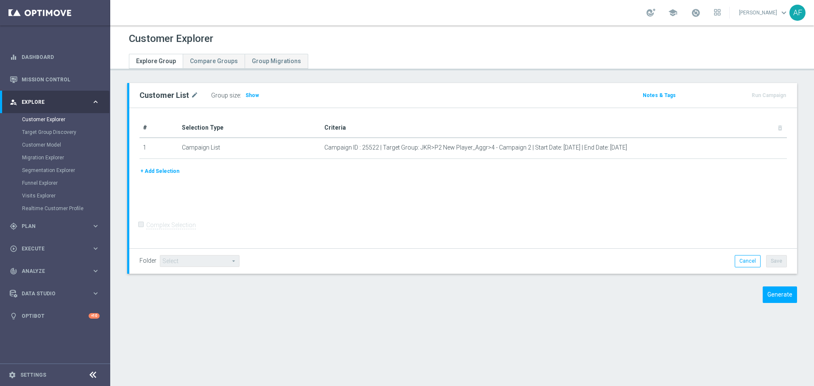
drag, startPoint x: 248, startPoint y: 96, endPoint x: 257, endPoint y: 52, distance: 45.1
click at [249, 96] on span "Show" at bounding box center [253, 95] width 14 height 6
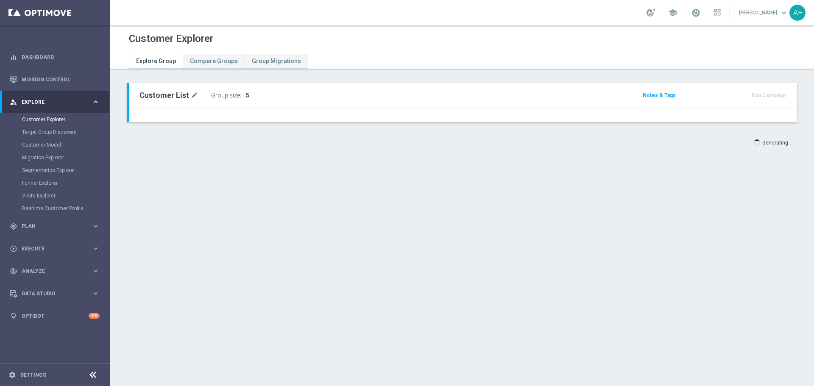
type input "[DATE]"
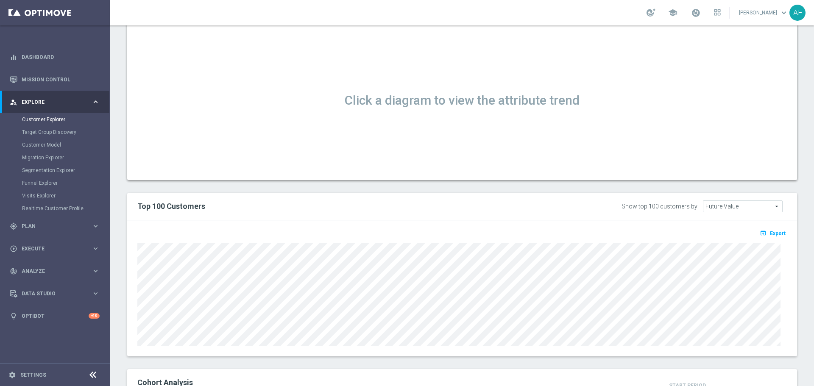
scroll to position [559, 0]
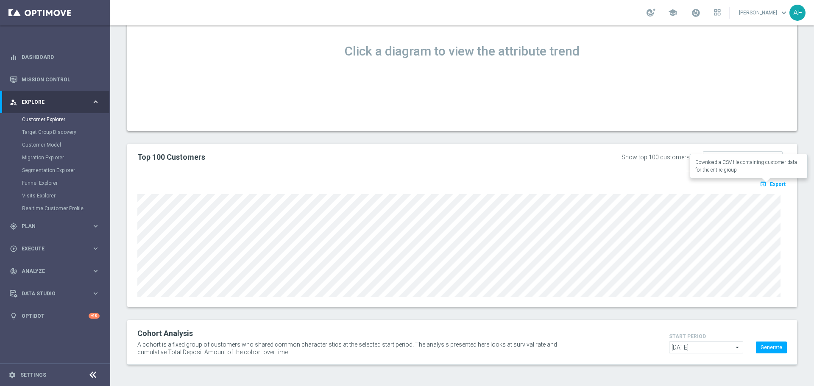
click at [770, 182] on span "Export" at bounding box center [778, 185] width 16 height 6
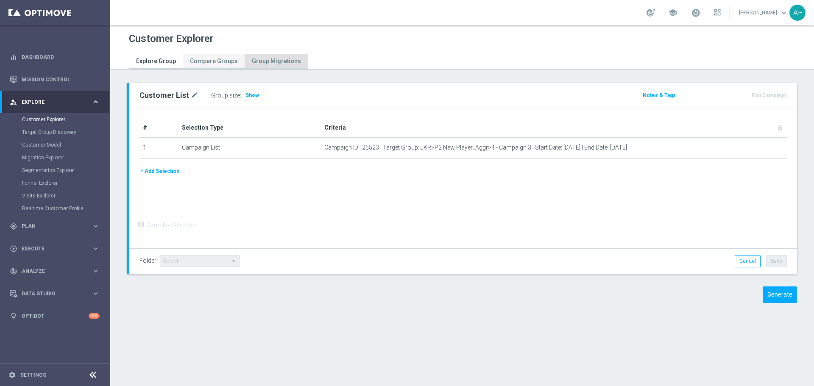
drag, startPoint x: 246, startPoint y: 94, endPoint x: 284, endPoint y: 54, distance: 55.5
click at [247, 94] on span "Show" at bounding box center [253, 95] width 14 height 6
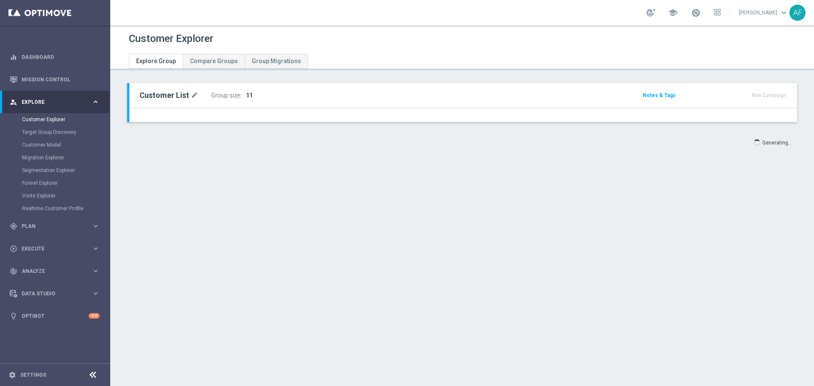
type input "[DATE]"
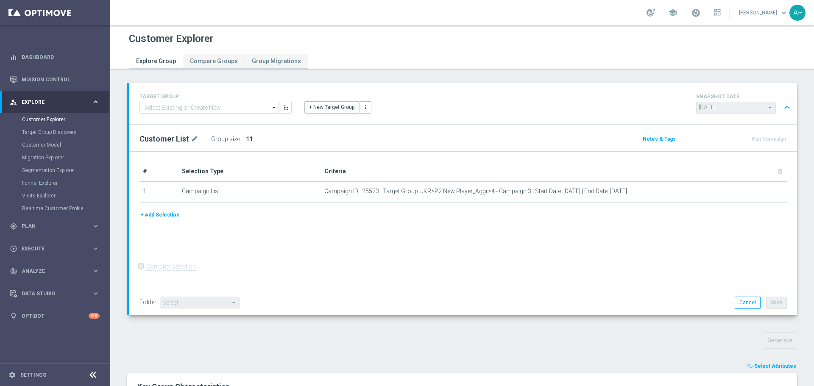
scroll to position [630, 0]
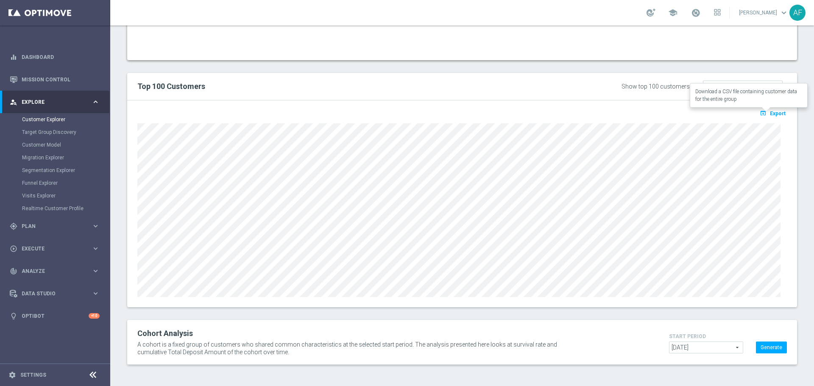
click at [770, 109] on button "open_in_browser Export" at bounding box center [773, 113] width 28 height 11
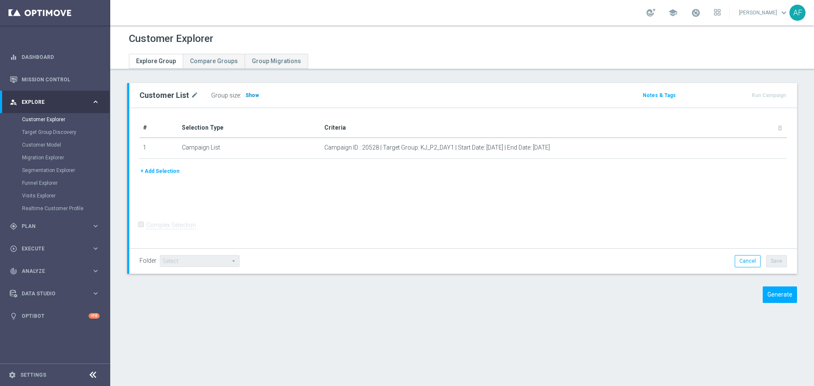
click at [249, 93] on span "Show" at bounding box center [253, 95] width 14 height 6
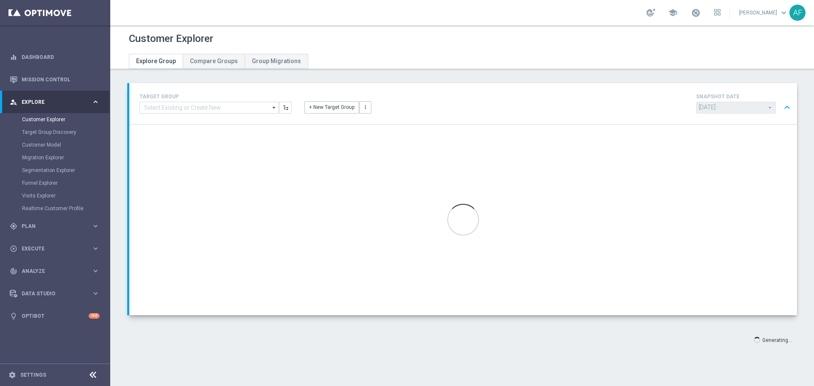
type input "[DATE]"
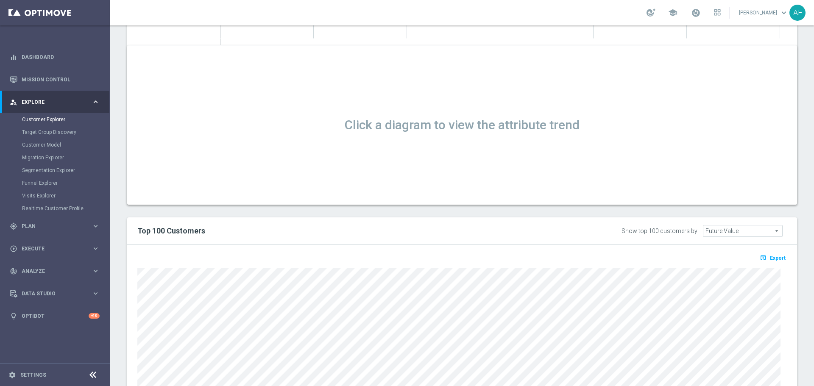
scroll to position [551, 0]
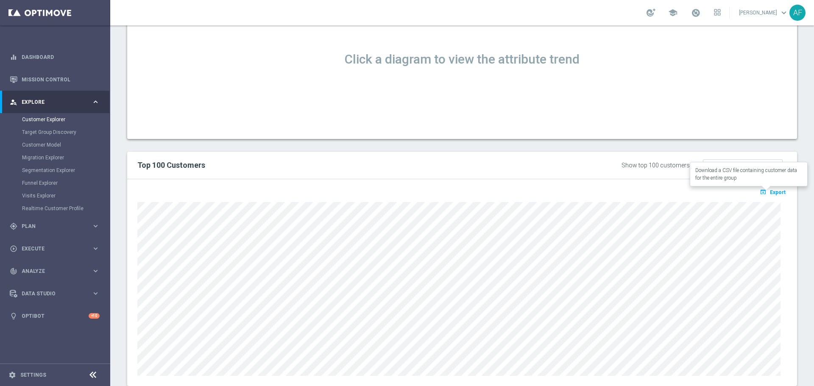
click at [760, 190] on icon "open_in_browser" at bounding box center [764, 192] width 9 height 7
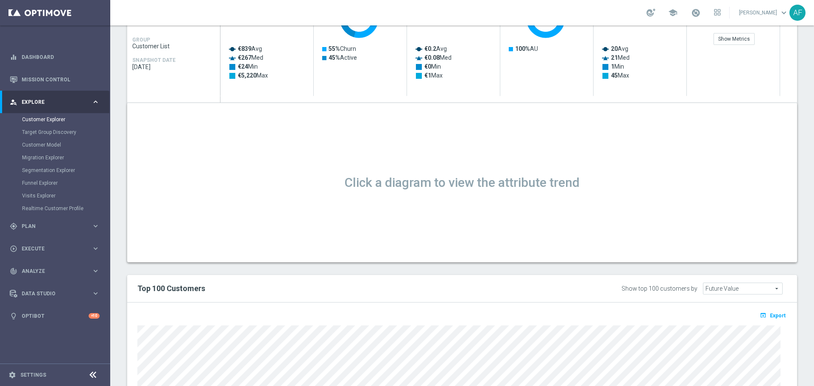
scroll to position [424, 0]
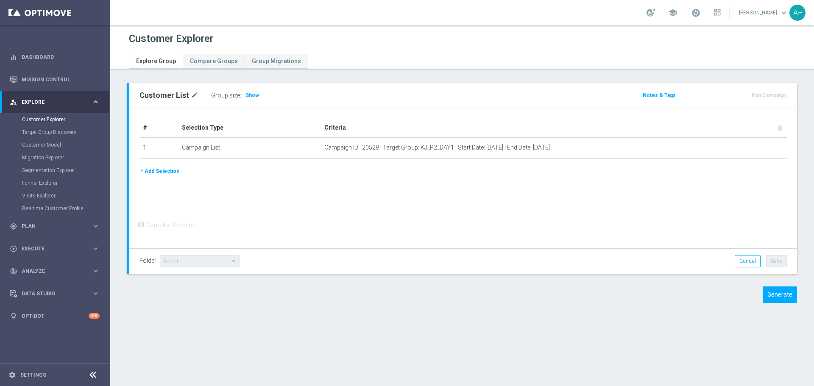
drag, startPoint x: 251, startPoint y: 93, endPoint x: 257, endPoint y: 87, distance: 7.8
click at [251, 93] on span "Show" at bounding box center [253, 95] width 14 height 6
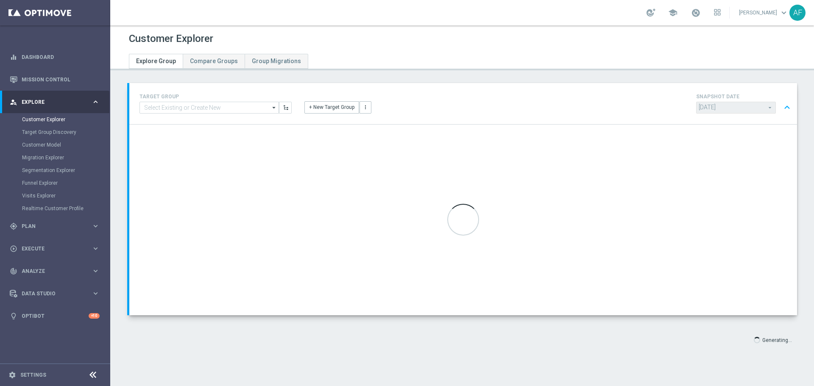
type input "[DATE]"
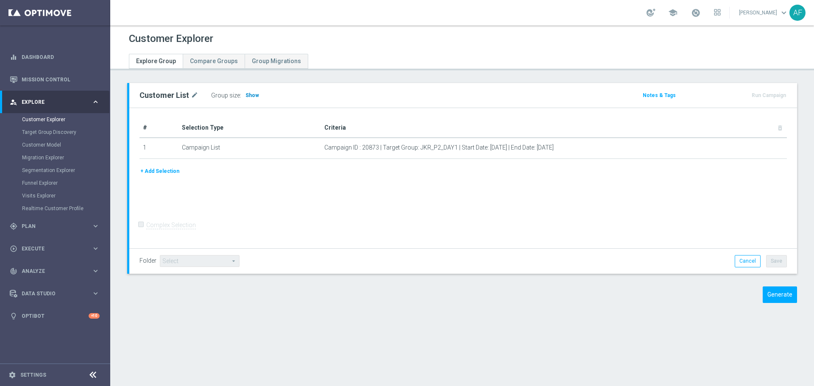
click at [251, 95] on span "Show" at bounding box center [253, 95] width 14 height 6
type input "[DATE]"
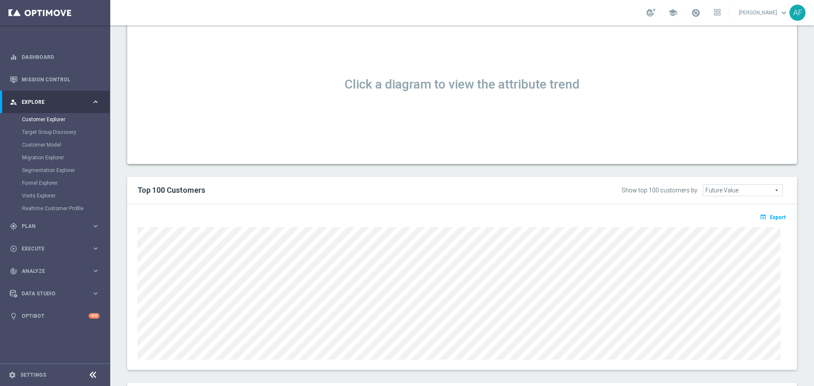
scroll to position [589, 0]
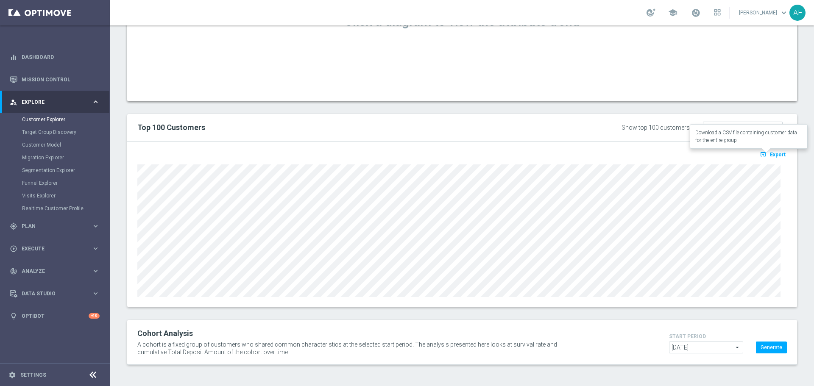
click at [760, 152] on icon "open_in_browser" at bounding box center [764, 154] width 9 height 7
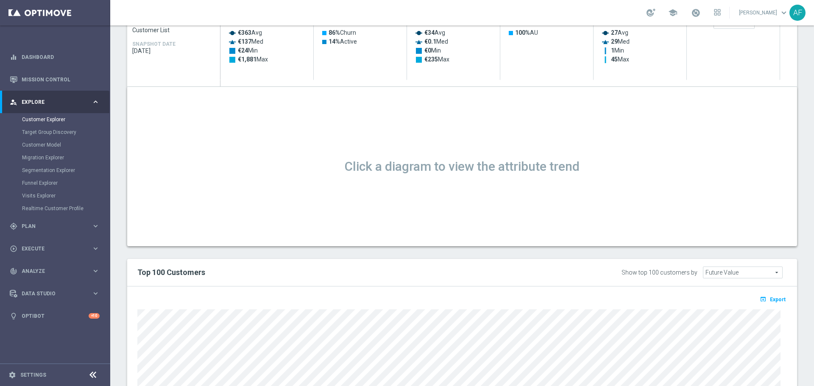
scroll to position [419, 0]
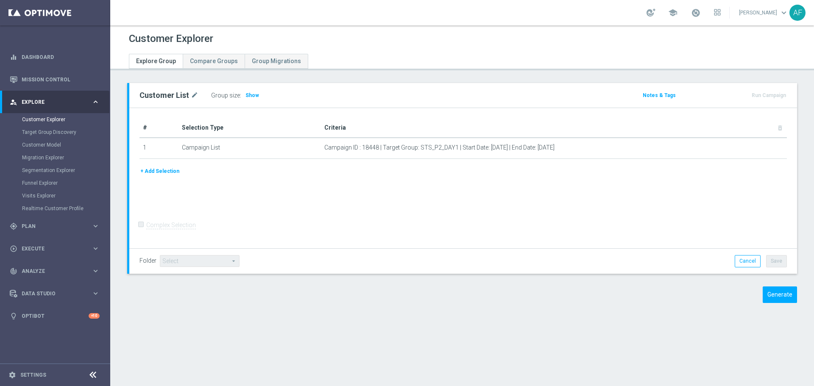
drag, startPoint x: 254, startPoint y: 95, endPoint x: 259, endPoint y: 105, distance: 11.2
click at [254, 95] on span "Show" at bounding box center [253, 95] width 14 height 6
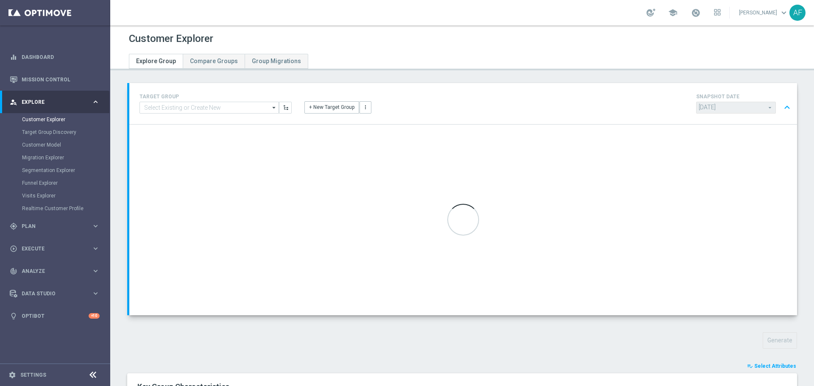
type input "[DATE]"
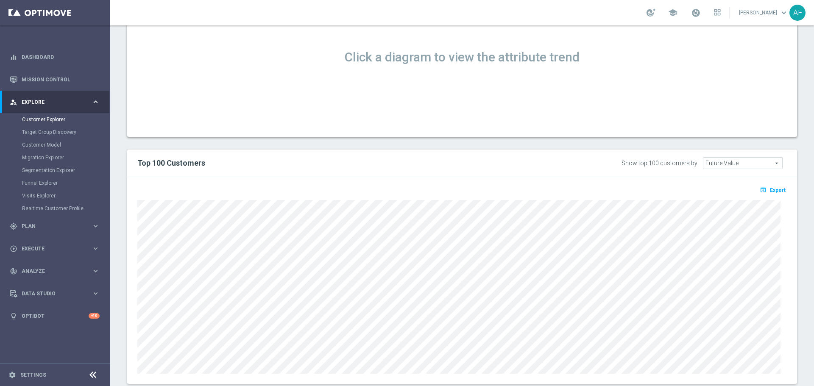
scroll to position [630, 0]
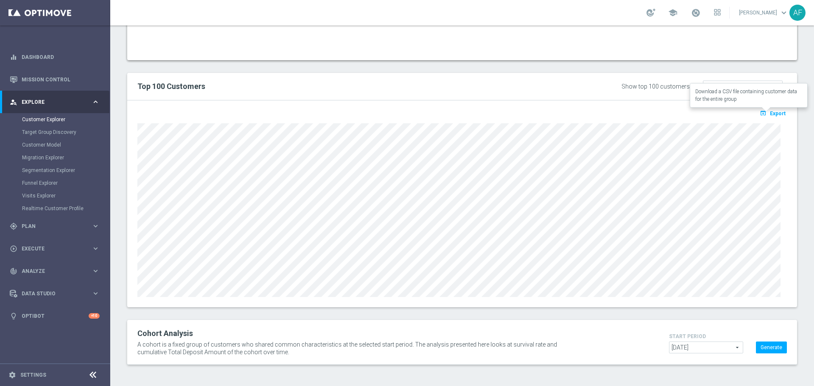
click at [770, 113] on span "Export" at bounding box center [778, 114] width 16 height 6
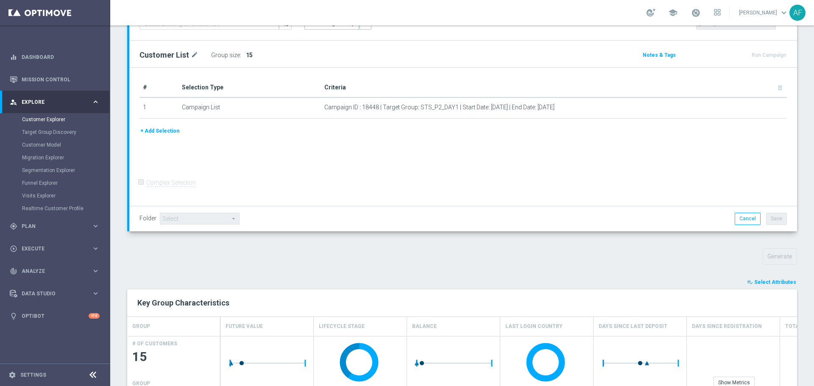
scroll to position [36, 0]
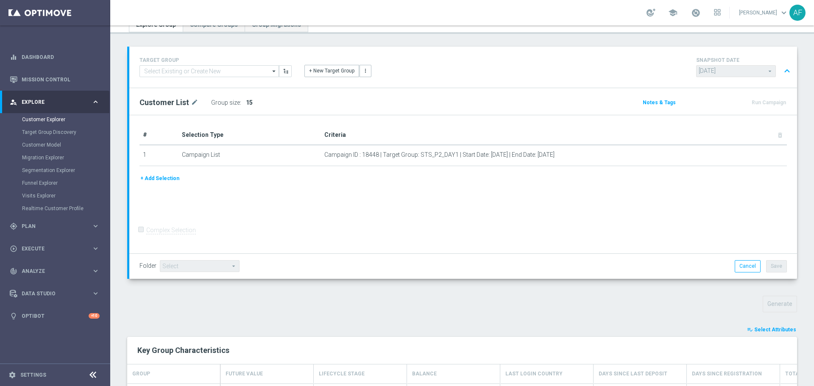
click at [552, 179] on div "+ Add Selection" at bounding box center [463, 178] width 660 height 9
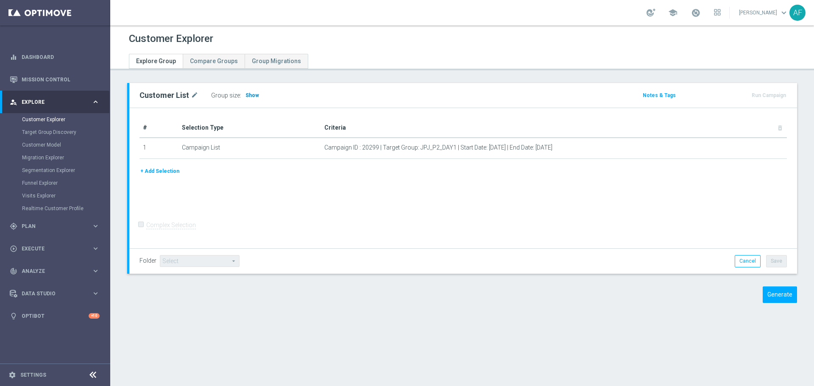
click at [252, 99] on h3 "Show" at bounding box center [252, 95] width 15 height 9
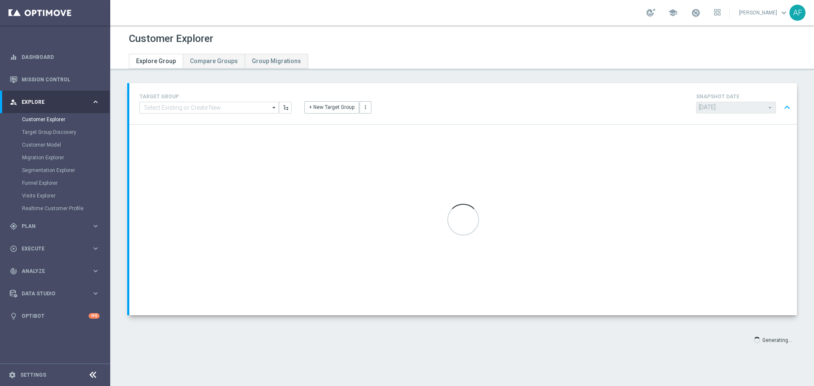
type input "[DATE]"
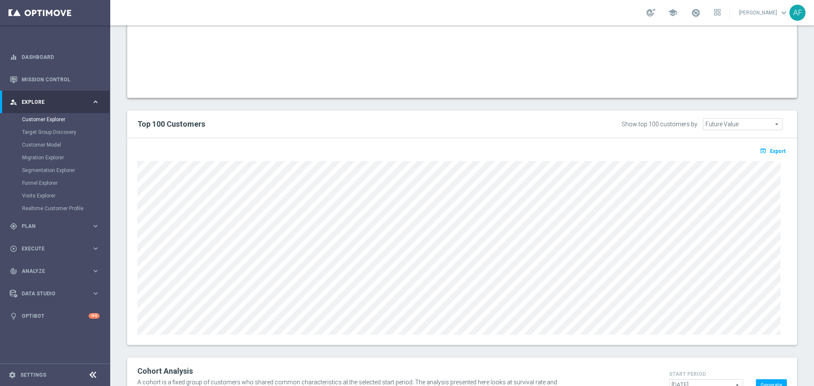
scroll to position [591, 0]
click at [770, 154] on span "Export" at bounding box center [778, 153] width 16 height 6
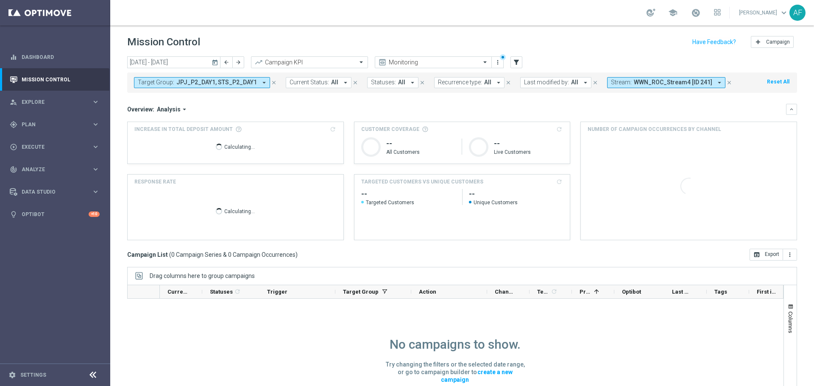
click at [212, 64] on icon "today" at bounding box center [216, 63] width 8 height 8
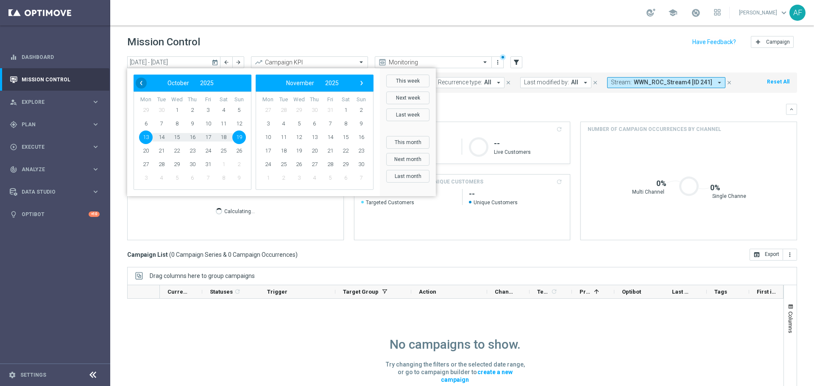
click at [139, 83] on span "‹" at bounding box center [141, 83] width 11 height 11
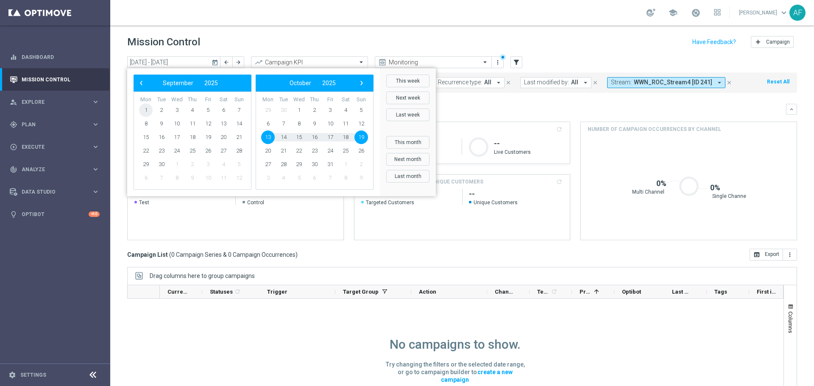
click at [146, 111] on span "1" at bounding box center [146, 110] width 14 height 14
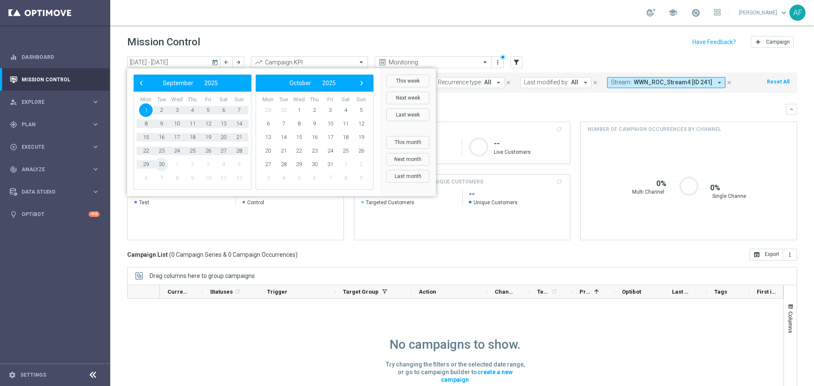
click at [164, 162] on span "30" at bounding box center [162, 165] width 14 height 14
type input "01 Sep 2025 - 30 Sep 2025"
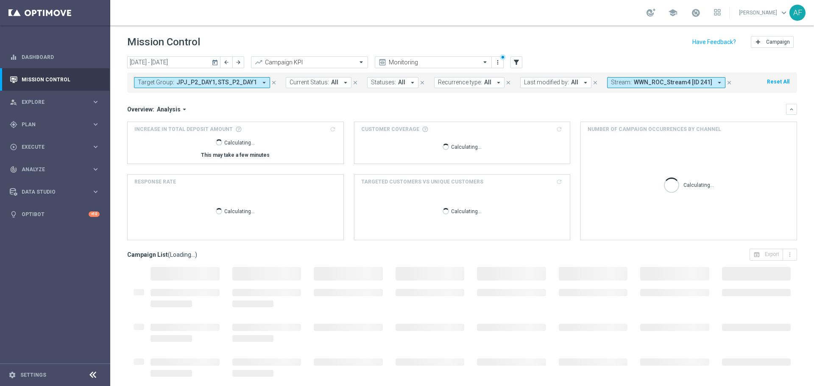
click at [261, 84] on icon "arrow_drop_down" at bounding box center [264, 83] width 8 height 8
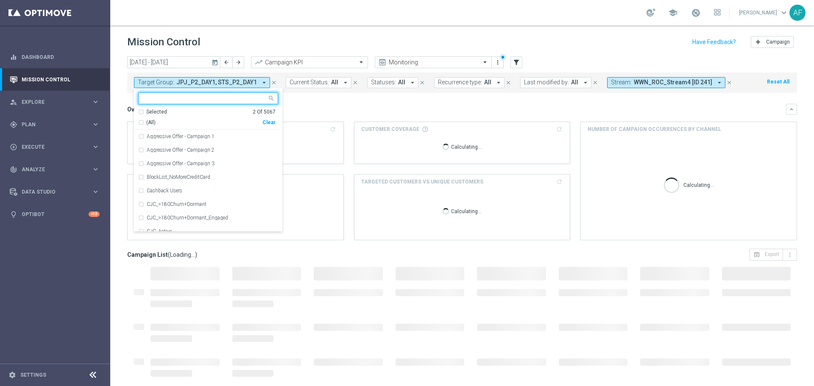
click at [149, 111] on div "Selected" at bounding box center [156, 112] width 21 height 7
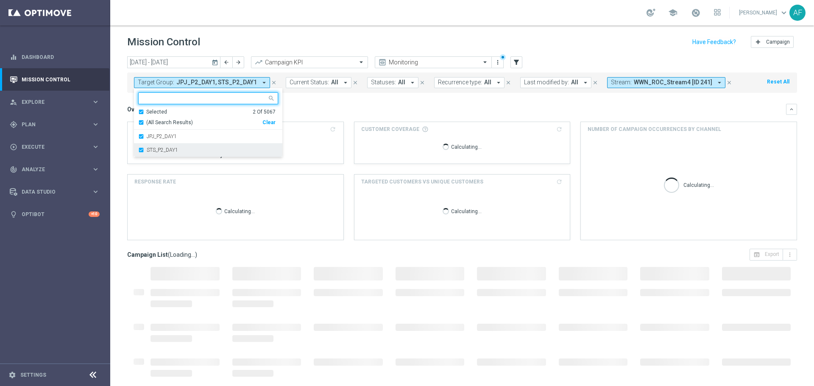
drag, startPoint x: 159, startPoint y: 134, endPoint x: 163, endPoint y: 140, distance: 7.8
click at [160, 134] on div "JPJ_P2_DAY1" at bounding box center [208, 137] width 140 height 14
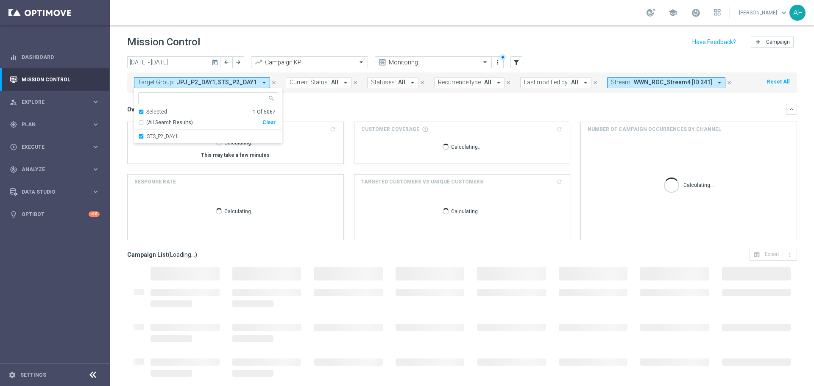
drag, startPoint x: 166, startPoint y: 136, endPoint x: 240, endPoint y: 126, distance: 74.1
click at [167, 135] on label "STS_P2_DAY1" at bounding box center [162, 136] width 31 height 5
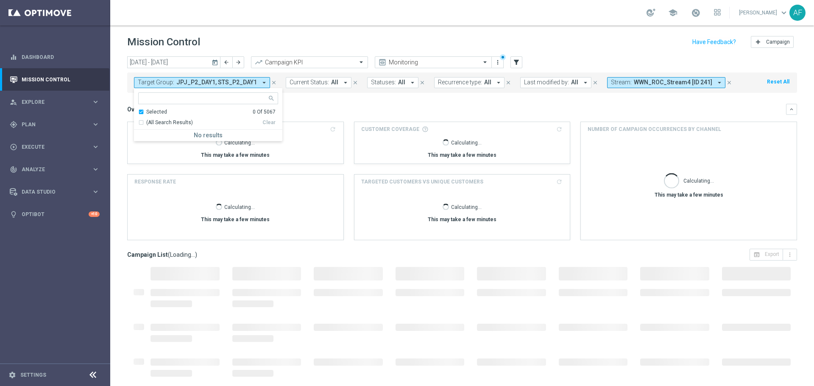
click at [370, 104] on div "Overview: Analysis arrow_drop_down keyboard_arrow_down" at bounding box center [462, 109] width 670 height 11
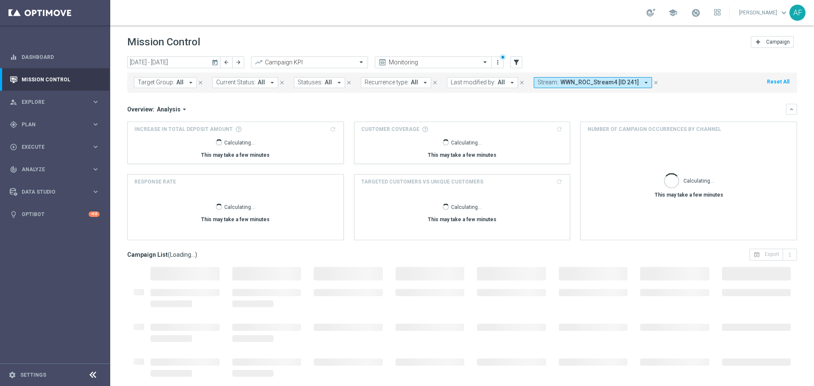
scroll to position [38, 0]
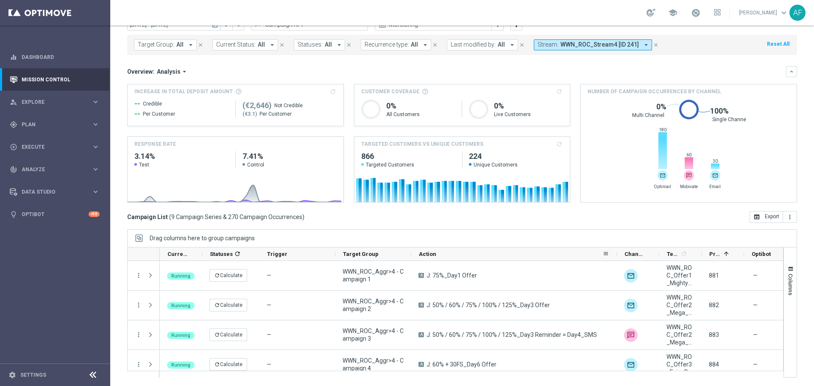
drag, startPoint x: 486, startPoint y: 256, endPoint x: 616, endPoint y: 251, distance: 129.8
click at [616, 251] on div at bounding box center [616, 254] width 3 height 13
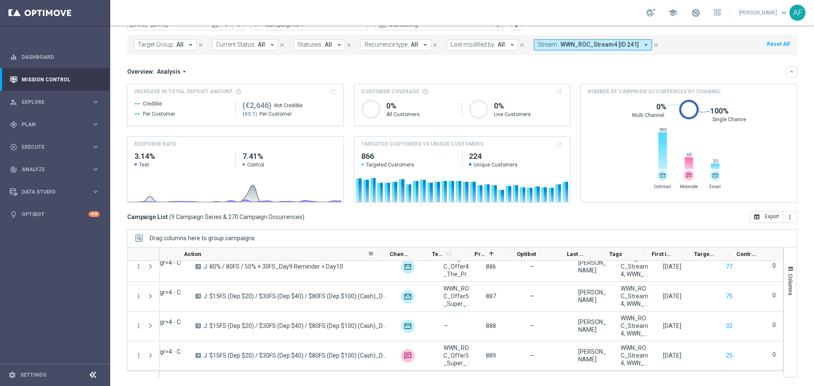
scroll to position [0, 0]
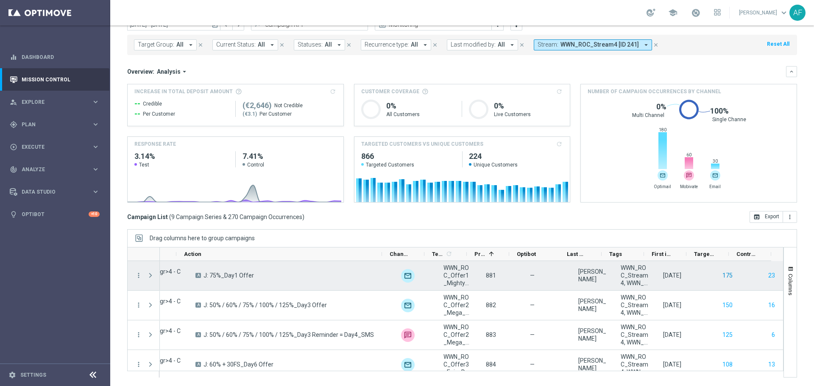
click at [722, 276] on button "175" at bounding box center [728, 276] width 12 height 11
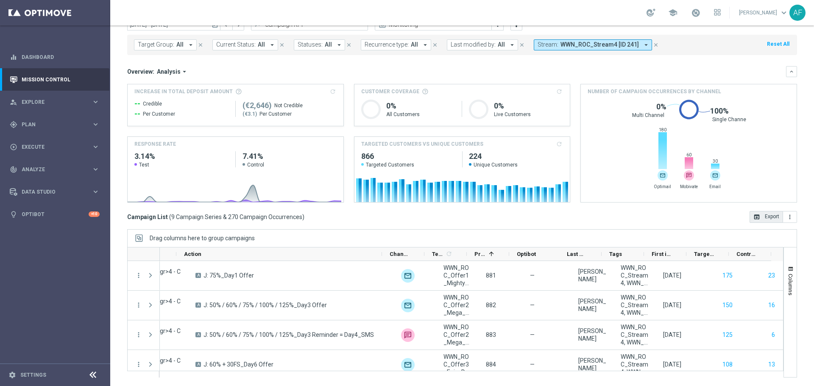
click at [767, 218] on button "open_in_browser Export" at bounding box center [767, 217] width 34 height 12
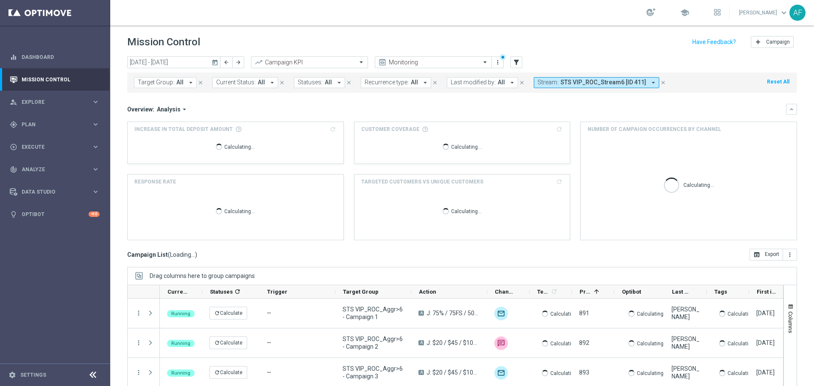
click at [213, 59] on icon "today" at bounding box center [216, 63] width 8 height 8
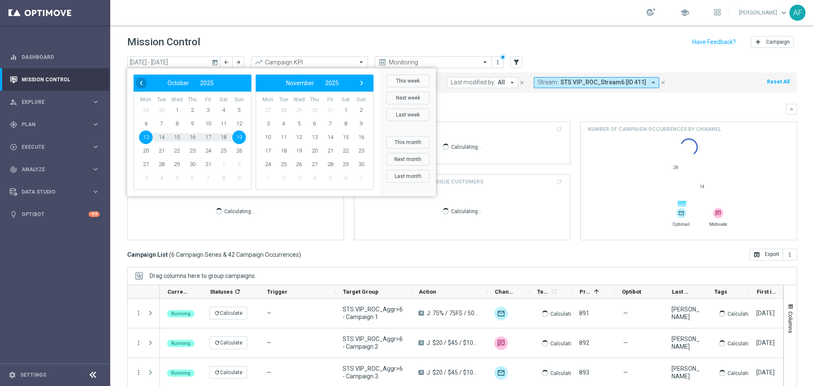
click at [142, 84] on span "‹" at bounding box center [141, 83] width 11 height 11
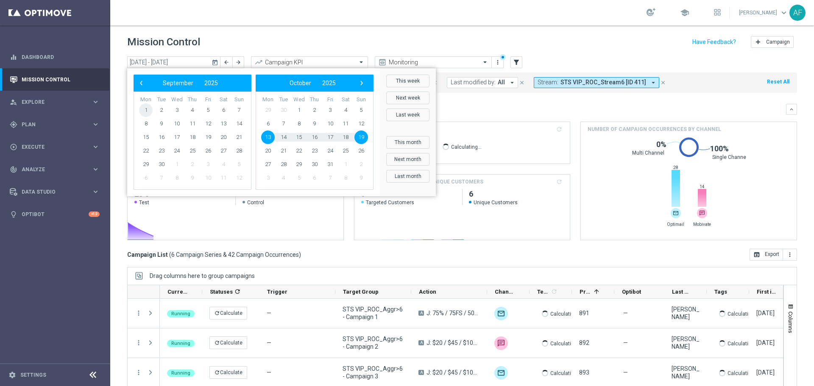
click at [150, 111] on span "1" at bounding box center [146, 110] width 14 height 14
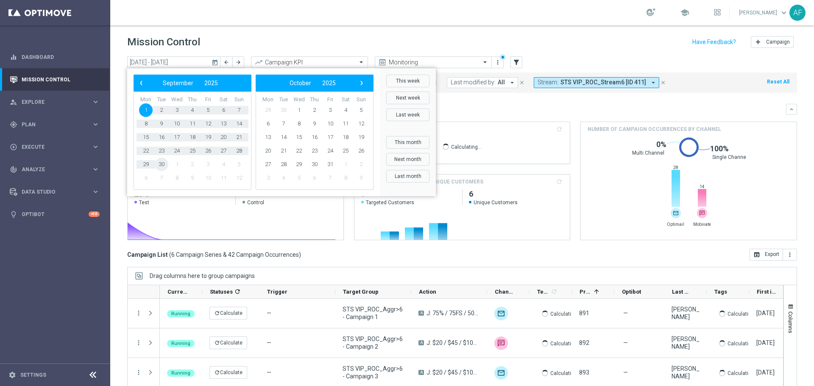
click at [161, 163] on span "30" at bounding box center [162, 165] width 14 height 14
type input "[DATE] - [DATE]"
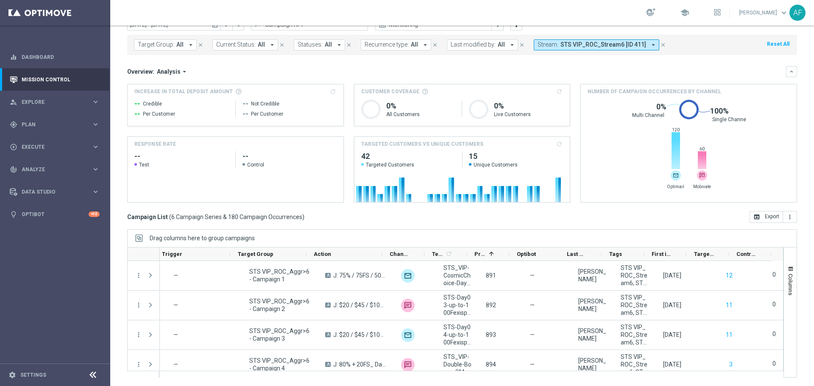
click at [175, 70] on span "Analysis" at bounding box center [169, 72] width 24 height 8
click at [165, 83] on div "Analysis" at bounding box center [165, 85] width 51 height 12
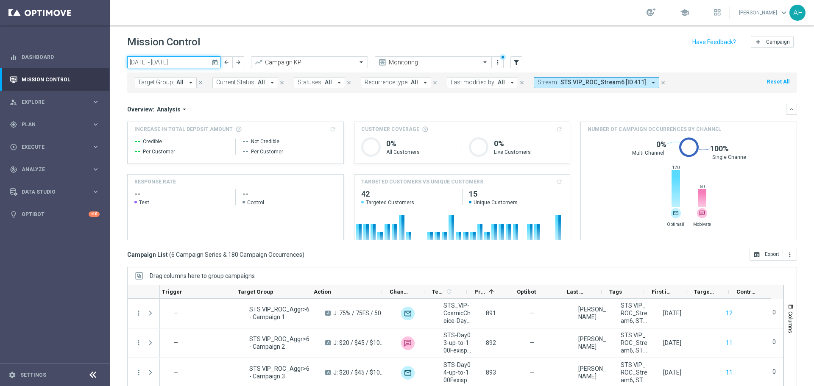
drag, startPoint x: 139, startPoint y: 63, endPoint x: 175, endPoint y: 59, distance: 36.2
click at [165, 61] on input "[DATE] - [DATE]" at bounding box center [173, 62] width 93 height 12
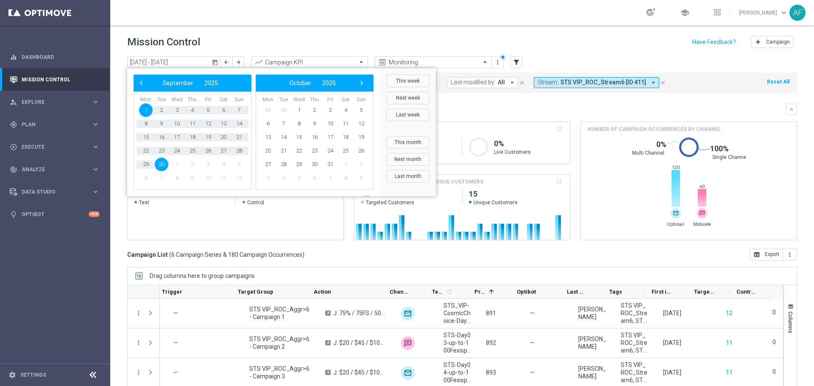
click at [304, 31] on header "Mission Control add Campaign" at bounding box center [462, 40] width 704 height 31
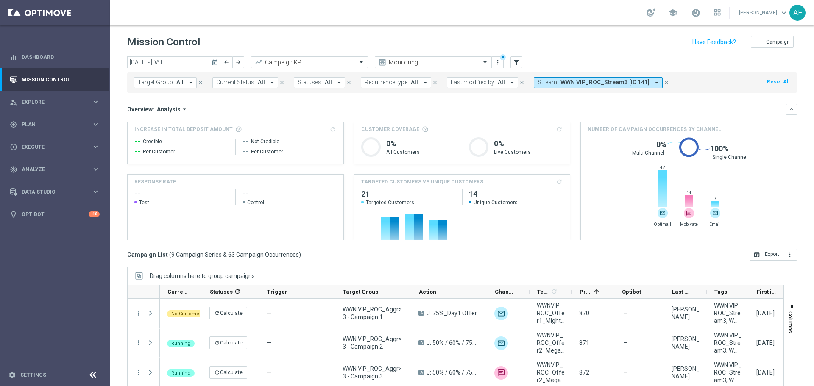
click at [138, 195] on h2 "--" at bounding box center [181, 194] width 94 height 10
click at [215, 65] on icon "today" at bounding box center [216, 63] width 8 height 8
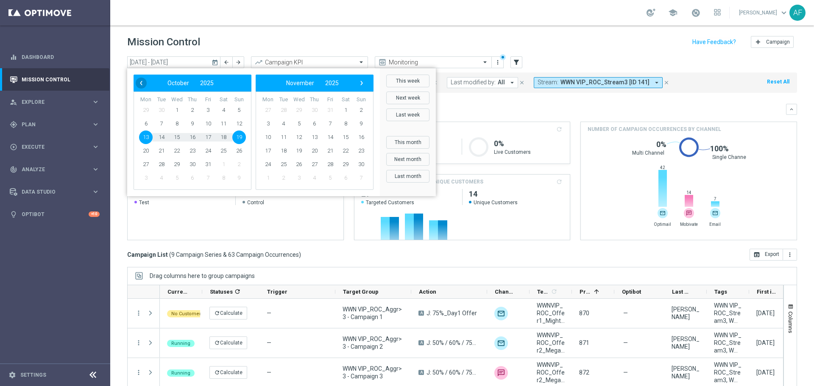
click at [143, 83] on span "‹" at bounding box center [141, 83] width 11 height 11
click at [145, 108] on span "1" at bounding box center [146, 110] width 14 height 14
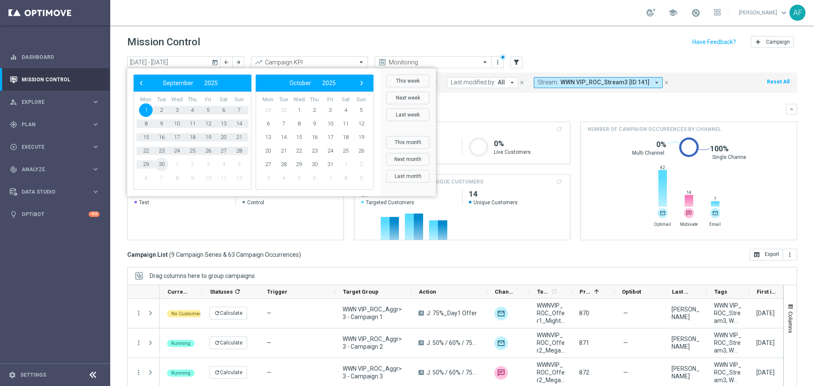
click at [162, 164] on span "30" at bounding box center [162, 165] width 14 height 14
type input "[DATE] - [DATE]"
